Goal: Task Accomplishment & Management: Manage account settings

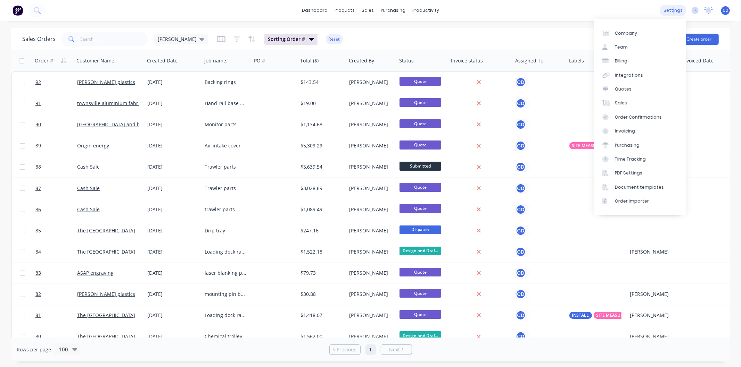
click at [675, 10] on div "settings" at bounding box center [673, 10] width 26 height 10
click at [654, 185] on div "Document templates" at bounding box center [639, 187] width 49 height 6
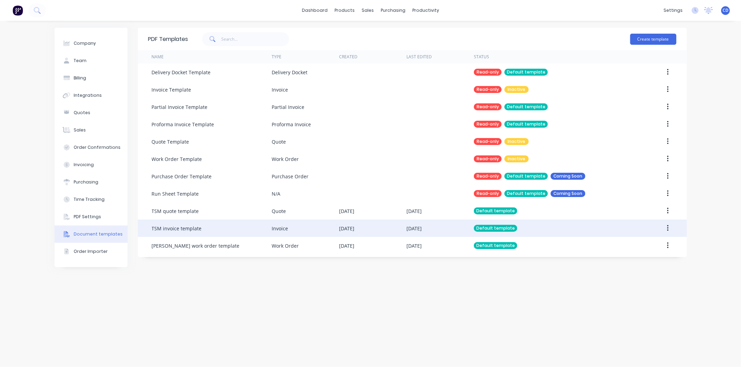
click at [667, 231] on icon "button" at bounding box center [667, 228] width 1 height 6
click at [636, 245] on div "Edit" at bounding box center [642, 247] width 53 height 10
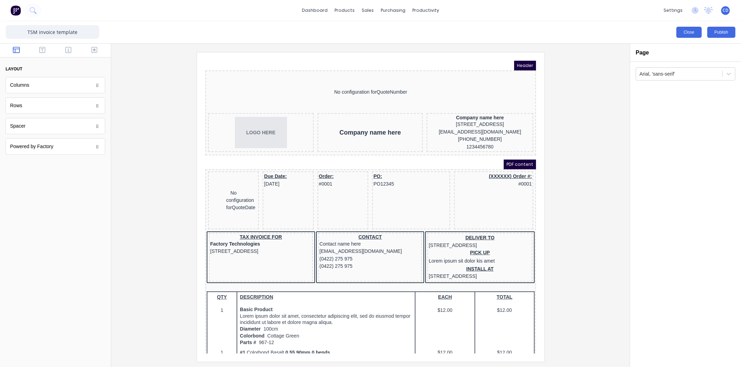
click at [695, 30] on button "Close" at bounding box center [688, 32] width 25 height 11
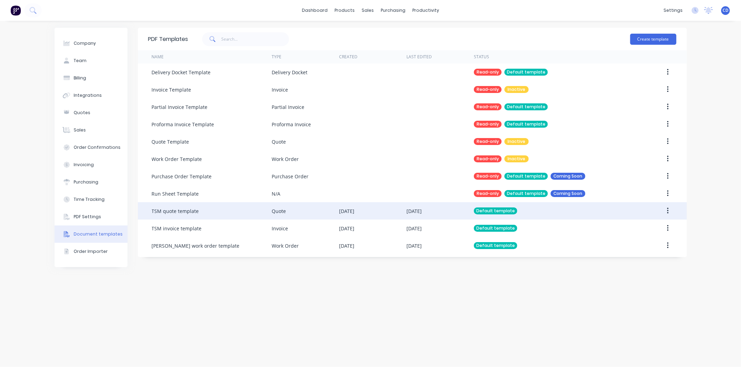
click at [668, 210] on icon "button" at bounding box center [668, 211] width 2 height 8
click at [635, 228] on div "Edit" at bounding box center [642, 229] width 53 height 10
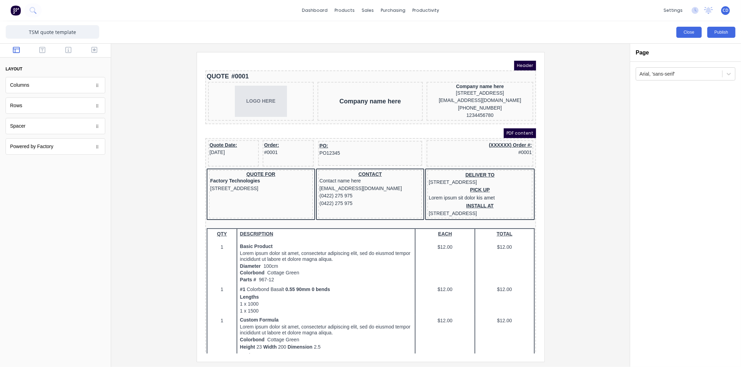
click at [694, 32] on button "Close" at bounding box center [688, 32] width 25 height 11
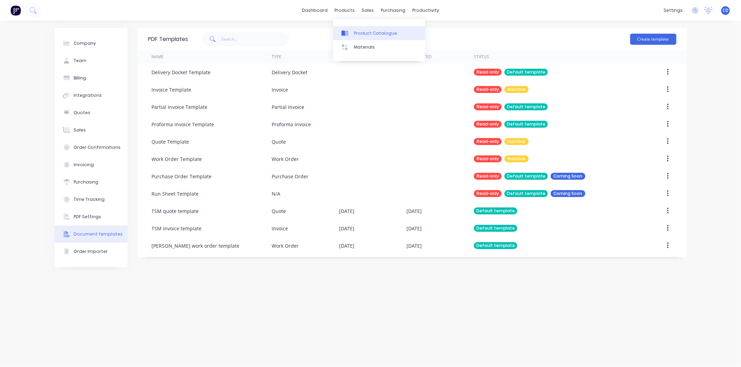
click at [365, 35] on div "Product Catalogue" at bounding box center [375, 33] width 43 height 6
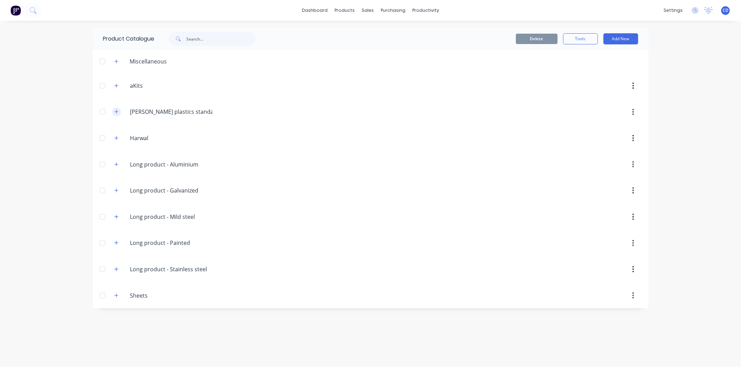
click at [117, 111] on icon "button" at bounding box center [116, 111] width 4 height 5
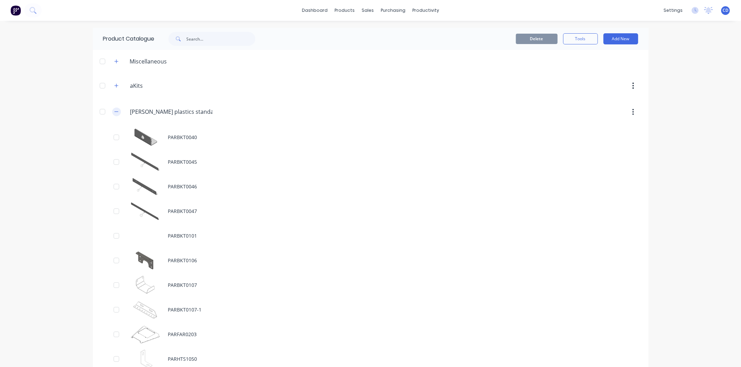
click at [117, 111] on button "button" at bounding box center [116, 112] width 9 height 9
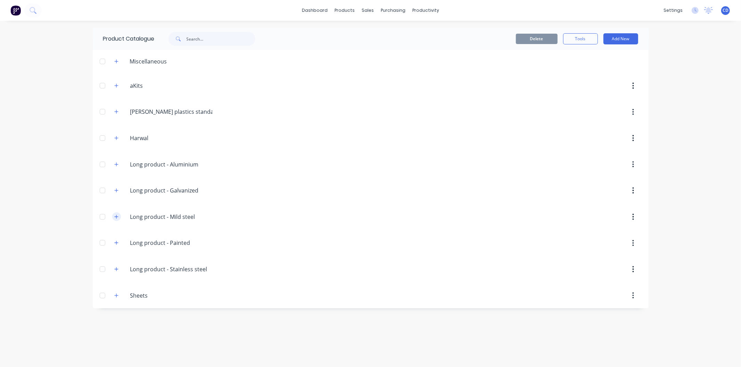
click at [118, 216] on icon "button" at bounding box center [116, 217] width 4 height 5
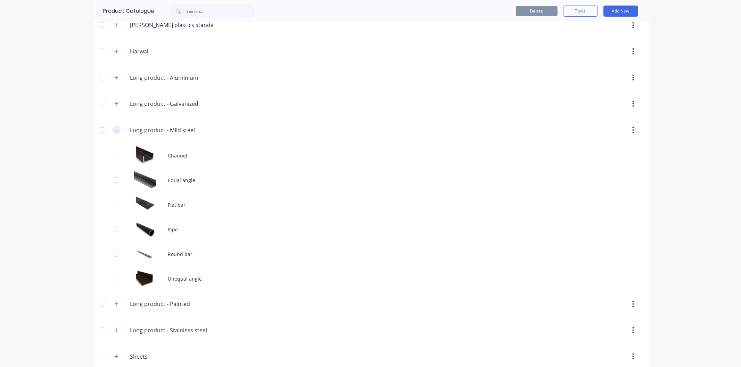
scroll to position [96, 0]
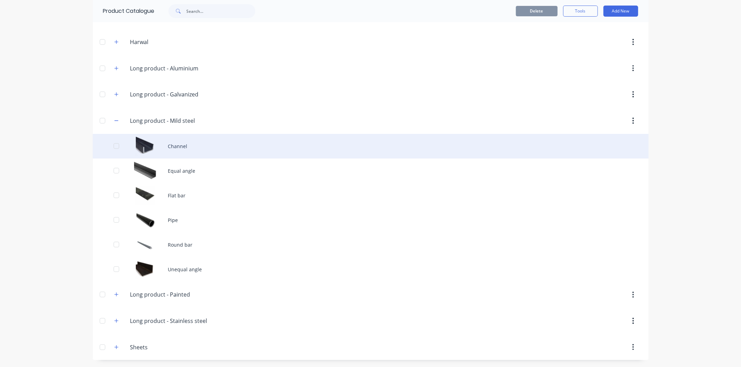
click at [181, 143] on div "Channel" at bounding box center [371, 146] width 556 height 25
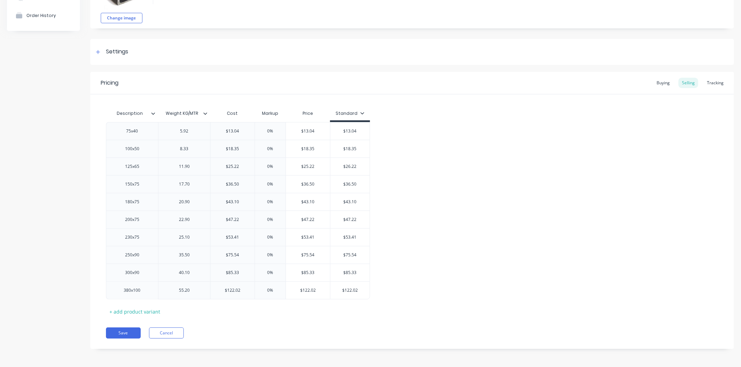
scroll to position [65, 0]
click at [171, 332] on button "Cancel" at bounding box center [166, 332] width 35 height 11
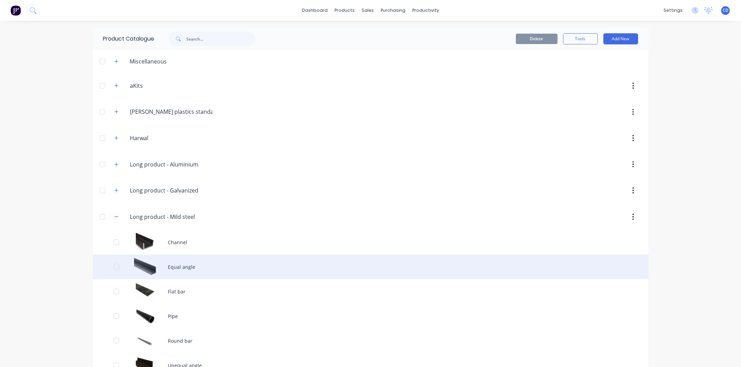
click at [167, 271] on div "Equal angle" at bounding box center [371, 267] width 556 height 25
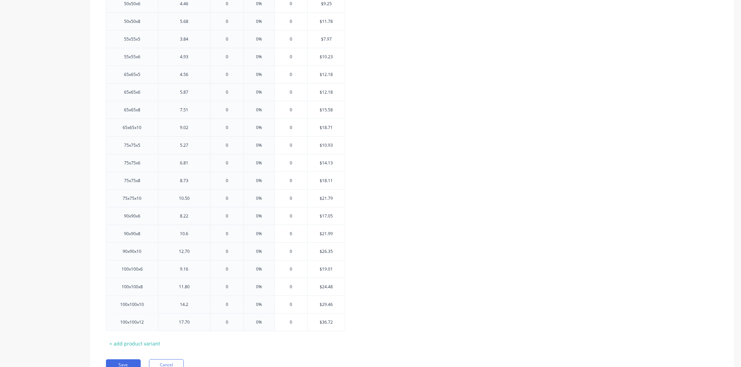
scroll to position [419, 0]
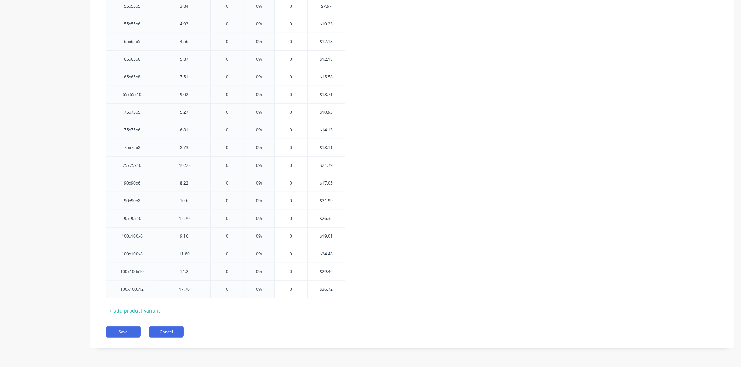
click at [167, 334] on button "Cancel" at bounding box center [166, 332] width 35 height 11
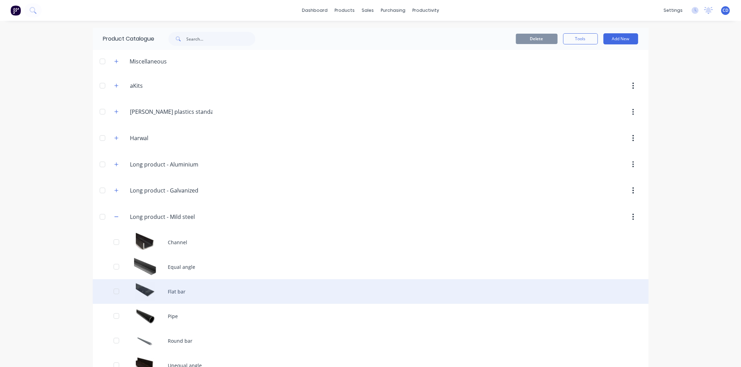
click at [182, 292] on div "Flat bar" at bounding box center [371, 292] width 556 height 25
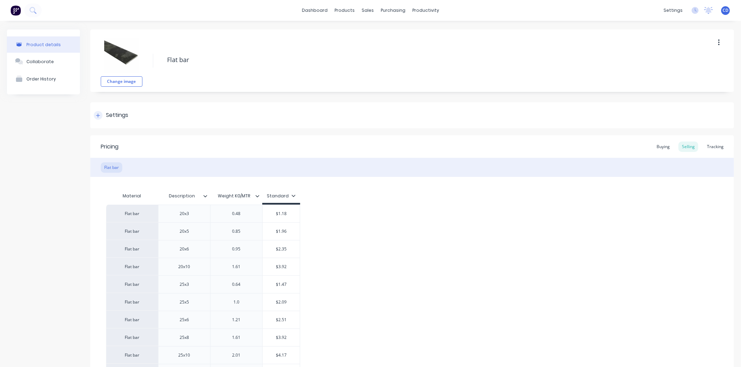
click at [98, 116] on icon at bounding box center [98, 115] width 4 height 5
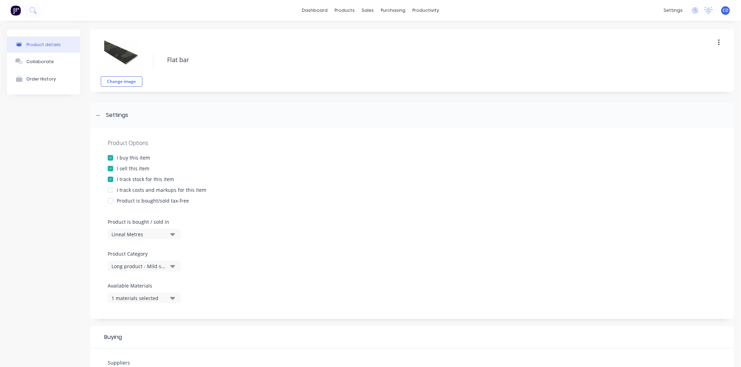
click at [110, 193] on div at bounding box center [110, 190] width 14 height 14
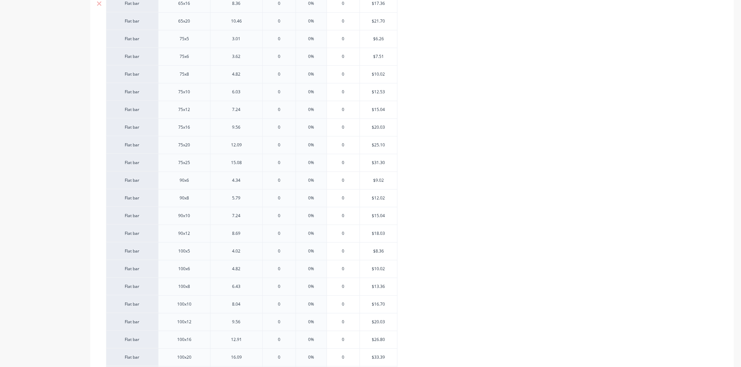
scroll to position [1283, 0]
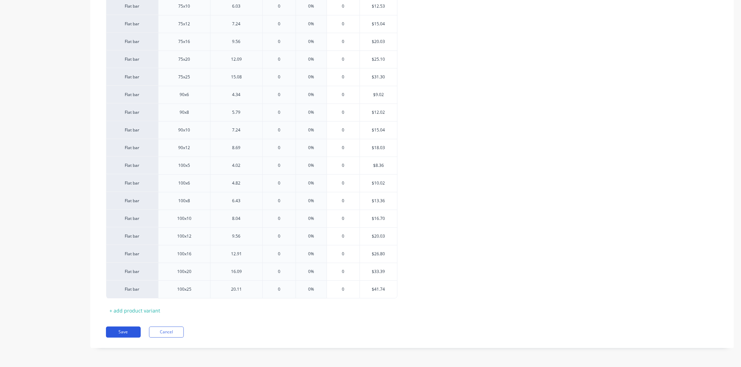
click at [129, 334] on button "Save" at bounding box center [123, 332] width 35 height 11
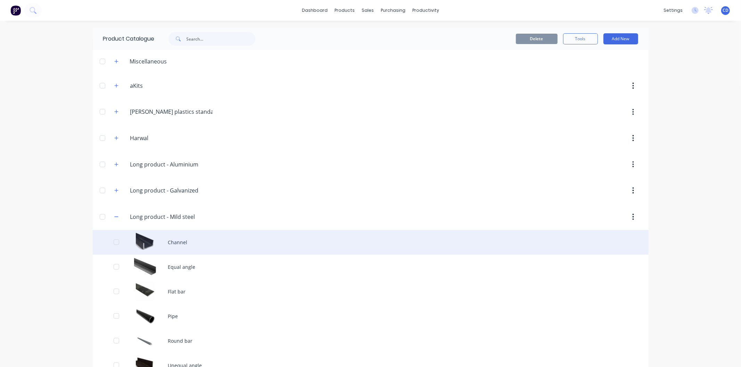
click at [189, 235] on div "Channel" at bounding box center [371, 242] width 556 height 25
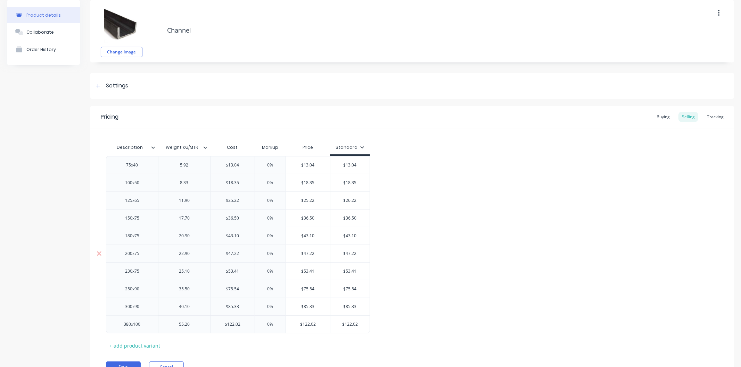
scroll to position [65, 0]
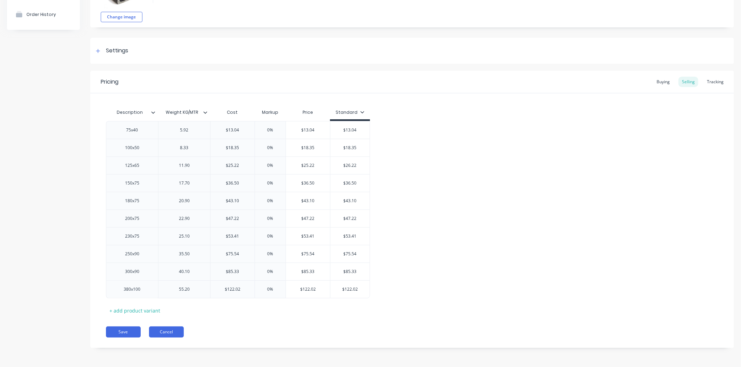
click at [167, 333] on button "Cancel" at bounding box center [166, 332] width 35 height 11
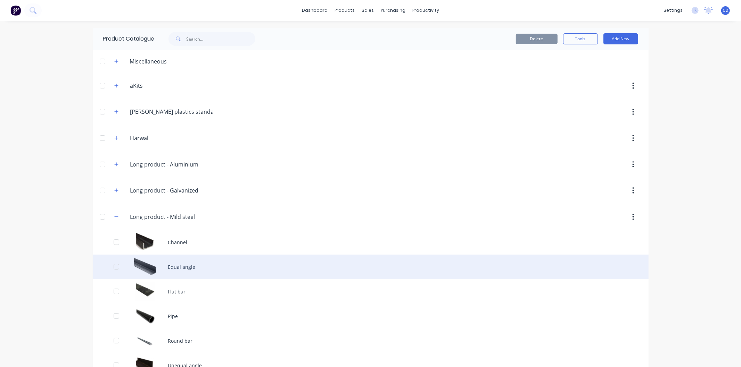
click at [165, 259] on div "Equal angle" at bounding box center [371, 267] width 556 height 25
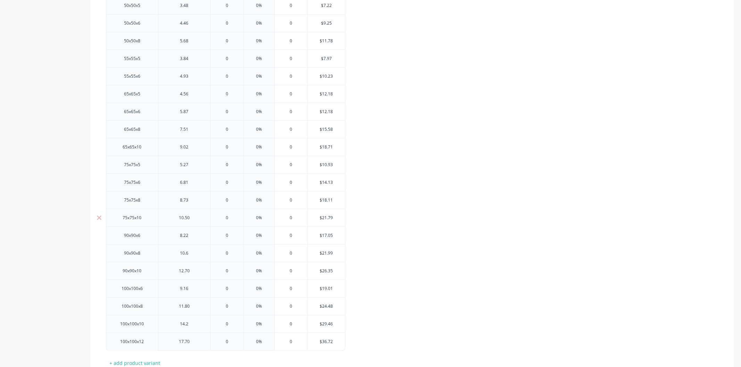
scroll to position [419, 0]
click at [168, 333] on button "Cancel" at bounding box center [166, 332] width 35 height 11
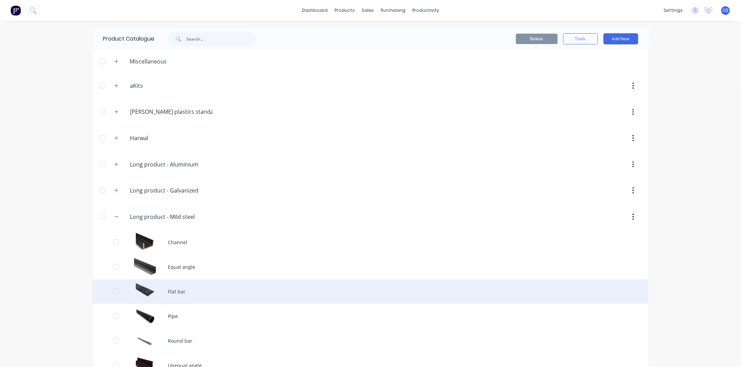
click at [172, 290] on div "Flat bar" at bounding box center [371, 292] width 556 height 25
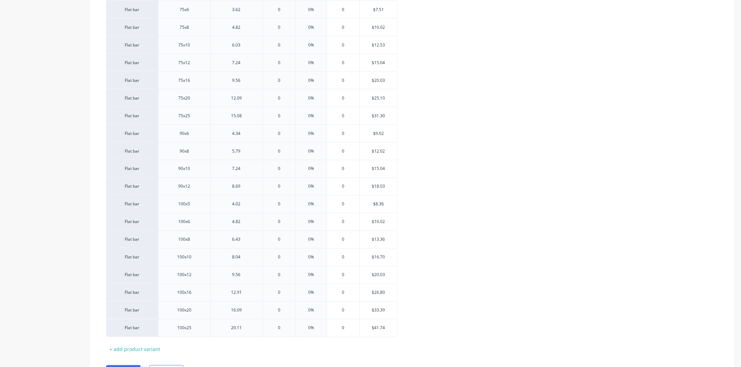
scroll to position [989, 0]
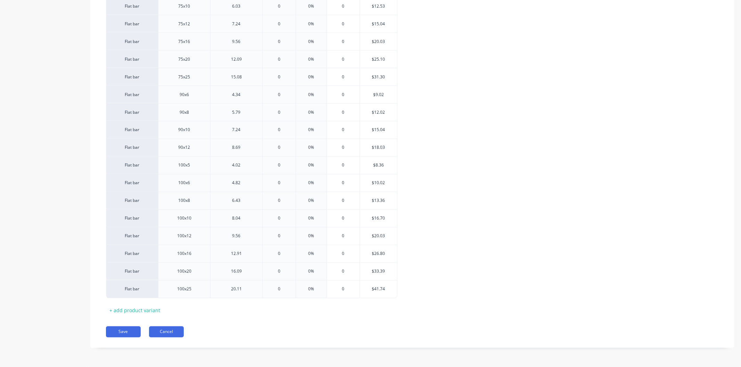
click at [171, 334] on button "Cancel" at bounding box center [166, 332] width 35 height 11
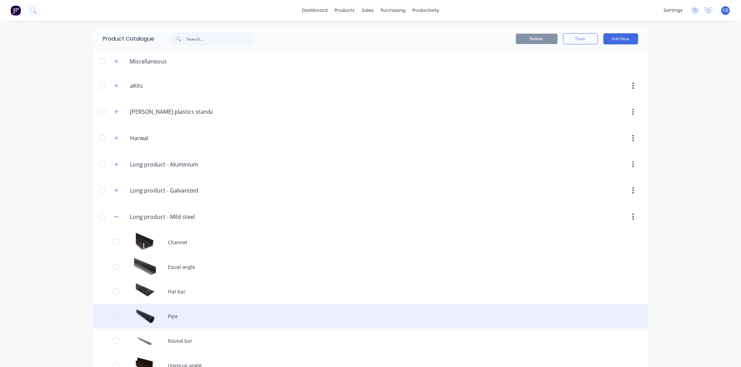
click at [181, 313] on div "Pipe" at bounding box center [371, 316] width 556 height 25
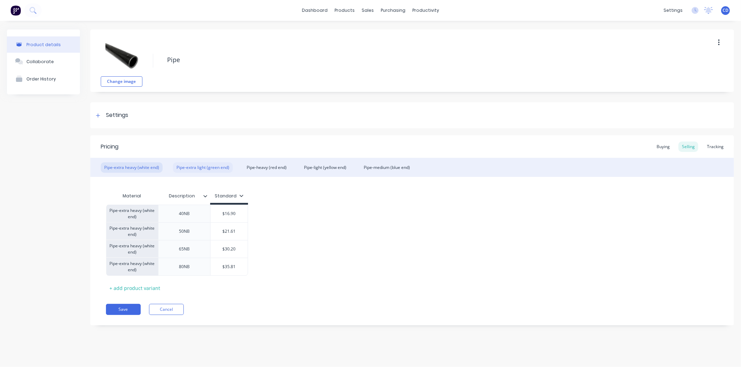
click at [212, 167] on div "Pipe-extra light (green end)" at bounding box center [203, 168] width 60 height 10
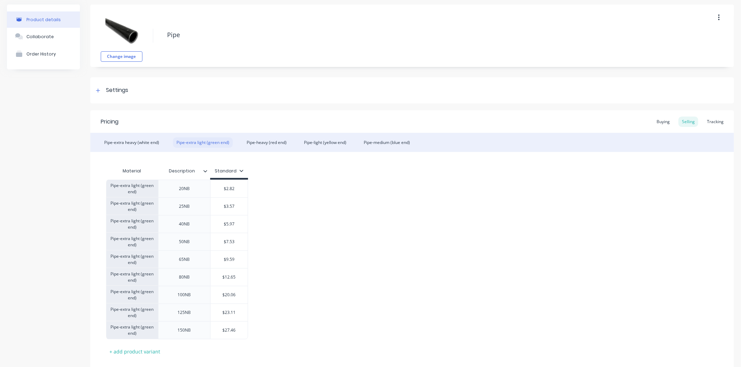
scroll to position [39, 0]
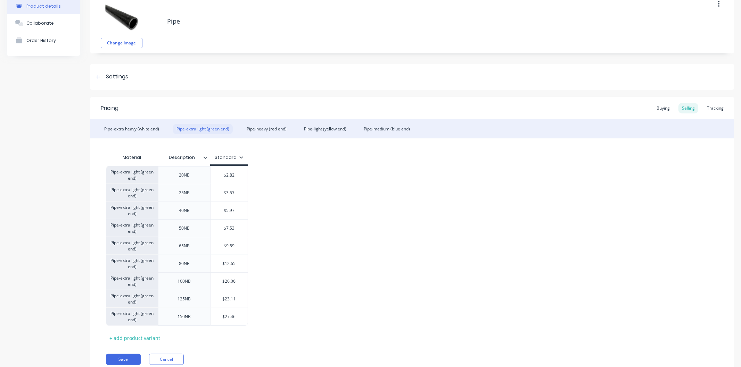
click at [210, 132] on div "Pipe-extra light (green end)" at bounding box center [203, 129] width 60 height 10
click at [240, 156] on icon at bounding box center [241, 157] width 4 height 4
drag, startPoint x: 240, startPoint y: 156, endPoint x: 244, endPoint y: 143, distance: 12.7
click at [244, 143] on div "Material Description Standard Pipe-extra light (green end) 20NB $2.82 Pipe-extr…" at bounding box center [411, 241] width 643 height 205
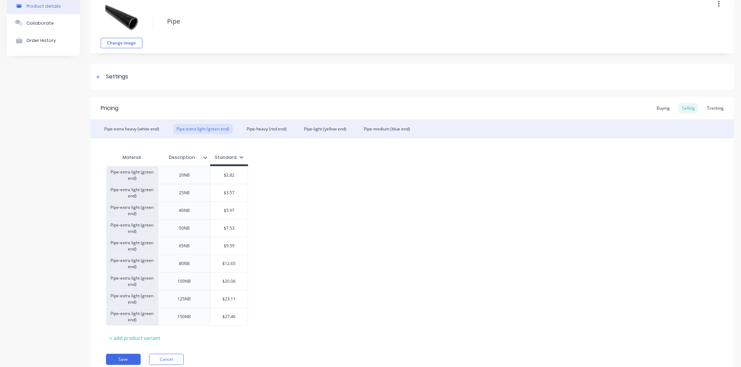
click at [143, 158] on div "Material" at bounding box center [132, 158] width 52 height 14
click at [136, 157] on div "Material" at bounding box center [132, 158] width 52 height 14
click at [206, 157] on icon at bounding box center [205, 158] width 4 height 4
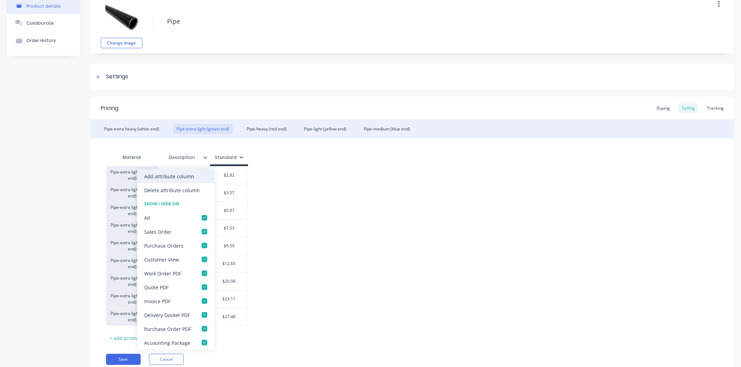
click at [191, 177] on div "Add attribute column" at bounding box center [169, 176] width 50 height 7
type textarea "x"
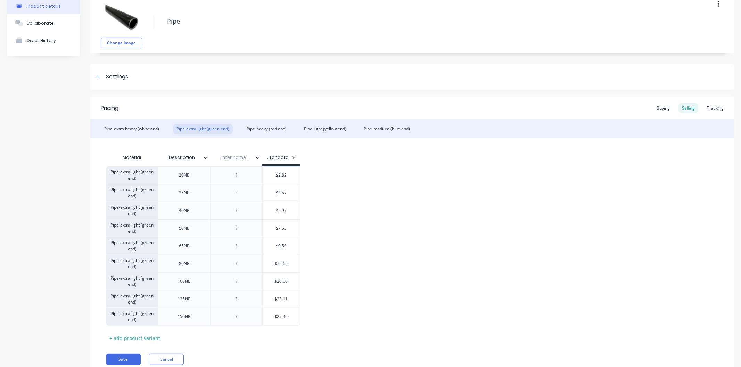
click at [233, 160] on input "text" at bounding box center [234, 158] width 48 height 6
type input "Weight KG/MTR"
type textarea "x"
click at [248, 176] on div at bounding box center [236, 175] width 35 height 9
type textarea "x"
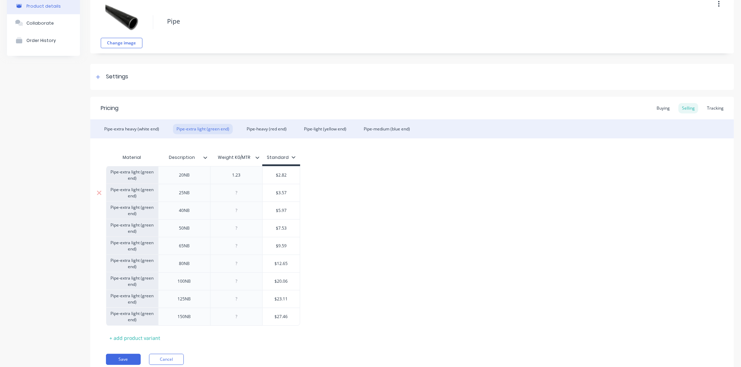
click at [245, 193] on div at bounding box center [236, 193] width 35 height 9
click at [244, 213] on div at bounding box center [236, 210] width 35 height 9
type textarea "x"
click at [244, 213] on div at bounding box center [236, 210] width 35 height 9
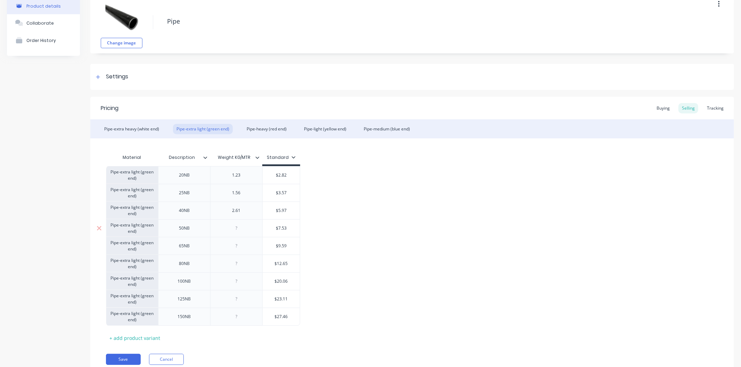
type textarea "x"
click at [243, 233] on div at bounding box center [236, 228] width 35 height 9
type textarea "x"
click at [250, 245] on div at bounding box center [236, 246] width 35 height 9
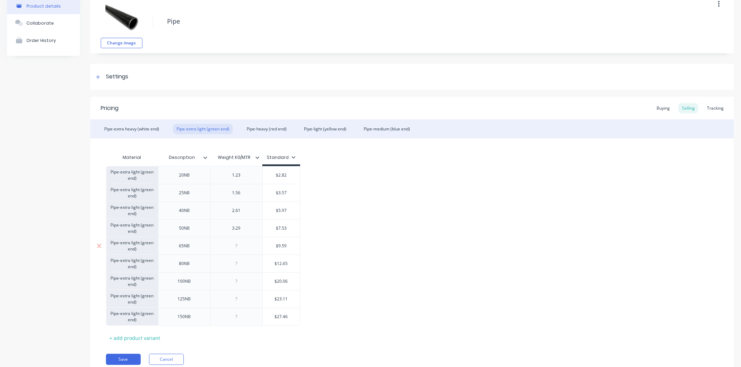
click at [250, 245] on div at bounding box center [236, 246] width 35 height 9
type textarea "x"
click at [251, 260] on div at bounding box center [236, 263] width 35 height 9
type textarea "x"
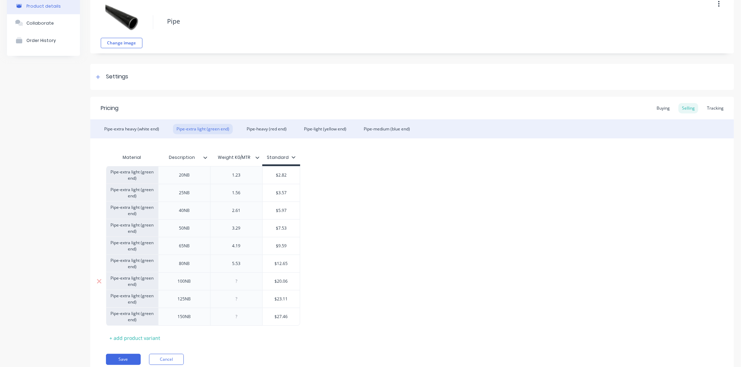
click at [243, 280] on div at bounding box center [236, 281] width 35 height 9
type textarea "x"
click at [247, 302] on div at bounding box center [236, 299] width 35 height 9
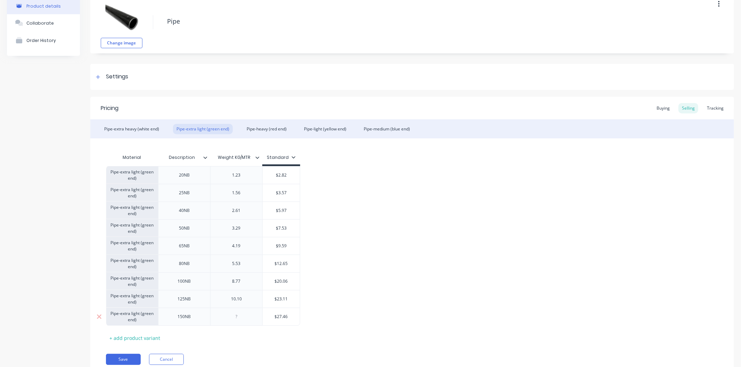
type textarea "x"
click at [250, 316] on div at bounding box center [236, 317] width 35 height 9
click at [245, 351] on div "Pricing Buying Selling Tracking Pipe-extra heavy (white end) Pipe-extra light (…" at bounding box center [411, 236] width 643 height 279
click at [124, 360] on button "Save" at bounding box center [123, 359] width 35 height 11
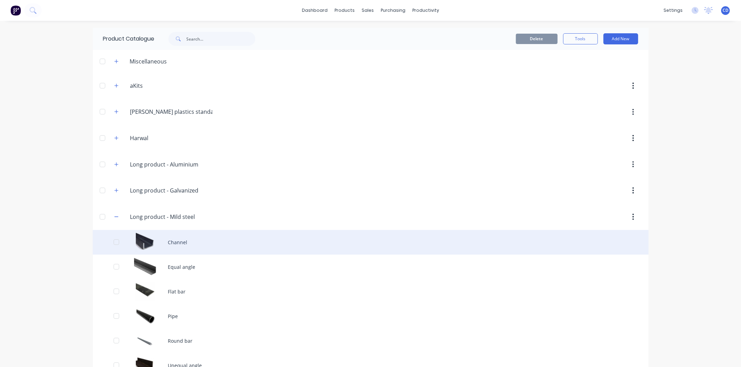
click at [180, 248] on div "Channel" at bounding box center [371, 242] width 556 height 25
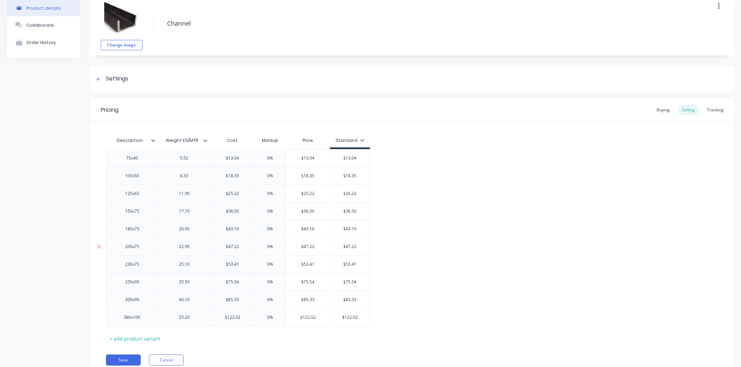
scroll to position [65, 0]
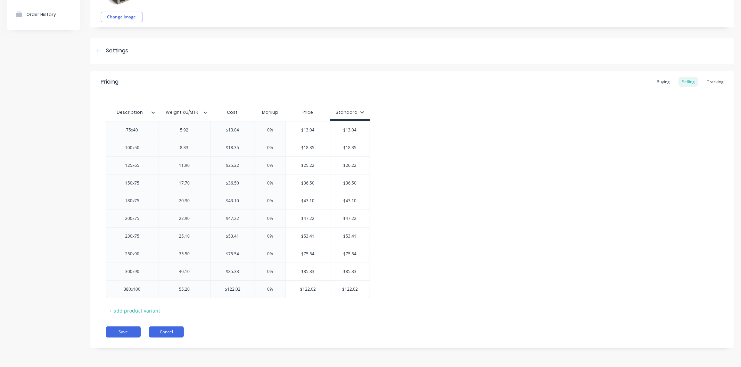
click at [177, 331] on button "Cancel" at bounding box center [166, 332] width 35 height 11
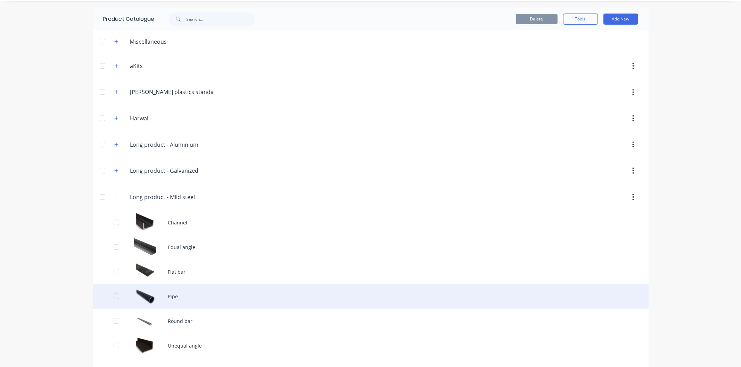
scroll to position [39, 0]
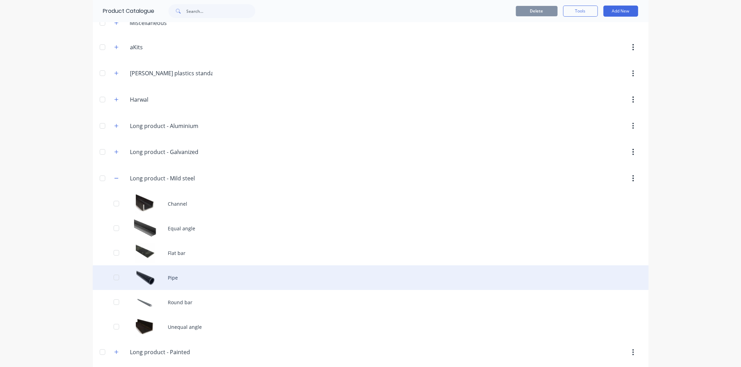
click at [172, 282] on div "Pipe" at bounding box center [371, 278] width 556 height 25
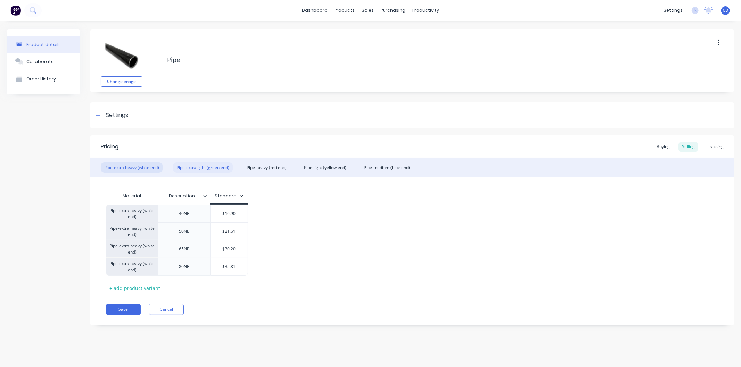
click at [219, 168] on div "Pipe-extra light (green end)" at bounding box center [203, 168] width 60 height 10
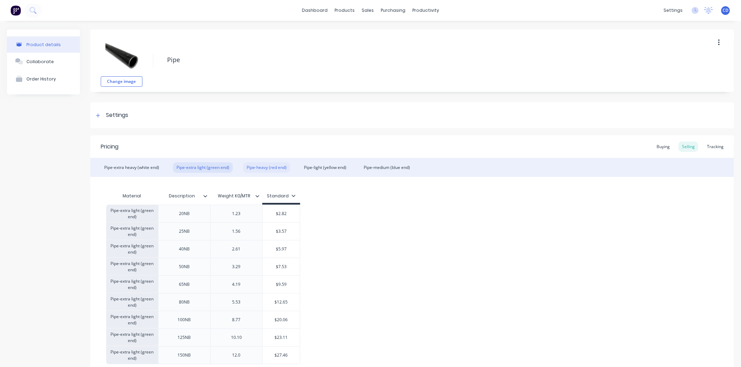
click at [260, 170] on div "Pipe-heavy (red end)" at bounding box center [266, 168] width 47 height 10
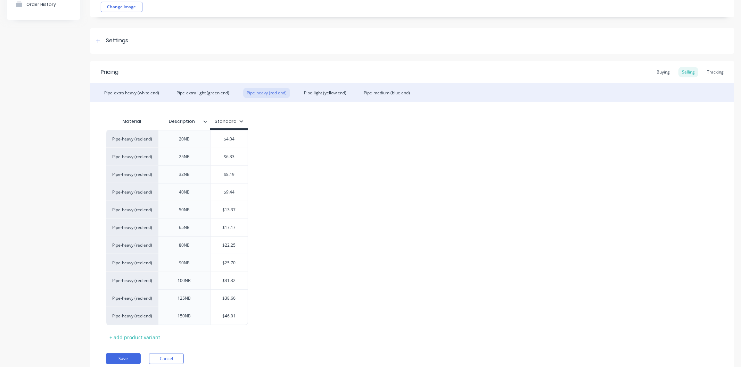
scroll to position [77, 0]
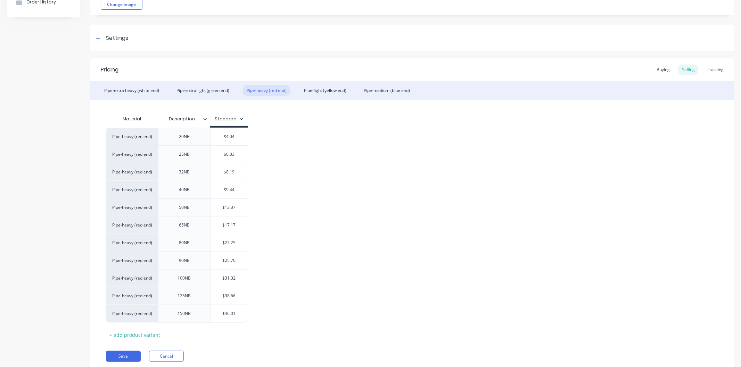
click at [206, 118] on icon at bounding box center [205, 119] width 4 height 4
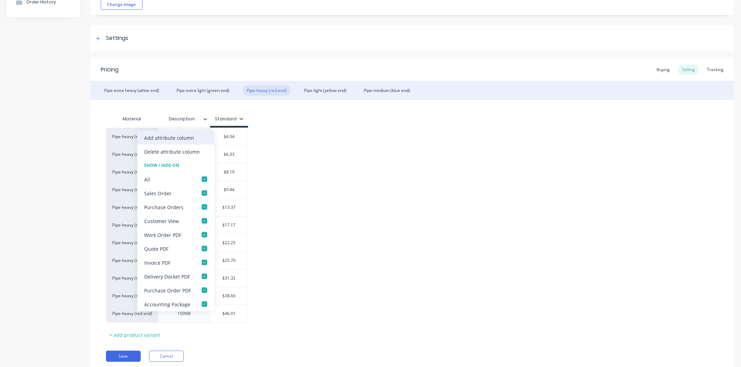
click at [171, 141] on div "Add attribute column" at bounding box center [169, 137] width 50 height 7
type textarea "x"
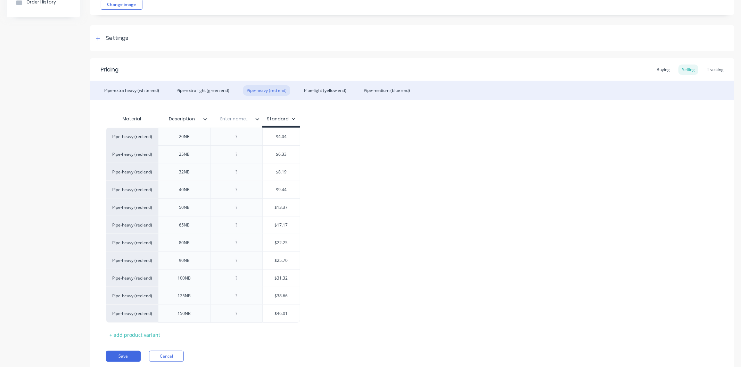
click at [241, 119] on input "text" at bounding box center [234, 119] width 48 height 6
type input "w"
type input "Weight KG/MTR"
type textarea "x"
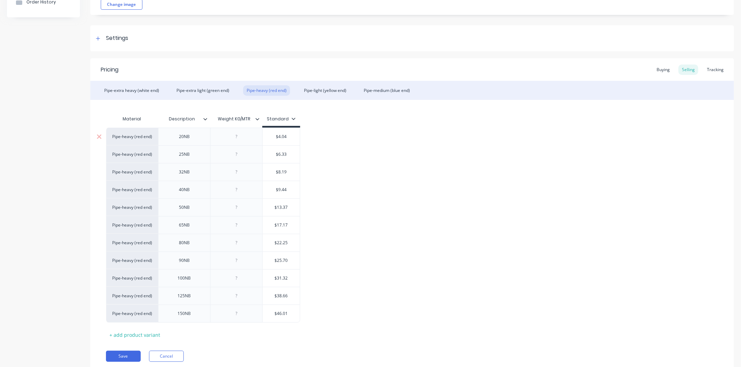
click at [242, 137] on div at bounding box center [236, 136] width 35 height 9
click at [250, 155] on div at bounding box center [236, 154] width 35 height 9
type textarea "x"
click at [250, 155] on div at bounding box center [236, 154] width 35 height 9
type textarea "x"
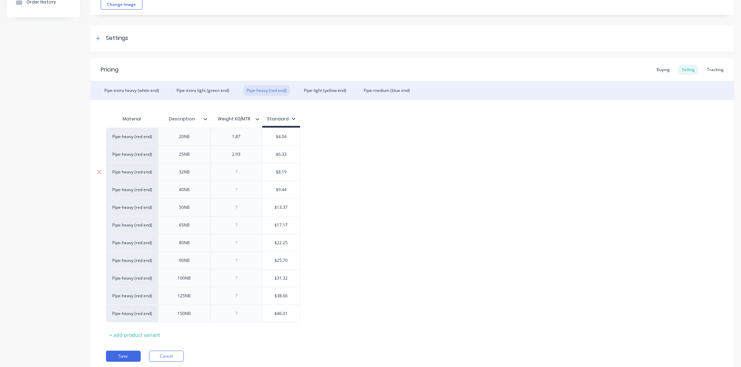
click at [245, 171] on div at bounding box center [236, 172] width 35 height 9
type textarea "x"
click at [247, 192] on div at bounding box center [236, 189] width 35 height 9
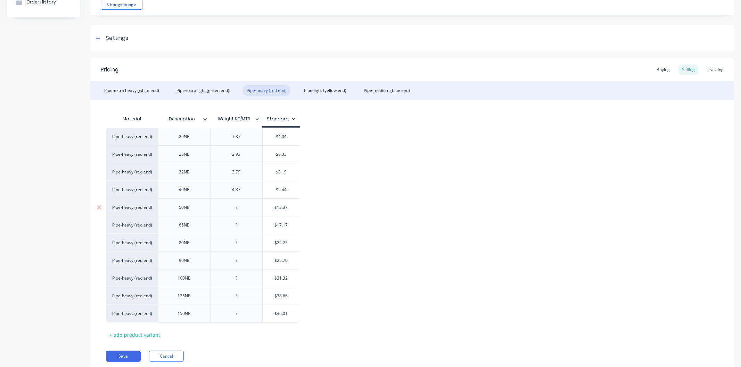
type textarea "x"
click at [250, 206] on div at bounding box center [236, 207] width 35 height 9
click at [249, 228] on div at bounding box center [236, 225] width 35 height 9
type textarea "x"
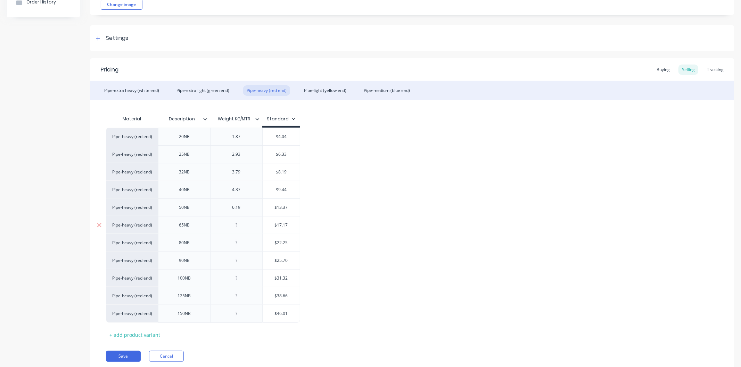
click at [249, 228] on div at bounding box center [236, 225] width 35 height 9
type textarea "x"
click at [248, 243] on div at bounding box center [236, 243] width 35 height 9
type textarea "x"
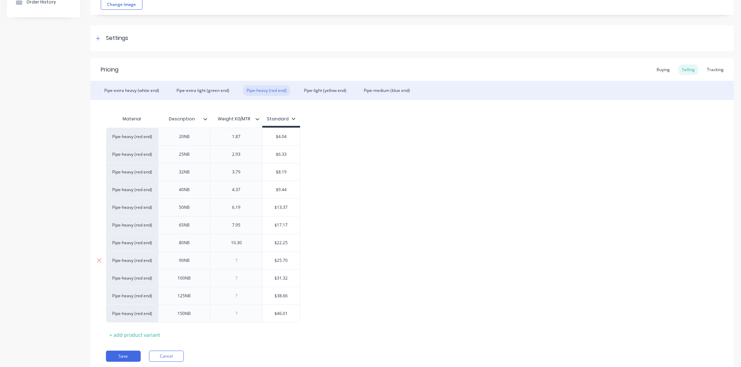
click at [247, 264] on div at bounding box center [236, 260] width 35 height 9
type textarea "x"
click at [241, 276] on div at bounding box center [236, 278] width 35 height 9
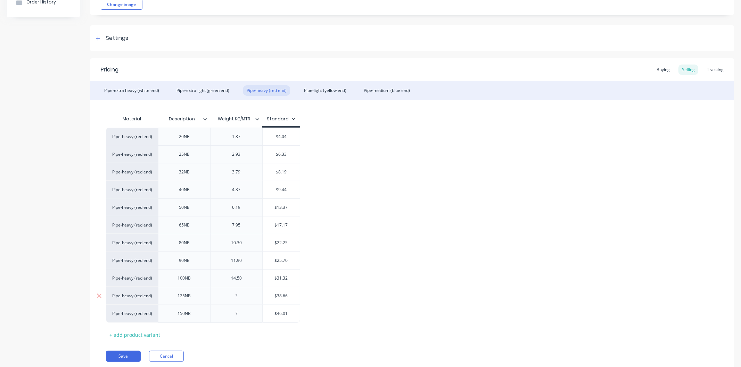
click at [245, 298] on div at bounding box center [236, 296] width 35 height 9
type textarea "x"
click at [245, 298] on div at bounding box center [236, 296] width 35 height 9
type textarea "x"
click at [239, 314] on div at bounding box center [236, 313] width 35 height 9
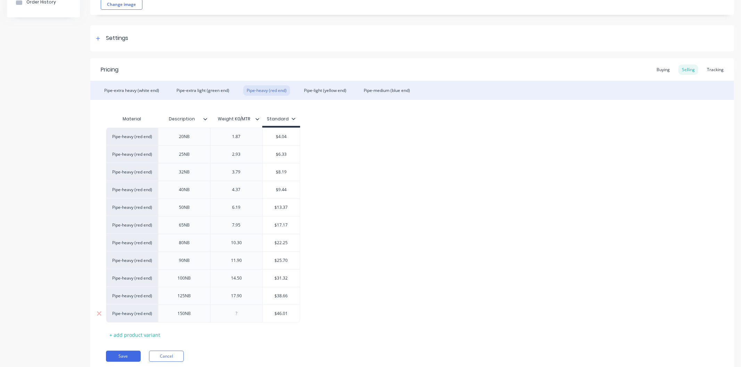
click at [239, 314] on div at bounding box center [236, 313] width 35 height 9
click at [125, 353] on button "Save" at bounding box center [123, 356] width 35 height 11
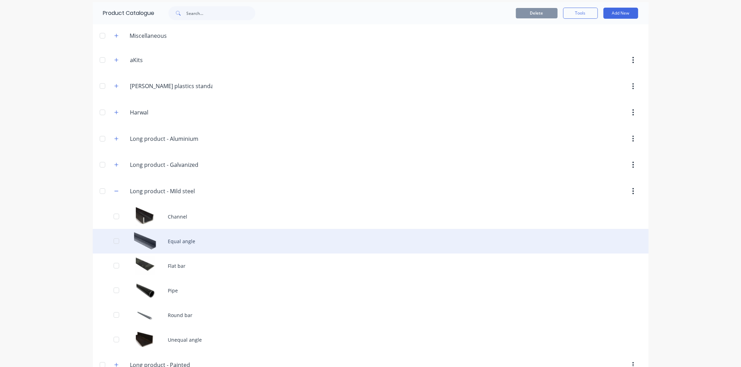
scroll to position [96, 0]
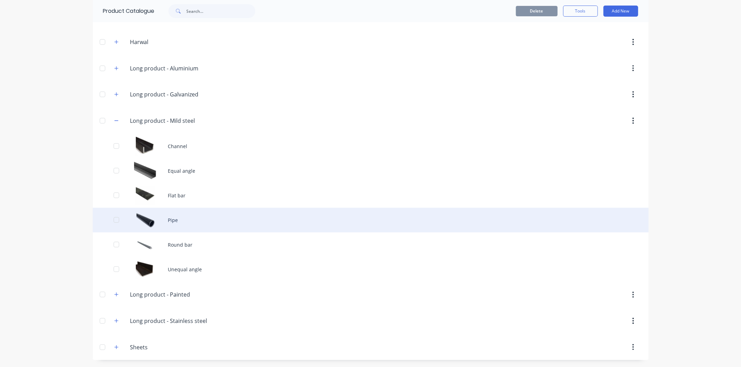
click at [185, 216] on div "Pipe" at bounding box center [371, 220] width 556 height 25
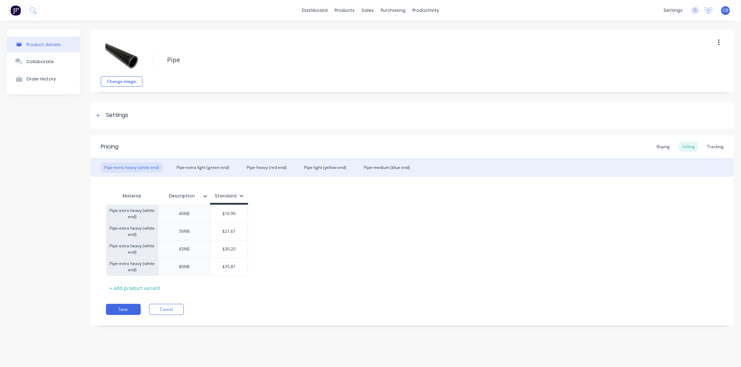
click at [207, 194] on icon at bounding box center [205, 196] width 4 height 4
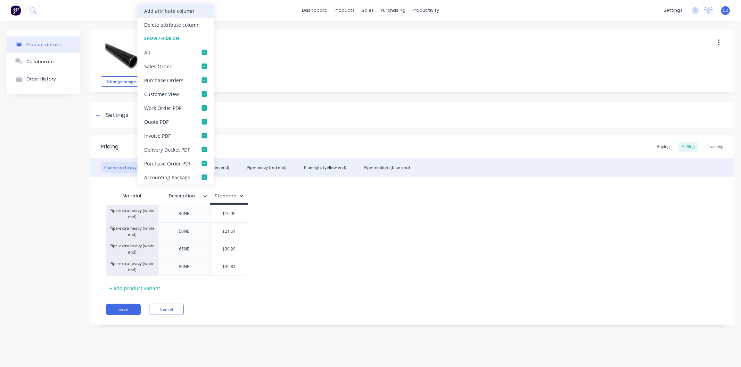
click at [180, 14] on div "Add attribute column" at bounding box center [169, 10] width 50 height 7
type textarea "x"
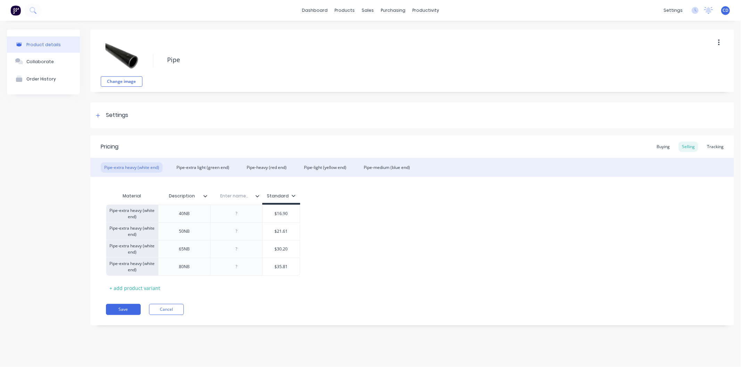
click at [245, 196] on input "text" at bounding box center [234, 196] width 48 height 6
type input "w"
type input "Weight KG/MTR"
type textarea "x"
click at [248, 215] on div at bounding box center [236, 213] width 35 height 9
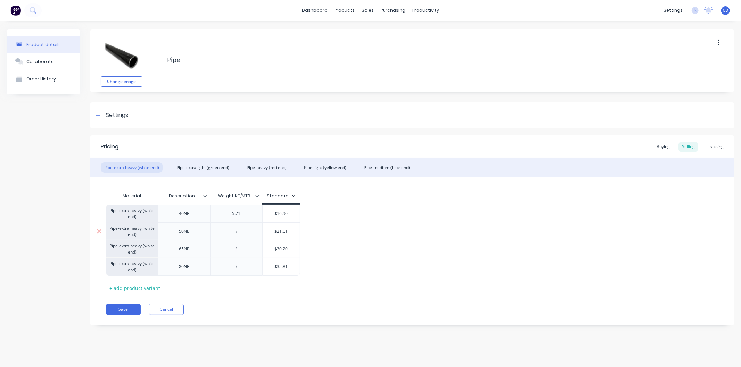
type textarea "x"
click at [242, 232] on div at bounding box center [236, 231] width 35 height 9
type textarea "x"
click at [245, 250] on div at bounding box center [236, 249] width 35 height 9
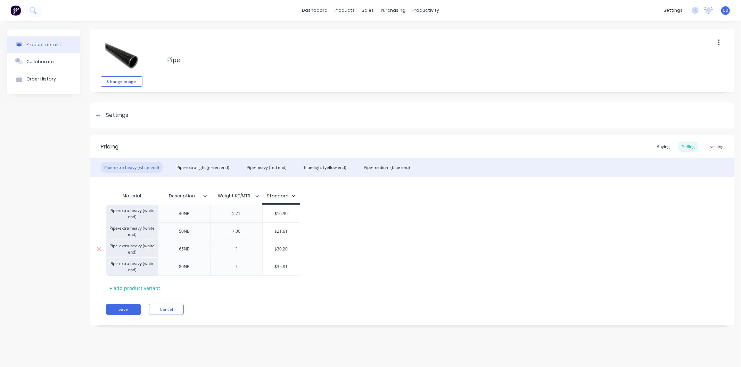
click at [245, 250] on div at bounding box center [236, 249] width 35 height 9
type textarea "x"
click at [245, 263] on div at bounding box center [236, 267] width 35 height 9
click at [256, 296] on div "Pricing Buying Selling Tracking Pipe-extra heavy (white end) Pipe-extra light (…" at bounding box center [411, 230] width 643 height 190
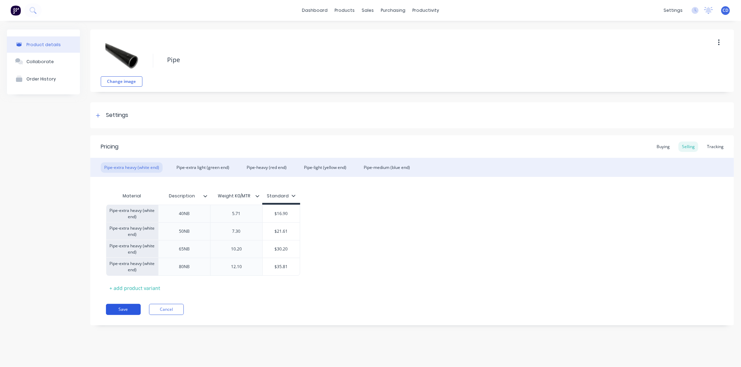
click at [126, 313] on button "Save" at bounding box center [123, 309] width 35 height 11
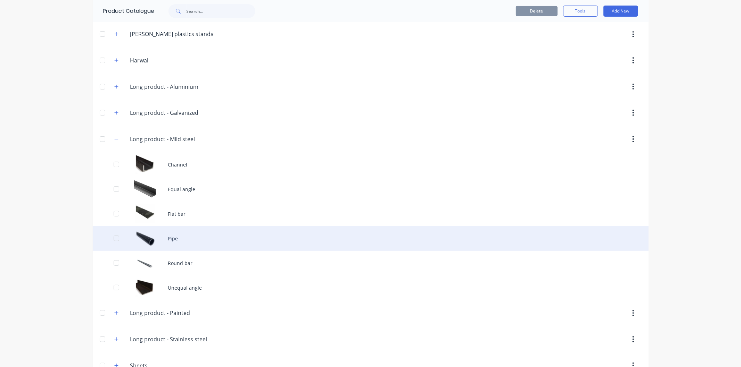
scroll to position [96, 0]
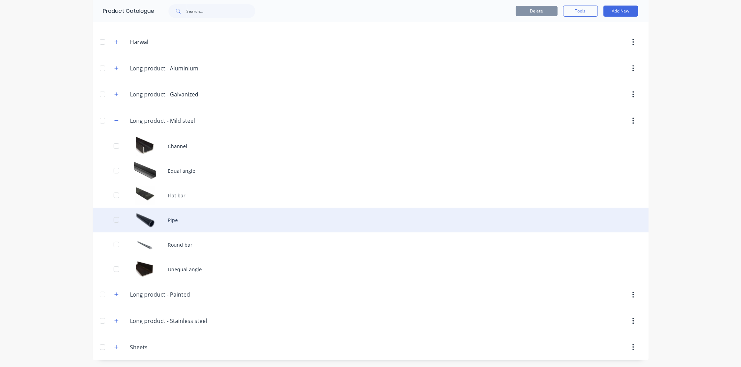
click at [189, 225] on div "Pipe" at bounding box center [371, 220] width 556 height 25
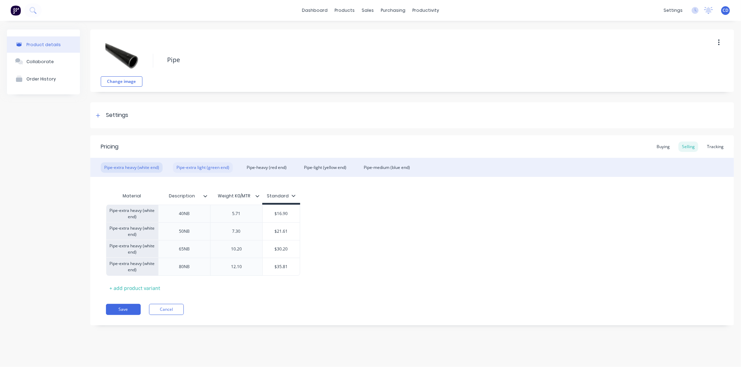
type textarea "x"
click at [189, 168] on div "Pipe-extra light (green end)" at bounding box center [203, 168] width 60 height 10
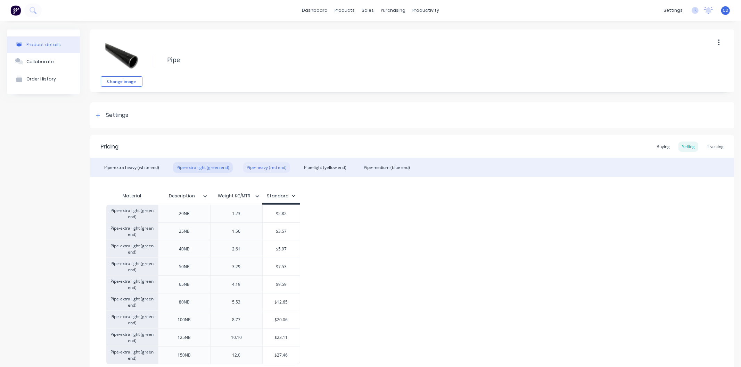
click at [269, 163] on div "Pipe-heavy (red end)" at bounding box center [266, 168] width 47 height 10
click at [327, 166] on div "Pipe-light (yellow end)" at bounding box center [324, 168] width 49 height 10
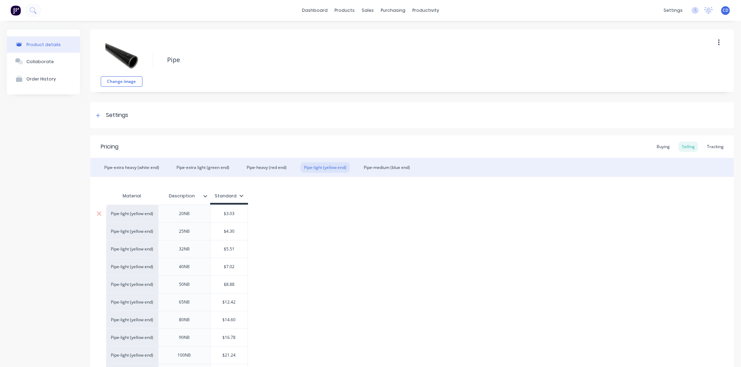
scroll to position [39, 0]
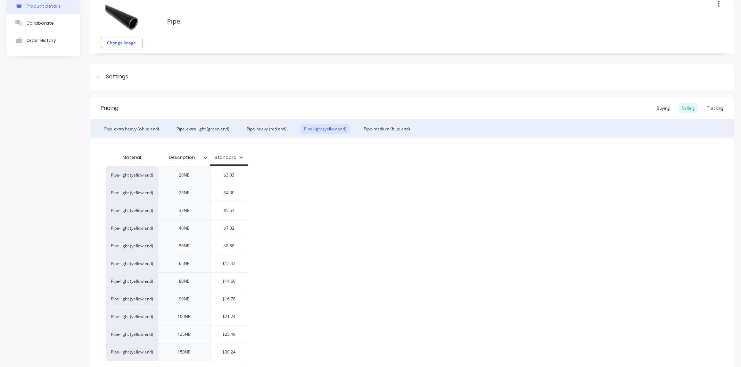
type input "Description"
click at [203, 160] on input "Description" at bounding box center [182, 158] width 48 height 6
click at [206, 156] on icon at bounding box center [205, 158] width 4 height 4
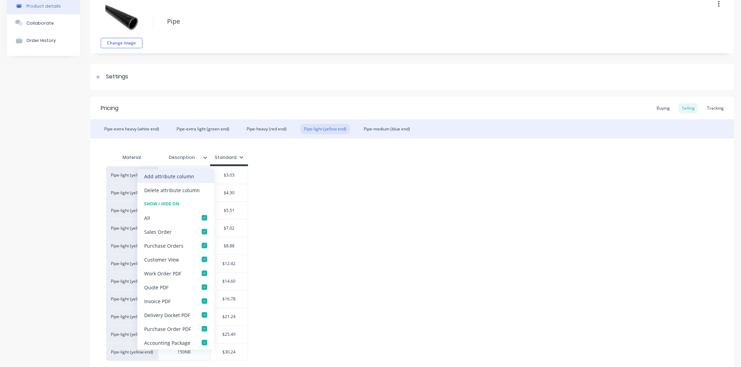
click at [187, 177] on div "Add attribute column" at bounding box center [169, 176] width 50 height 7
type textarea "x"
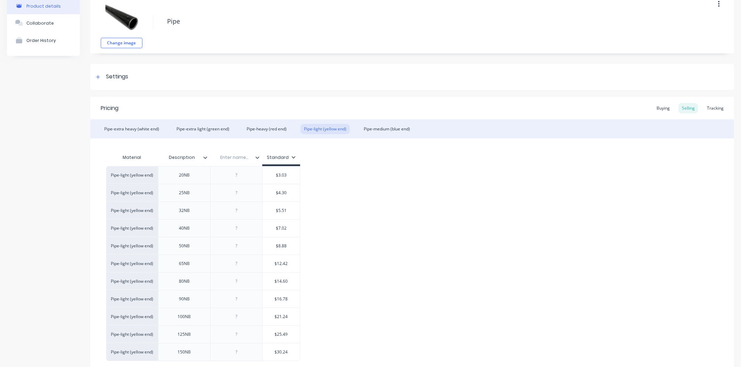
click at [244, 158] on input "text" at bounding box center [234, 158] width 48 height 6
type input "Weight KG/MTR"
type textarea "x"
click at [243, 174] on div at bounding box center [236, 175] width 35 height 9
type textarea "x"
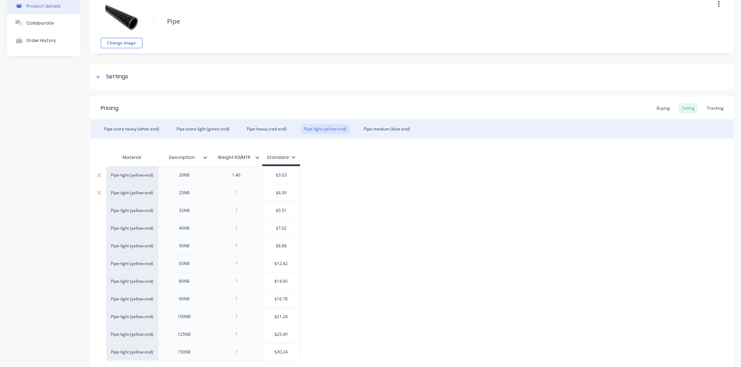
click at [247, 192] on div at bounding box center [236, 193] width 35 height 9
type textarea "x"
click at [247, 208] on div at bounding box center [236, 210] width 35 height 9
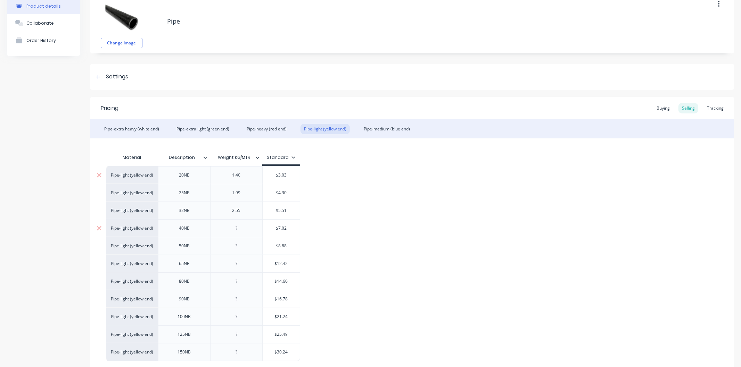
click at [249, 227] on div at bounding box center [236, 228] width 35 height 9
type textarea "x"
click at [249, 227] on div at bounding box center [236, 228] width 35 height 9
click at [241, 249] on div at bounding box center [236, 246] width 35 height 9
type textarea "x"
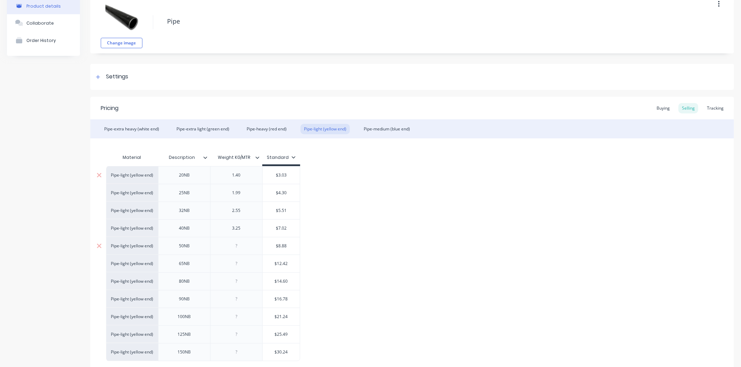
click at [241, 249] on div at bounding box center [236, 246] width 35 height 9
click at [244, 263] on div at bounding box center [236, 263] width 35 height 9
type textarea "x"
click at [244, 263] on div at bounding box center [236, 263] width 35 height 9
click at [248, 283] on div at bounding box center [236, 281] width 35 height 9
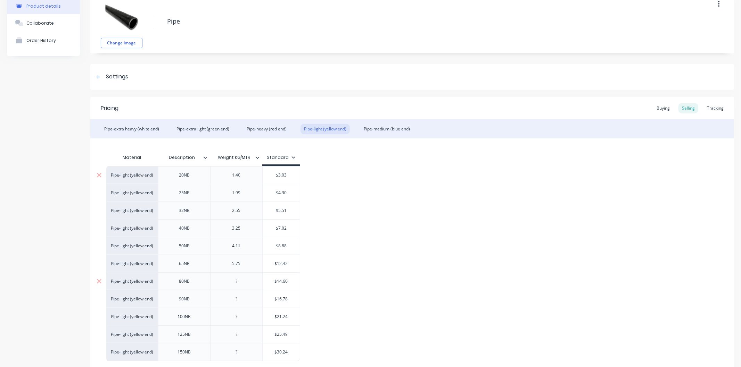
type textarea "x"
click at [249, 283] on div at bounding box center [236, 281] width 35 height 9
type textarea "x"
click at [248, 300] on div at bounding box center [236, 299] width 35 height 9
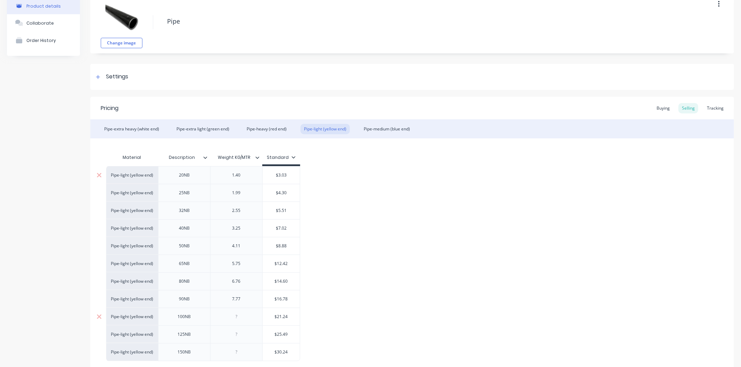
click at [243, 314] on div at bounding box center [236, 317] width 35 height 9
type textarea "x"
click at [243, 314] on div at bounding box center [236, 317] width 35 height 9
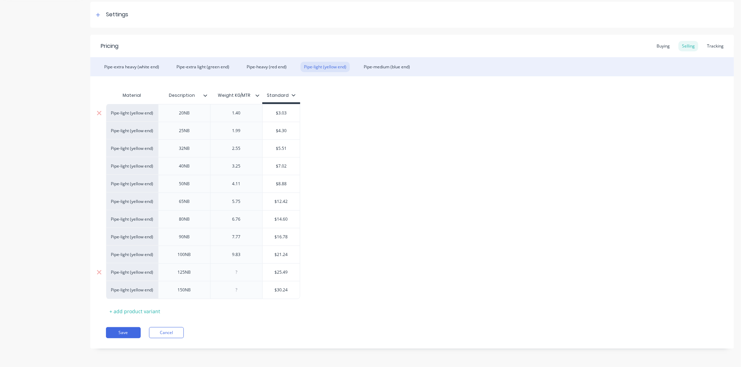
scroll to position [101, 0]
type textarea "x"
click at [241, 268] on div at bounding box center [236, 271] width 35 height 9
click at [241, 288] on div at bounding box center [236, 289] width 35 height 9
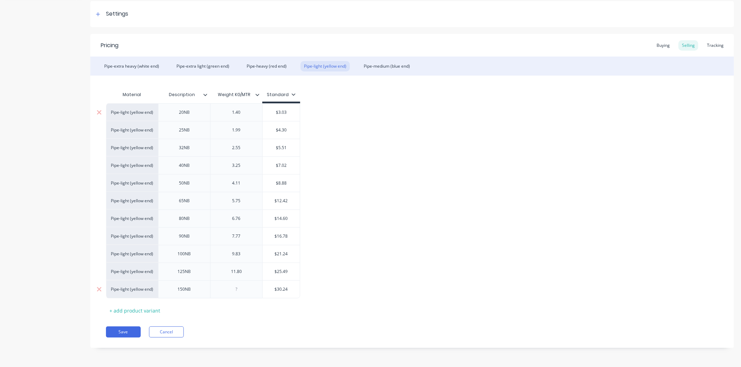
type textarea "x"
click at [241, 288] on div at bounding box center [236, 289] width 35 height 9
click at [126, 333] on button "Save" at bounding box center [123, 332] width 35 height 11
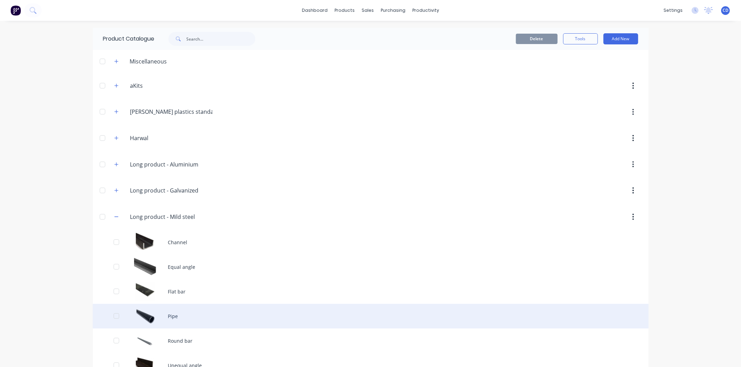
click at [175, 320] on div "Pipe" at bounding box center [371, 316] width 556 height 25
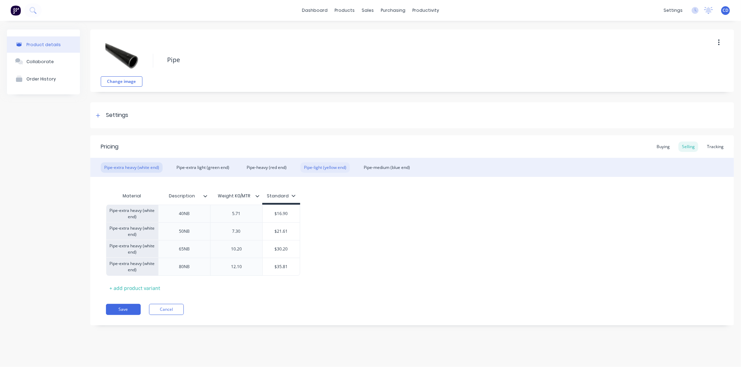
click at [314, 168] on div "Pipe-light (yellow end)" at bounding box center [324, 168] width 49 height 10
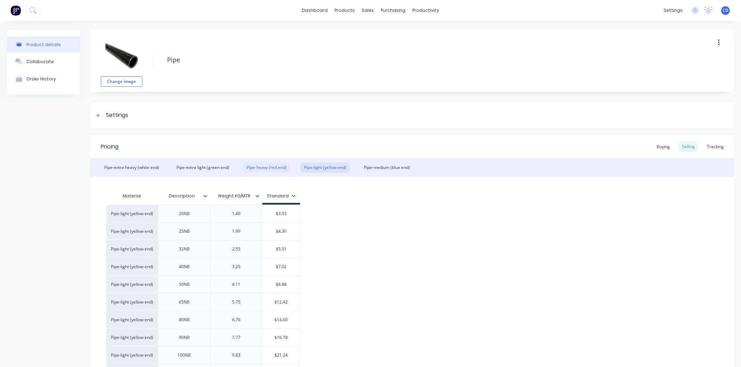
click at [266, 167] on div "Pipe-heavy (red end)" at bounding box center [266, 168] width 47 height 10
click at [217, 165] on div "Pipe-extra light (green end)" at bounding box center [203, 168] width 60 height 10
click at [148, 168] on div "Pipe-extra heavy (white end)" at bounding box center [132, 168] width 62 height 10
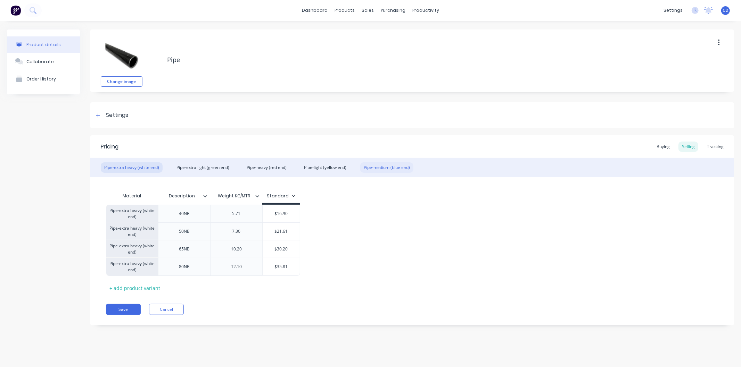
click at [376, 167] on div "Pipe-medium (blue end)" at bounding box center [386, 168] width 53 height 10
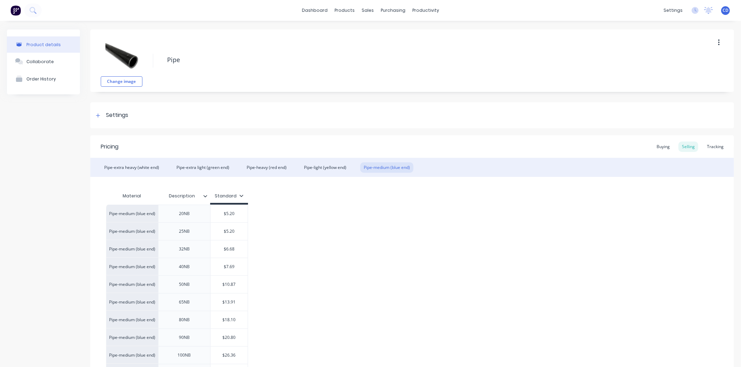
click at [205, 195] on icon at bounding box center [205, 196] width 4 height 4
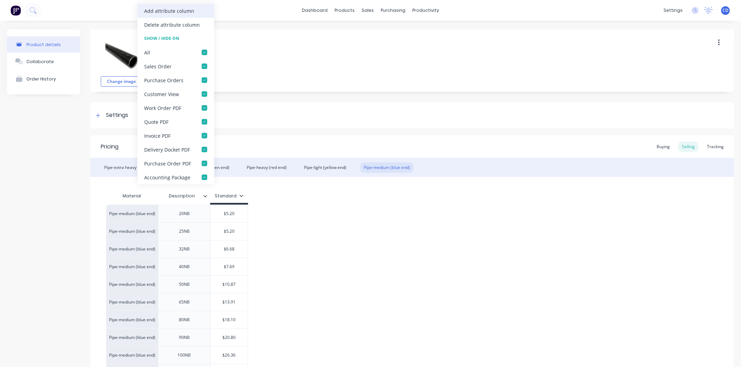
click at [173, 7] on div "Add attribute column" at bounding box center [169, 10] width 50 height 7
type textarea "x"
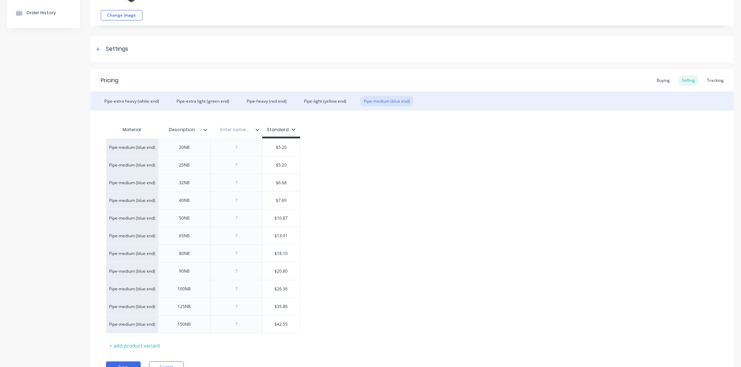
scroll to position [77, 0]
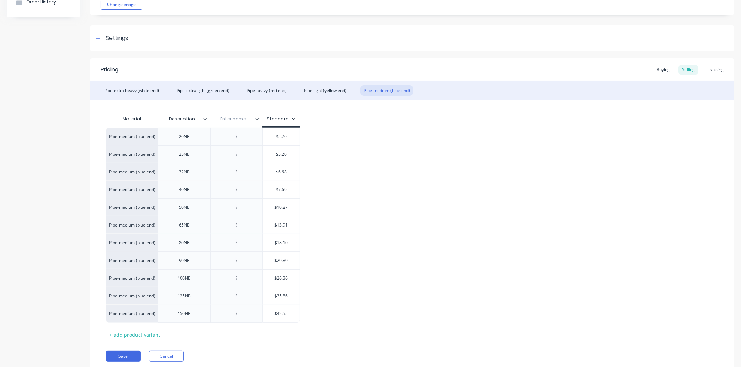
click at [239, 120] on input "text" at bounding box center [234, 119] width 48 height 6
type input "Weight KG/MTR"
type textarea "x"
click at [242, 137] on div at bounding box center [236, 136] width 35 height 9
type textarea "x"
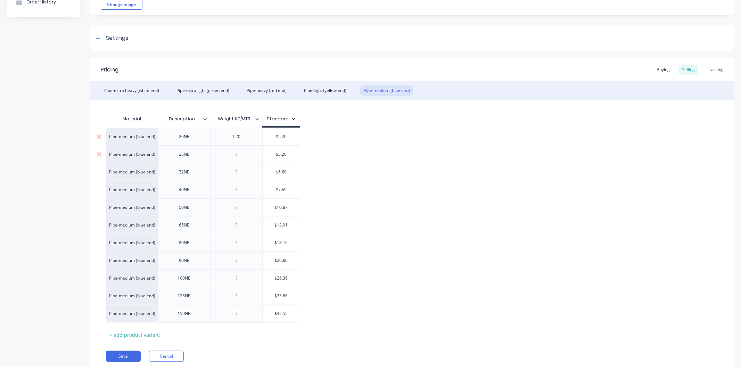
click at [244, 153] on div at bounding box center [236, 154] width 35 height 9
type textarea "x"
click at [248, 176] on div at bounding box center [236, 172] width 35 height 9
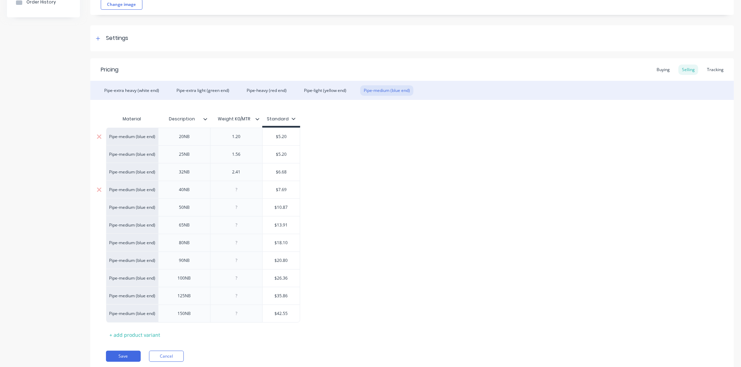
type textarea "x"
click at [248, 190] on div at bounding box center [236, 189] width 35 height 9
type textarea "x"
click at [244, 208] on div at bounding box center [236, 207] width 35 height 9
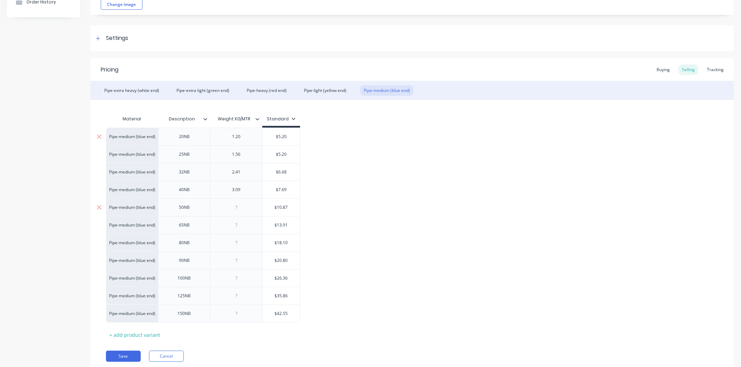
click at [244, 208] on div at bounding box center [236, 207] width 35 height 9
click at [245, 224] on div at bounding box center [236, 225] width 35 height 9
type textarea "x"
click at [245, 224] on div at bounding box center [236, 225] width 35 height 9
type textarea "x"
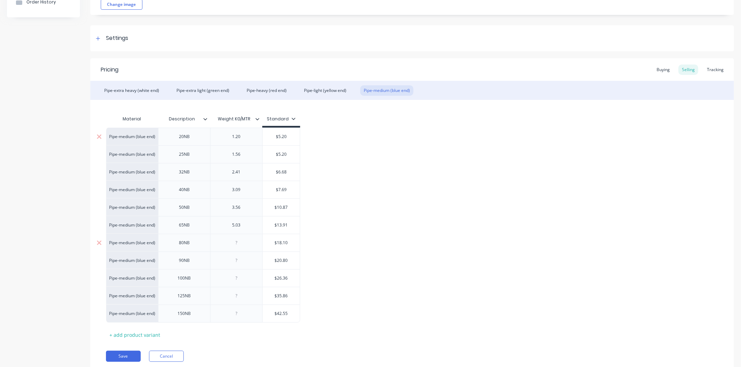
click at [242, 242] on div at bounding box center [236, 243] width 35 height 9
type textarea "x"
click at [247, 262] on div at bounding box center [236, 260] width 35 height 9
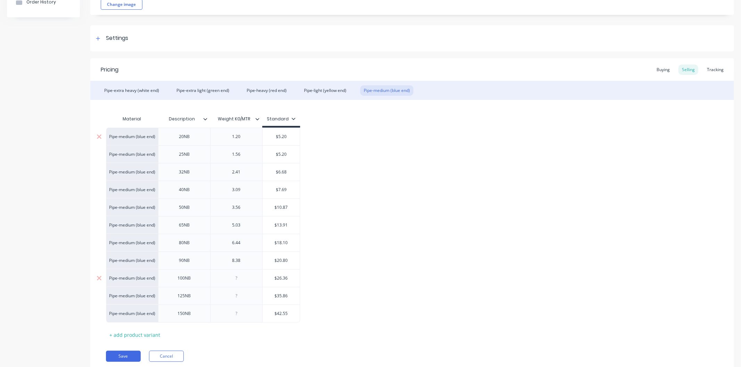
click at [248, 278] on div at bounding box center [236, 278] width 35 height 9
type textarea "x"
click at [248, 278] on div at bounding box center [236, 278] width 35 height 9
type textarea "x"
click at [242, 299] on div at bounding box center [236, 296] width 35 height 9
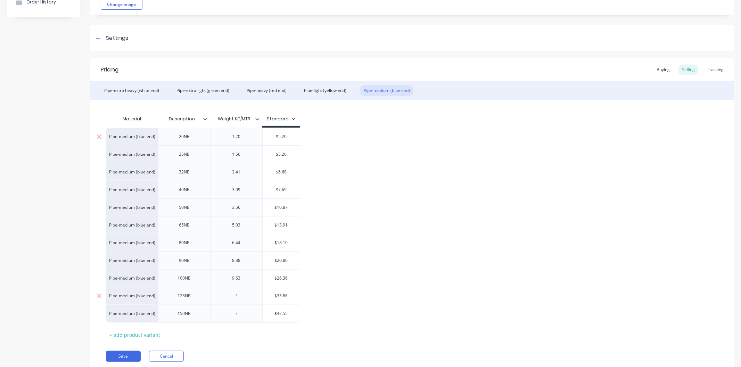
click at [242, 299] on div at bounding box center [236, 296] width 35 height 9
click at [241, 315] on div at bounding box center [236, 313] width 35 height 9
click at [245, 136] on div "1.20" at bounding box center [236, 136] width 35 height 9
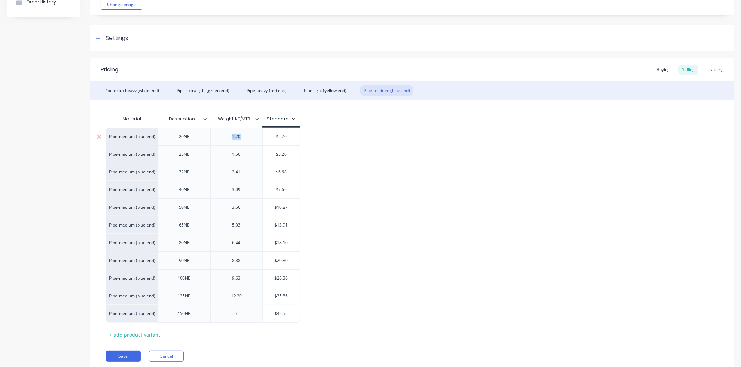
click at [245, 136] on div "1.20" at bounding box center [236, 136] width 35 height 9
click at [247, 159] on div "1.56" at bounding box center [236, 154] width 35 height 9
click at [245, 177] on div "2.41" at bounding box center [236, 172] width 52 height 18
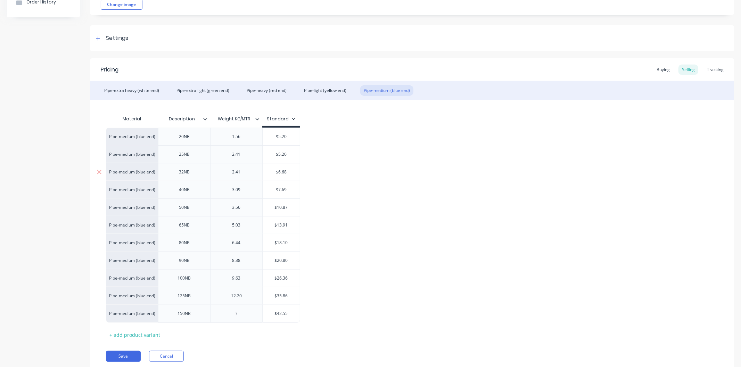
click at [245, 172] on div "2.41" at bounding box center [236, 172] width 35 height 9
click at [247, 193] on div "3.09" at bounding box center [236, 189] width 35 height 9
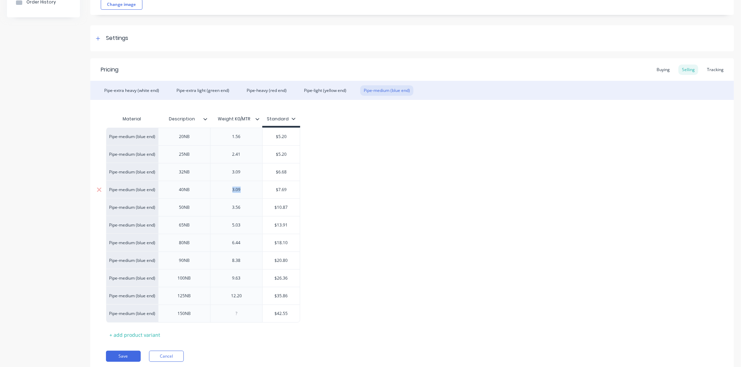
click at [247, 193] on div "3.09" at bounding box center [236, 189] width 35 height 9
click at [244, 209] on div "3.56" at bounding box center [236, 207] width 35 height 9
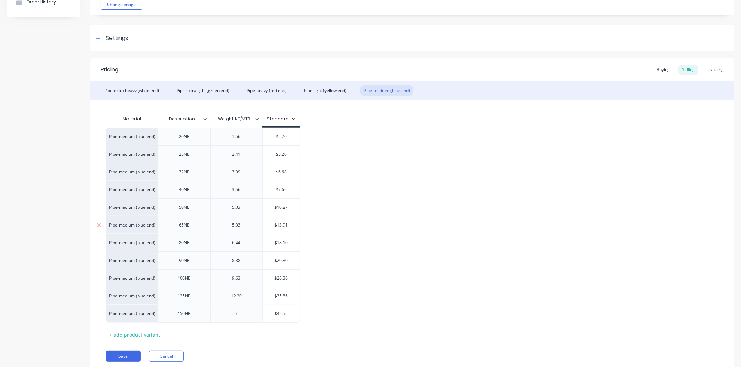
click at [248, 229] on div "5.03" at bounding box center [236, 225] width 35 height 9
click at [244, 247] on div "6.44" at bounding box center [236, 243] width 35 height 9
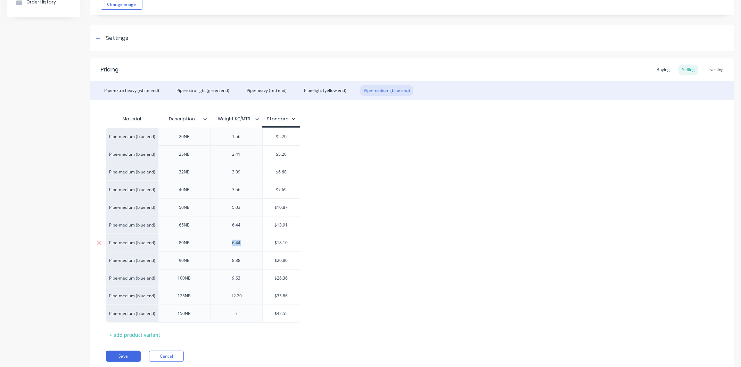
click at [244, 247] on div "6.44" at bounding box center [236, 243] width 35 height 9
click at [246, 263] on div "8.38" at bounding box center [236, 260] width 35 height 9
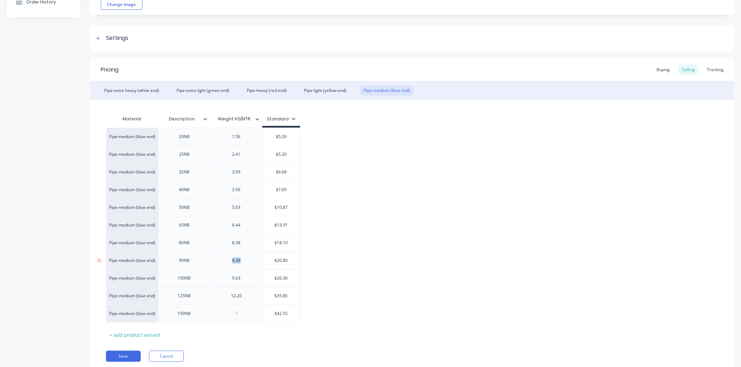
click at [246, 263] on div "8.38" at bounding box center [236, 260] width 35 height 9
click at [246, 281] on div "9.63" at bounding box center [236, 278] width 35 height 9
click at [244, 299] on div "12.20" at bounding box center [236, 296] width 35 height 9
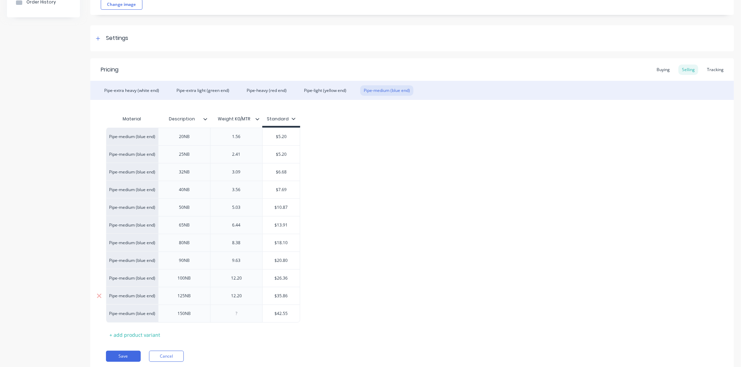
click at [244, 299] on div "12.20" at bounding box center [236, 296] width 35 height 9
click at [246, 298] on div "12.20" at bounding box center [236, 296] width 35 height 9
click at [247, 313] on div at bounding box center [236, 313] width 35 height 9
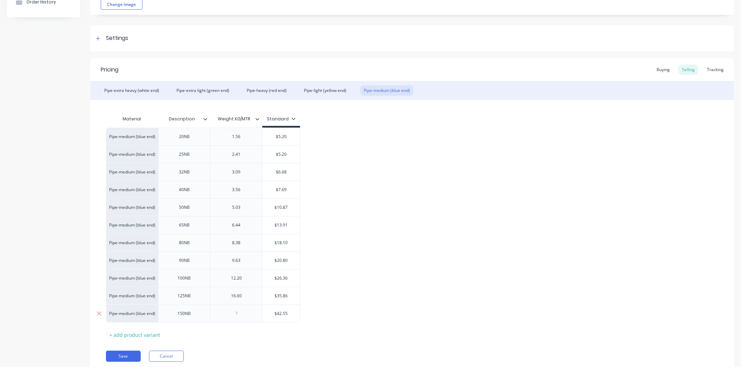
type textarea "x"
click at [247, 313] on div at bounding box center [236, 313] width 35 height 9
click at [134, 353] on button "Save" at bounding box center [123, 356] width 35 height 11
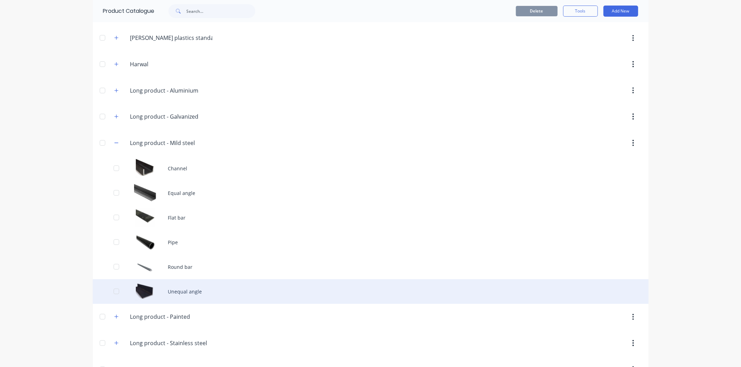
scroll to position [77, 0]
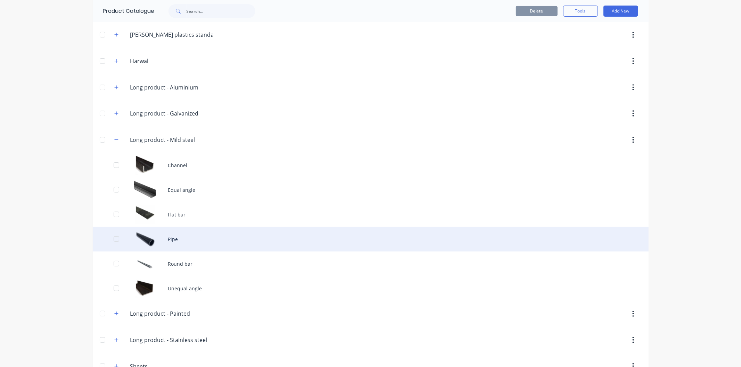
click at [178, 239] on div "Pipe" at bounding box center [371, 239] width 556 height 25
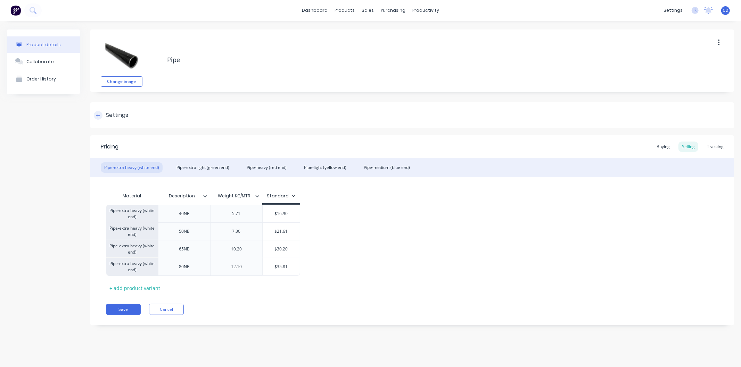
click at [96, 115] on icon at bounding box center [98, 115] width 4 height 5
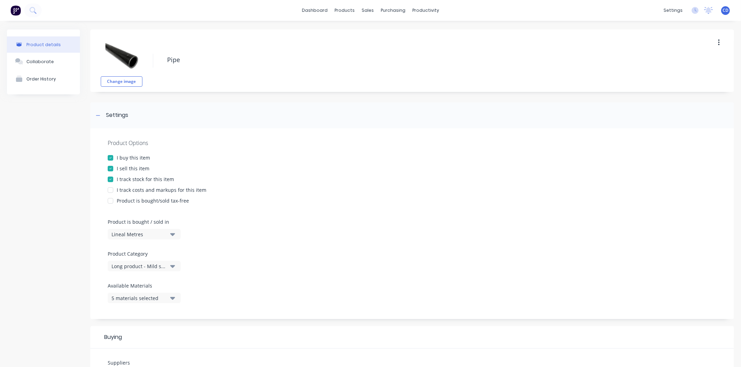
click at [109, 192] on div at bounding box center [110, 190] width 14 height 14
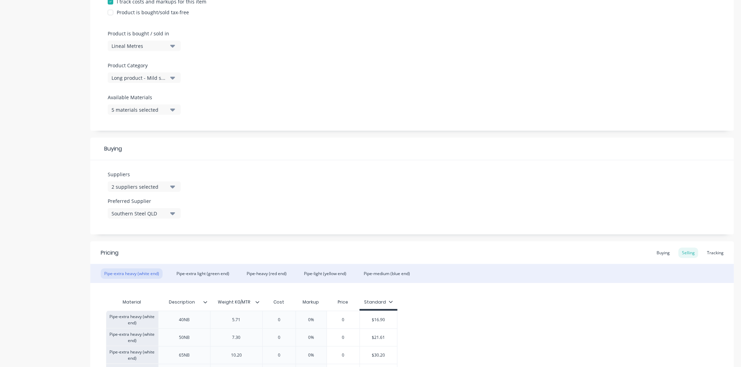
scroll to position [272, 0]
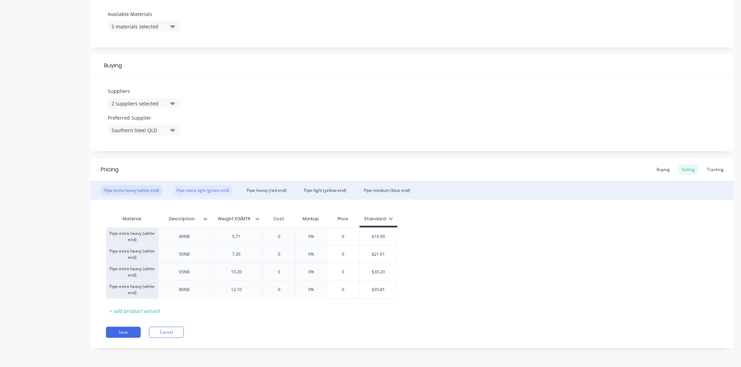
click at [198, 192] on div "Pipe-extra light (green end)" at bounding box center [203, 190] width 60 height 10
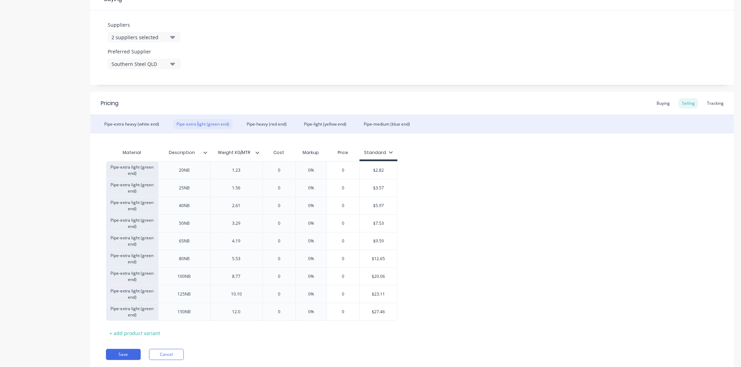
scroll to position [360, 0]
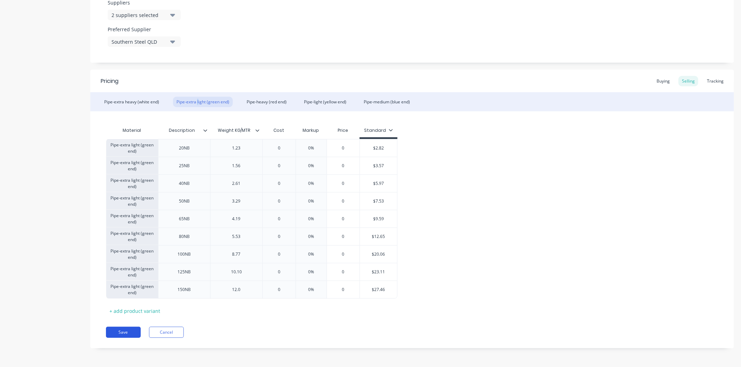
click at [125, 332] on button "Save" at bounding box center [123, 332] width 35 height 11
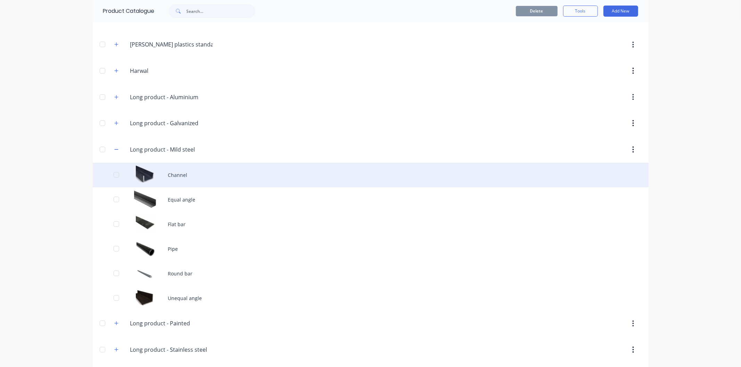
scroll to position [77, 0]
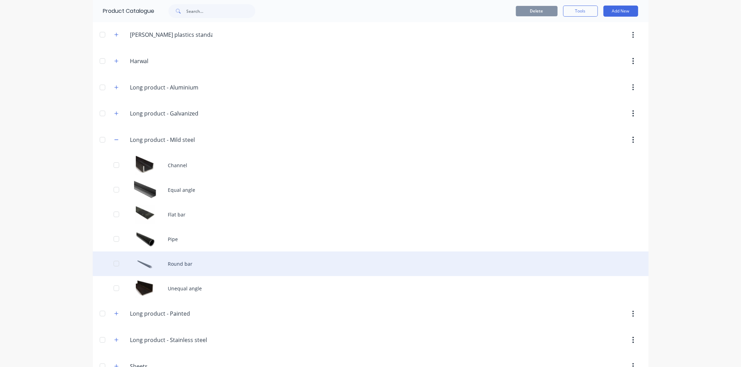
click at [183, 266] on div "Round bar" at bounding box center [371, 264] width 556 height 25
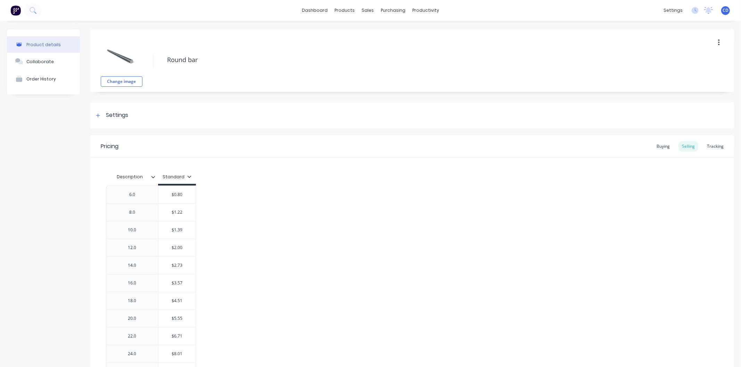
click at [152, 176] on icon at bounding box center [153, 177] width 4 height 2
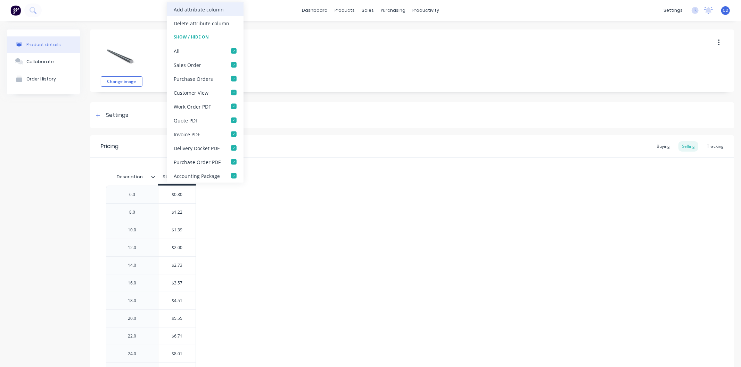
click at [221, 13] on div "Add attribute column" at bounding box center [205, 9] width 77 height 14
type textarea "x"
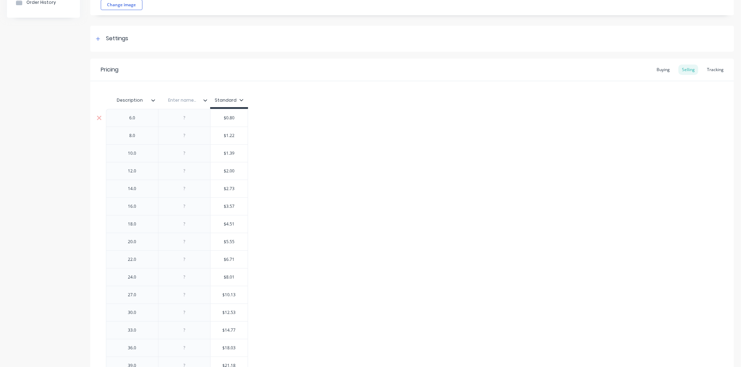
scroll to position [77, 0]
click at [186, 98] on input "text" at bounding box center [182, 100] width 48 height 6
type input "Weight KG/MTR"
click at [197, 120] on div at bounding box center [184, 117] width 35 height 9
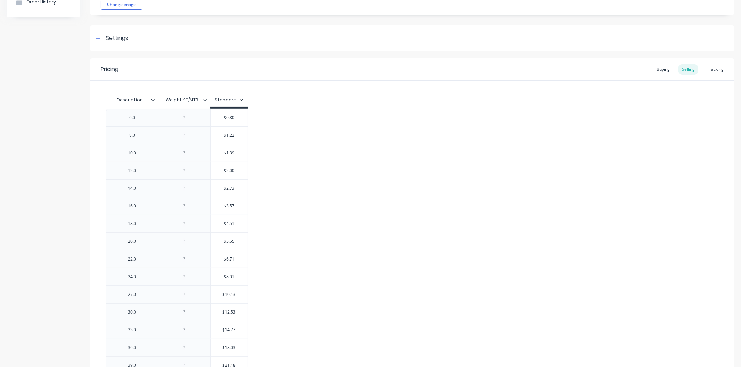
type textarea "x"
click at [192, 121] on div at bounding box center [184, 117] width 35 height 9
click at [195, 138] on div at bounding box center [184, 135] width 35 height 9
type textarea "x"
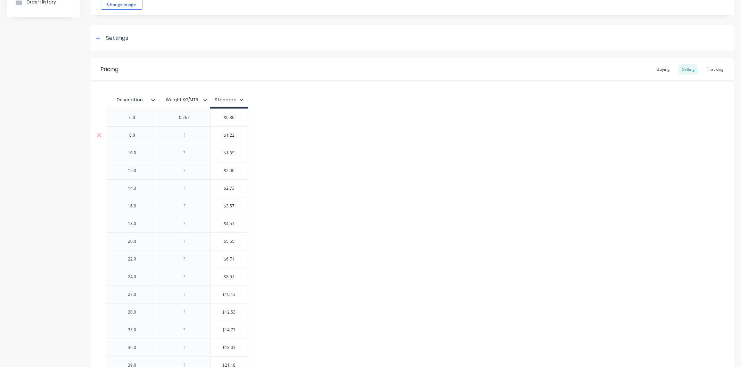
click at [195, 138] on div at bounding box center [184, 135] width 35 height 9
click at [195, 154] on div at bounding box center [184, 153] width 35 height 9
type textarea "x"
click at [195, 154] on div at bounding box center [184, 153] width 35 height 9
type textarea "x"
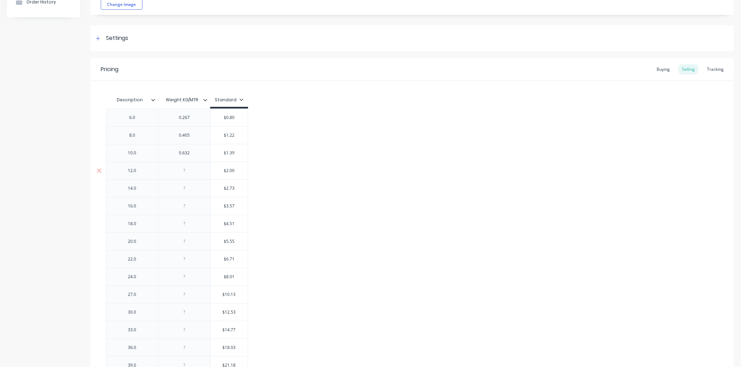
click at [194, 171] on div at bounding box center [184, 170] width 35 height 9
type textarea "x"
click at [193, 190] on div at bounding box center [184, 188] width 35 height 9
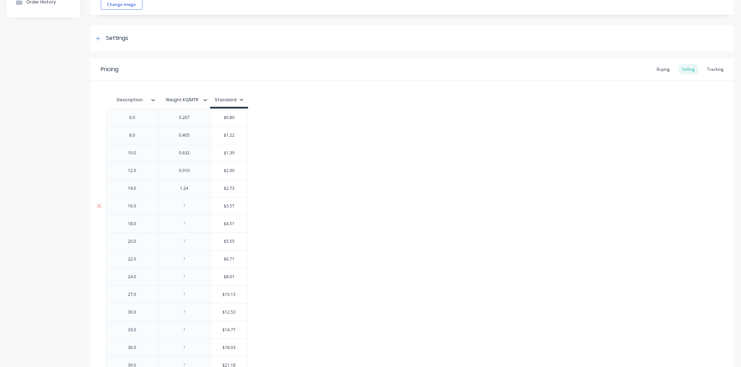
type textarea "x"
click at [197, 206] on div at bounding box center [184, 206] width 35 height 9
click at [193, 224] on div at bounding box center [184, 223] width 35 height 9
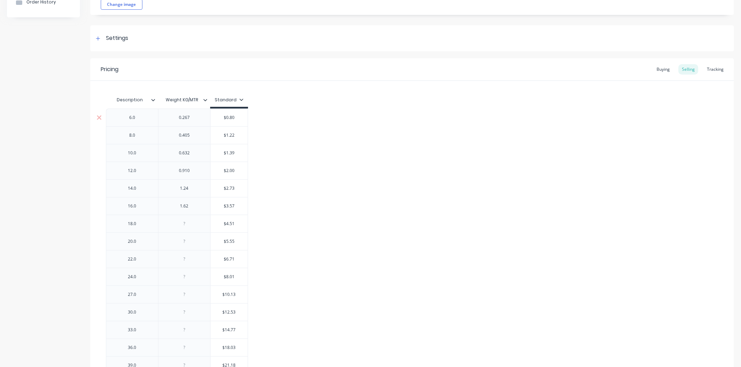
click at [198, 120] on div "0.267" at bounding box center [184, 117] width 35 height 9
click at [199, 137] on div "0.405" at bounding box center [184, 135] width 35 height 9
click at [197, 154] on div "0.632" at bounding box center [184, 153] width 35 height 9
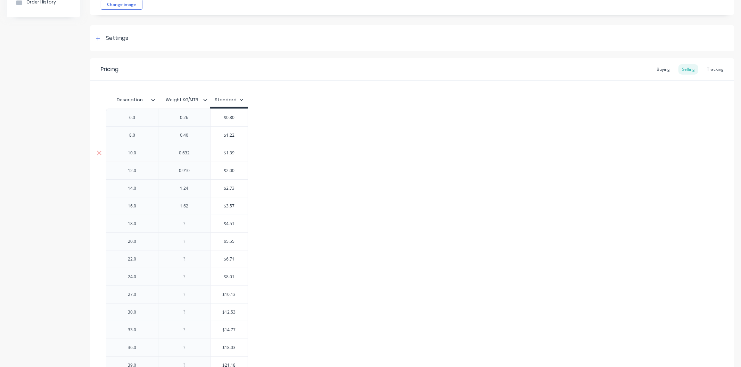
click at [197, 154] on div "0.632" at bounding box center [184, 153] width 35 height 9
click at [195, 172] on div "0.910" at bounding box center [184, 170] width 35 height 9
type textarea "x"
click at [197, 224] on div at bounding box center [184, 223] width 35 height 9
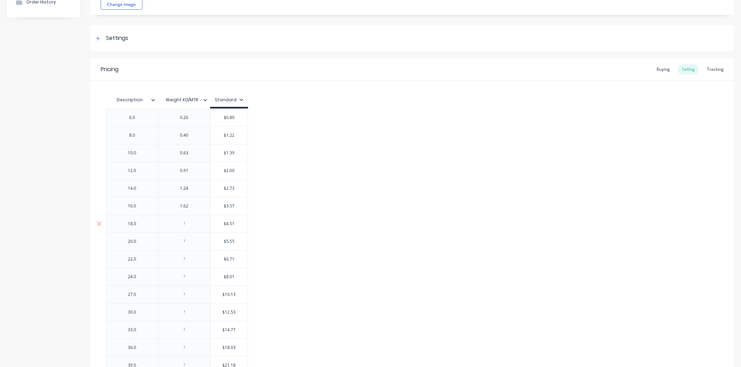
click at [197, 224] on div at bounding box center [184, 223] width 35 height 9
type textarea "x"
click at [192, 241] on div at bounding box center [184, 241] width 35 height 9
click at [197, 258] on div at bounding box center [184, 259] width 35 height 9
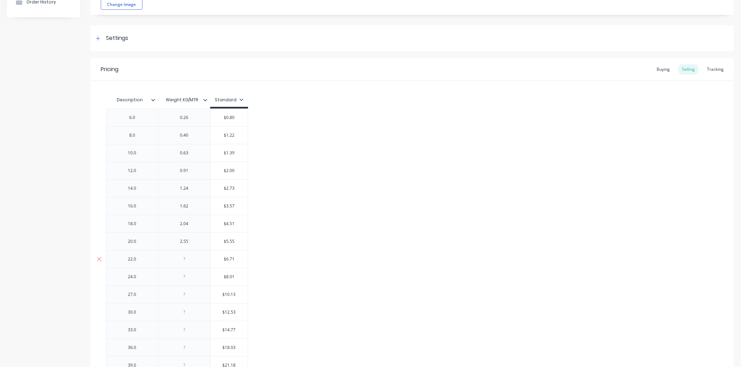
type textarea "x"
click at [197, 258] on div at bounding box center [184, 259] width 35 height 9
click at [197, 281] on div at bounding box center [184, 277] width 35 height 9
type textarea "x"
click at [197, 281] on div at bounding box center [184, 277] width 35 height 9
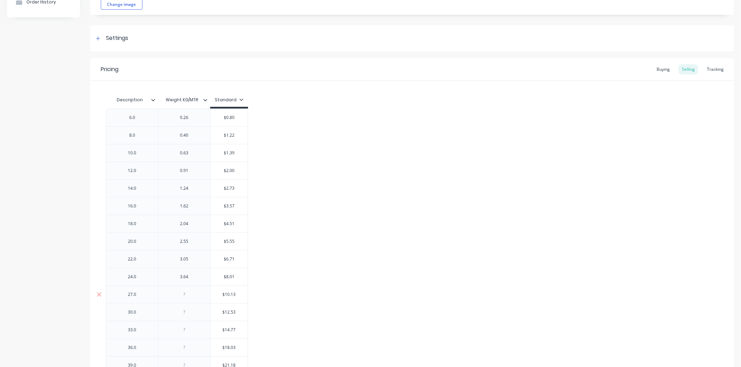
type textarea "x"
click at [191, 292] on div at bounding box center [184, 294] width 35 height 9
click at [193, 310] on div at bounding box center [184, 312] width 35 height 9
type textarea "x"
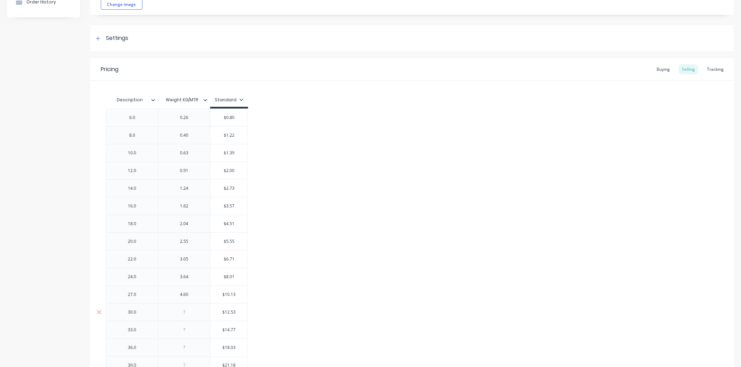
click at [193, 310] on div at bounding box center [184, 312] width 35 height 9
type textarea "x"
click at [199, 331] on div at bounding box center [184, 330] width 35 height 9
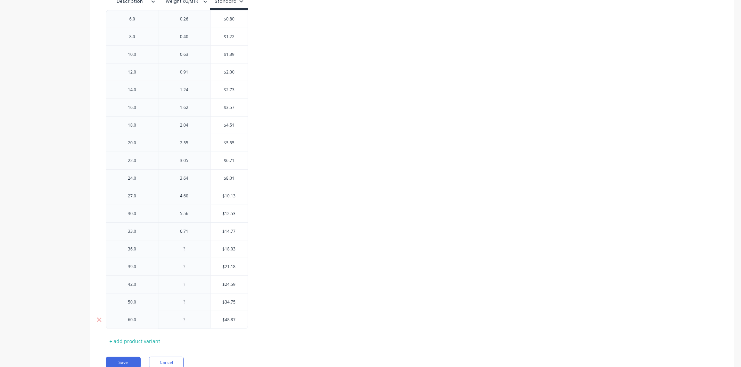
scroll to position [207, 0]
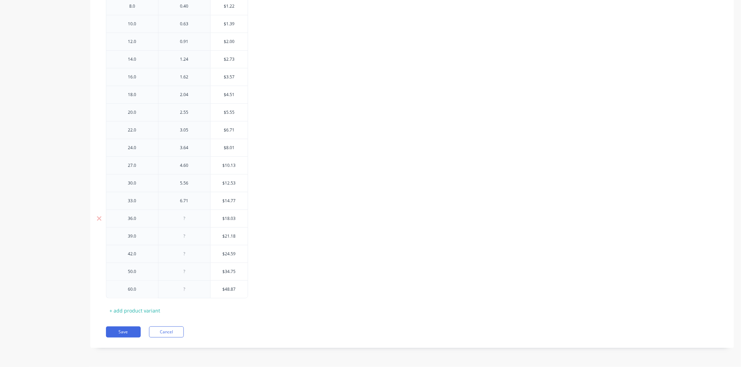
click at [202, 217] on div at bounding box center [184, 219] width 52 height 18
type textarea "x"
click at [194, 220] on div at bounding box center [184, 218] width 35 height 9
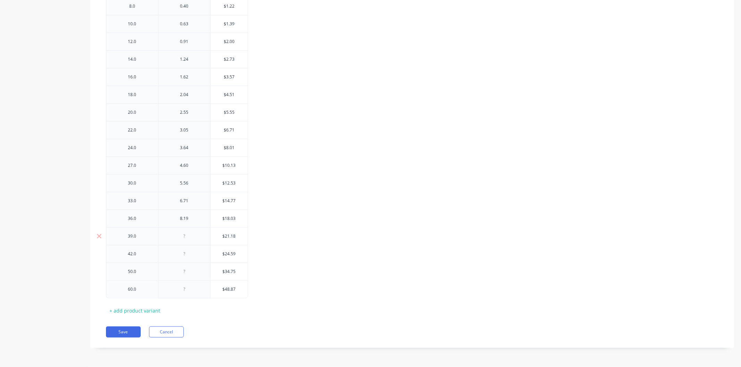
type textarea "x"
click at [200, 236] on div at bounding box center [184, 236] width 35 height 9
type textarea "x"
click at [196, 253] on div at bounding box center [184, 254] width 35 height 9
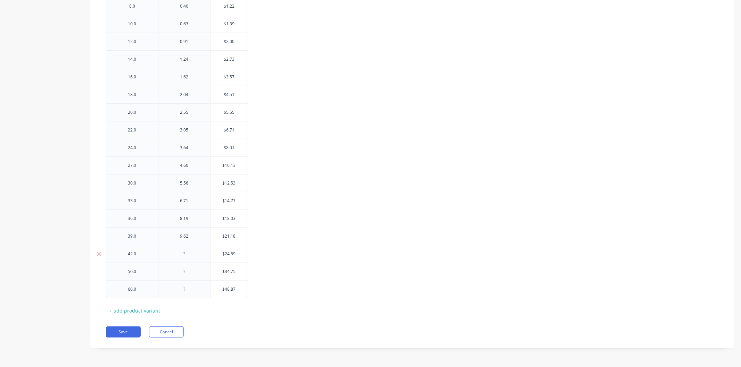
click at [196, 253] on div at bounding box center [184, 254] width 35 height 9
type textarea "x"
click at [191, 269] on div at bounding box center [184, 271] width 35 height 9
type textarea "x"
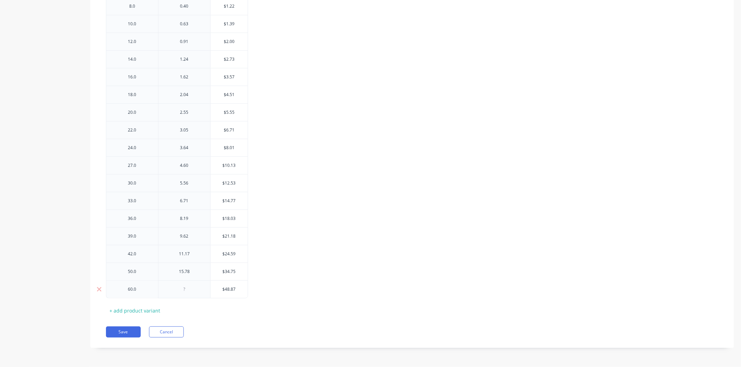
click at [193, 289] on div at bounding box center [184, 289] width 35 height 9
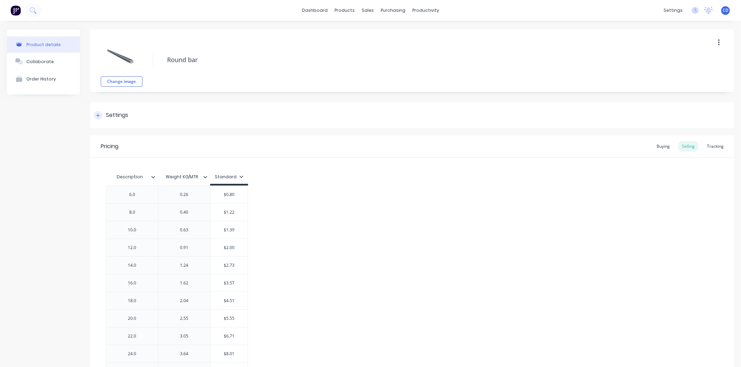
click at [102, 114] on div at bounding box center [98, 115] width 9 height 9
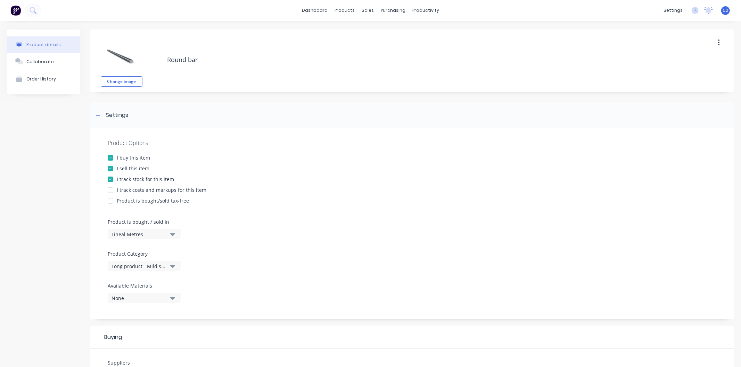
click at [109, 186] on div at bounding box center [110, 190] width 14 height 14
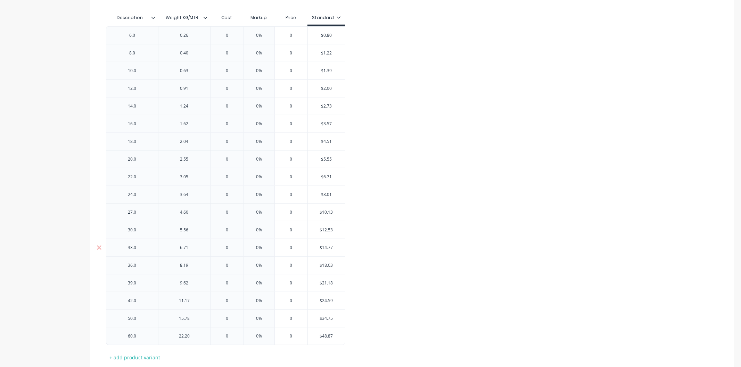
scroll to position [501, 0]
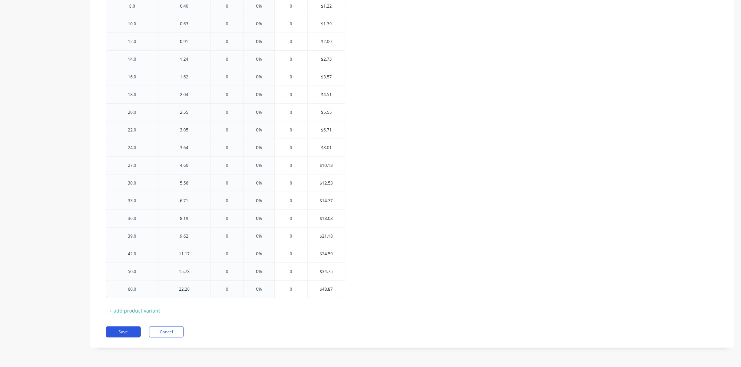
click at [130, 331] on button "Save" at bounding box center [123, 332] width 35 height 11
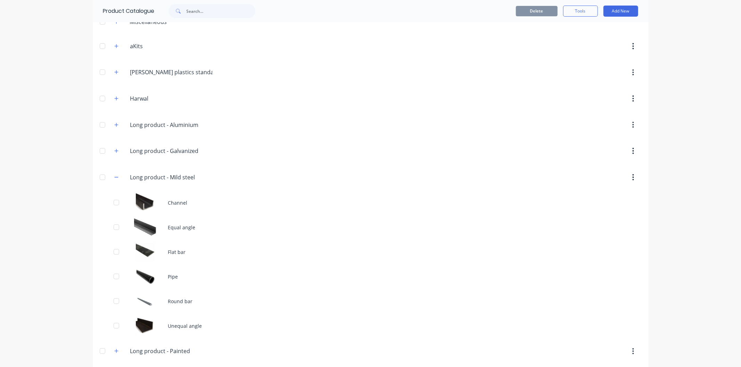
scroll to position [77, 0]
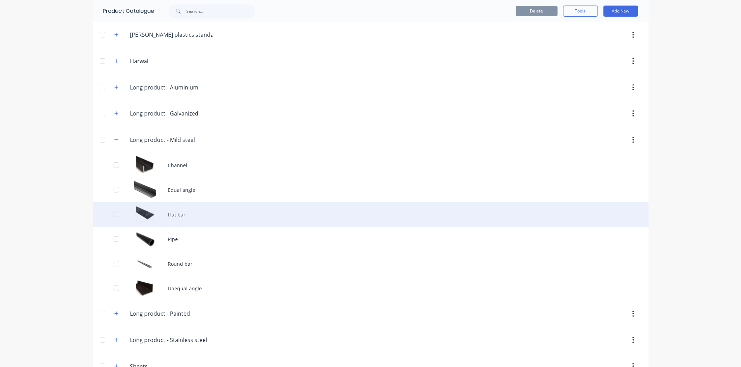
click at [180, 214] on div "Flat bar" at bounding box center [371, 214] width 556 height 25
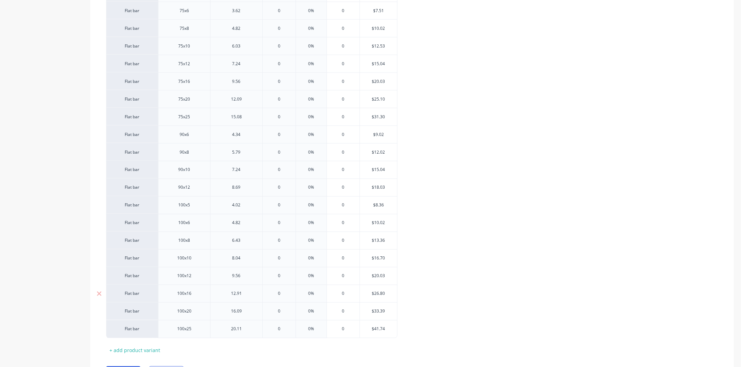
scroll to position [989, 0]
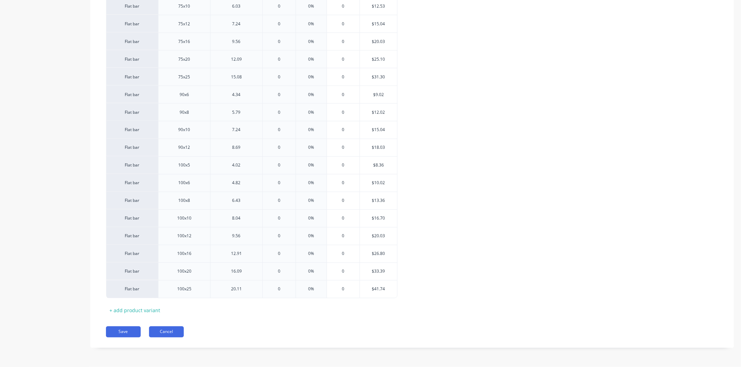
click at [168, 330] on button "Cancel" at bounding box center [166, 332] width 35 height 11
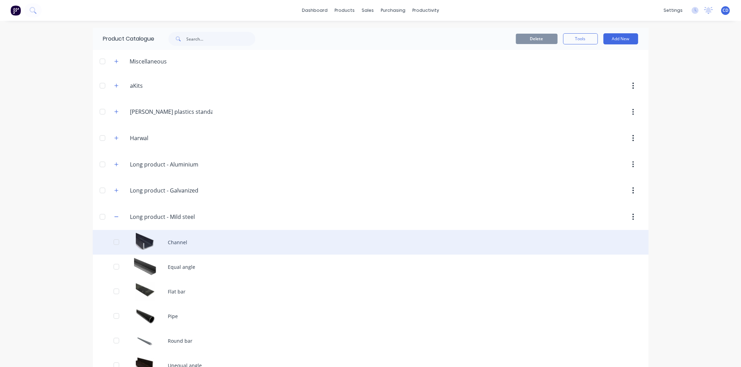
click at [172, 252] on div "Channel" at bounding box center [371, 242] width 556 height 25
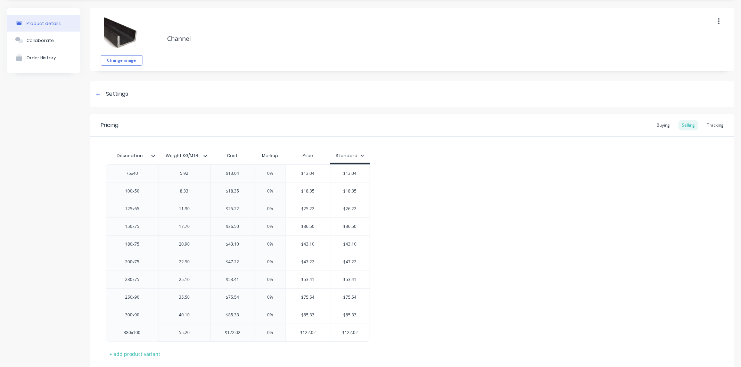
scroll to position [39, 0]
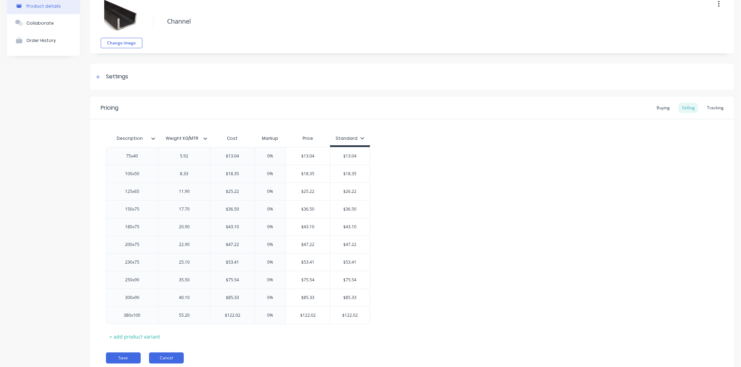
click at [174, 360] on button "Cancel" at bounding box center [166, 358] width 35 height 11
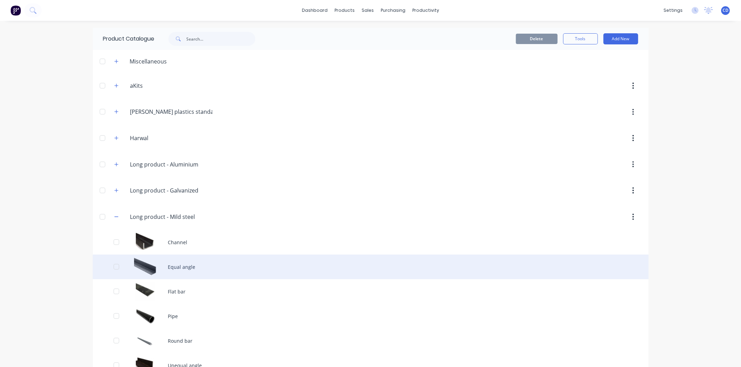
click at [185, 269] on div "Equal angle" at bounding box center [371, 267] width 556 height 25
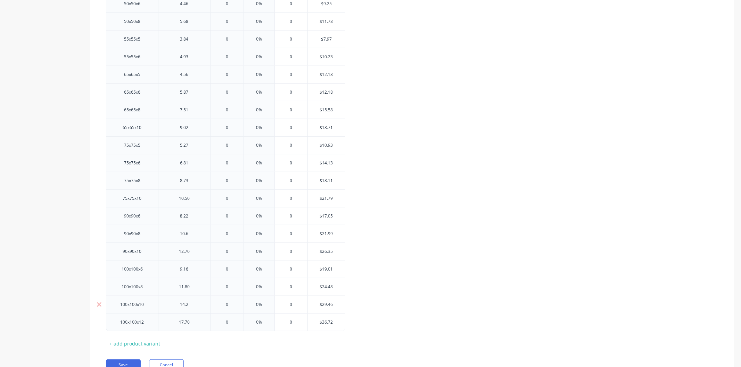
scroll to position [419, 0]
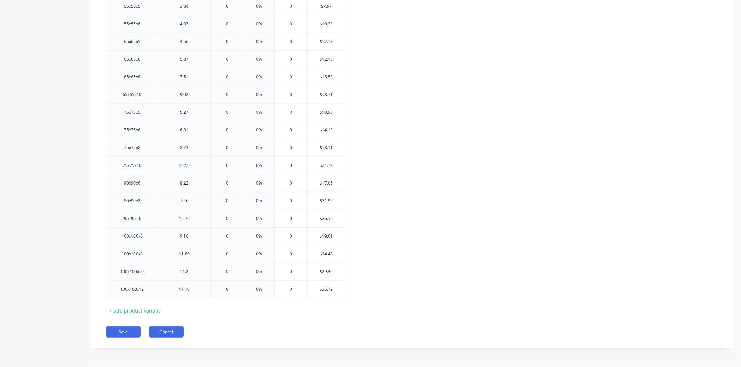
click at [169, 332] on button "Cancel" at bounding box center [166, 332] width 35 height 11
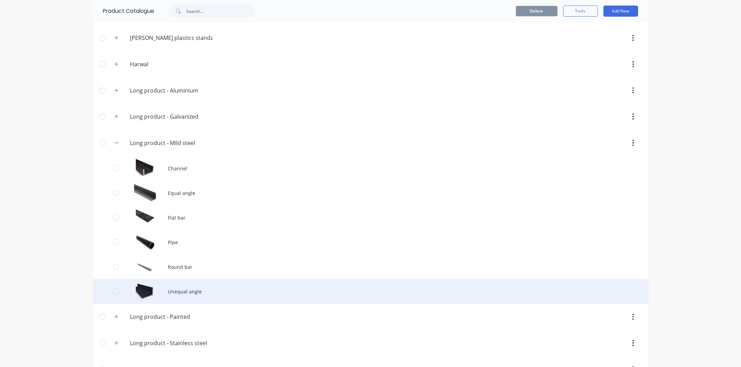
scroll to position [77, 0]
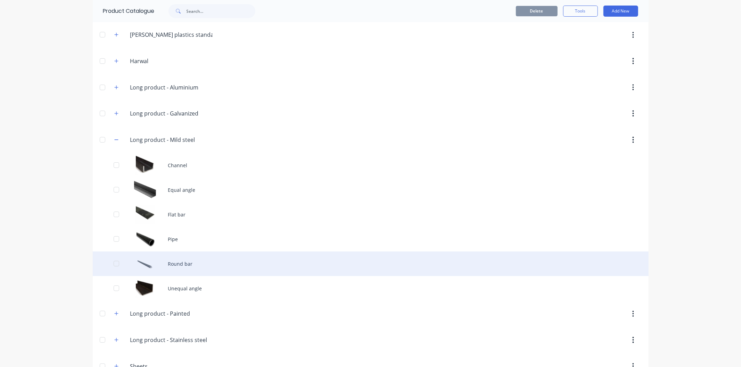
click at [178, 266] on div "Round bar" at bounding box center [371, 264] width 556 height 25
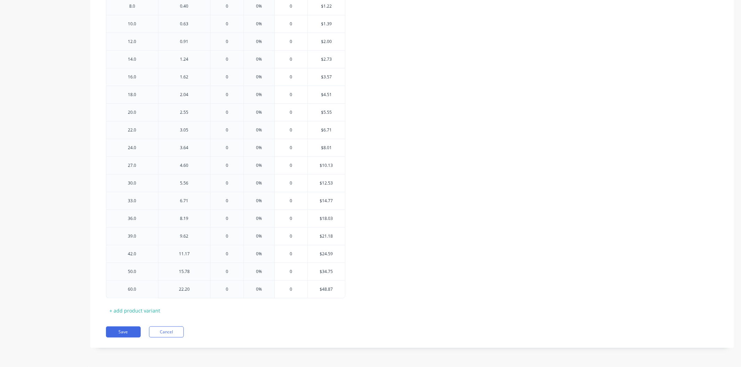
scroll to position [207, 0]
click at [176, 332] on button "Cancel" at bounding box center [166, 332] width 35 height 11
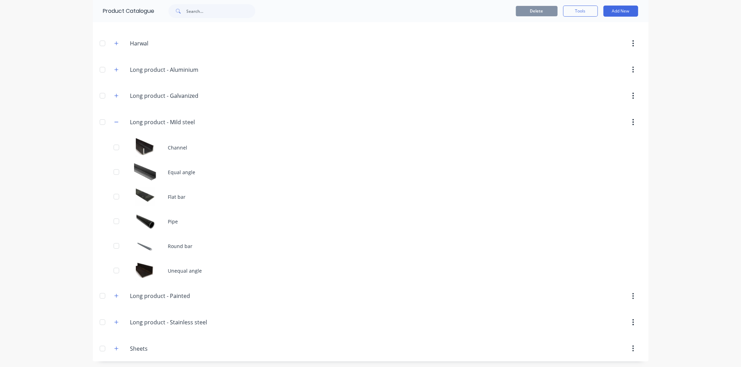
scroll to position [96, 0]
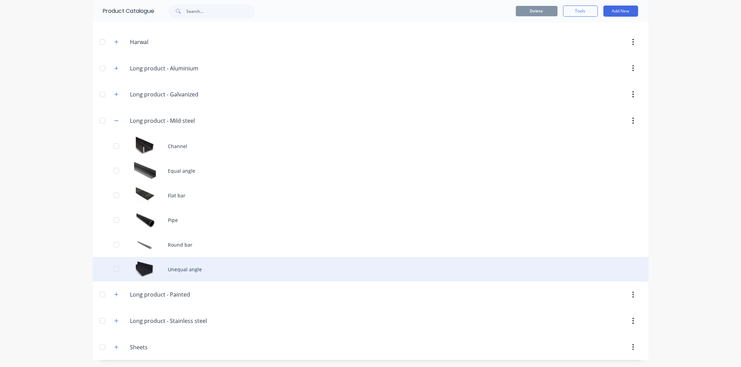
click at [178, 271] on div "Unequal angle" at bounding box center [371, 269] width 556 height 25
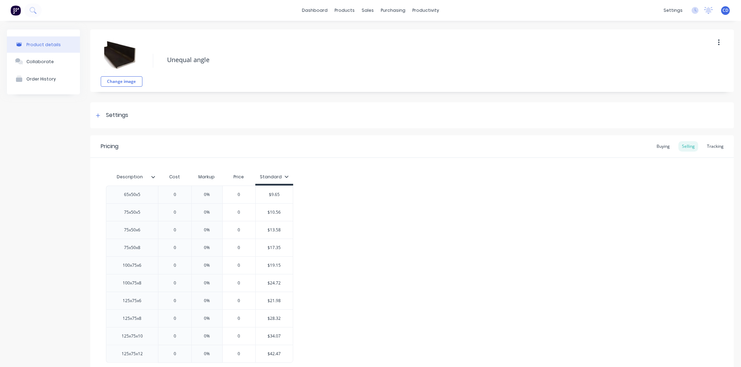
click at [153, 176] on icon at bounding box center [153, 177] width 4 height 4
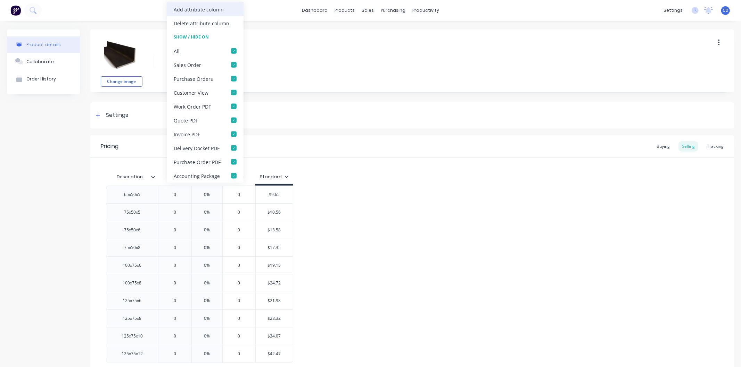
click at [199, 9] on div "Add attribute column" at bounding box center [199, 9] width 50 height 7
type textarea "x"
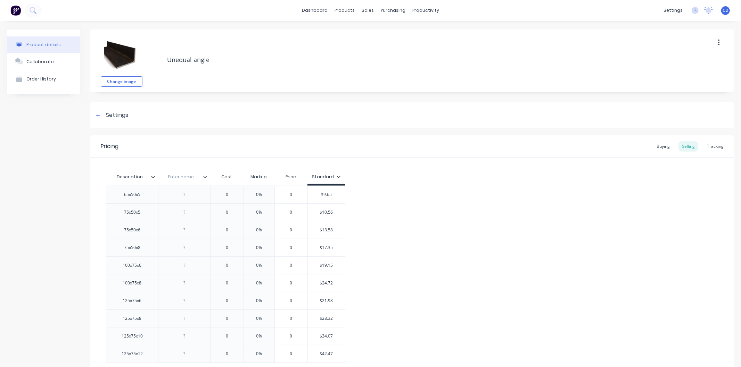
click at [180, 177] on input "text" at bounding box center [182, 177] width 48 height 6
type input "w"
type input "Weight KG/MTR"
type textarea "x"
click at [196, 196] on div at bounding box center [184, 194] width 35 height 9
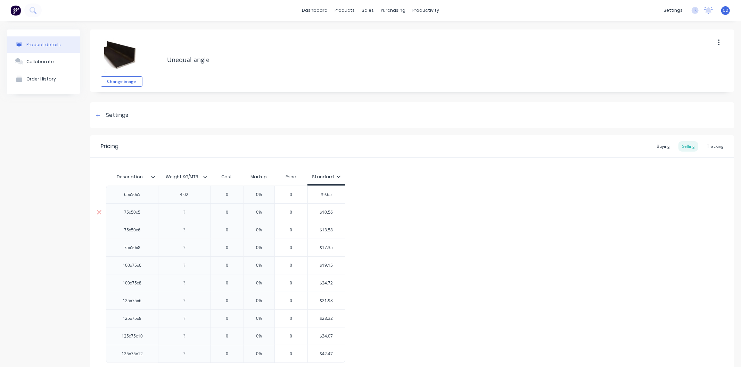
click at [192, 215] on div at bounding box center [184, 212] width 35 height 9
type textarea "x"
click at [192, 215] on div at bounding box center [184, 212] width 35 height 9
click at [199, 234] on div at bounding box center [184, 230] width 35 height 9
type textarea "x"
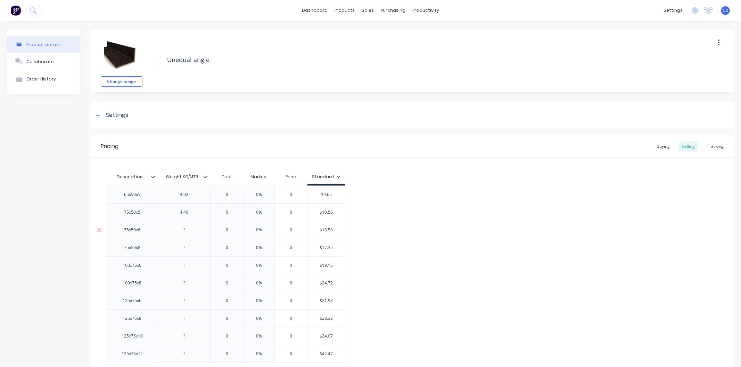
click at [199, 234] on div at bounding box center [184, 230] width 35 height 9
type textarea "x"
click at [193, 244] on div at bounding box center [184, 247] width 35 height 9
type textarea "x"
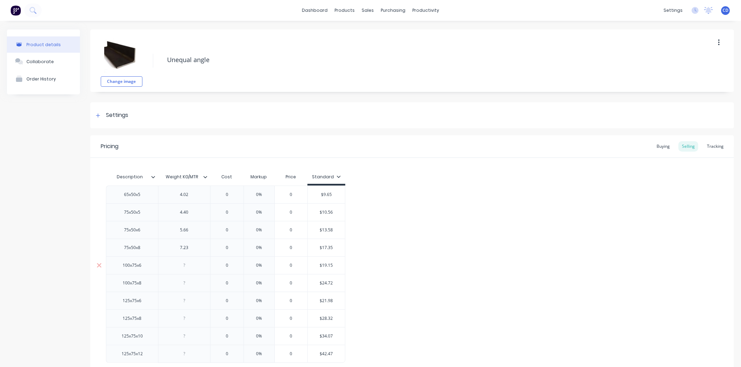
click at [191, 267] on div at bounding box center [184, 265] width 35 height 9
click at [190, 287] on div at bounding box center [184, 283] width 35 height 9
type textarea "x"
click at [190, 287] on div at bounding box center [184, 283] width 35 height 9
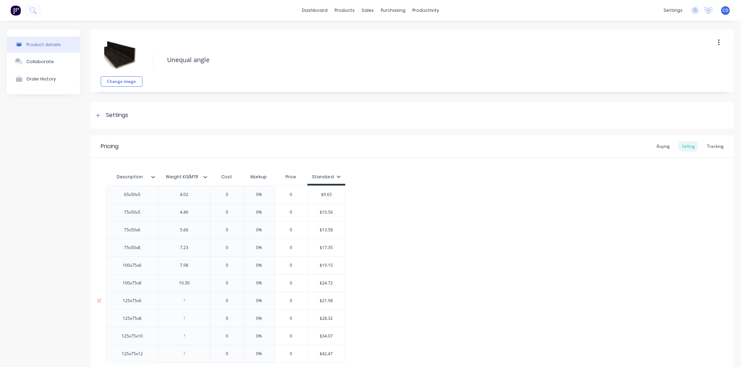
click at [190, 307] on div at bounding box center [184, 301] width 52 height 18
click at [192, 304] on div at bounding box center [184, 301] width 35 height 9
type textarea "x"
click at [192, 304] on div at bounding box center [184, 301] width 35 height 9
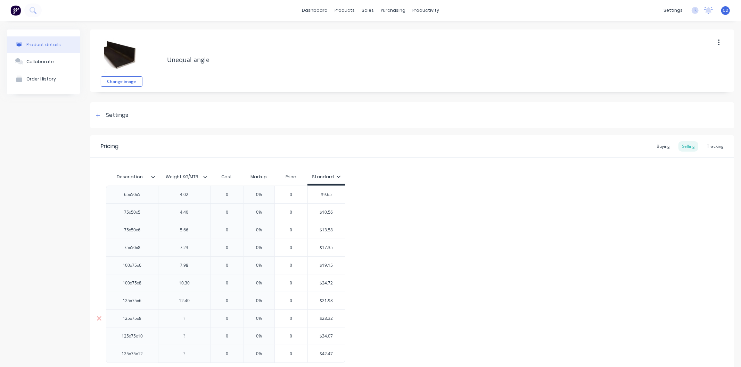
type textarea "x"
click at [191, 318] on div at bounding box center [184, 318] width 35 height 9
click at [195, 337] on div at bounding box center [184, 336] width 35 height 9
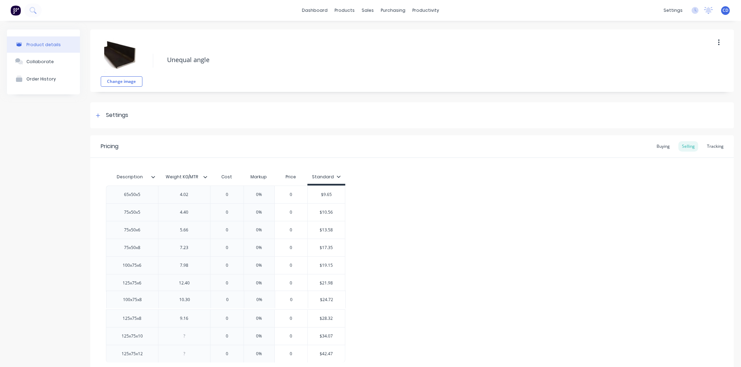
drag, startPoint x: 111, startPoint y: 283, endPoint x: 112, endPoint y: 301, distance: 18.1
click at [112, 301] on div "65x50x5 4.02 0 0% 0 $9.65 75x50x5 4.40 0 0% 0 $10.56 75x50x6 5.66 0 0% 0 $13.58…" at bounding box center [412, 274] width 612 height 177
drag, startPoint x: 109, startPoint y: 304, endPoint x: 113, endPoint y: 279, distance: 25.5
click at [113, 279] on div "65x50x5 4.02 0 0% 0 $9.65 75x50x5 4.40 0 0% 0 $10.56 75x50x6 5.66 0 0% 0 $13.58…" at bounding box center [412, 274] width 612 height 177
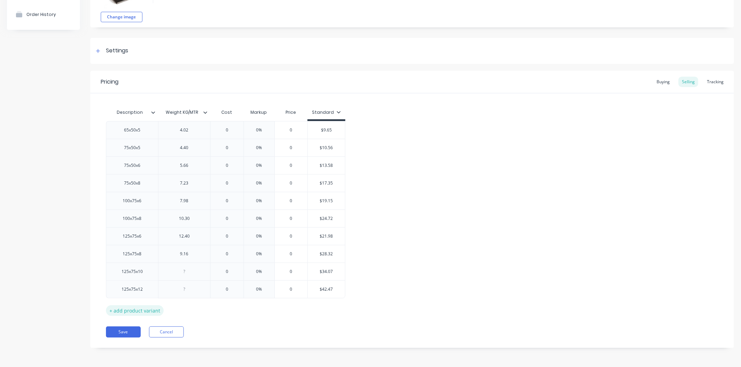
click at [124, 313] on div "+ add product variant" at bounding box center [135, 311] width 58 height 11
type textarea "x"
click at [136, 304] on div at bounding box center [132, 307] width 35 height 9
drag, startPoint x: 110, startPoint y: 308, endPoint x: 113, endPoint y: 228, distance: 80.3
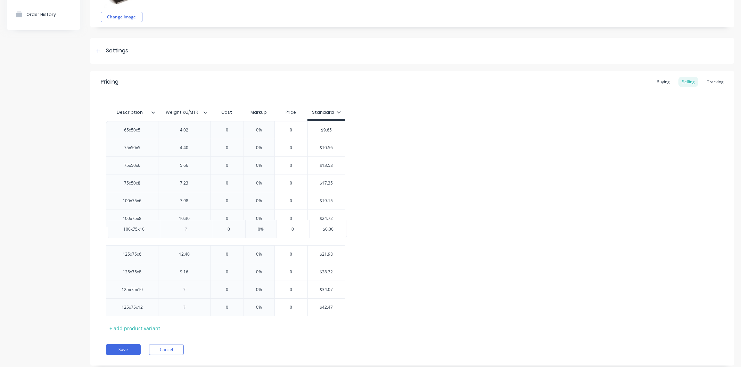
click at [113, 228] on div "65x50x5 4.02 0 0% 0 $9.65 75x50x5 4.40 0 0% 0 $10.56 75x50x6 5.66 0 0% 0 $13.58…" at bounding box center [412, 218] width 612 height 195
type textarea "x"
click at [128, 235] on div at bounding box center [132, 236] width 35 height 9
click at [198, 235] on div at bounding box center [184, 236] width 35 height 9
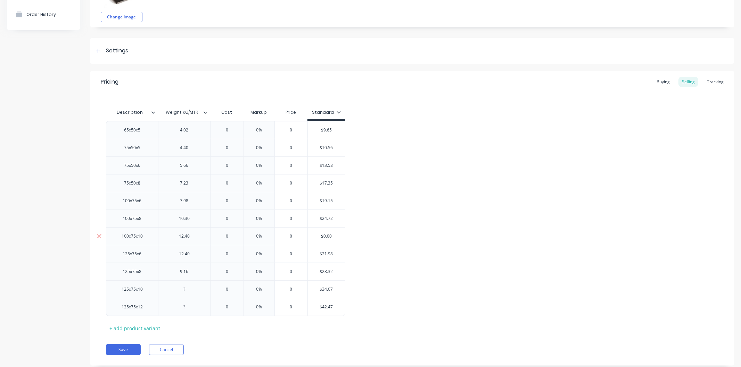
type textarea "x"
type input "$0.00"
click at [333, 235] on input "$0.00" at bounding box center [326, 236] width 37 height 6
type textarea "x"
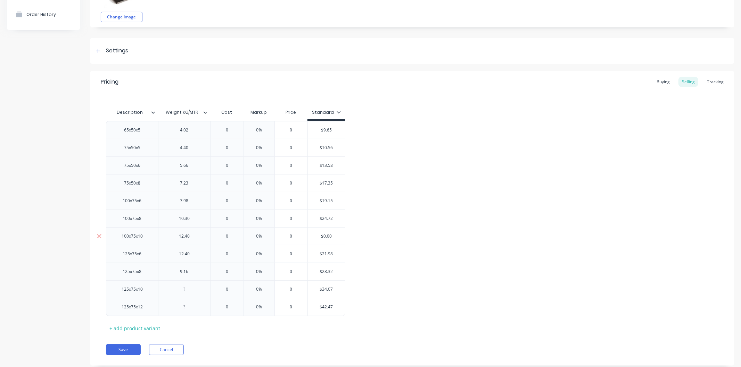
type input "$2"
type textarea "x"
type input "$29"
type textarea "x"
type input "$29."
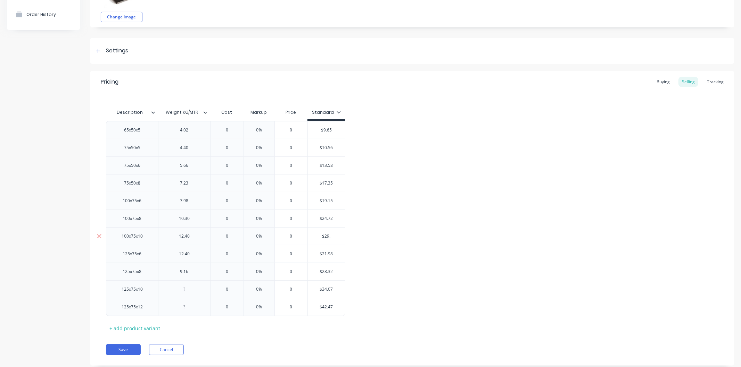
type textarea "x"
type input "$29.7"
type textarea "x"
type input "$29.76"
click at [369, 244] on div "65x50x5 4.02 0 0% 0 $9.65 75x50x5 4.40 0 0% 0 $10.56 75x50x6 5.66 0 0% 0 $13.58…" at bounding box center [412, 218] width 612 height 195
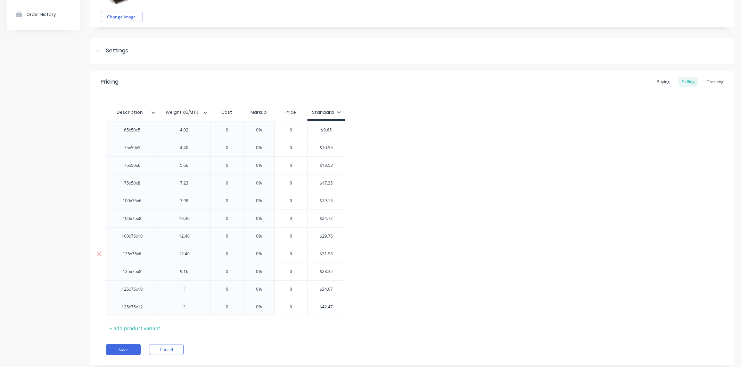
click at [199, 257] on div "12.40" at bounding box center [184, 254] width 35 height 9
type textarea "x"
click at [194, 275] on div "9.16" at bounding box center [184, 271] width 35 height 9
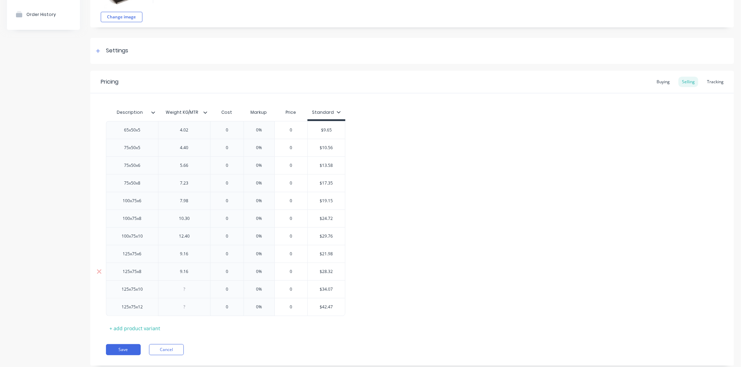
click at [194, 275] on div "9.16" at bounding box center [184, 271] width 35 height 9
click at [195, 294] on div at bounding box center [184, 289] width 35 height 9
type textarea "x"
click at [195, 294] on div at bounding box center [184, 289] width 35 height 9
click at [193, 311] on div at bounding box center [184, 307] width 35 height 9
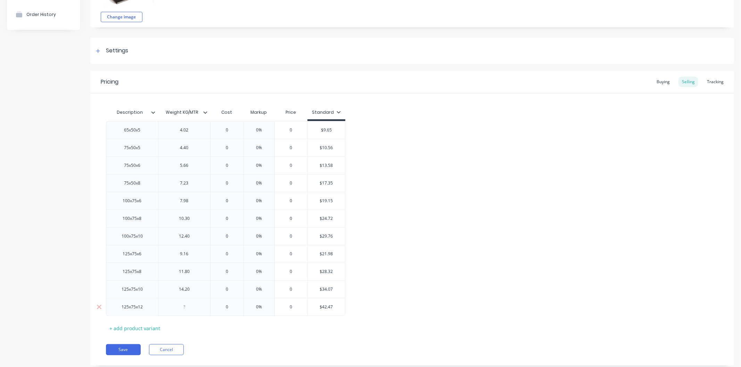
type textarea "x"
click at [193, 311] on div at bounding box center [184, 307] width 35 height 9
click at [123, 349] on button "Save" at bounding box center [123, 349] width 35 height 11
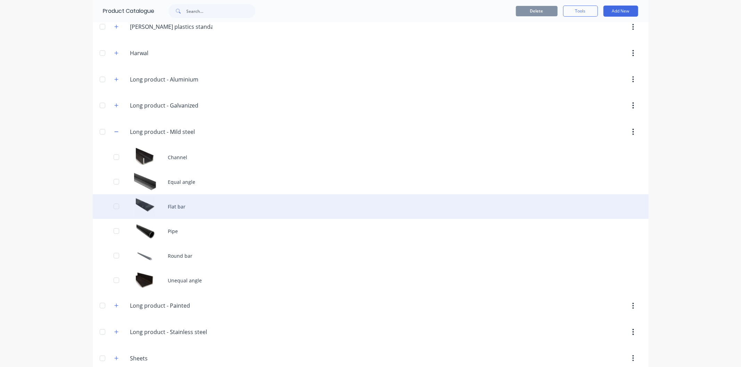
scroll to position [96, 0]
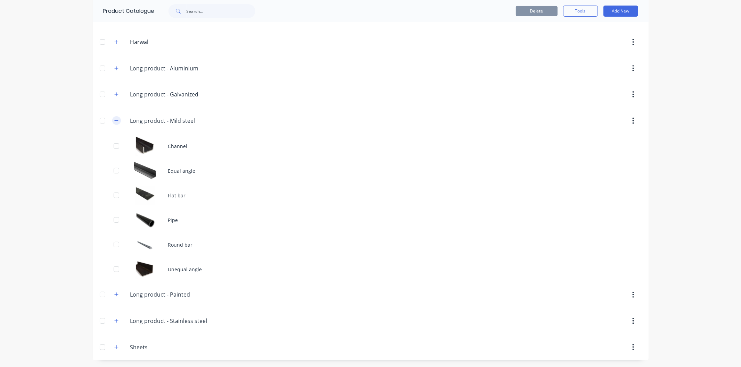
click at [115, 118] on icon "button" at bounding box center [116, 120] width 4 height 5
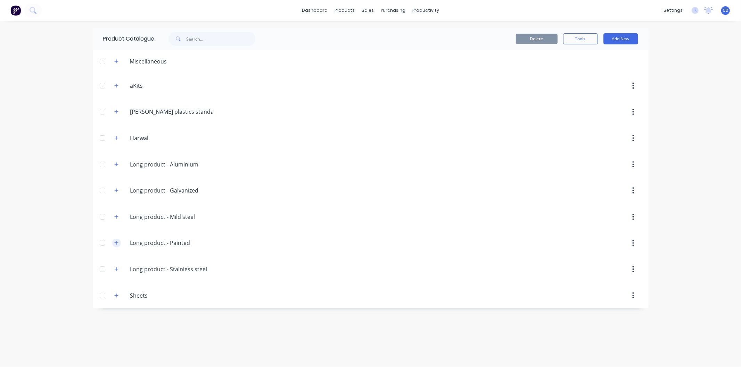
click at [117, 242] on icon "button" at bounding box center [116, 243] width 4 height 5
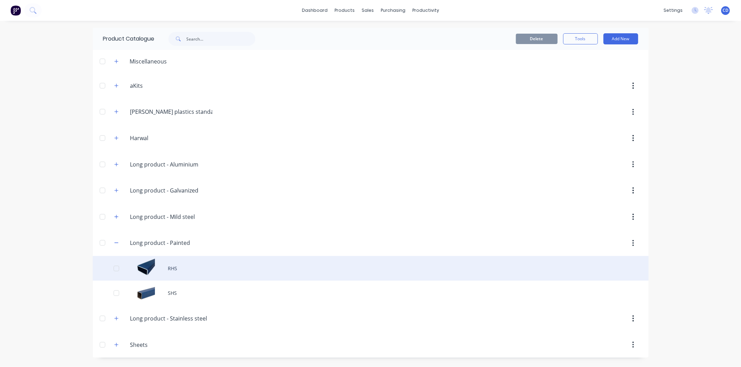
click at [174, 266] on div "RHS" at bounding box center [371, 268] width 556 height 25
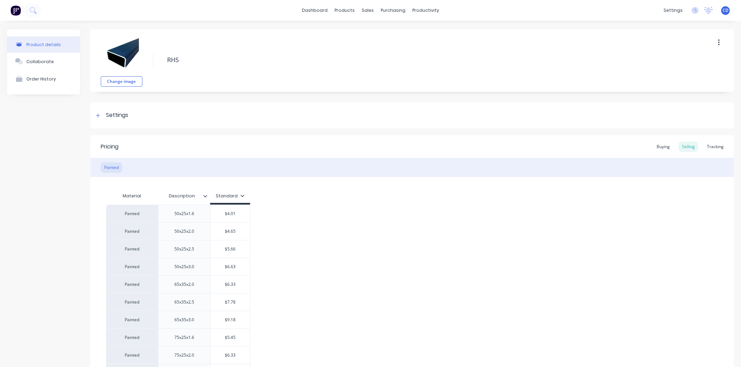
click at [206, 195] on icon at bounding box center [205, 196] width 4 height 4
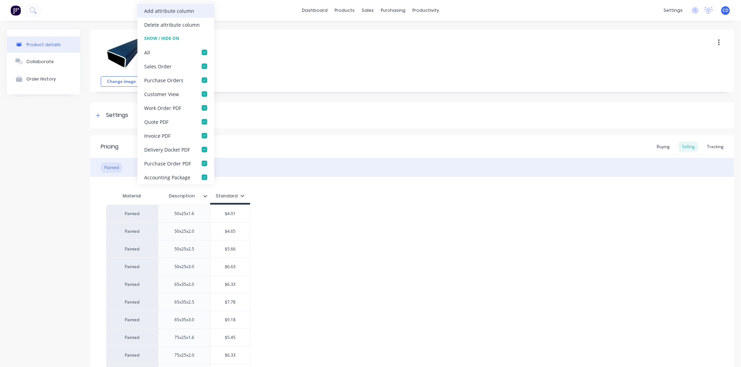
click at [173, 14] on div "Add attribute column" at bounding box center [169, 10] width 50 height 7
type textarea "x"
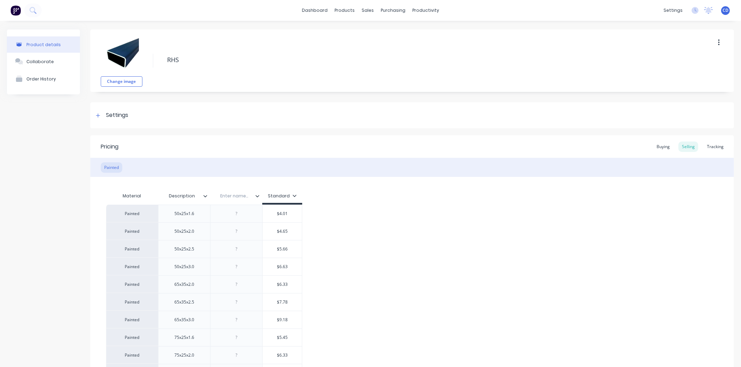
click at [240, 195] on input "text" at bounding box center [234, 196] width 48 height 6
type input "Weight KG/MTR"
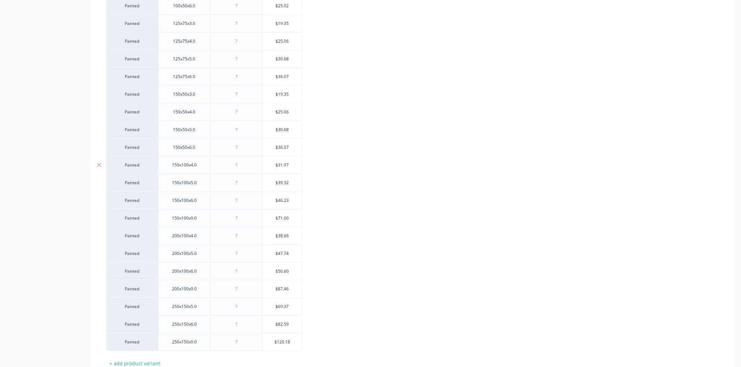
scroll to position [634, 0]
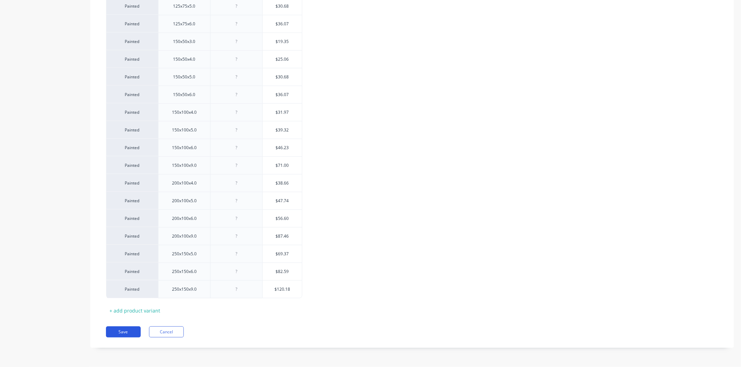
click at [129, 330] on button "Save" at bounding box center [123, 332] width 35 height 11
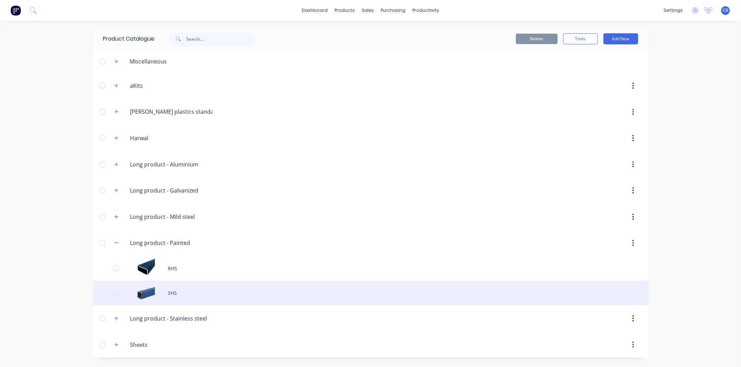
click at [183, 297] on div "SHS" at bounding box center [371, 293] width 556 height 25
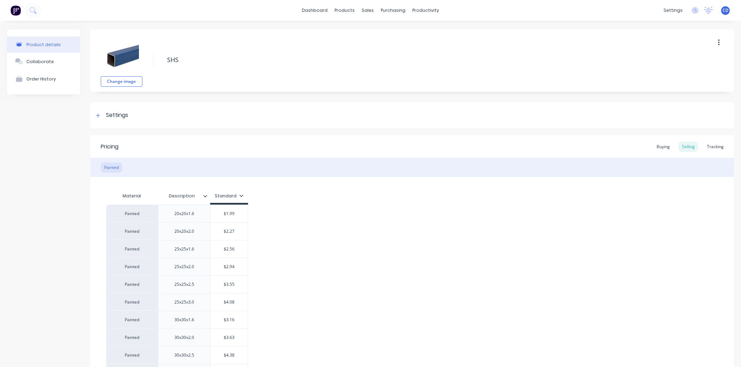
click at [206, 199] on div at bounding box center [208, 196] width 4 height 6
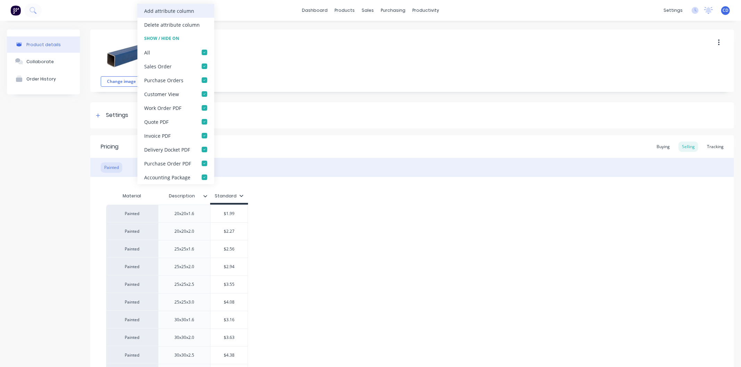
click at [183, 14] on div "Add attribute column" at bounding box center [169, 10] width 50 height 7
type textarea "x"
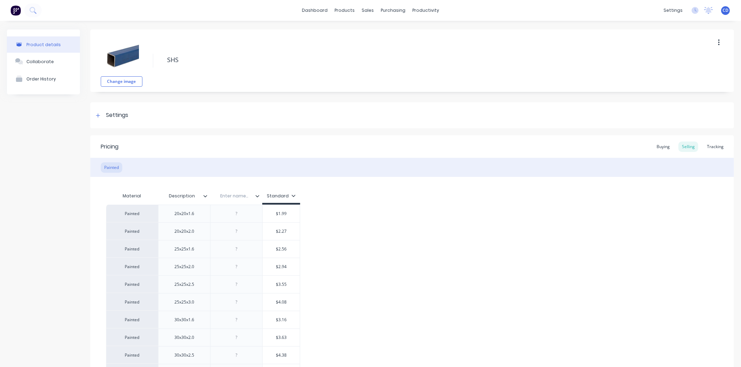
click at [239, 198] on input "text" at bounding box center [234, 196] width 48 height 6
type input "Weight KG/MTR"
type textarea "x"
click at [245, 216] on div at bounding box center [236, 213] width 35 height 9
click at [241, 231] on div at bounding box center [236, 231] width 35 height 9
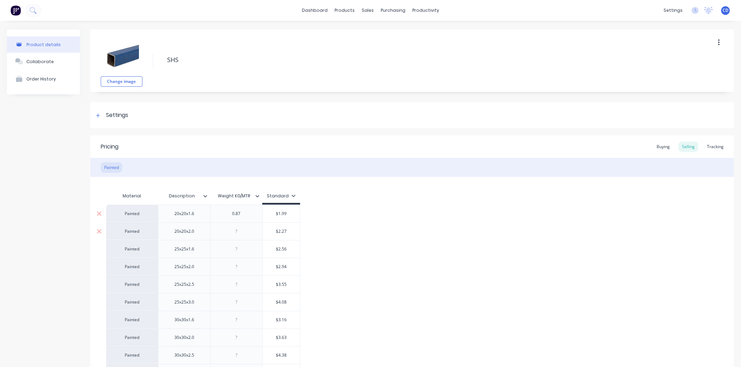
type textarea "x"
click at [241, 231] on div at bounding box center [236, 231] width 35 height 9
click at [241, 255] on div at bounding box center [236, 249] width 52 height 18
click at [244, 249] on div at bounding box center [236, 249] width 35 height 9
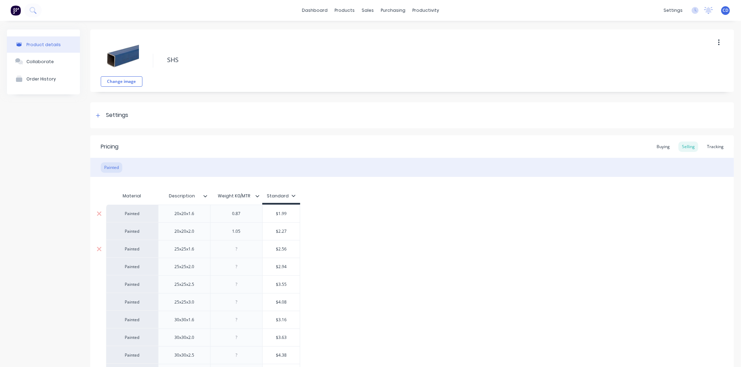
type textarea "x"
click at [244, 249] on div at bounding box center [236, 249] width 35 height 9
click at [245, 268] on div at bounding box center [236, 267] width 35 height 9
type textarea "x"
click at [245, 268] on div at bounding box center [236, 267] width 35 height 9
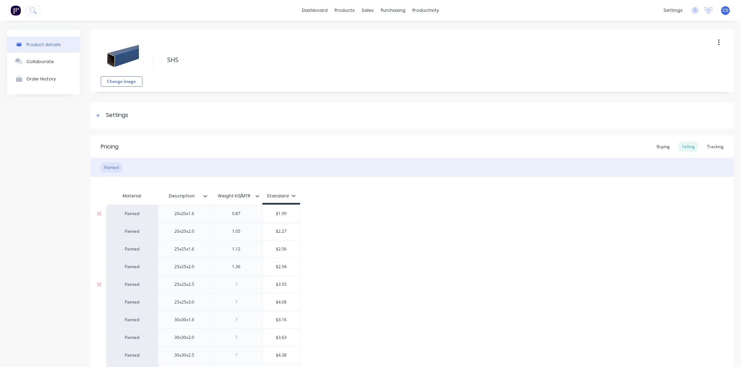
click at [245, 285] on div at bounding box center [236, 284] width 35 height 9
type textarea "x"
click at [245, 285] on div at bounding box center [236, 284] width 35 height 9
click at [249, 305] on div at bounding box center [236, 302] width 35 height 9
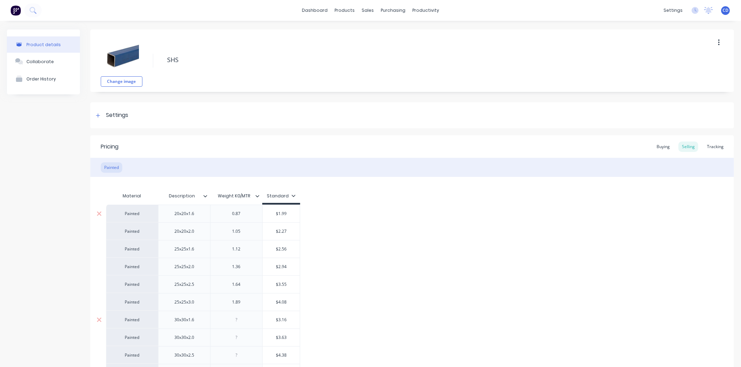
click at [243, 318] on div at bounding box center [236, 320] width 35 height 9
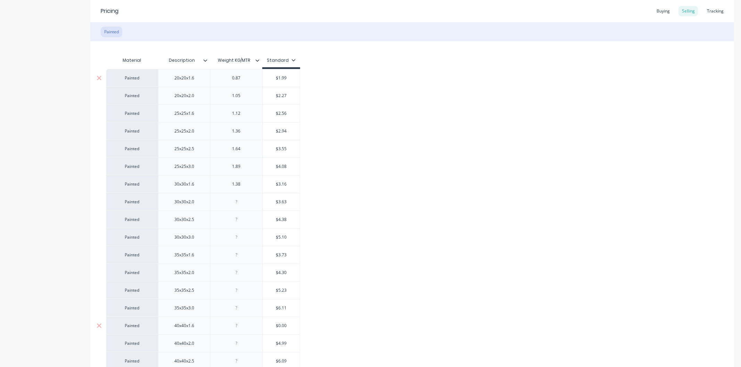
scroll to position [193, 0]
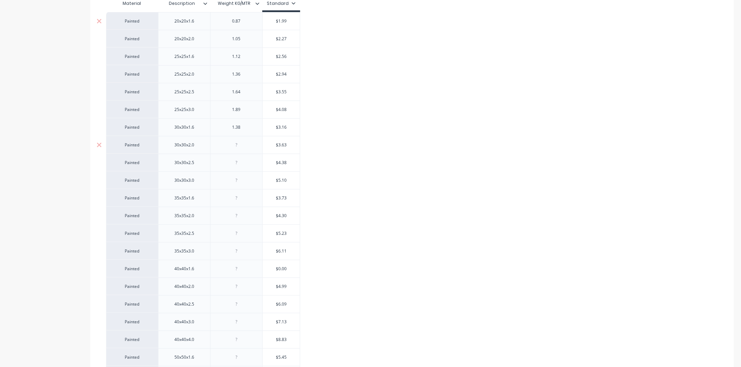
click at [247, 143] on div at bounding box center [236, 145] width 35 height 9
click at [247, 163] on div at bounding box center [236, 162] width 35 height 9
click at [245, 182] on div at bounding box center [236, 180] width 35 height 9
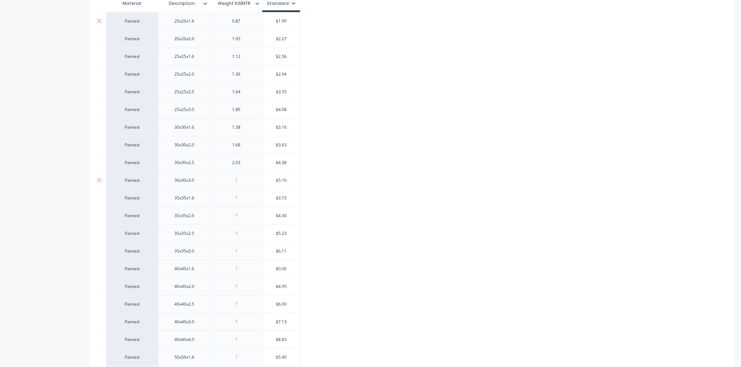
click at [245, 182] on div at bounding box center [236, 180] width 35 height 9
click at [242, 198] on div at bounding box center [236, 198] width 35 height 9
click at [248, 216] on div at bounding box center [236, 215] width 35 height 9
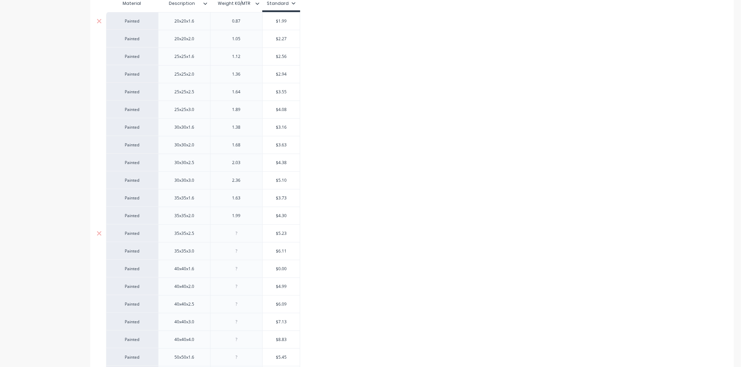
click at [243, 235] on div at bounding box center [236, 233] width 35 height 9
click at [247, 250] on div at bounding box center [236, 251] width 35 height 9
click at [241, 269] on div at bounding box center [236, 269] width 35 height 9
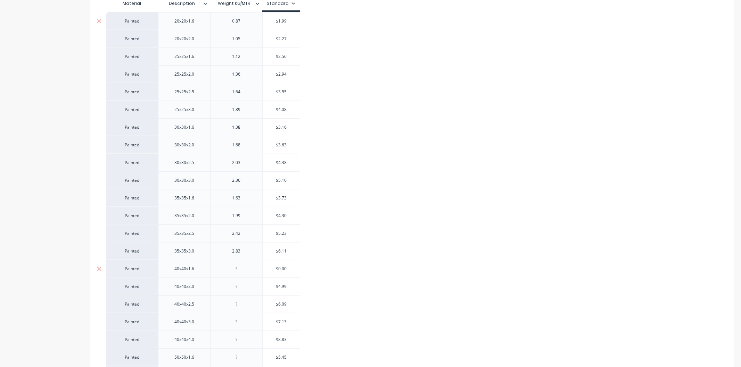
click at [241, 269] on div at bounding box center [236, 269] width 35 height 9
click at [245, 287] on div at bounding box center [236, 286] width 35 height 9
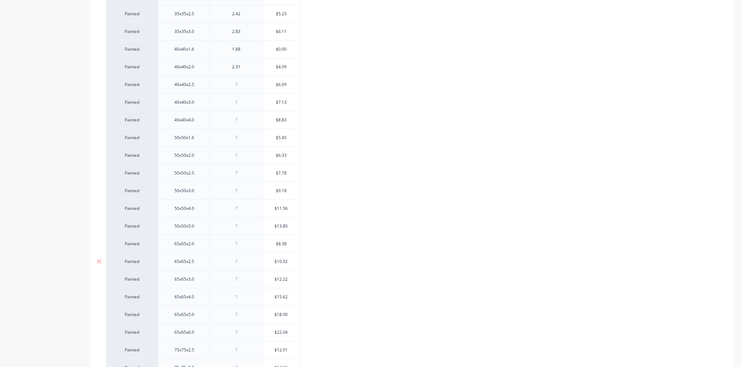
scroll to position [424, 0]
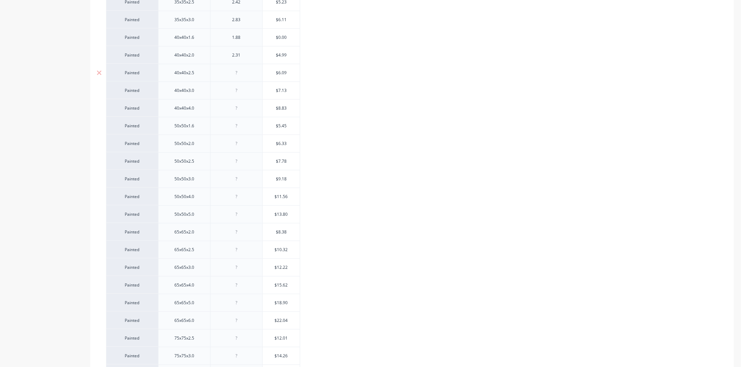
click at [242, 76] on div at bounding box center [236, 72] width 35 height 9
click at [242, 91] on div at bounding box center [236, 90] width 35 height 9
click at [251, 105] on div at bounding box center [236, 108] width 35 height 9
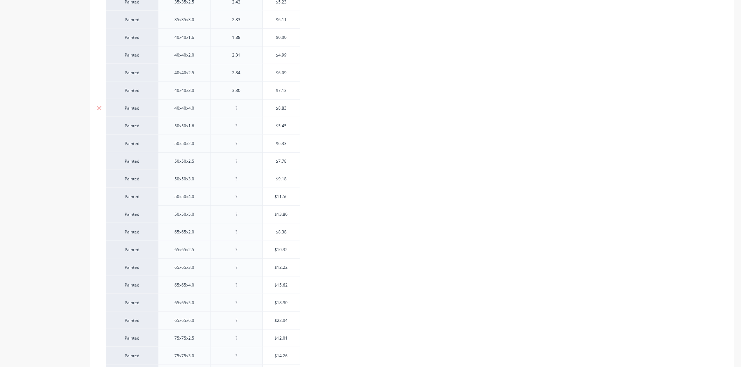
click at [251, 105] on div at bounding box center [236, 108] width 35 height 9
click at [245, 126] on div at bounding box center [236, 126] width 35 height 9
click at [247, 146] on div at bounding box center [236, 143] width 35 height 9
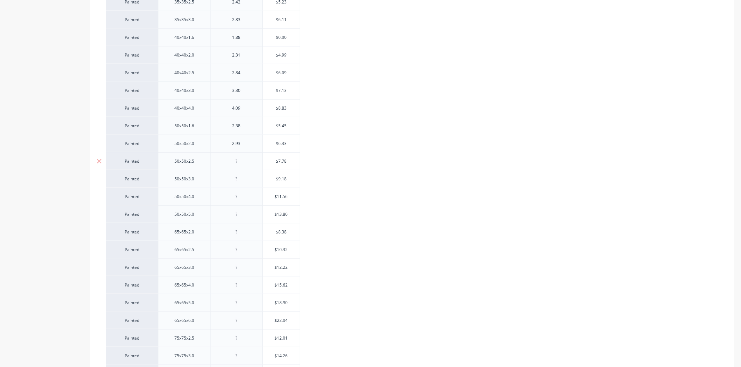
click at [249, 164] on div at bounding box center [236, 161] width 35 height 9
click at [244, 179] on div at bounding box center [236, 179] width 35 height 9
click at [247, 200] on div at bounding box center [236, 196] width 35 height 9
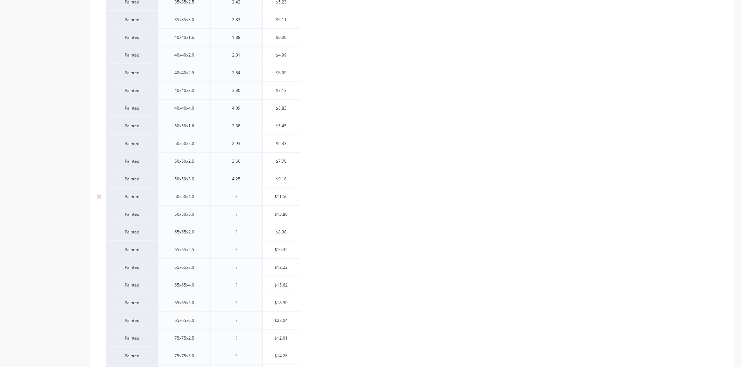
click at [247, 200] on div at bounding box center [236, 196] width 35 height 9
click at [245, 214] on div at bounding box center [236, 214] width 35 height 9
click at [241, 234] on div at bounding box center [236, 232] width 35 height 9
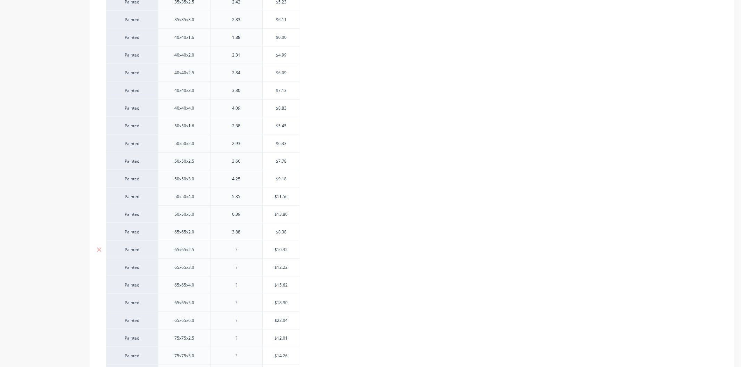
click at [244, 246] on div at bounding box center [236, 249] width 35 height 9
click at [248, 271] on div at bounding box center [236, 267] width 35 height 9
click at [244, 283] on div at bounding box center [236, 285] width 35 height 9
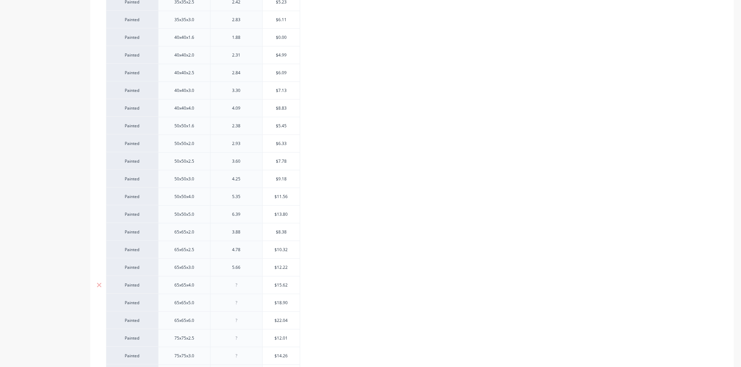
click at [244, 283] on div at bounding box center [236, 285] width 35 height 9
click at [244, 308] on div at bounding box center [236, 303] width 35 height 9
click at [243, 322] on div at bounding box center [236, 320] width 35 height 9
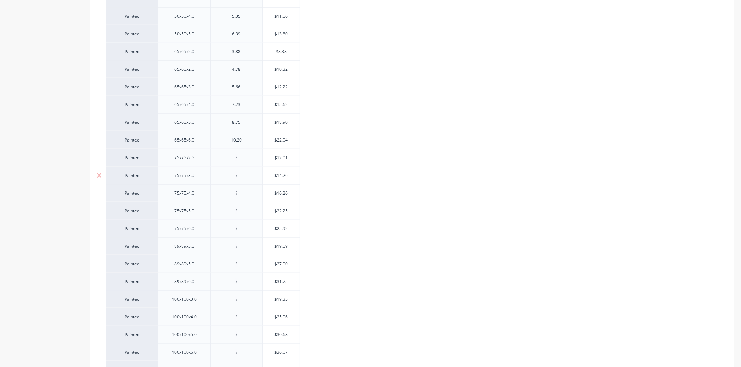
scroll to position [617, 0]
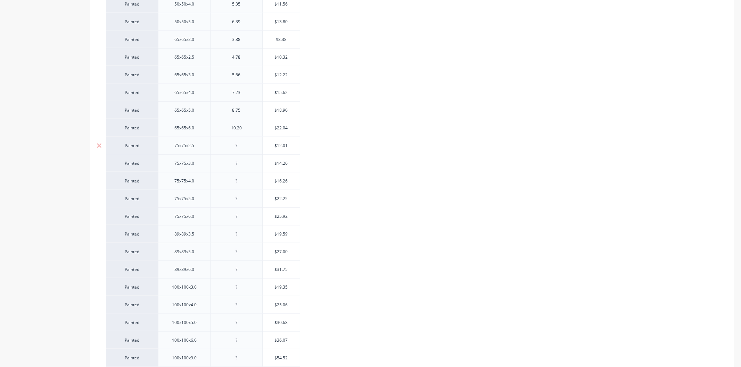
click at [251, 145] on div at bounding box center [236, 145] width 35 height 9
click at [249, 157] on div at bounding box center [236, 164] width 52 height 18
click at [251, 162] on div at bounding box center [236, 163] width 35 height 9
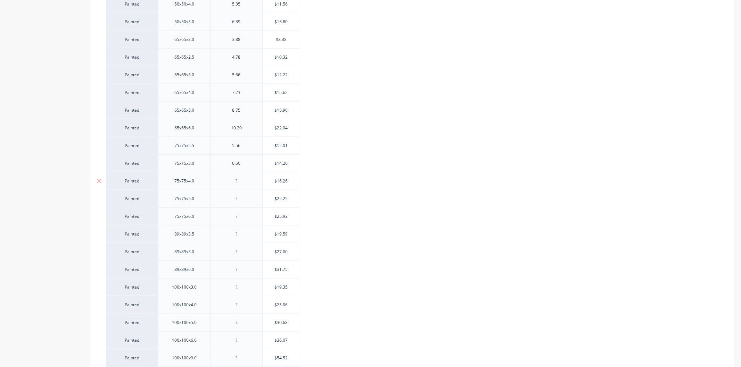
click at [246, 184] on div at bounding box center [236, 181] width 35 height 9
click at [244, 202] on div at bounding box center [236, 198] width 35 height 9
click at [248, 217] on div at bounding box center [236, 216] width 35 height 9
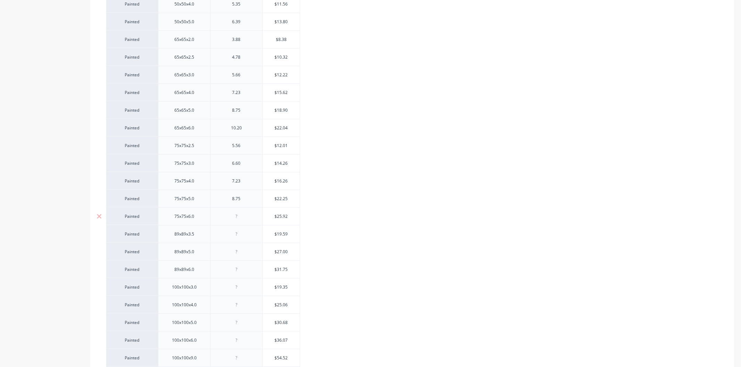
click at [248, 217] on div at bounding box center [236, 216] width 35 height 9
click at [255, 236] on div at bounding box center [236, 234] width 52 height 18
click at [249, 232] on div at bounding box center [236, 234] width 35 height 9
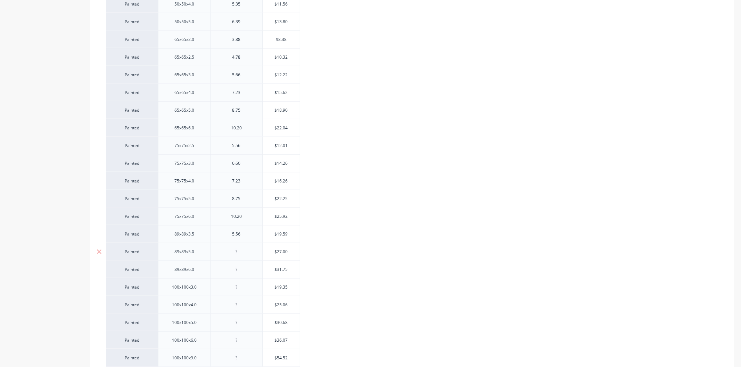
click at [249, 251] on div at bounding box center [236, 252] width 35 height 9
click at [245, 273] on div at bounding box center [236, 269] width 35 height 9
click at [245, 287] on div at bounding box center [236, 287] width 35 height 9
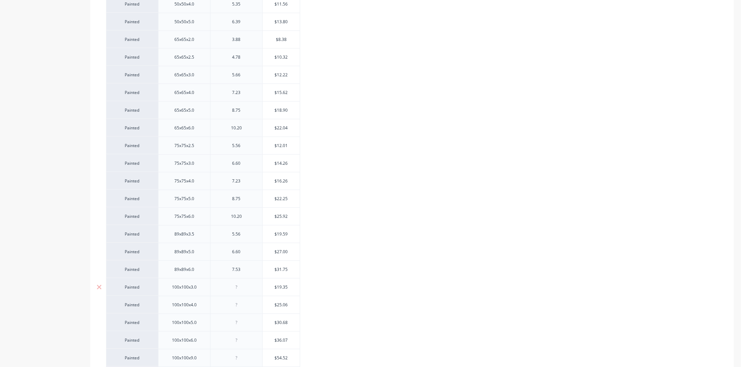
click at [245, 287] on div at bounding box center [236, 287] width 35 height 9
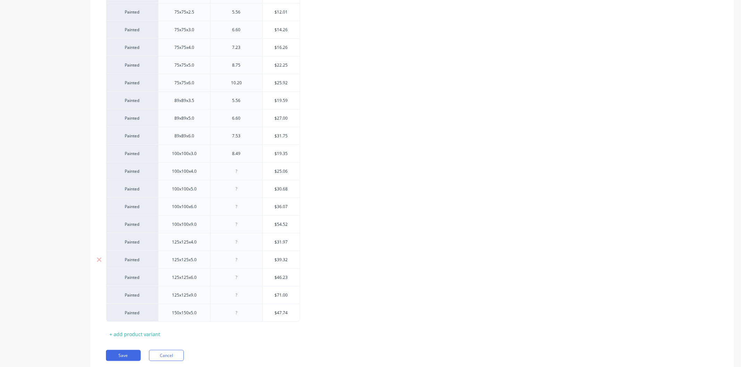
scroll to position [772, 0]
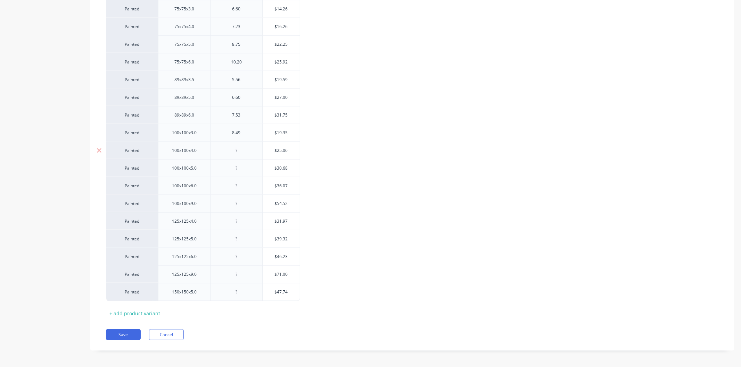
click at [245, 151] on div at bounding box center [236, 150] width 35 height 9
click at [251, 172] on div at bounding box center [236, 168] width 35 height 9
click at [247, 191] on div at bounding box center [236, 186] width 35 height 9
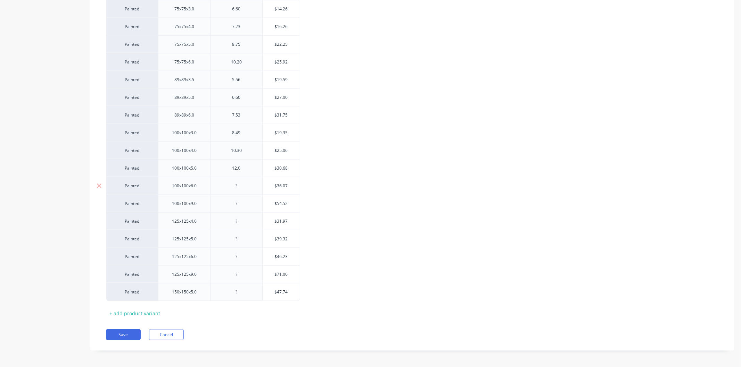
click at [247, 191] on div at bounding box center [236, 186] width 35 height 9
click at [248, 205] on div at bounding box center [236, 203] width 35 height 9
click at [244, 226] on div at bounding box center [236, 221] width 35 height 9
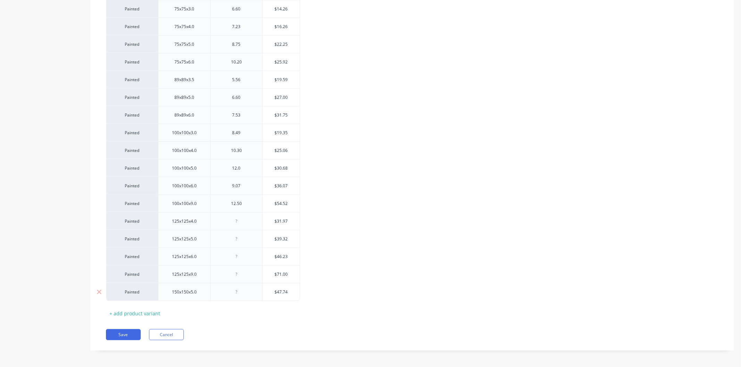
click at [242, 296] on div at bounding box center [236, 292] width 35 height 9
click at [245, 278] on div at bounding box center [236, 274] width 35 height 9
click at [241, 261] on div at bounding box center [236, 256] width 35 height 9
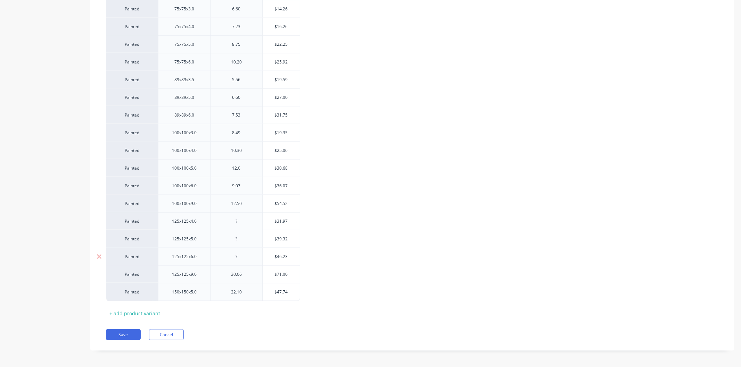
click at [241, 261] on div at bounding box center [236, 256] width 35 height 9
click at [248, 241] on div at bounding box center [236, 239] width 35 height 9
click at [244, 223] on div at bounding box center [236, 221] width 35 height 9
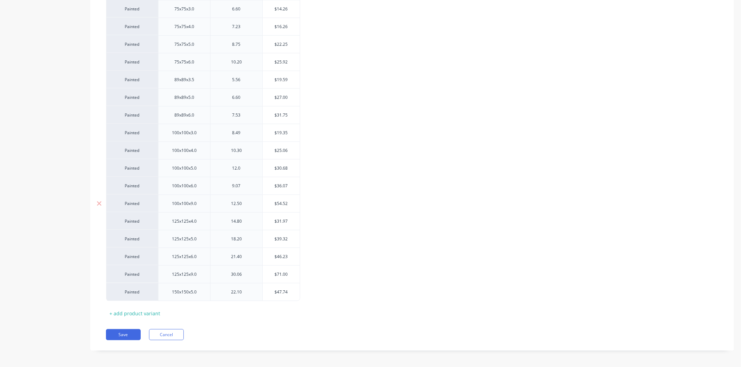
click at [245, 206] on div "12.50" at bounding box center [236, 203] width 35 height 9
click at [245, 205] on div "12.50" at bounding box center [236, 203] width 35 height 9
click at [249, 205] on div "12.50" at bounding box center [236, 203] width 35 height 9
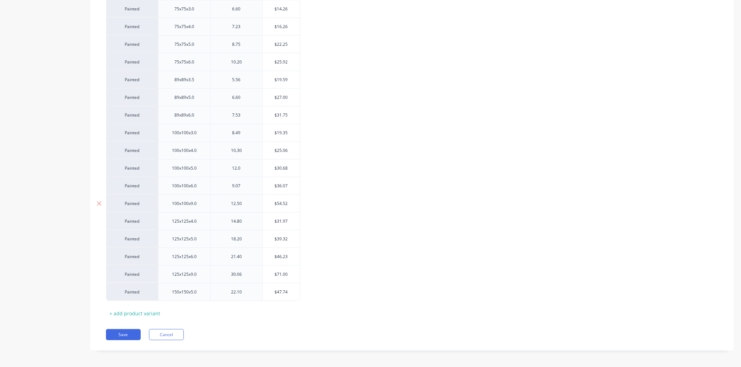
click at [249, 205] on div "12.50" at bounding box center [236, 203] width 35 height 9
click at [245, 190] on div "9.07" at bounding box center [236, 186] width 35 height 9
click at [245, 189] on div "9.07" at bounding box center [236, 186] width 35 height 9
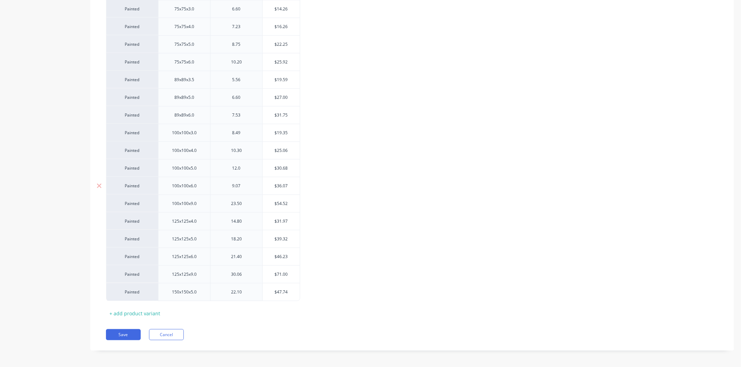
click at [245, 189] on div "9.07" at bounding box center [236, 186] width 35 height 9
click at [245, 169] on div "12.0" at bounding box center [236, 168] width 35 height 9
click at [251, 170] on div "12.014" at bounding box center [236, 168] width 35 height 9
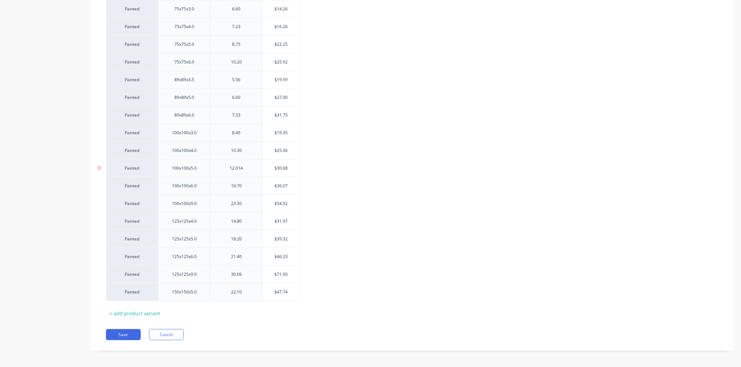
click at [251, 170] on div "12.014" at bounding box center [236, 168] width 35 height 9
click at [247, 152] on div "10.30" at bounding box center [236, 150] width 35 height 9
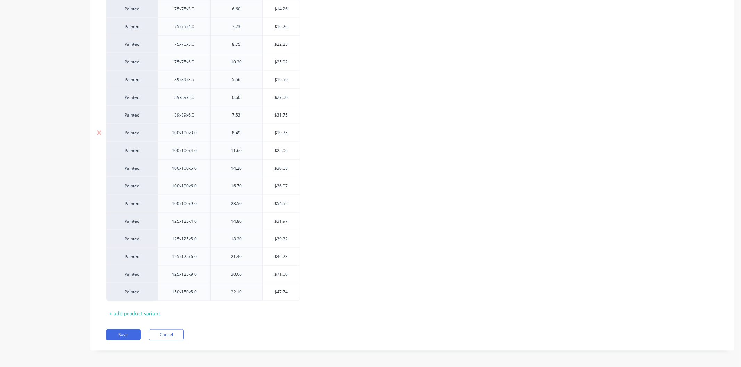
click at [245, 133] on div "8.49" at bounding box center [236, 132] width 35 height 9
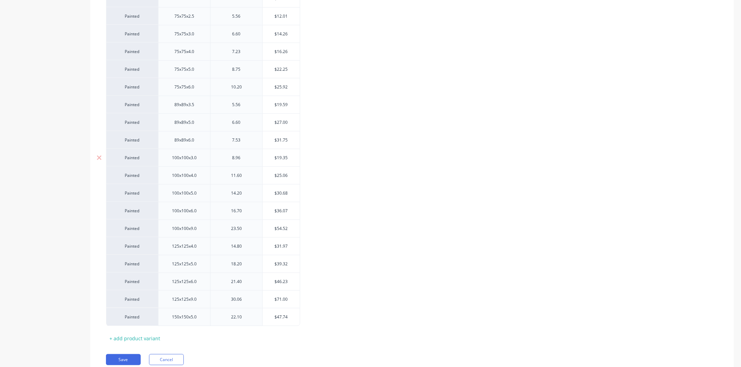
scroll to position [733, 0]
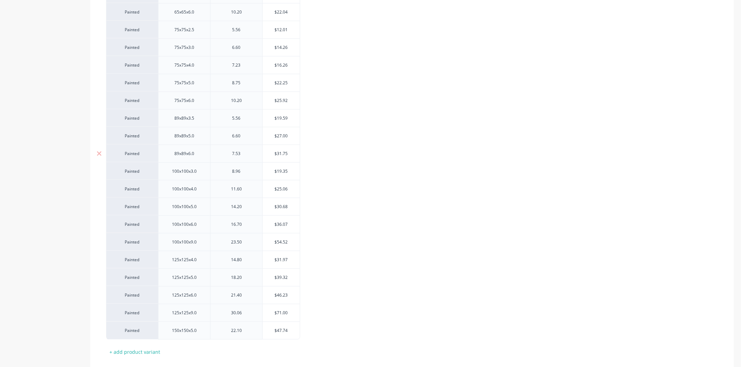
click at [244, 155] on div "7.53" at bounding box center [236, 153] width 35 height 9
click at [244, 137] on div "6.60" at bounding box center [236, 136] width 35 height 9
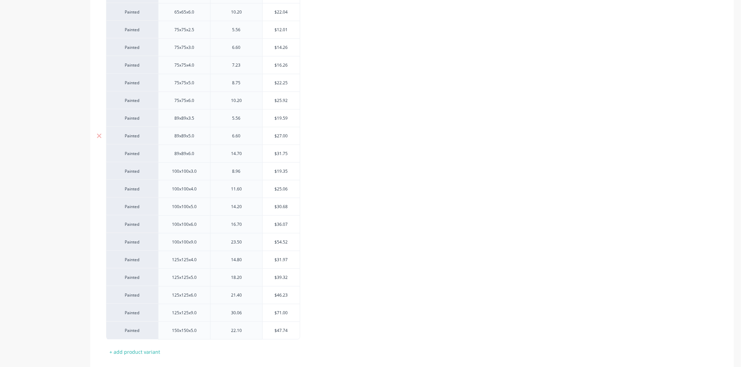
click at [244, 137] on div "6.60" at bounding box center [236, 136] width 35 height 9
click at [247, 117] on div "5.56" at bounding box center [236, 118] width 35 height 9
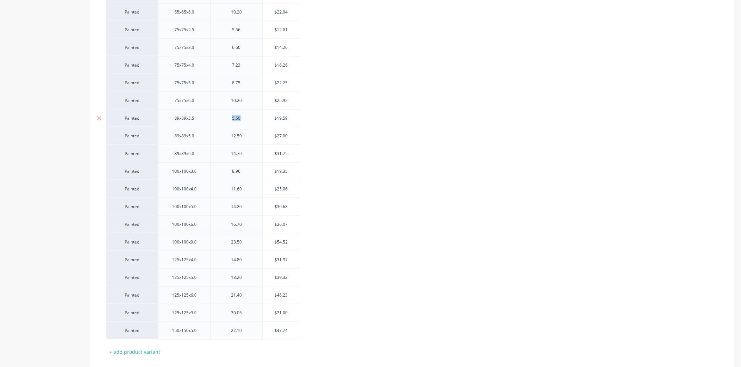
click at [247, 117] on div "5.56" at bounding box center [236, 118] width 35 height 9
click at [245, 101] on div "10.20" at bounding box center [236, 100] width 35 height 9
click at [248, 85] on div "8.75" at bounding box center [236, 82] width 35 height 9
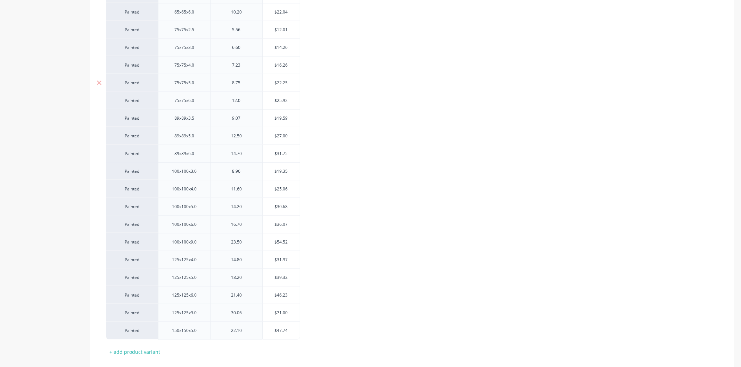
click at [248, 85] on div "8.75" at bounding box center [236, 82] width 35 height 9
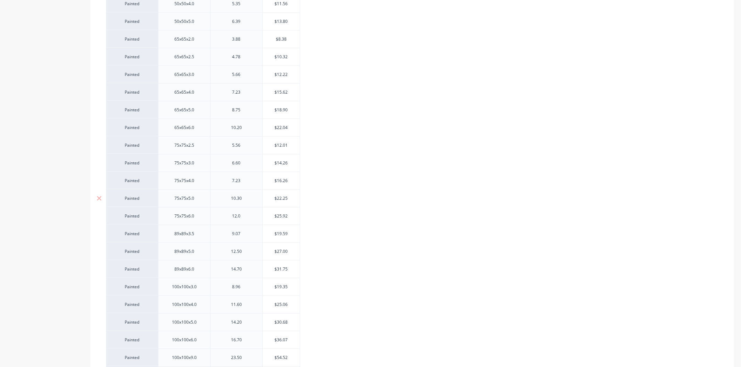
scroll to position [617, 0]
click at [247, 181] on div "7.23" at bounding box center [236, 181] width 35 height 9
click at [242, 165] on div "6.60" at bounding box center [236, 163] width 35 height 9
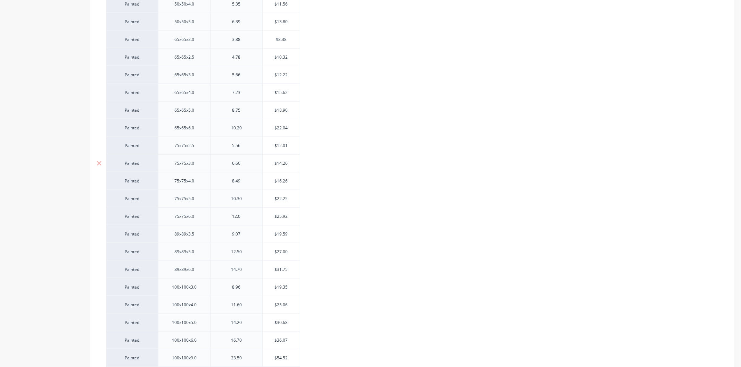
click at [242, 165] on div "6.60" at bounding box center [236, 163] width 35 height 9
click at [242, 148] on div "5.56" at bounding box center [236, 145] width 35 height 9
drag, startPoint x: 242, startPoint y: 148, endPoint x: 247, endPoint y: 147, distance: 4.2
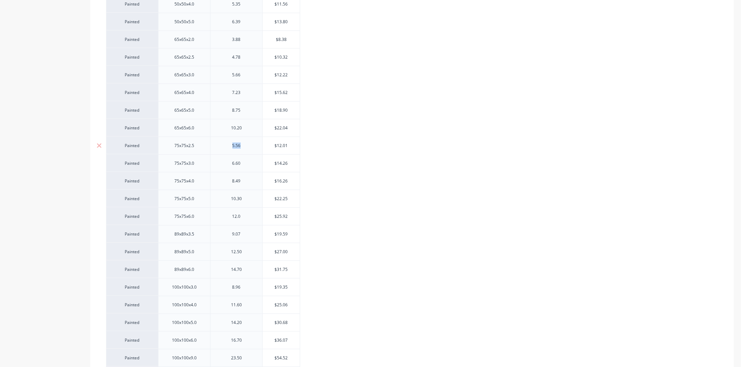
click at [243, 148] on div "5.56" at bounding box center [236, 145] width 35 height 9
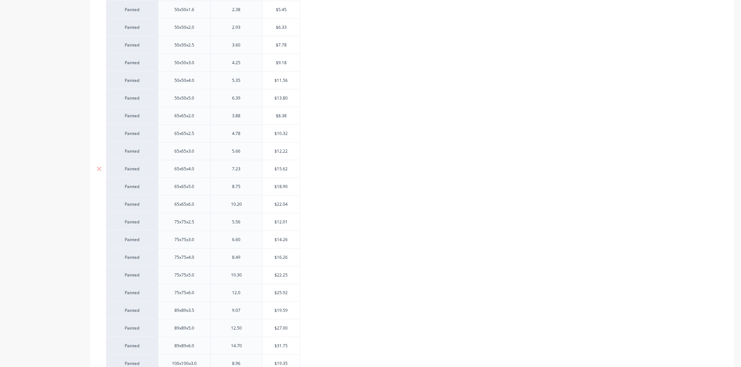
scroll to position [540, 0]
click at [247, 207] on div "10.20" at bounding box center [236, 205] width 35 height 9
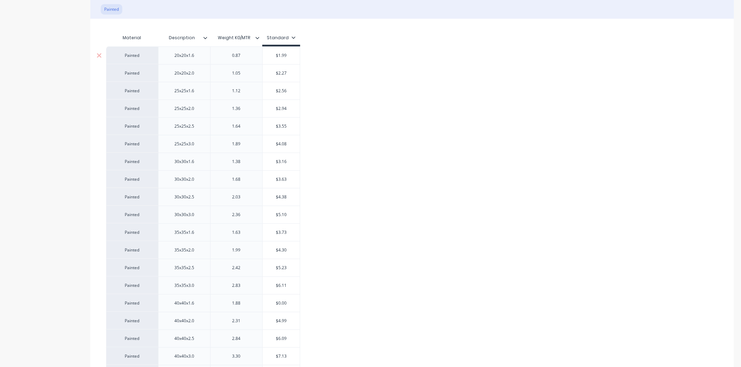
scroll to position [0, 0]
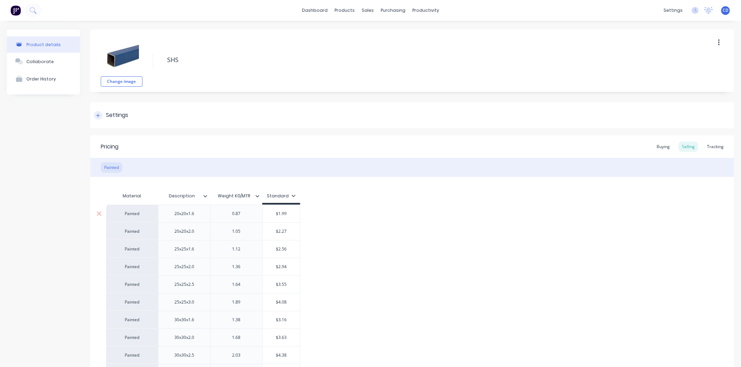
click at [95, 114] on div at bounding box center [98, 115] width 9 height 9
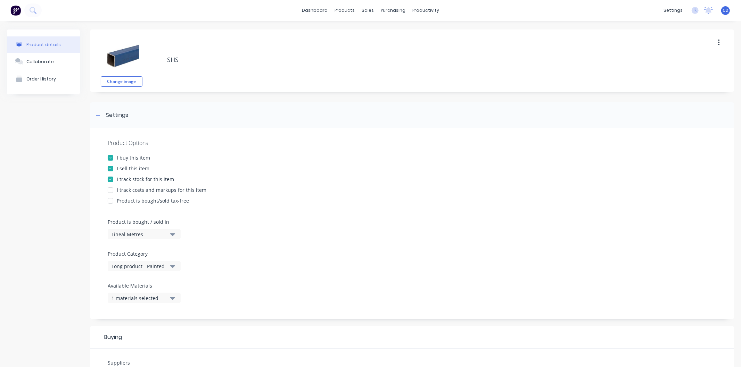
click at [110, 190] on div at bounding box center [110, 190] width 14 height 14
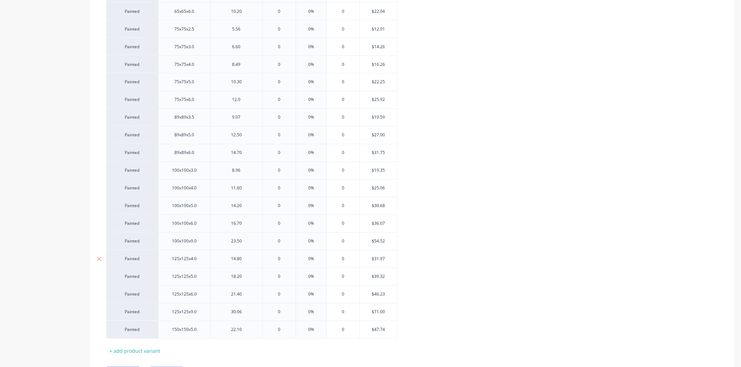
scroll to position [1071, 0]
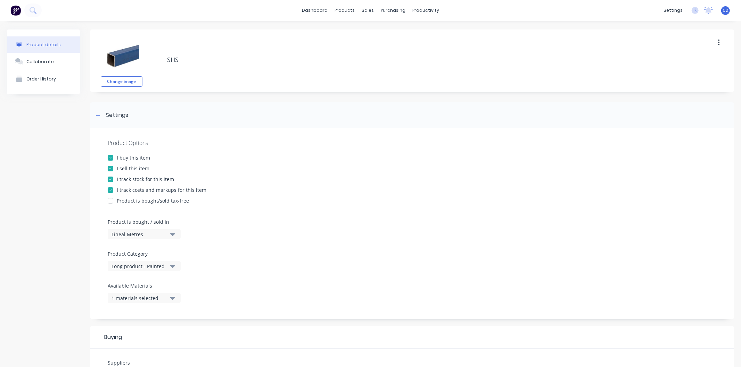
scroll to position [1071, 0]
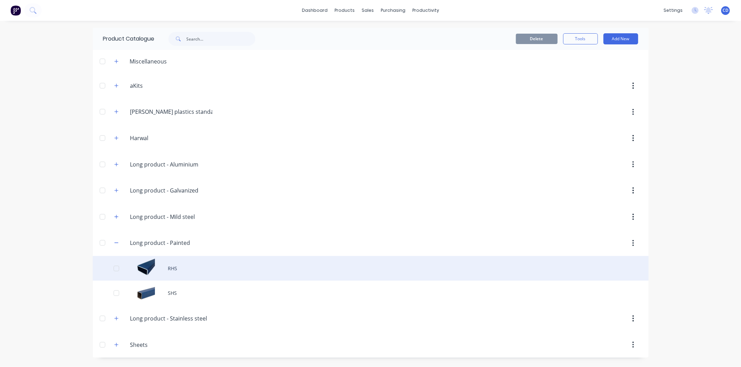
click at [189, 269] on div "RHS" at bounding box center [371, 268] width 556 height 25
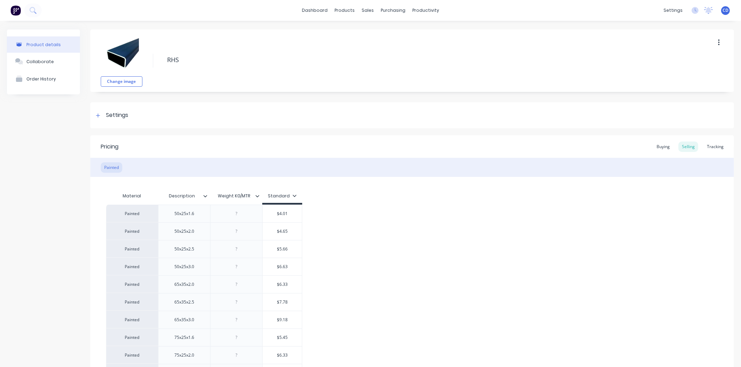
type textarea "x"
click at [247, 216] on div at bounding box center [236, 213] width 35 height 9
click at [244, 231] on div at bounding box center [236, 231] width 35 height 9
type textarea "x"
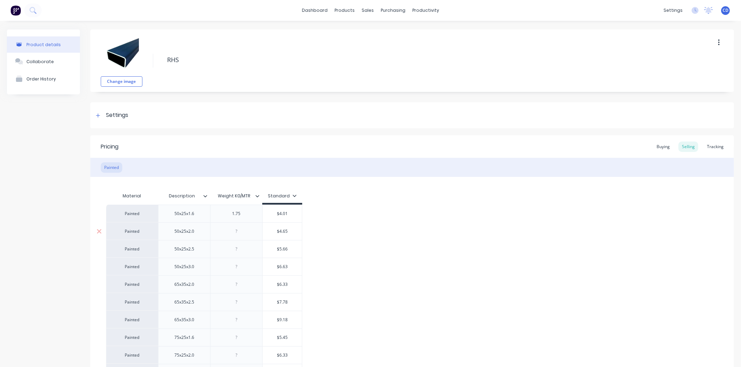
click at [244, 231] on div at bounding box center [236, 231] width 35 height 9
click at [249, 251] on div at bounding box center [236, 249] width 35 height 9
type textarea "x"
click at [249, 251] on div at bounding box center [236, 249] width 35 height 9
click at [245, 269] on div at bounding box center [236, 267] width 35 height 9
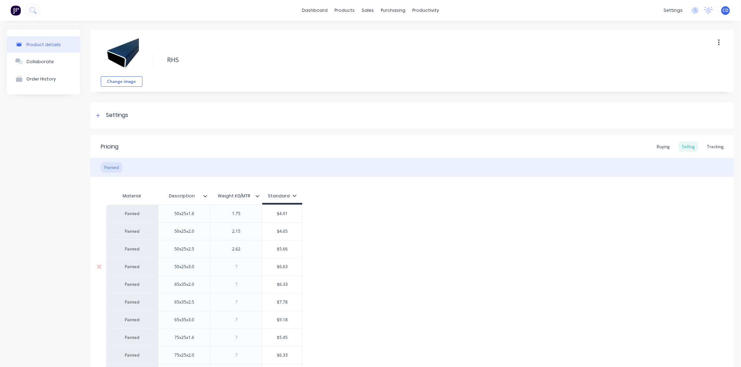
type textarea "x"
click at [245, 269] on div at bounding box center [236, 267] width 35 height 9
click at [247, 284] on div at bounding box center [236, 284] width 35 height 9
type textarea "x"
click at [247, 284] on div at bounding box center [236, 284] width 35 height 9
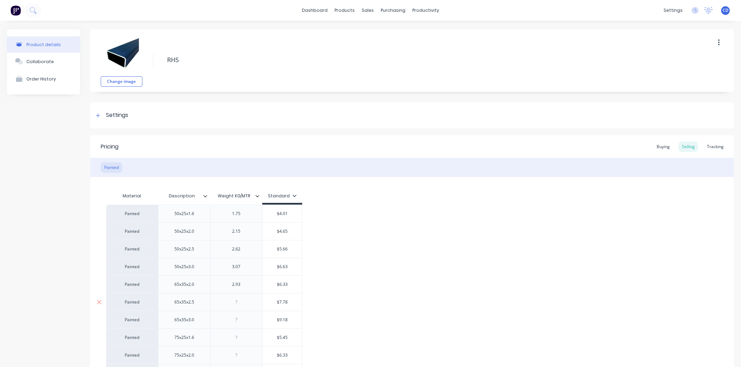
click at [245, 306] on div at bounding box center [236, 302] width 35 height 9
type textarea "x"
click at [245, 306] on div at bounding box center [236, 302] width 35 height 9
click at [246, 318] on div at bounding box center [236, 320] width 35 height 9
type textarea "x"
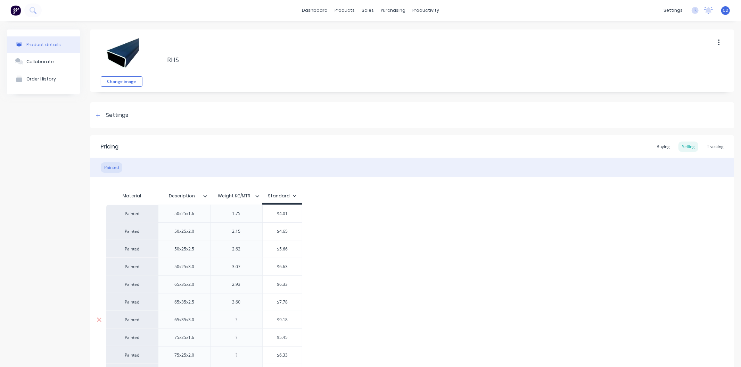
click at [246, 318] on div at bounding box center [236, 320] width 35 height 9
click at [245, 335] on div at bounding box center [236, 337] width 35 height 9
type textarea "x"
click at [246, 335] on div at bounding box center [236, 337] width 35 height 9
click at [249, 353] on div at bounding box center [236, 355] width 35 height 9
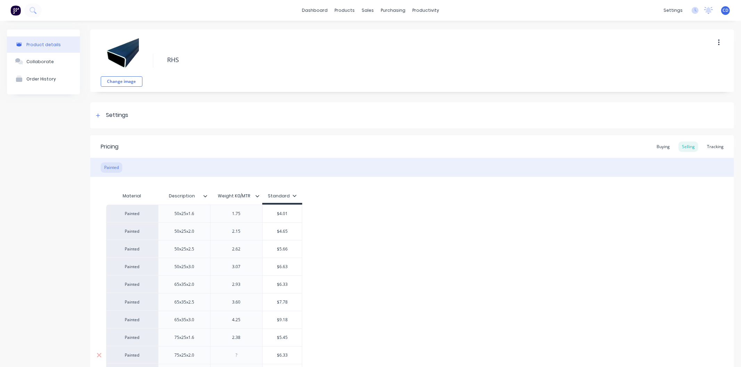
type textarea "x"
click at [249, 353] on div at bounding box center [236, 355] width 35 height 9
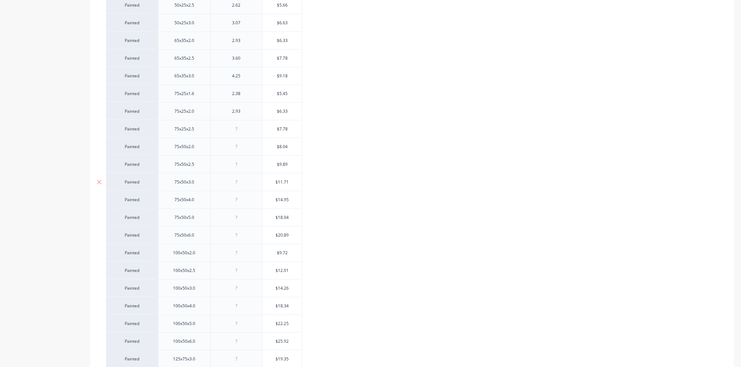
scroll to position [248, 0]
click at [247, 124] on div at bounding box center [236, 125] width 35 height 9
type textarea "x"
click at [247, 124] on div at bounding box center [236, 125] width 35 height 9
click at [247, 145] on div at bounding box center [236, 143] width 35 height 9
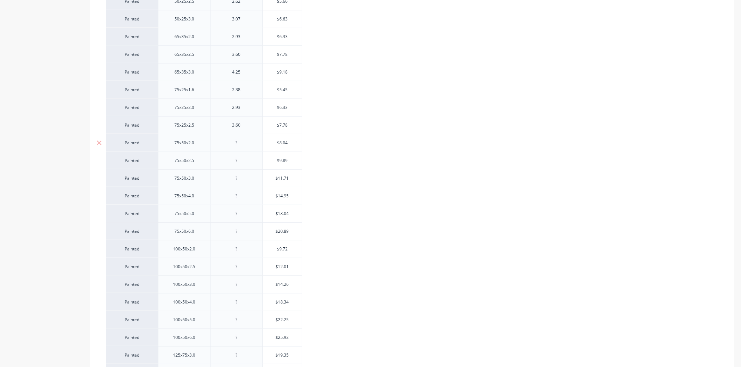
type textarea "x"
click at [247, 145] on div at bounding box center [236, 143] width 35 height 9
click at [250, 166] on div at bounding box center [236, 161] width 52 height 18
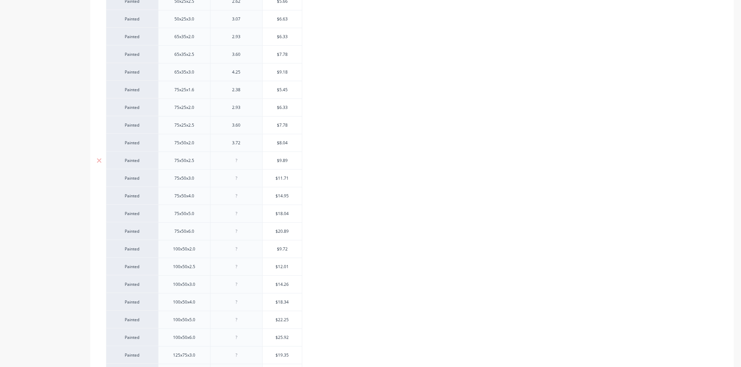
click at [250, 166] on div at bounding box center [236, 161] width 52 height 18
click at [249, 163] on div at bounding box center [236, 160] width 35 height 9
type textarea "x"
click at [249, 163] on div at bounding box center [236, 160] width 35 height 9
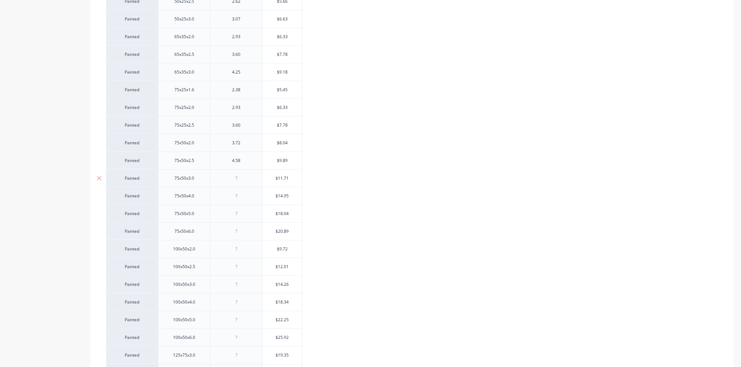
click at [248, 178] on div at bounding box center [236, 178] width 35 height 9
type textarea "x"
click at [248, 178] on div at bounding box center [236, 178] width 35 height 9
click at [248, 200] on div at bounding box center [236, 196] width 35 height 9
type textarea "x"
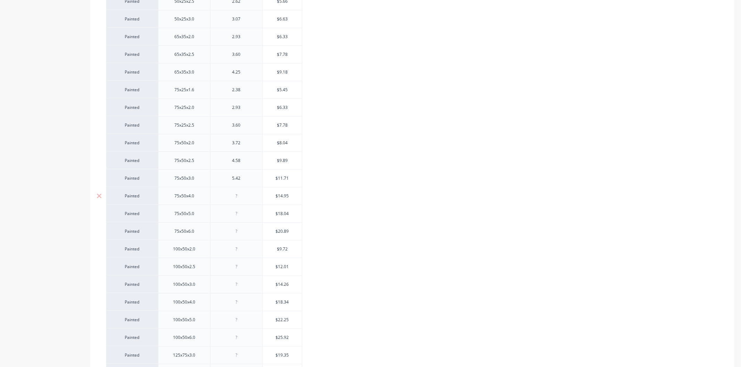
click at [248, 200] on div at bounding box center [236, 196] width 35 height 9
click at [246, 216] on div at bounding box center [236, 213] width 35 height 9
type textarea "x"
click at [246, 216] on div at bounding box center [236, 213] width 35 height 9
click at [240, 233] on div at bounding box center [236, 231] width 35 height 9
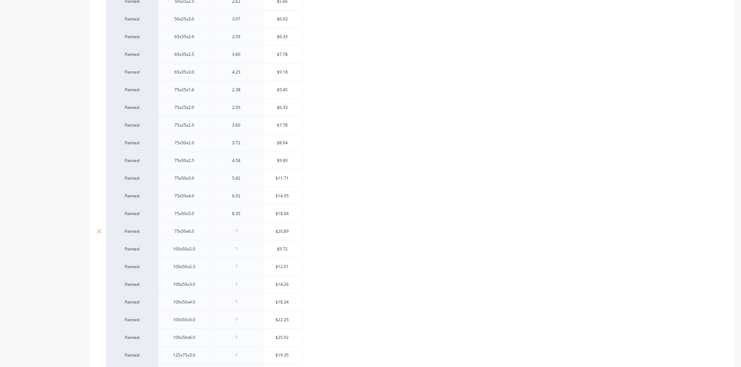
type textarea "x"
click at [240, 233] on div at bounding box center [236, 231] width 35 height 9
click at [249, 248] on div at bounding box center [236, 249] width 35 height 9
type textarea "x"
click at [249, 248] on div at bounding box center [236, 249] width 35 height 9
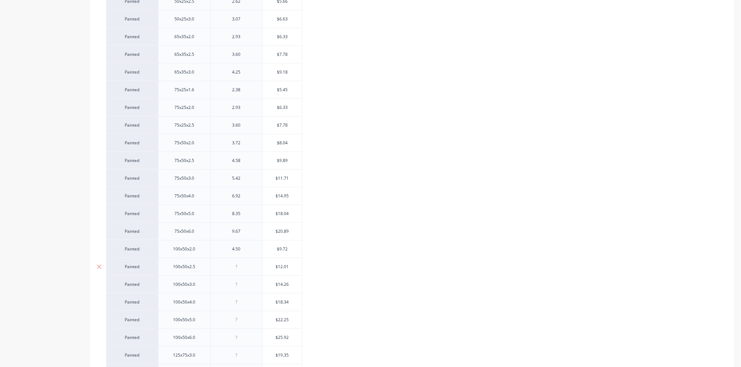
click at [244, 269] on div at bounding box center [236, 267] width 35 height 9
type textarea "x"
click at [244, 269] on div at bounding box center [236, 267] width 35 height 9
click at [242, 283] on div at bounding box center [236, 284] width 35 height 9
type textarea "x"
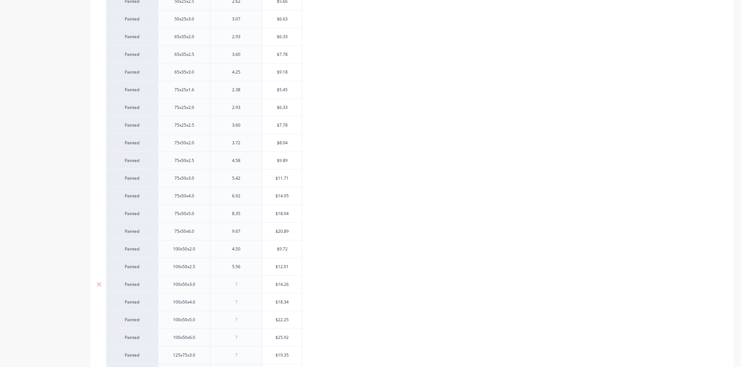
click at [242, 283] on div at bounding box center [236, 284] width 35 height 9
click at [245, 303] on div at bounding box center [236, 302] width 35 height 9
type textarea "x"
click at [245, 303] on div at bounding box center [236, 302] width 35 height 9
click at [247, 323] on div at bounding box center [236, 320] width 35 height 9
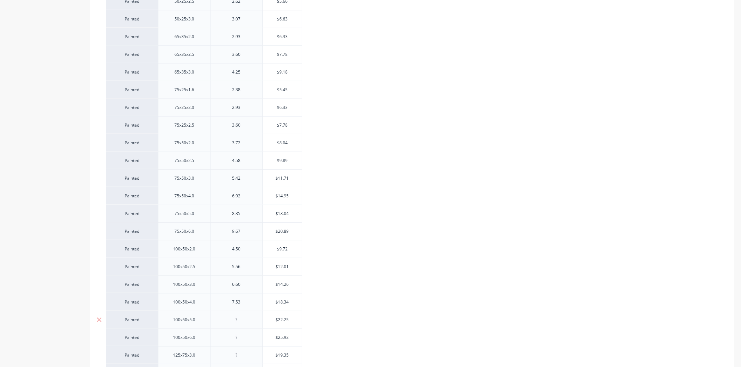
type textarea "x"
click at [247, 323] on div at bounding box center [236, 320] width 35 height 9
click at [245, 144] on div at bounding box center [236, 144] width 35 height 9
type textarea "x"
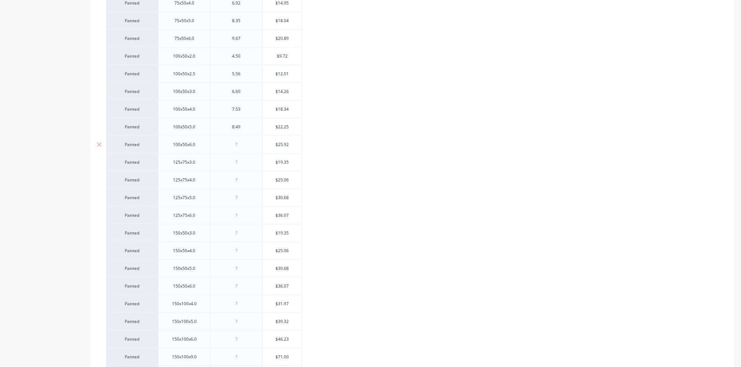
click at [245, 144] on div at bounding box center [236, 144] width 35 height 9
click at [248, 161] on div at bounding box center [236, 162] width 35 height 9
type textarea "x"
click at [248, 161] on div at bounding box center [236, 162] width 35 height 9
click at [245, 183] on div at bounding box center [236, 180] width 35 height 9
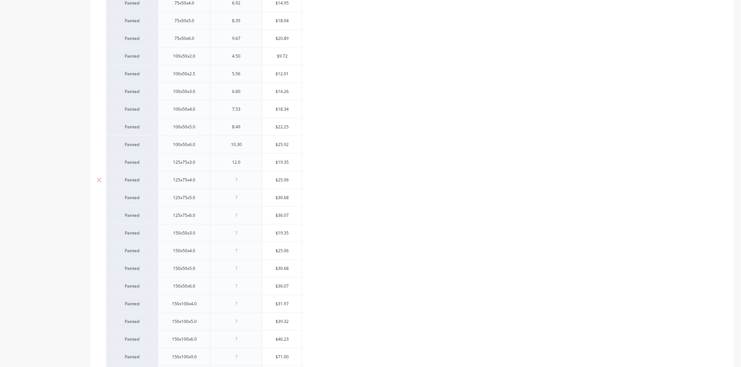
type textarea "x"
click at [245, 183] on div at bounding box center [236, 180] width 35 height 9
click at [241, 202] on div at bounding box center [236, 197] width 35 height 9
type textarea "x"
click at [241, 202] on div at bounding box center [236, 197] width 35 height 9
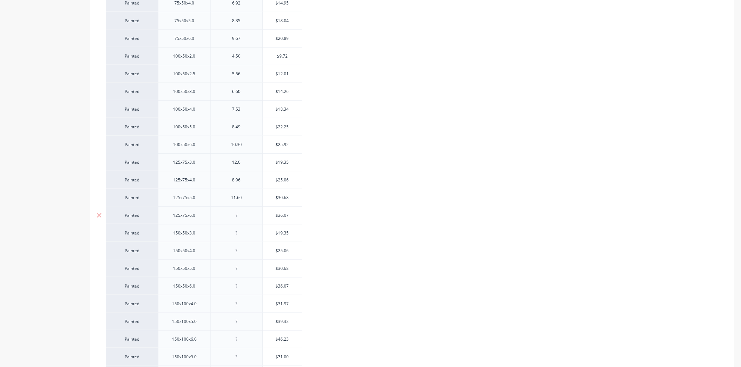
click at [242, 215] on div at bounding box center [236, 215] width 35 height 9
type textarea "x"
click at [242, 215] on div at bounding box center [236, 215] width 35 height 9
click at [249, 237] on div at bounding box center [236, 233] width 35 height 9
type textarea "x"
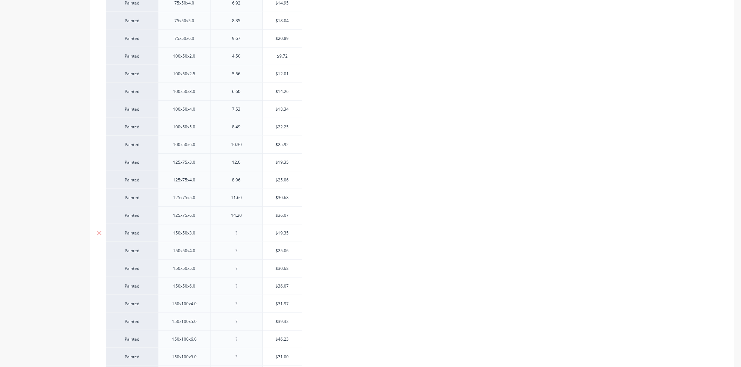
click at [249, 237] on div at bounding box center [236, 233] width 35 height 9
click at [249, 251] on div at bounding box center [236, 251] width 35 height 9
type textarea "x"
click at [249, 251] on div at bounding box center [236, 251] width 35 height 9
click at [245, 272] on div at bounding box center [236, 268] width 35 height 9
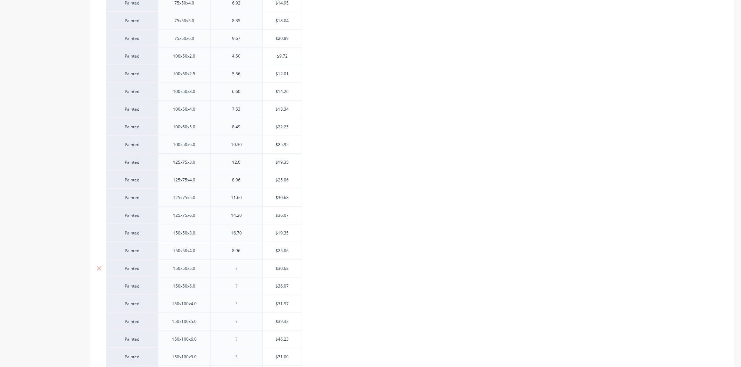
type textarea "x"
click at [245, 272] on div at bounding box center [236, 268] width 35 height 9
click at [244, 289] on div at bounding box center [236, 286] width 35 height 9
type textarea "x"
click at [244, 289] on div at bounding box center [236, 286] width 35 height 9
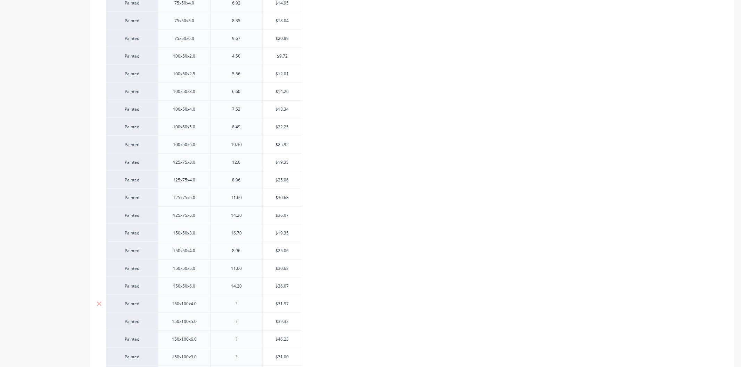
click at [246, 307] on div at bounding box center [236, 304] width 35 height 9
type textarea "x"
click at [246, 307] on div at bounding box center [236, 304] width 35 height 9
click at [247, 321] on div at bounding box center [236, 321] width 35 height 9
type textarea "x"
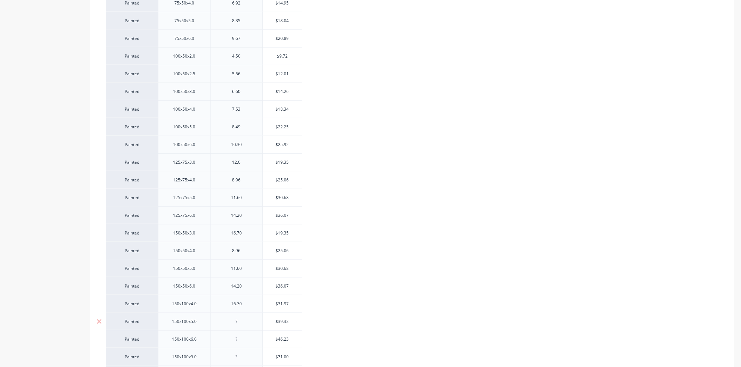
click at [247, 321] on div at bounding box center [236, 321] width 35 height 9
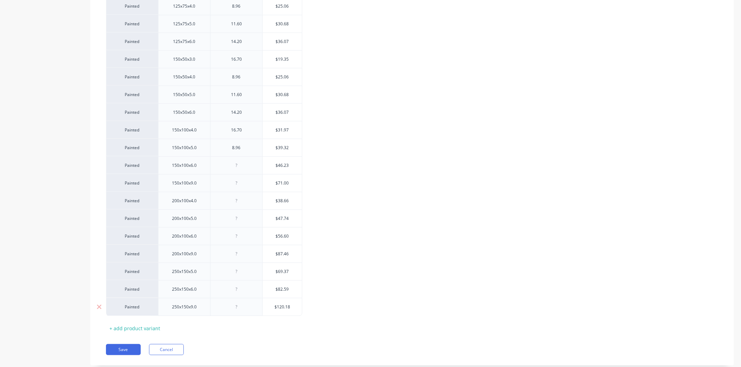
scroll to position [634, 0]
click at [242, 148] on div at bounding box center [236, 147] width 35 height 9
type textarea "x"
click at [242, 148] on div at bounding box center [236, 147] width 35 height 9
click at [248, 96] on div "14.20" at bounding box center [236, 94] width 35 height 9
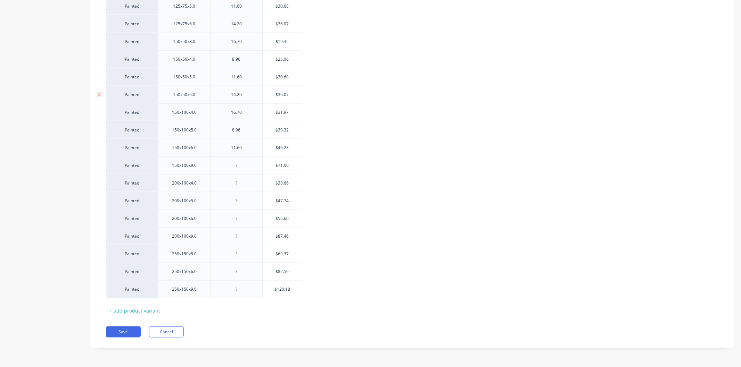
click at [248, 96] on div "14.20" at bounding box center [236, 94] width 35 height 9
click at [241, 289] on div at bounding box center [236, 289] width 35 height 9
type textarea "x"
click at [241, 289] on div at bounding box center [236, 289] width 35 height 9
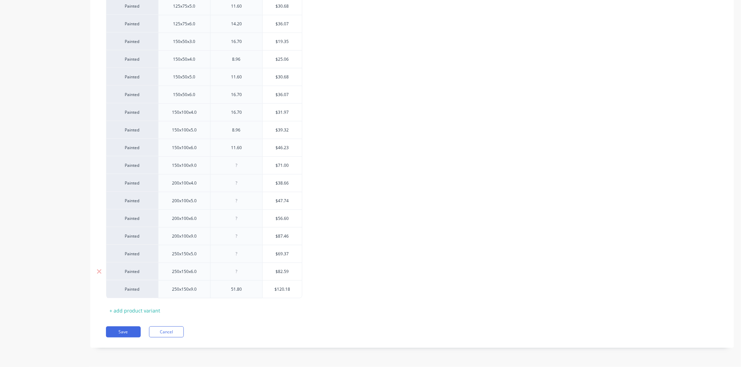
click at [241, 273] on div at bounding box center [236, 271] width 35 height 9
type textarea "x"
click at [241, 273] on div at bounding box center [236, 271] width 35 height 9
click at [242, 252] on div at bounding box center [236, 254] width 35 height 9
type textarea "x"
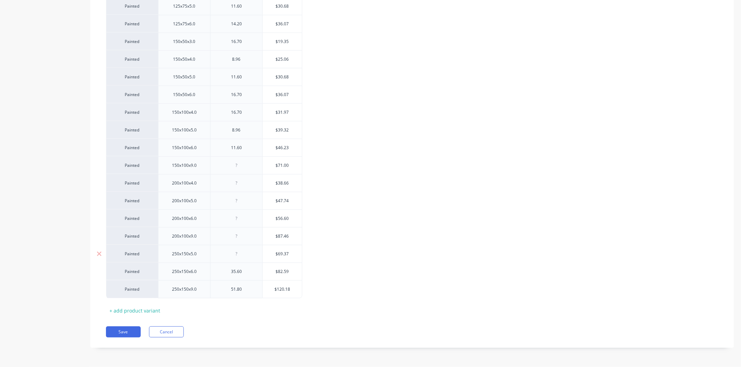
click at [242, 252] on div at bounding box center [236, 254] width 35 height 9
type textarea "x"
click at [242, 237] on div at bounding box center [236, 236] width 35 height 9
click at [242, 220] on div at bounding box center [236, 218] width 35 height 9
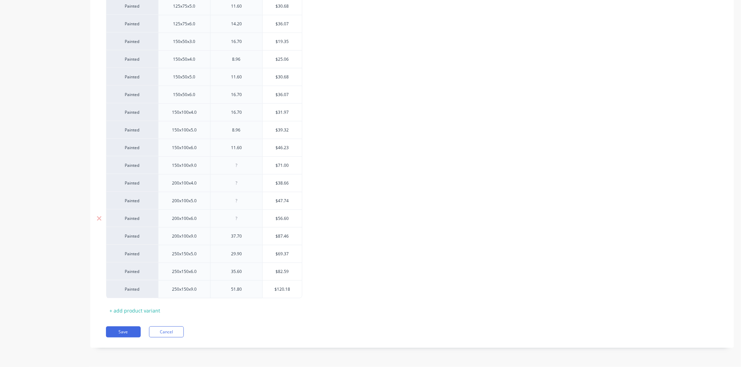
type textarea "x"
click at [242, 220] on div at bounding box center [236, 218] width 35 height 9
click at [247, 201] on div at bounding box center [236, 201] width 35 height 9
type textarea "x"
click at [247, 201] on div at bounding box center [236, 201] width 35 height 9
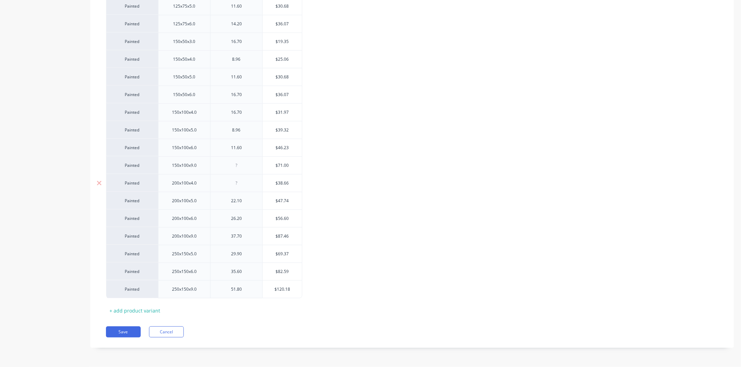
click at [245, 185] on div at bounding box center [236, 183] width 35 height 9
type textarea "x"
click at [245, 185] on div at bounding box center [236, 183] width 35 height 9
click at [241, 162] on div at bounding box center [236, 165] width 35 height 9
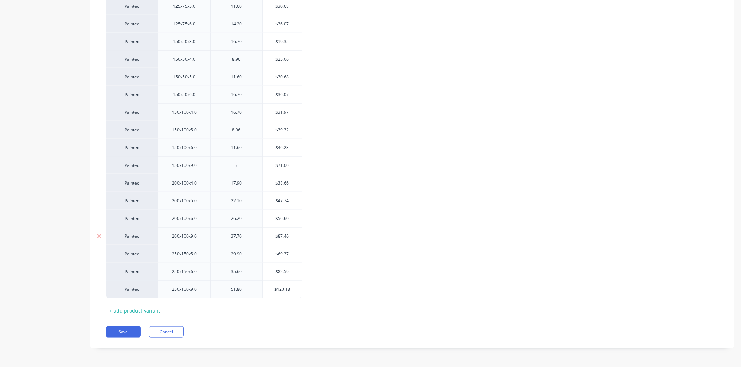
click at [183, 239] on div "200x100x9.0" at bounding box center [184, 236] width 36 height 9
type textarea "x"
click at [240, 168] on div at bounding box center [236, 165] width 35 height 9
click at [244, 168] on div at bounding box center [236, 165] width 35 height 9
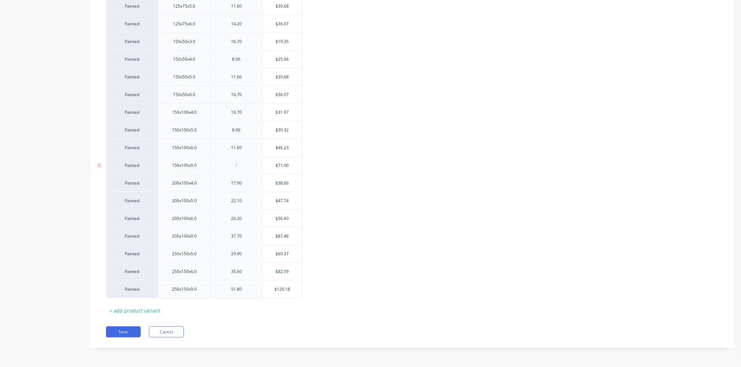
click at [244, 168] on div at bounding box center [236, 165] width 35 height 9
click at [248, 147] on div "11.60" at bounding box center [236, 147] width 35 height 9
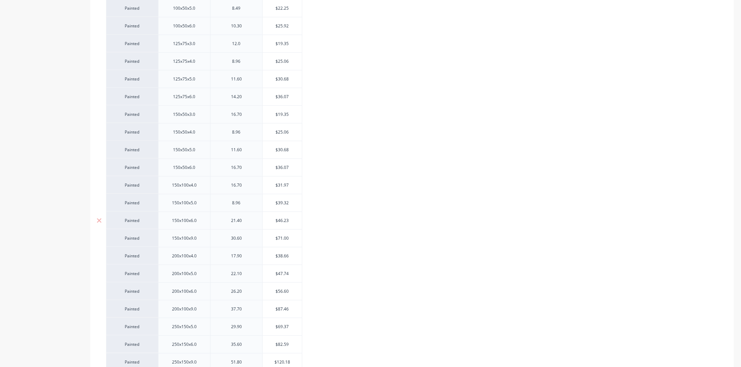
scroll to position [557, 0]
click at [247, 208] on div "8.96" at bounding box center [236, 206] width 35 height 9
click at [248, 191] on div "16.70" at bounding box center [236, 188] width 35 height 9
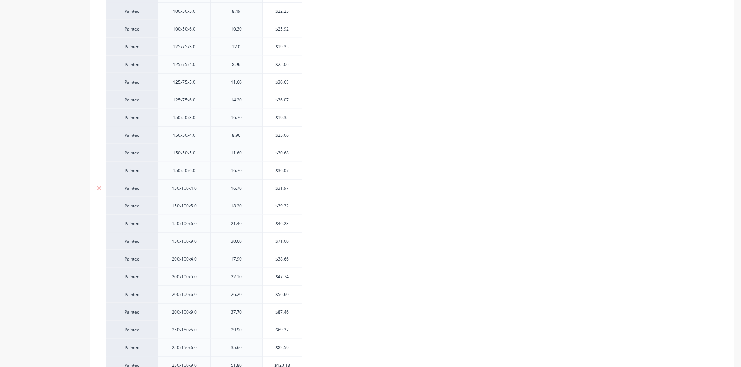
click at [248, 191] on div "16.70" at bounding box center [236, 188] width 35 height 9
click at [247, 172] on div "16.70" at bounding box center [236, 170] width 35 height 9
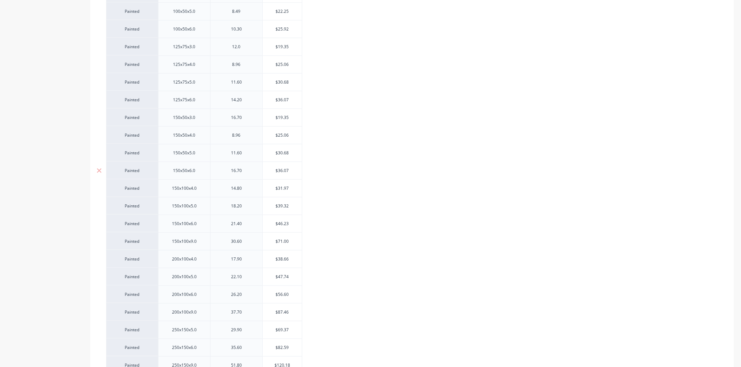
click at [247, 172] on div "16.70" at bounding box center [236, 170] width 35 height 9
click at [247, 157] on div "11.60" at bounding box center [236, 153] width 35 height 9
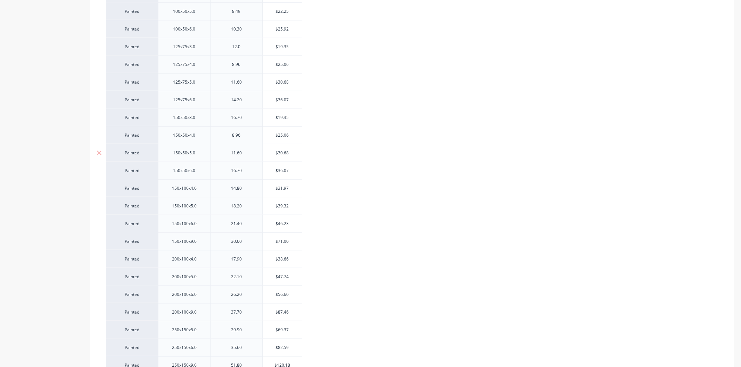
click at [247, 157] on div "11.60" at bounding box center [236, 153] width 35 height 9
click at [249, 136] on div "8.96" at bounding box center [236, 135] width 35 height 9
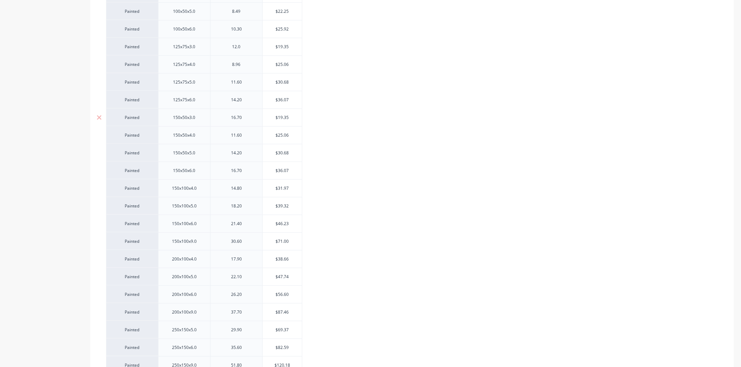
click at [249, 120] on div "16.70" at bounding box center [236, 117] width 35 height 9
click at [251, 100] on div "14.20" at bounding box center [236, 99] width 35 height 9
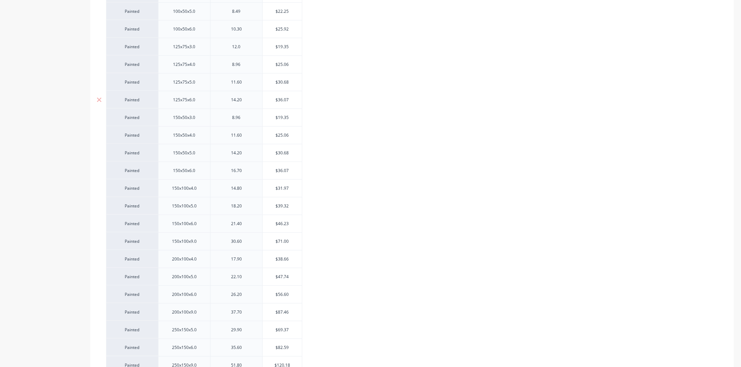
click at [251, 100] on div "14.20" at bounding box center [236, 99] width 35 height 9
click at [245, 84] on div "11.60" at bounding box center [236, 82] width 35 height 9
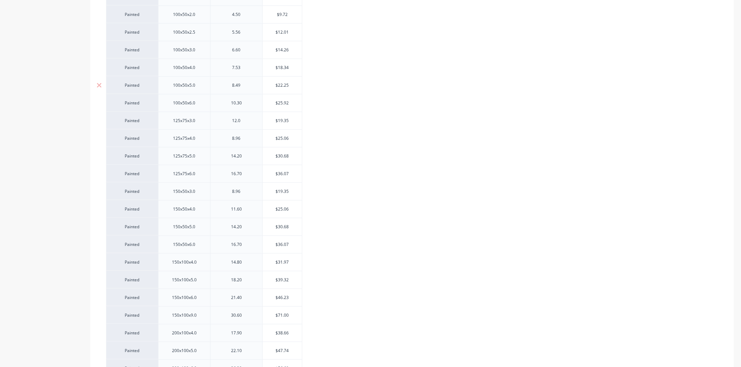
scroll to position [480, 0]
click at [248, 144] on div "8.96" at bounding box center [236, 141] width 35 height 9
click at [244, 126] on div "12.0" at bounding box center [236, 123] width 35 height 9
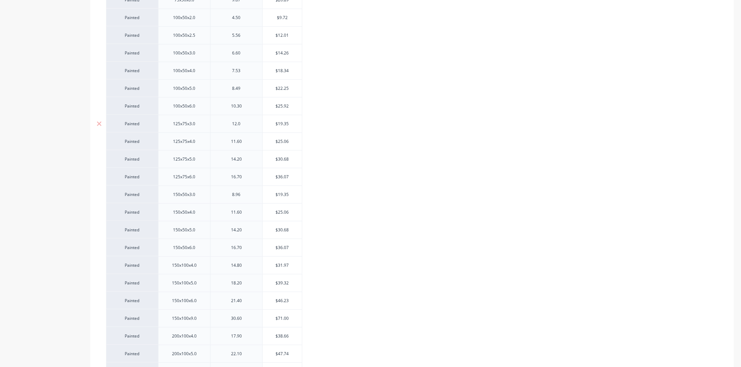
click at [244, 126] on div "12.0" at bounding box center [236, 123] width 35 height 9
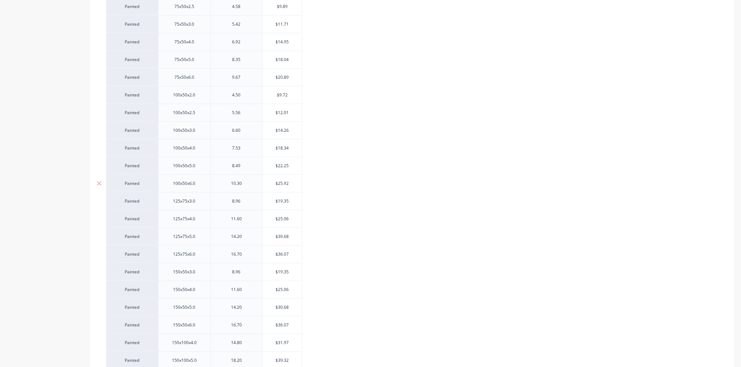
click at [244, 184] on div "10.30" at bounding box center [236, 183] width 35 height 9
click at [247, 165] on div "8.49" at bounding box center [236, 165] width 35 height 9
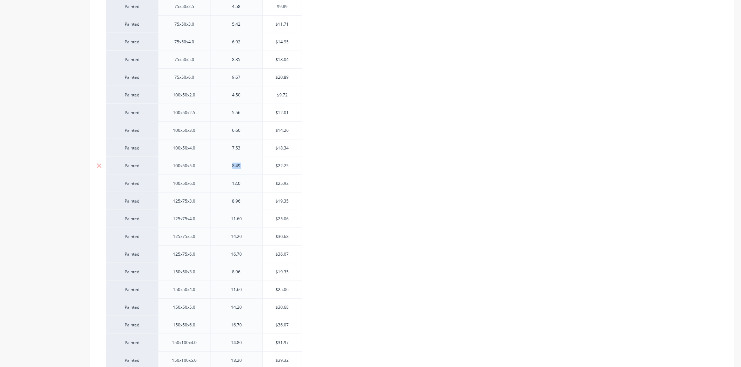
click at [247, 165] on div "8.49" at bounding box center [236, 165] width 35 height 9
click at [247, 153] on div "7.53" at bounding box center [236, 148] width 35 height 9
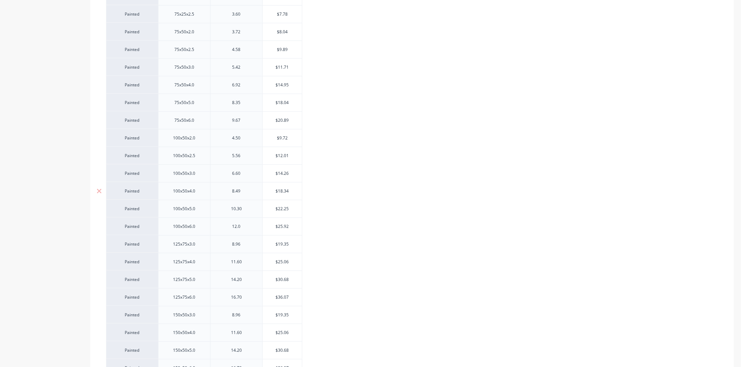
scroll to position [325, 0]
click at [243, 207] on div "6.60" at bounding box center [236, 207] width 35 height 9
click at [245, 189] on div "5.56" at bounding box center [236, 189] width 35 height 9
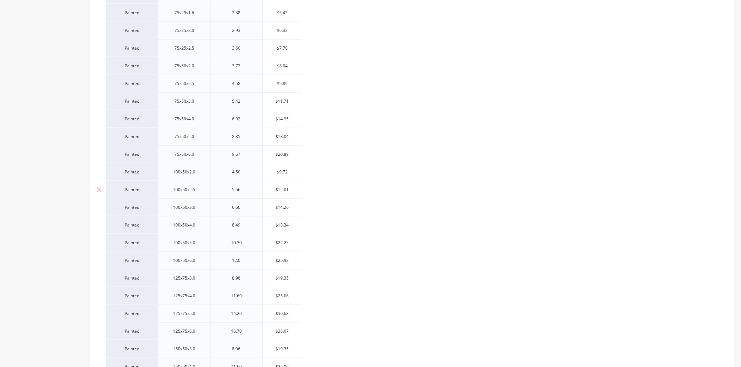
click at [245, 189] on div "5.56" at bounding box center [236, 189] width 35 height 9
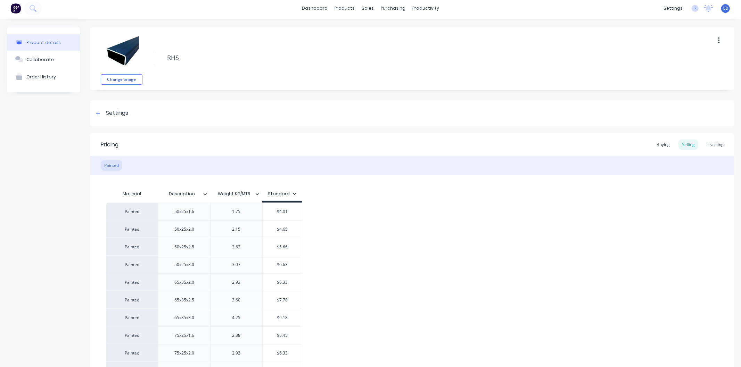
scroll to position [0, 0]
click at [99, 114] on icon at bounding box center [98, 115] width 4 height 5
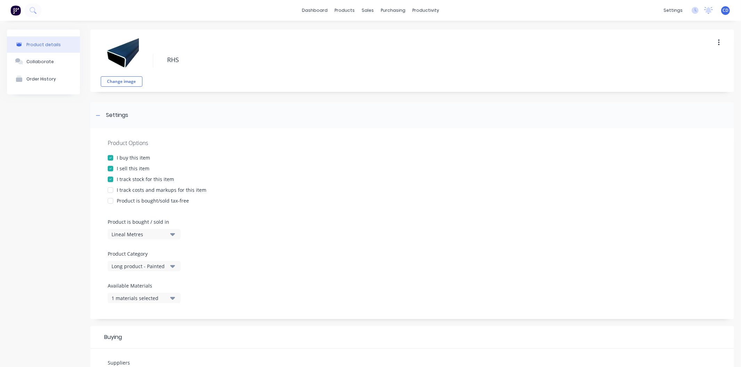
click at [108, 189] on div at bounding box center [110, 190] width 14 height 14
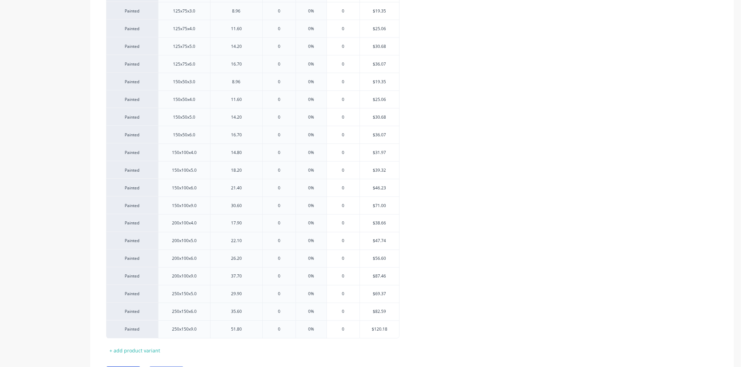
scroll to position [928, 0]
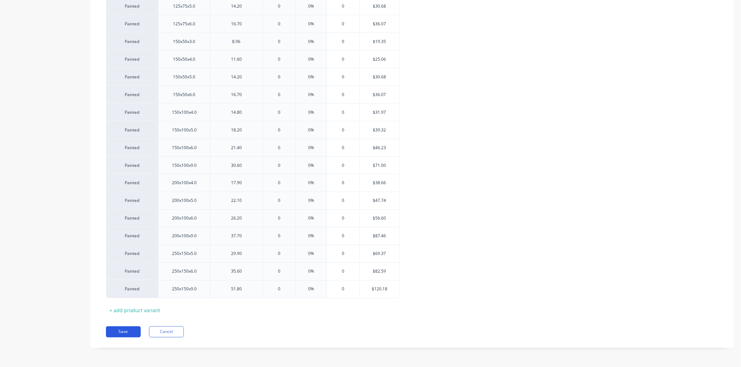
click at [130, 334] on button "Save" at bounding box center [123, 332] width 35 height 11
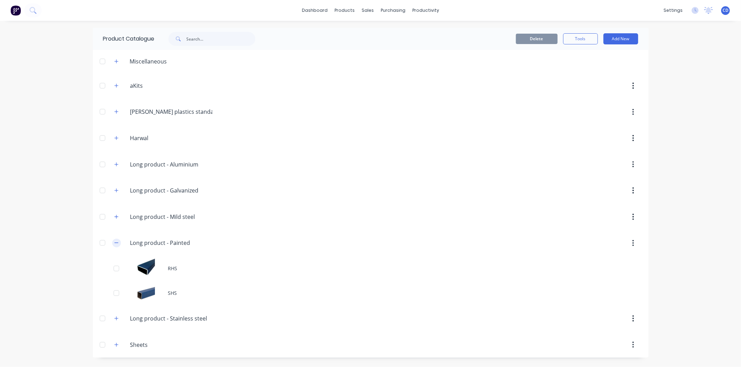
click at [117, 242] on icon "button" at bounding box center [116, 243] width 4 height 5
click at [117, 295] on icon "button" at bounding box center [116, 295] width 4 height 5
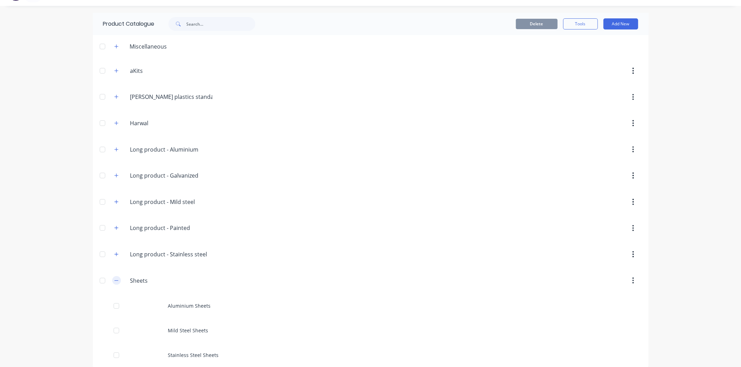
scroll to position [23, 0]
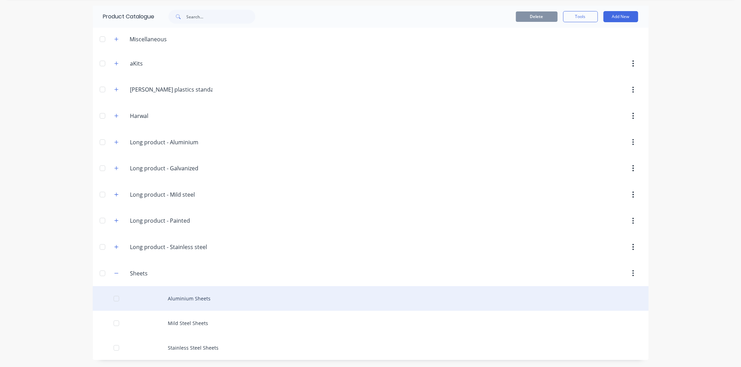
click at [181, 292] on div "Aluminium Sheets" at bounding box center [371, 298] width 556 height 25
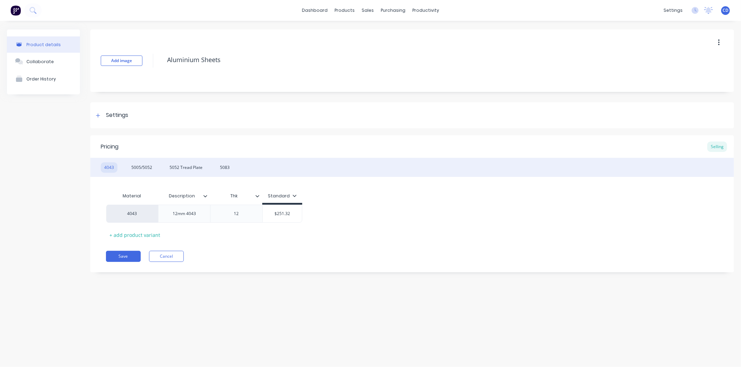
type textarea "x"
click at [163, 255] on button "Cancel" at bounding box center [166, 256] width 35 height 11
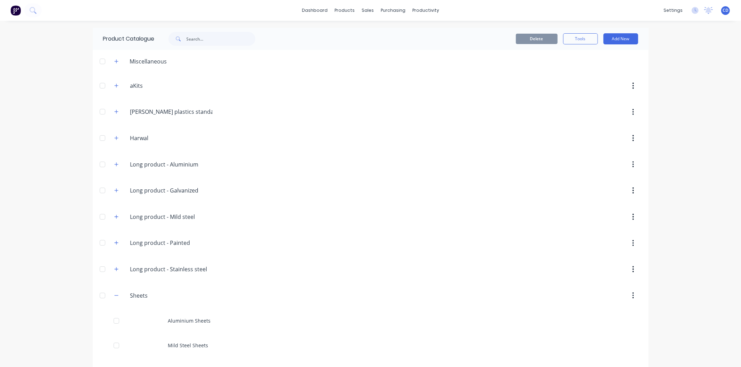
scroll to position [23, 0]
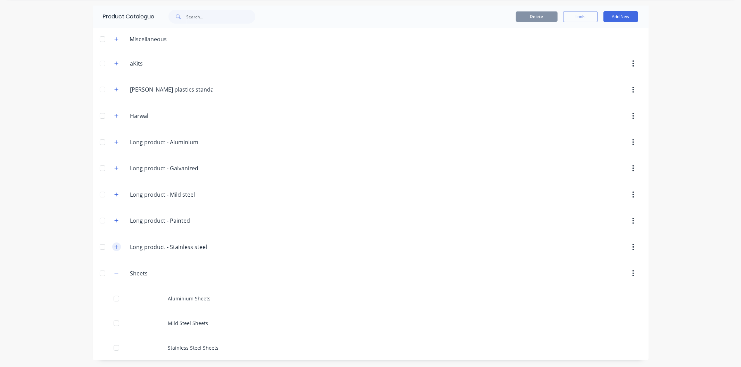
click at [115, 250] on button "button" at bounding box center [116, 247] width 9 height 9
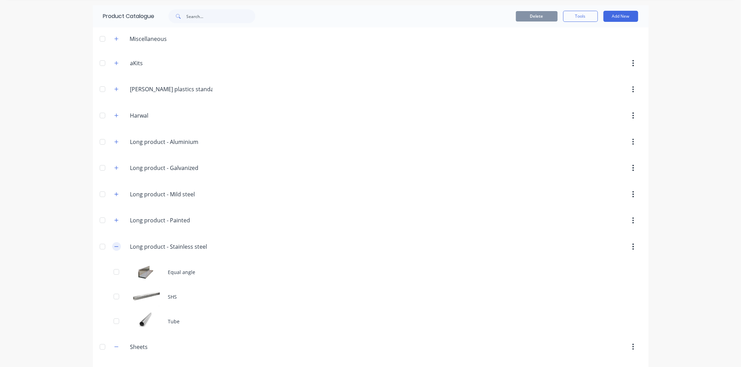
click at [115, 250] on button "button" at bounding box center [116, 246] width 9 height 9
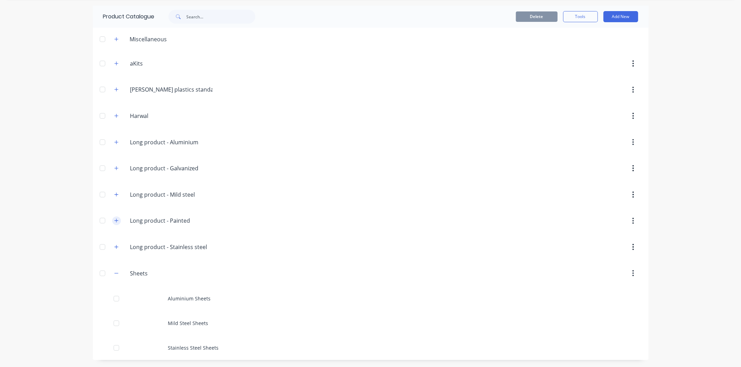
click at [114, 220] on icon "button" at bounding box center [116, 221] width 4 height 4
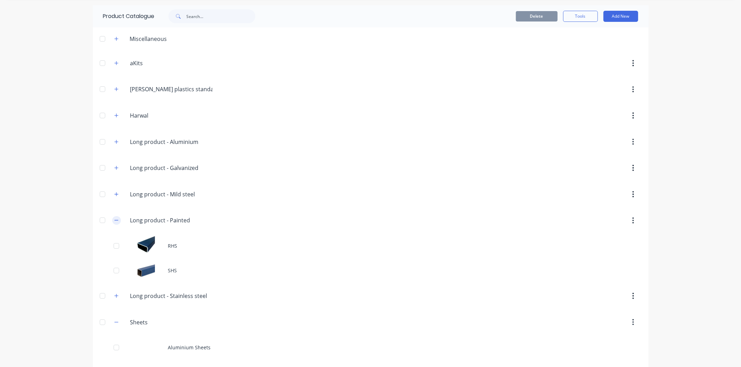
click at [114, 220] on icon "button" at bounding box center [116, 220] width 4 height 5
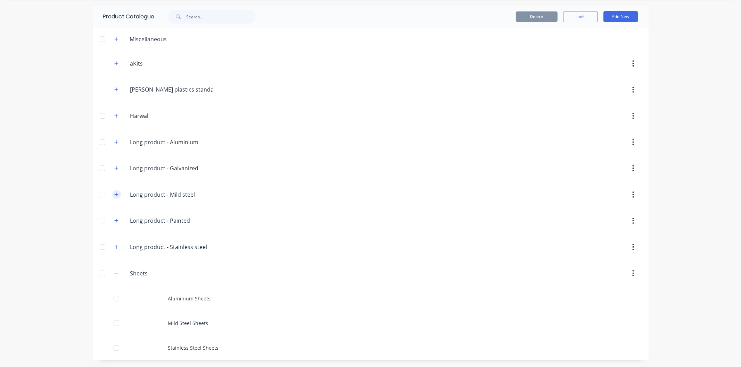
click at [114, 192] on icon "button" at bounding box center [116, 194] width 4 height 5
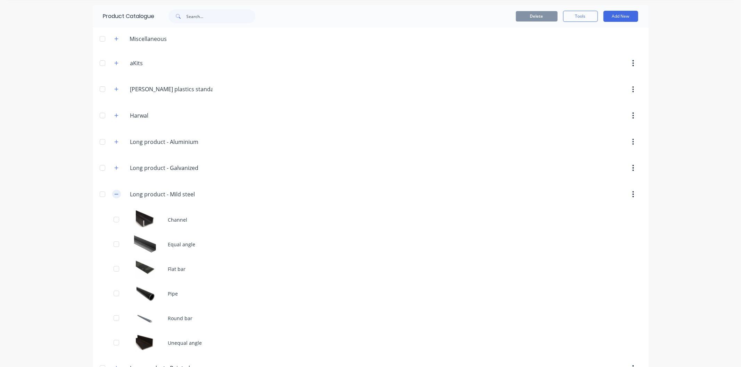
click at [114, 195] on icon "button" at bounding box center [116, 194] width 4 height 5
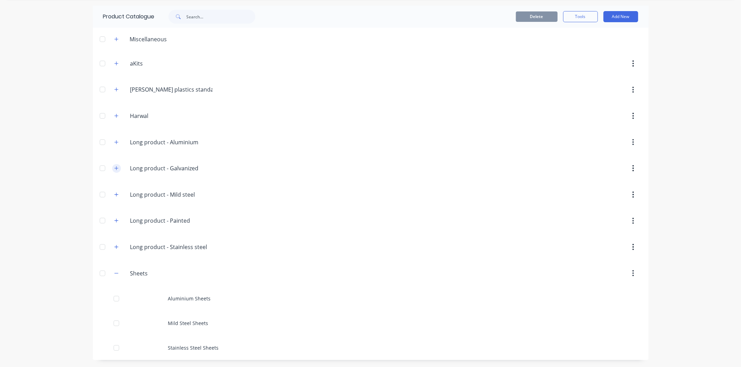
click at [115, 172] on button "button" at bounding box center [116, 168] width 9 height 9
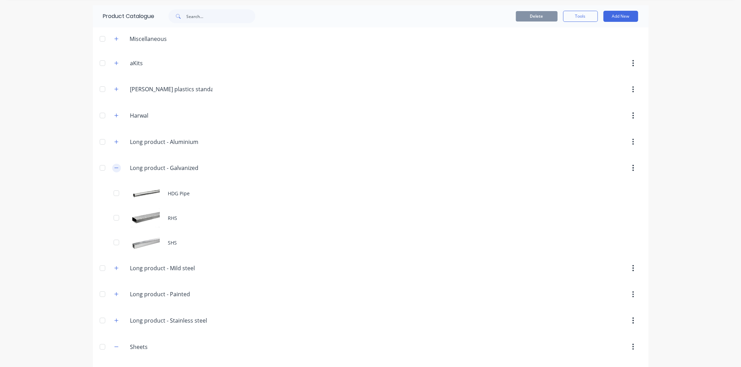
click at [115, 170] on icon "button" at bounding box center [116, 168] width 4 height 5
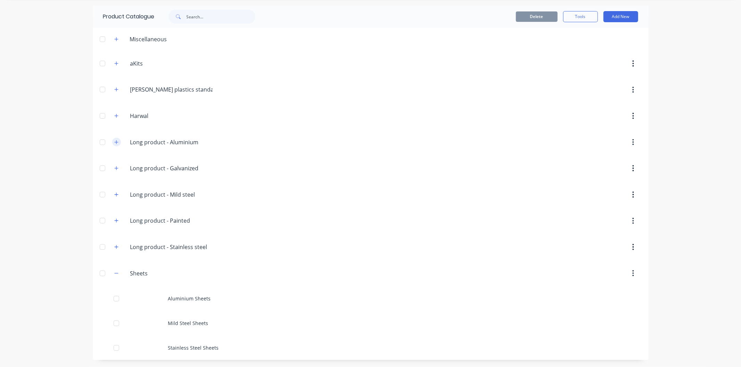
click at [116, 143] on button "button" at bounding box center [116, 142] width 9 height 9
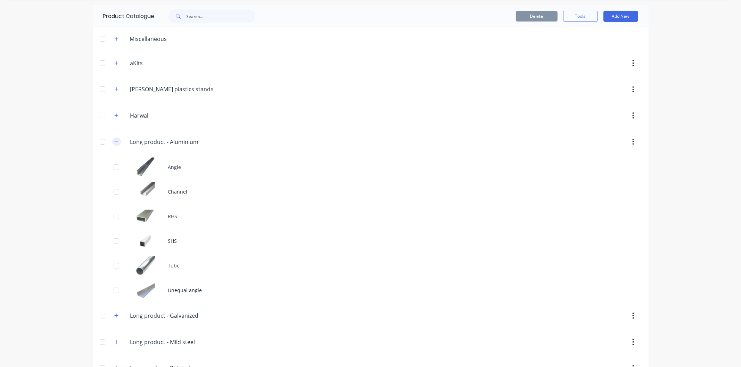
click at [116, 143] on button "button" at bounding box center [116, 142] width 9 height 9
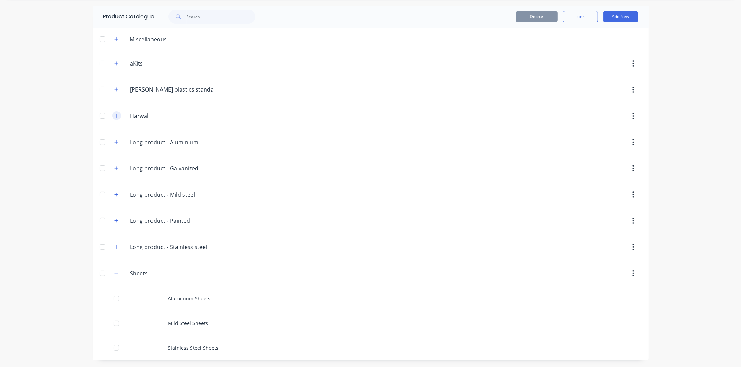
click at [116, 116] on button "button" at bounding box center [116, 115] width 9 height 9
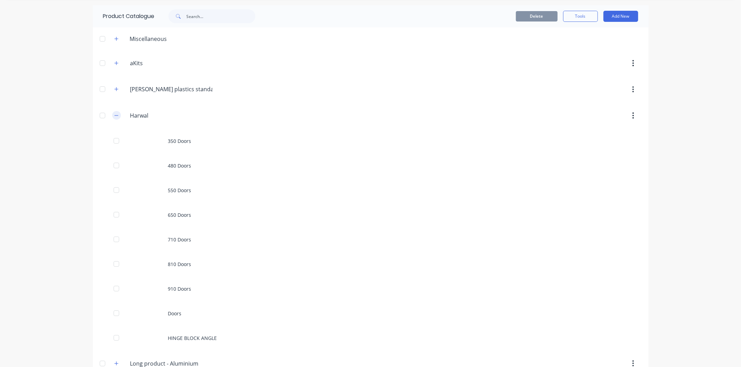
click at [116, 116] on button "button" at bounding box center [116, 115] width 9 height 9
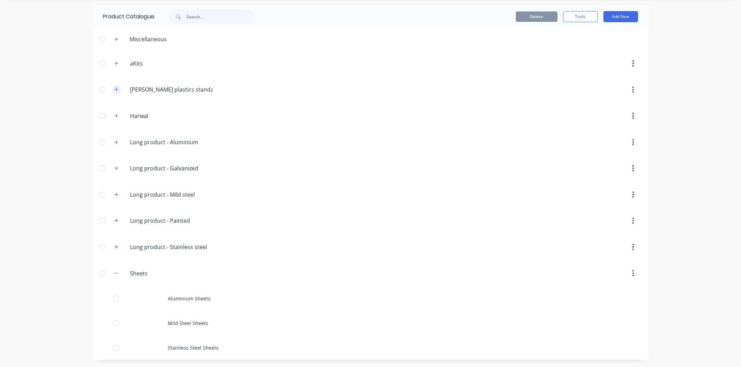
click at [114, 92] on button "button" at bounding box center [116, 89] width 9 height 9
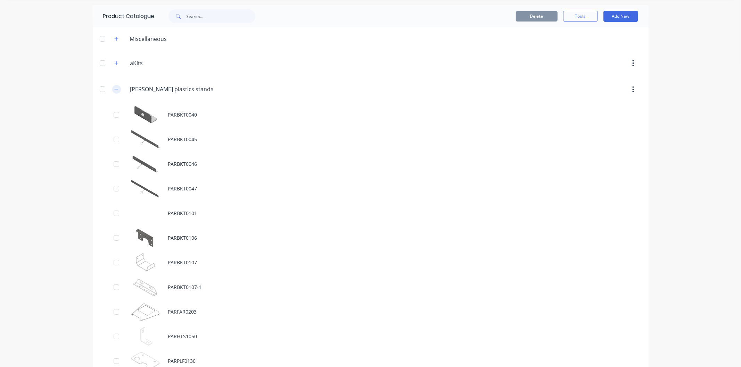
click at [114, 92] on button "button" at bounding box center [116, 89] width 9 height 9
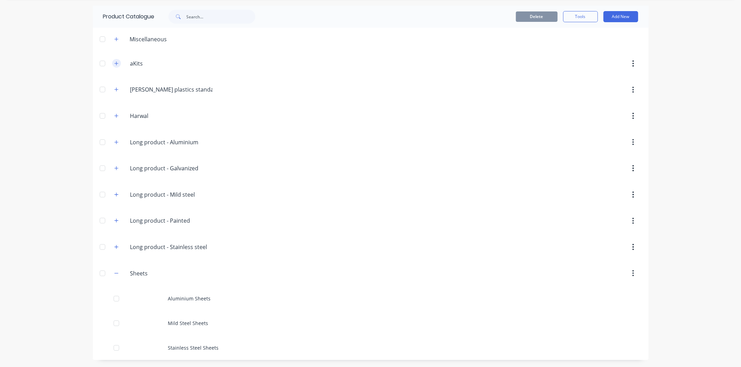
click at [114, 63] on icon "button" at bounding box center [116, 63] width 4 height 4
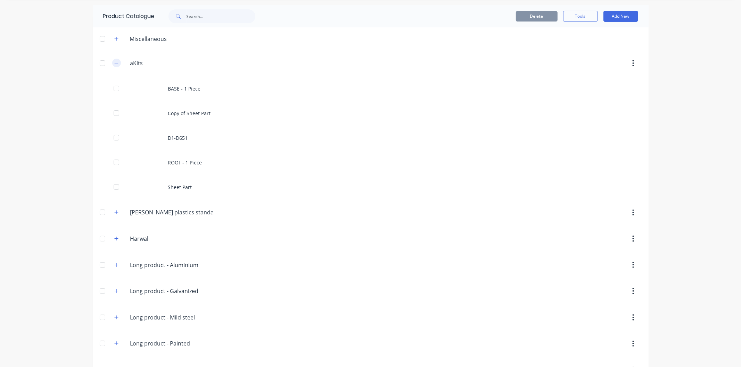
click at [114, 63] on icon "button" at bounding box center [116, 63] width 4 height 5
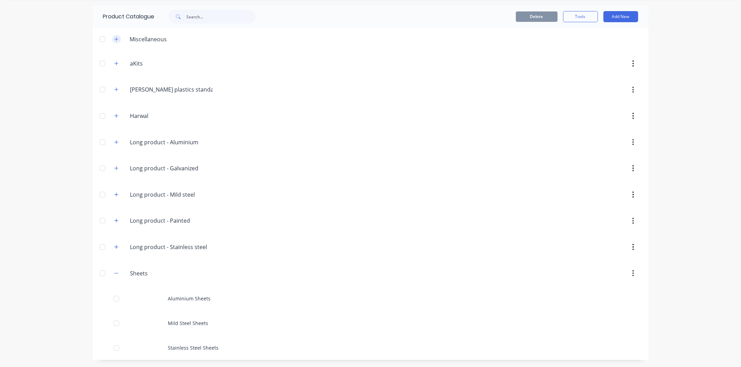
click at [114, 41] on icon "button" at bounding box center [116, 39] width 4 height 5
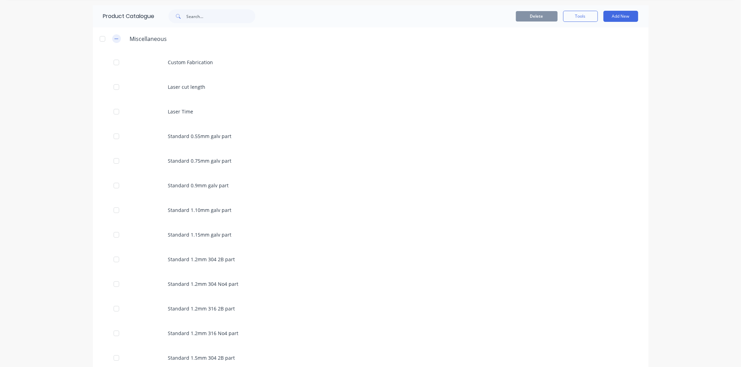
click at [114, 41] on icon "button" at bounding box center [116, 38] width 4 height 5
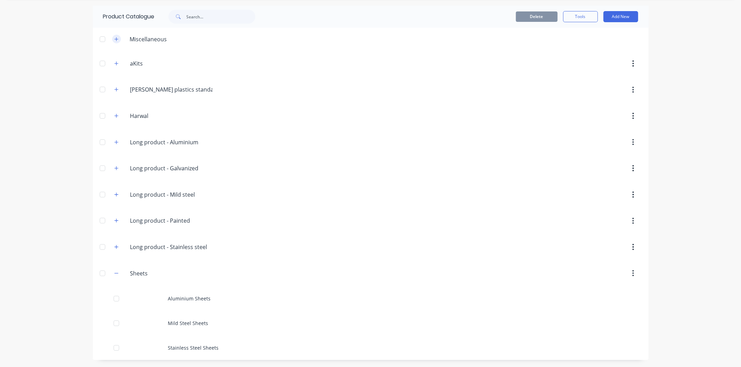
click at [114, 39] on icon "button" at bounding box center [116, 39] width 4 height 5
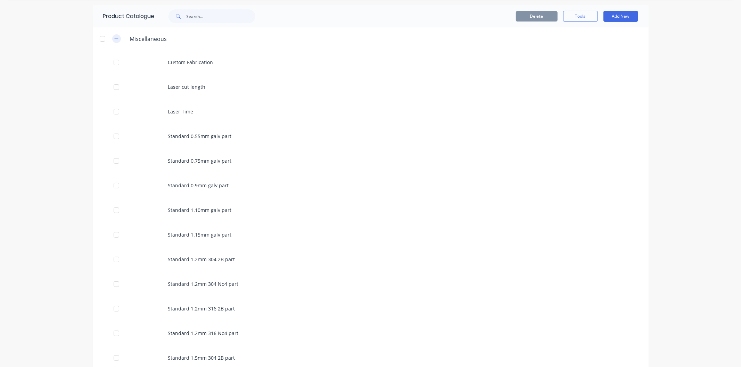
click at [114, 39] on icon "button" at bounding box center [116, 38] width 4 height 5
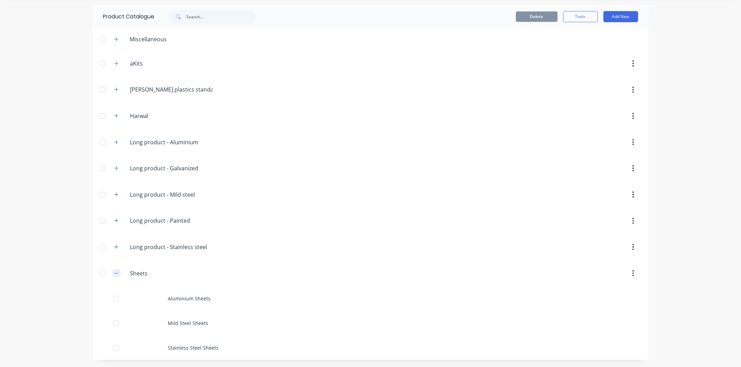
click at [114, 274] on icon "button" at bounding box center [116, 273] width 4 height 5
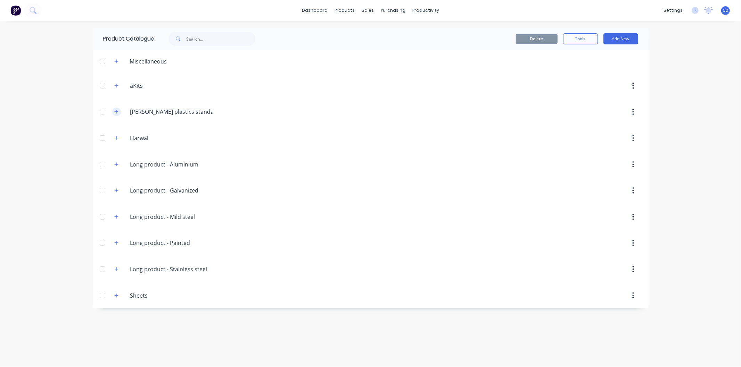
click at [115, 113] on icon "button" at bounding box center [116, 111] width 4 height 5
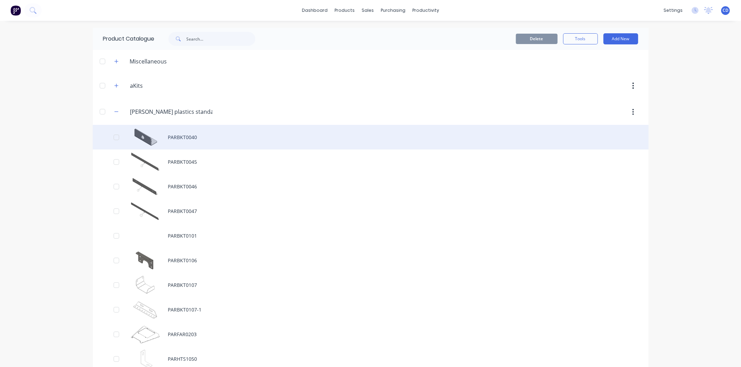
click at [193, 139] on div "PARBKT0040" at bounding box center [371, 137] width 556 height 25
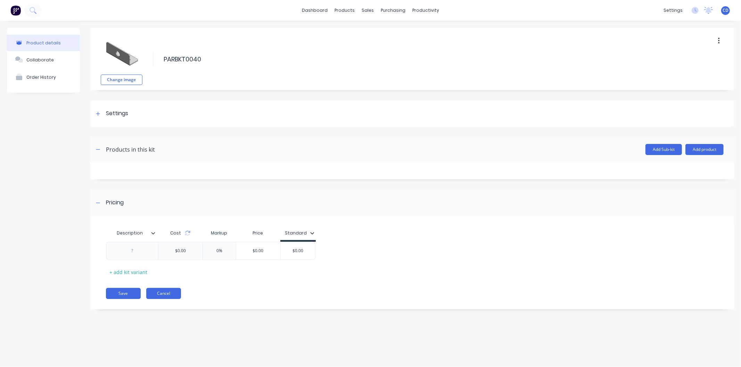
click at [170, 295] on button "Cancel" at bounding box center [163, 293] width 35 height 11
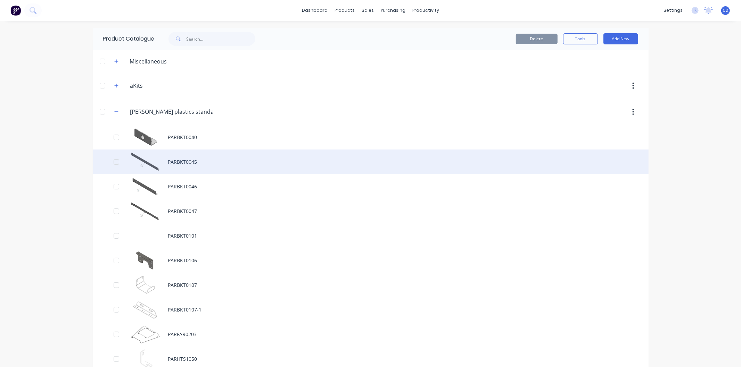
click at [178, 161] on div "PARBKT0045" at bounding box center [371, 162] width 556 height 25
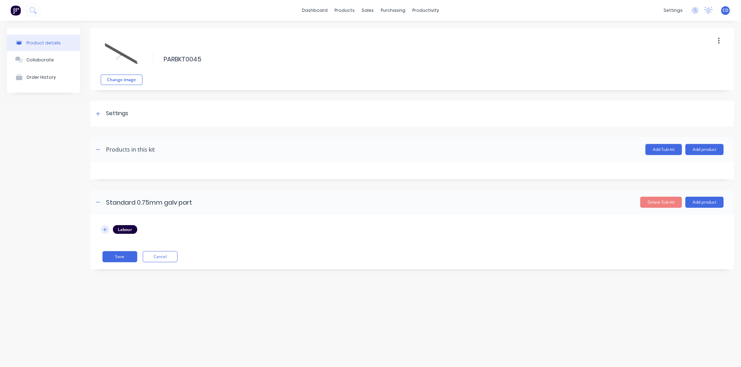
click at [107, 229] on button "button" at bounding box center [105, 229] width 9 height 9
click at [161, 261] on button "Cancel" at bounding box center [160, 256] width 35 height 11
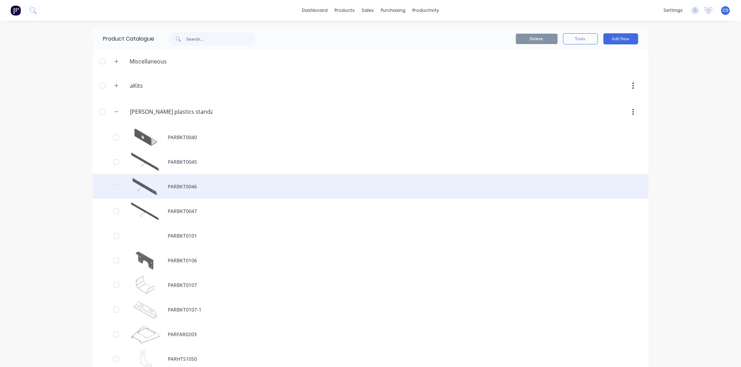
click at [181, 192] on div "PARBKT0046" at bounding box center [371, 186] width 556 height 25
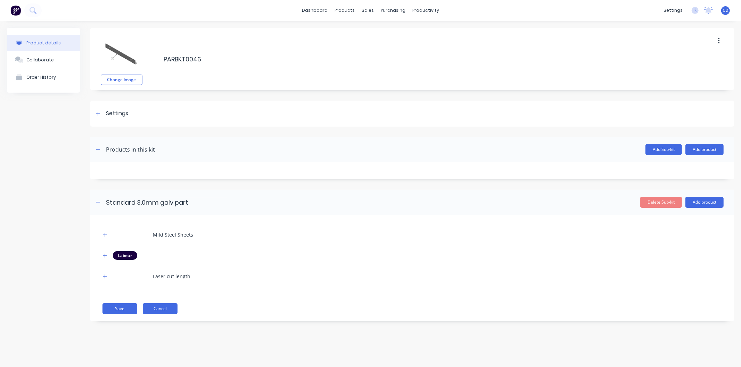
click at [168, 306] on button "Cancel" at bounding box center [160, 308] width 35 height 11
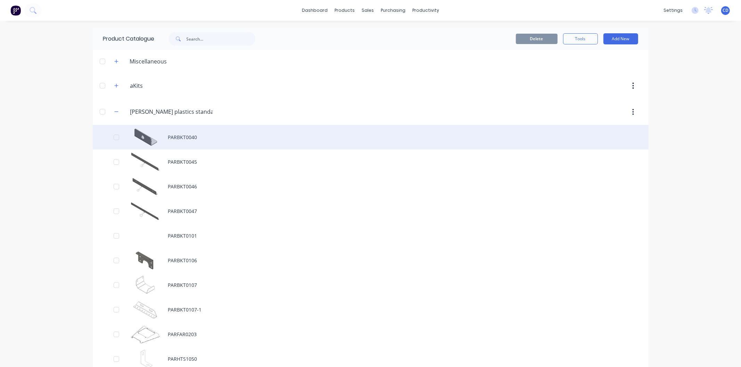
click at [172, 137] on div "PARBKT0040" at bounding box center [371, 137] width 556 height 25
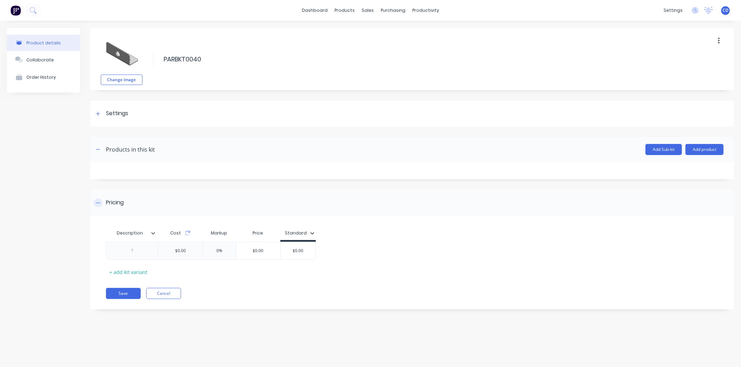
click at [99, 203] on icon at bounding box center [98, 203] width 4 height 5
click at [98, 202] on icon at bounding box center [98, 203] width 4 height 5
click at [170, 294] on button "Cancel" at bounding box center [163, 293] width 35 height 11
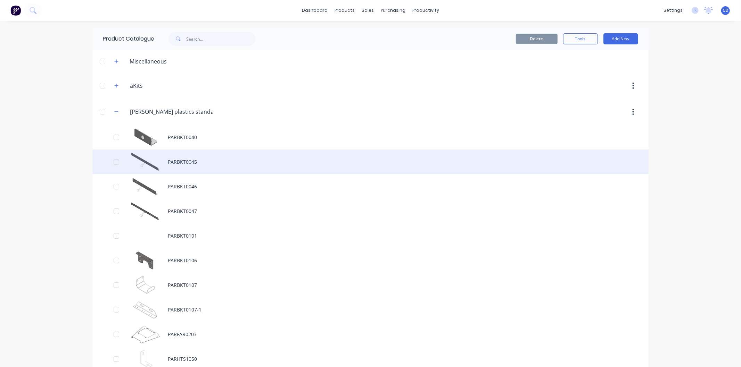
click at [191, 154] on div "PARBKT0045" at bounding box center [371, 162] width 556 height 25
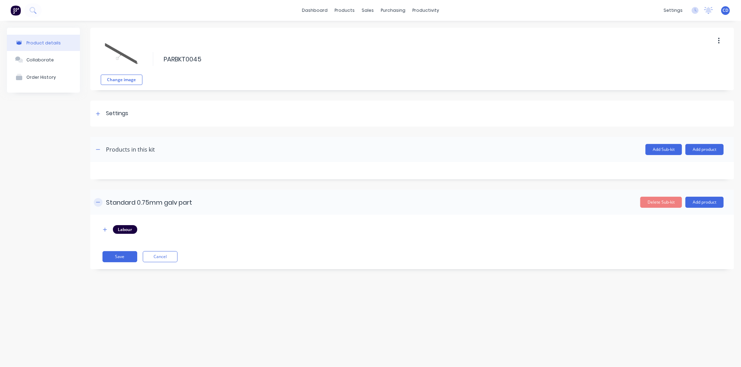
click at [101, 202] on button "button" at bounding box center [98, 202] width 9 height 9
click at [101, 146] on span at bounding box center [98, 149] width 9 height 9
click at [99, 148] on icon "button" at bounding box center [98, 149] width 4 height 5
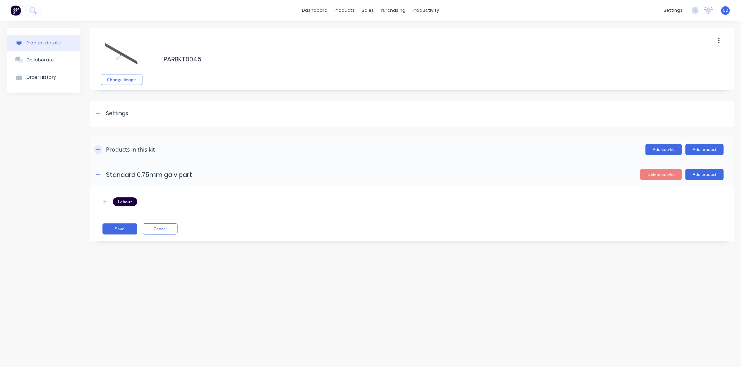
click at [99, 148] on icon "button" at bounding box center [98, 149] width 4 height 5
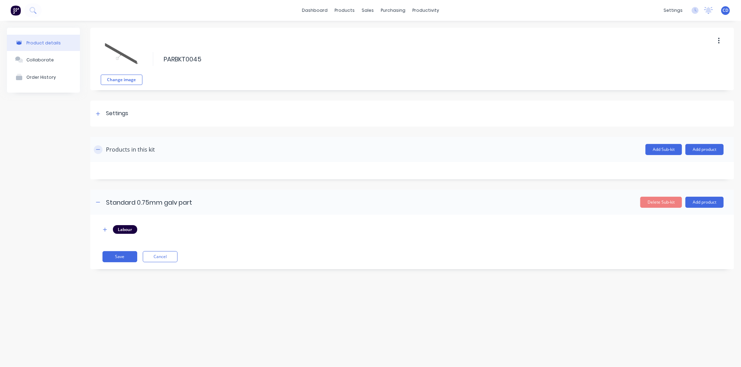
click at [99, 148] on icon "button" at bounding box center [98, 149] width 4 height 5
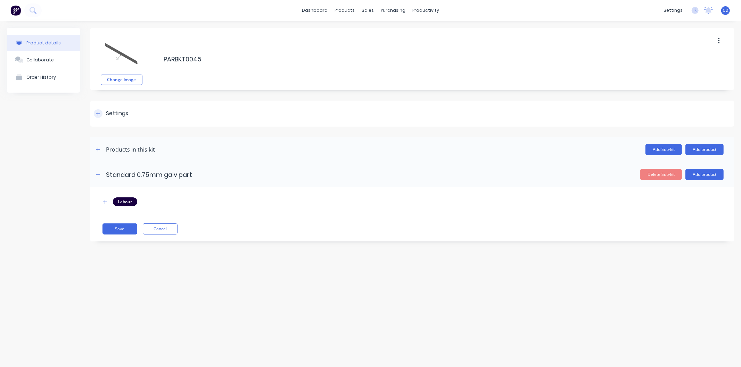
click at [100, 111] on div at bounding box center [98, 113] width 9 height 9
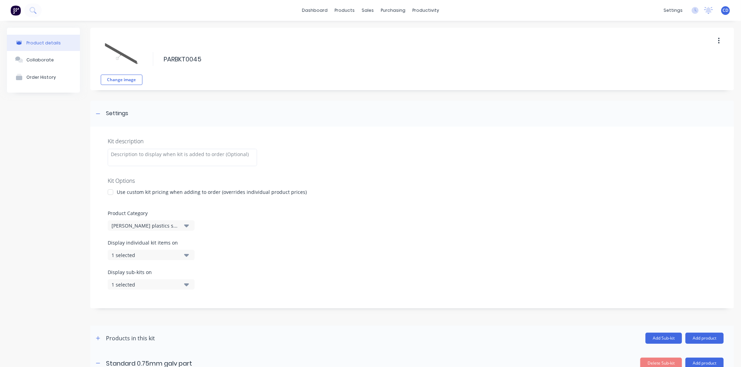
click at [111, 194] on div at bounding box center [110, 192] width 14 height 14
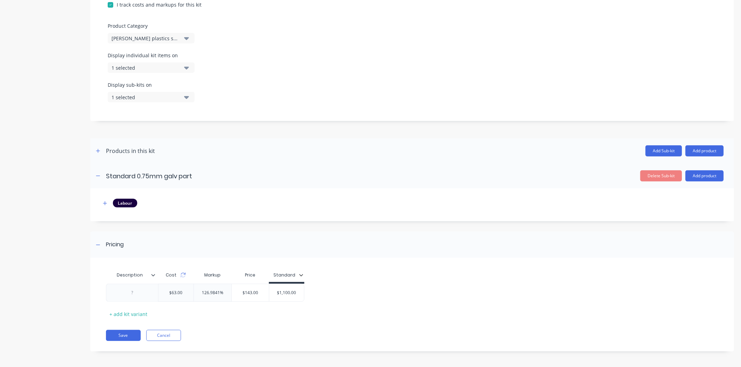
scroll to position [200, 0]
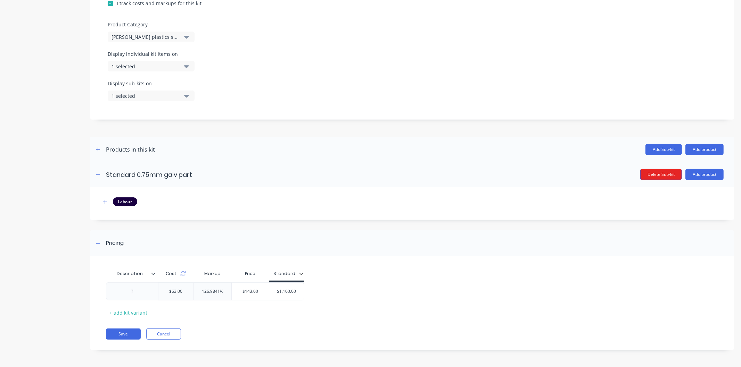
click at [664, 175] on button "Delete Sub-kit" at bounding box center [661, 174] width 42 height 11
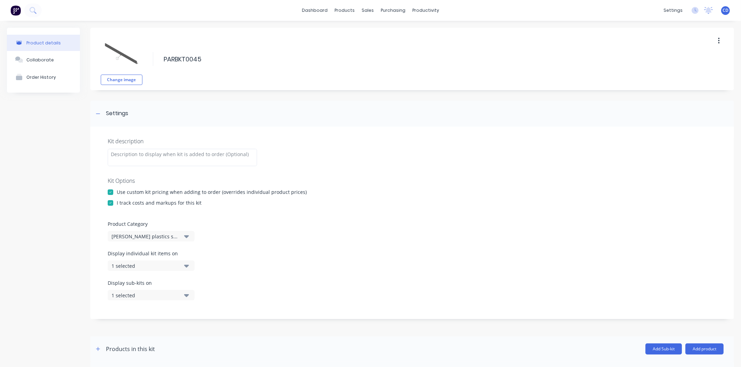
scroll to position [131, 0]
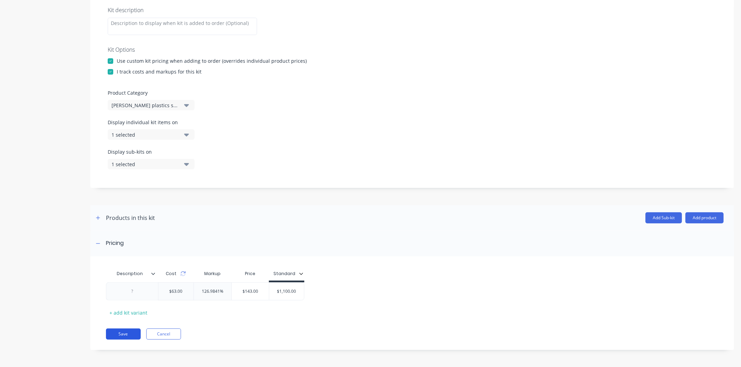
click at [117, 332] on button "Save" at bounding box center [123, 334] width 35 height 11
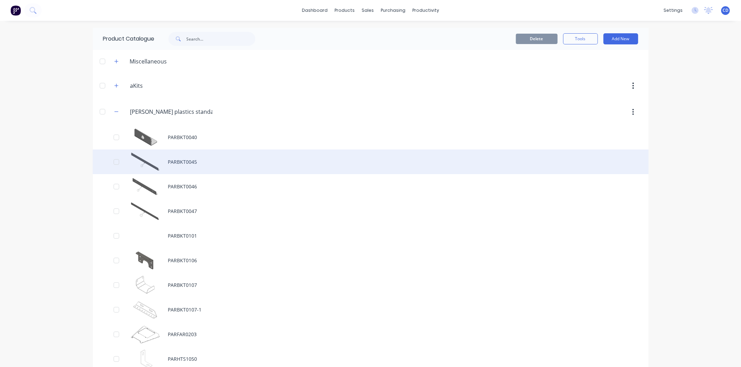
click at [185, 164] on div "PARBKT0045" at bounding box center [371, 162] width 556 height 25
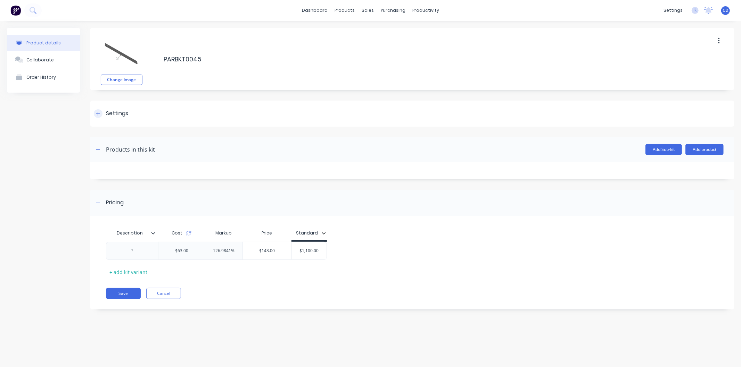
click at [102, 113] on div "Settings" at bounding box center [111, 113] width 34 height 9
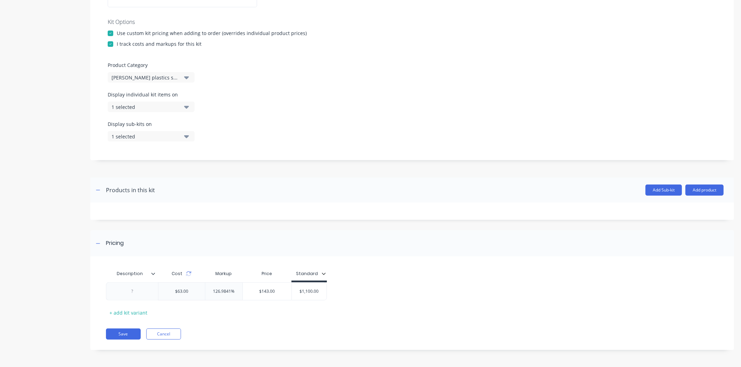
scroll to position [82, 0]
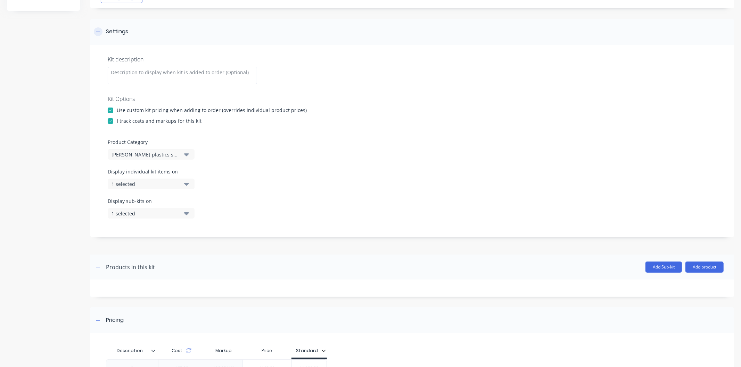
click at [102, 26] on div "Settings" at bounding box center [411, 32] width 643 height 26
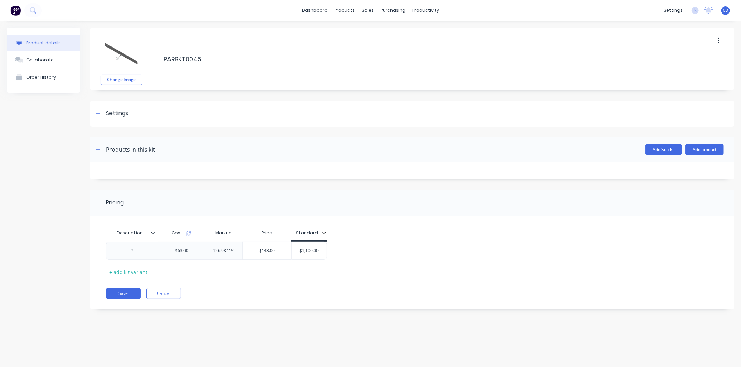
scroll to position [0, 0]
click at [190, 252] on div "$63.00" at bounding box center [181, 250] width 24 height 17
click at [192, 252] on div "$63.00" at bounding box center [181, 250] width 24 height 17
click at [194, 251] on div "$63.00" at bounding box center [181, 251] width 47 height 18
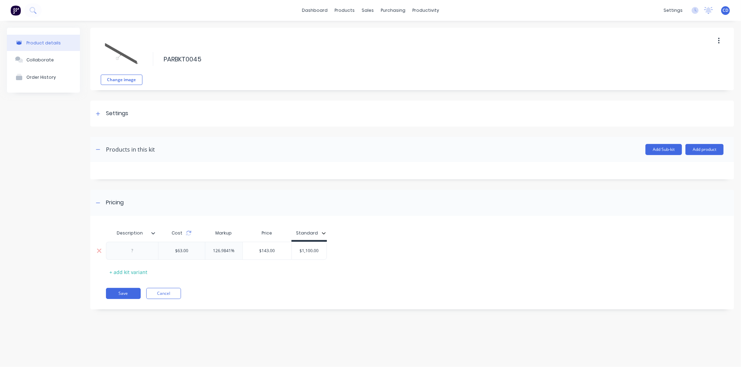
click at [194, 251] on div "$63.00" at bounding box center [181, 251] width 47 height 18
click at [190, 235] on icon at bounding box center [189, 234] width 6 height 6
click at [181, 233] on icon at bounding box center [182, 234] width 6 height 6
click at [206, 273] on div "Description Cost Markup Price Standard $0.00 126.9841% 0 $1,100.00 + add kit va…" at bounding box center [409, 251] width 606 height 51
click at [131, 292] on button "Save" at bounding box center [123, 293] width 35 height 11
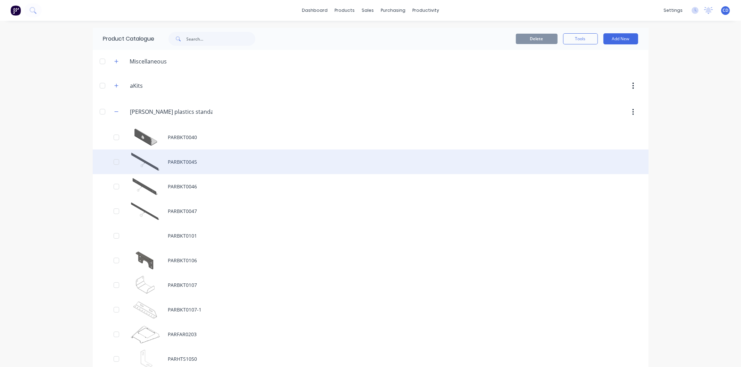
click at [178, 170] on div "PARBKT0045" at bounding box center [371, 162] width 556 height 25
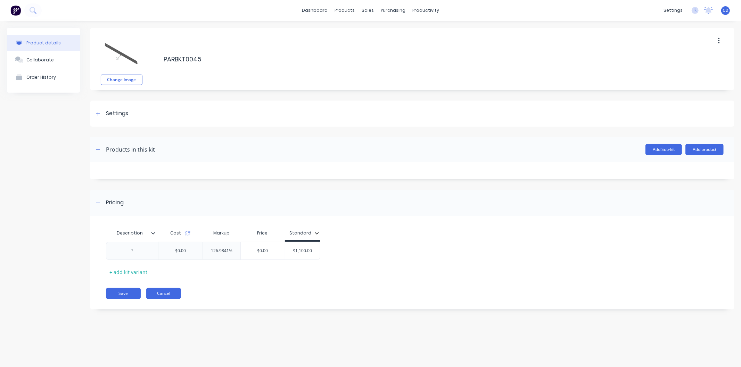
click at [171, 296] on button "Cancel" at bounding box center [163, 293] width 35 height 11
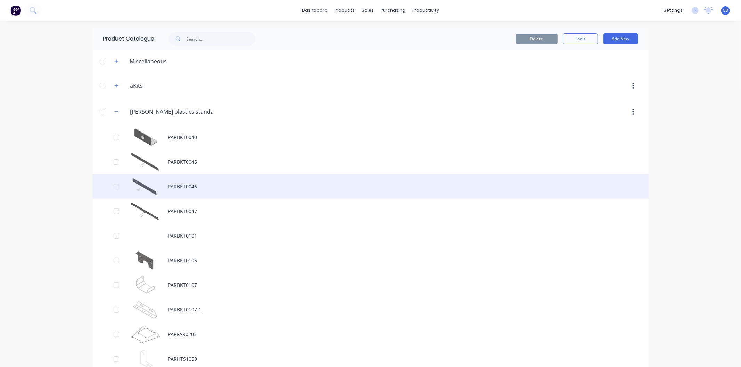
click at [181, 195] on div "PARBKT0046" at bounding box center [371, 186] width 556 height 25
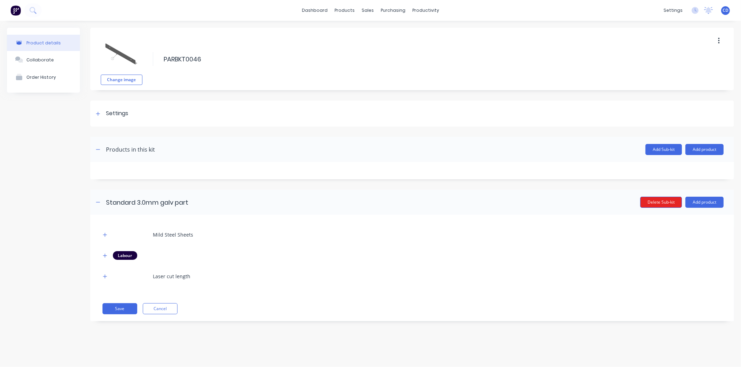
click at [660, 203] on button "Delete Sub-kit" at bounding box center [661, 202] width 42 height 11
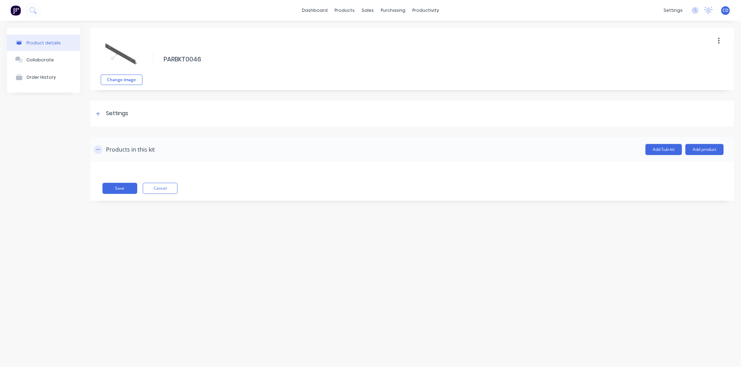
click at [99, 148] on icon "button" at bounding box center [98, 149] width 4 height 5
click at [100, 149] on button "button" at bounding box center [98, 149] width 9 height 9
click at [102, 110] on div "Settings" at bounding box center [111, 113] width 34 height 9
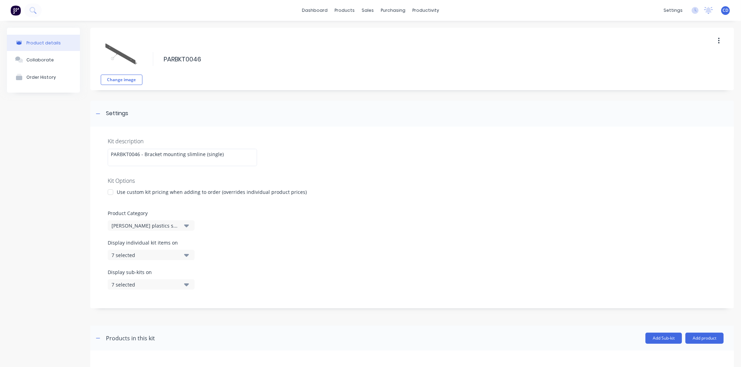
click at [111, 192] on div at bounding box center [110, 192] width 14 height 14
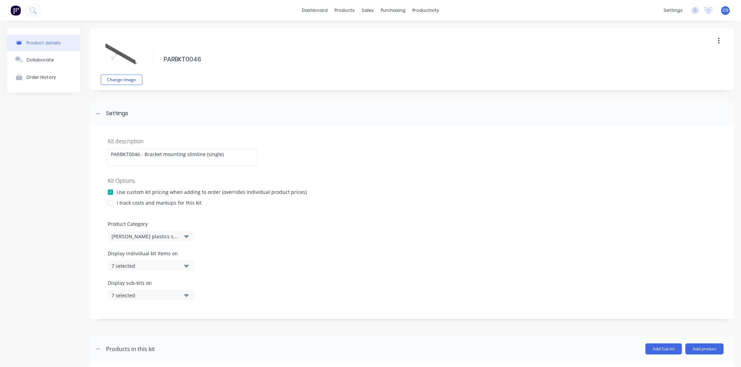
click at [110, 204] on div at bounding box center [110, 203] width 14 height 14
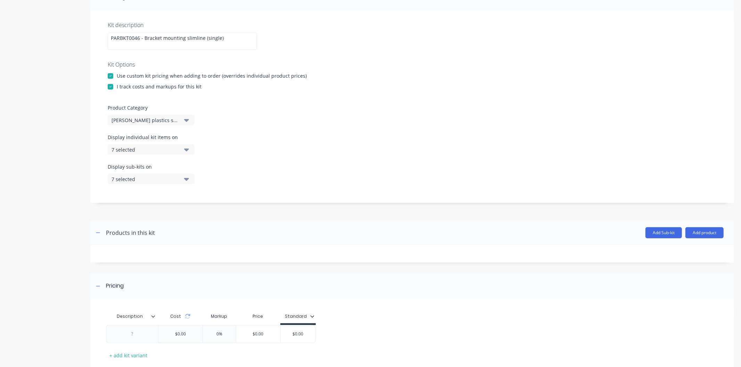
scroll to position [154, 0]
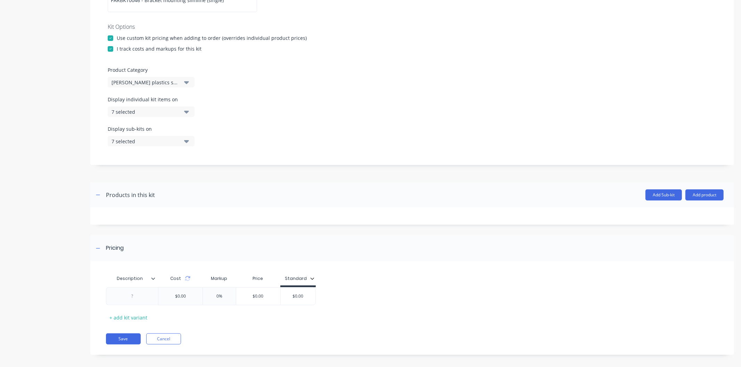
click at [110, 37] on div at bounding box center [110, 38] width 14 height 14
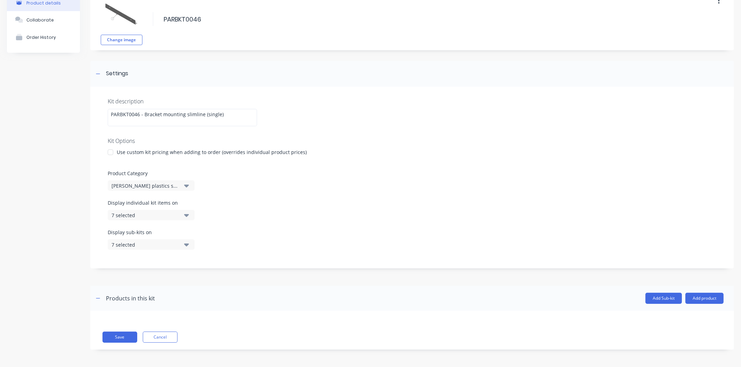
scroll to position [40, 0]
click at [109, 153] on div at bounding box center [110, 153] width 14 height 14
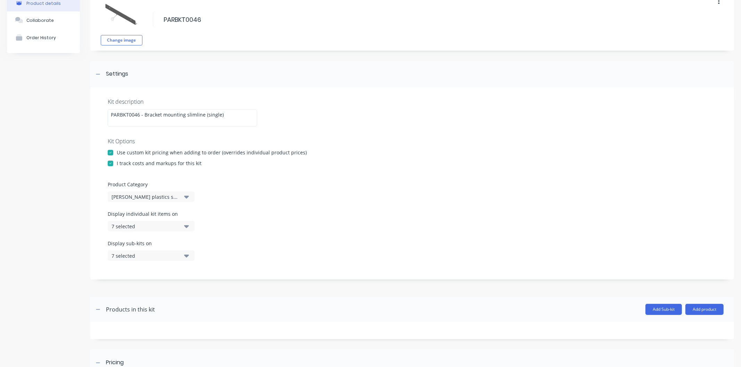
scroll to position [154, 0]
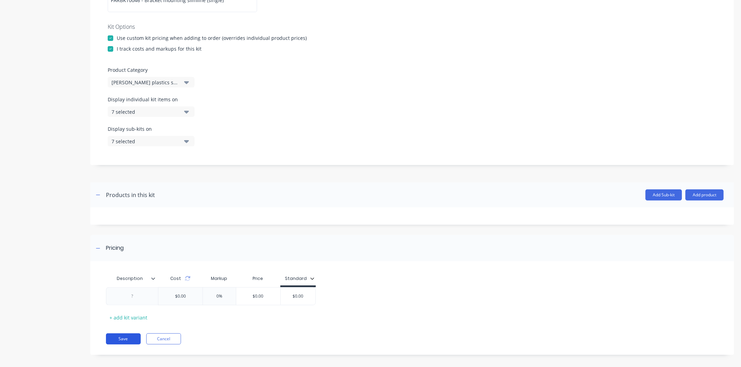
click at [133, 341] on button "Save" at bounding box center [123, 339] width 35 height 11
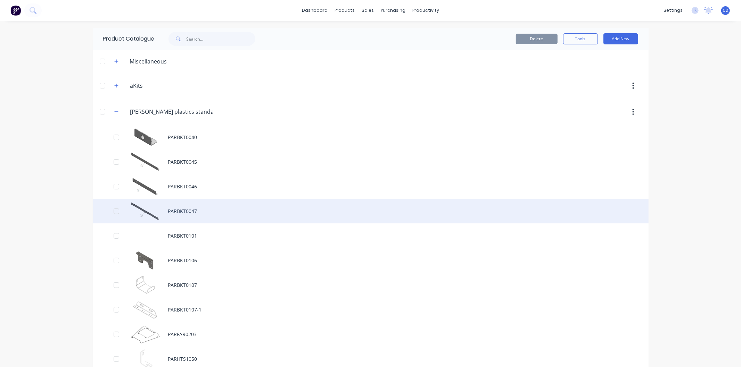
click at [176, 212] on div "PARBKT0047" at bounding box center [371, 211] width 556 height 25
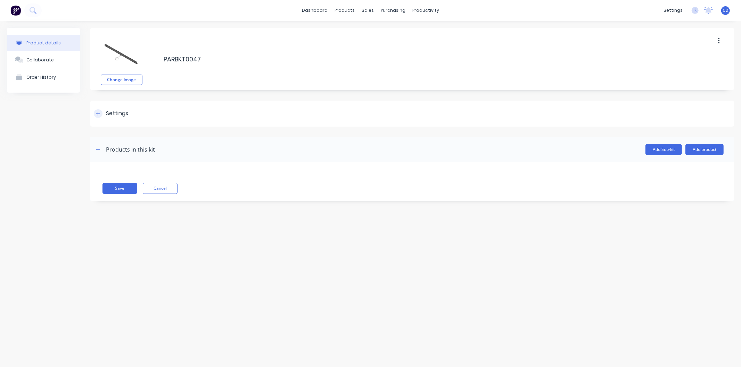
click at [102, 112] on div at bounding box center [98, 113] width 9 height 9
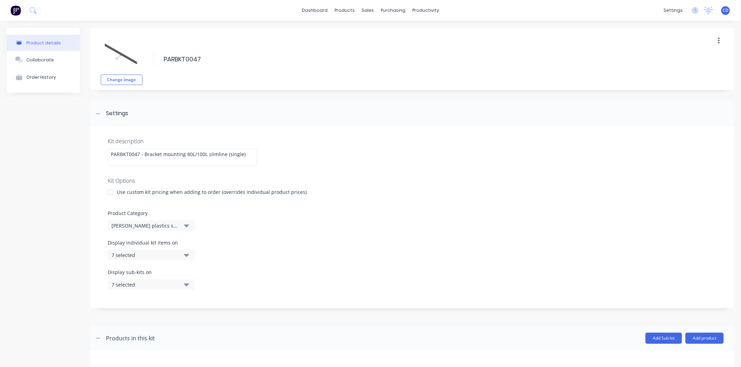
click at [109, 193] on div at bounding box center [110, 192] width 14 height 14
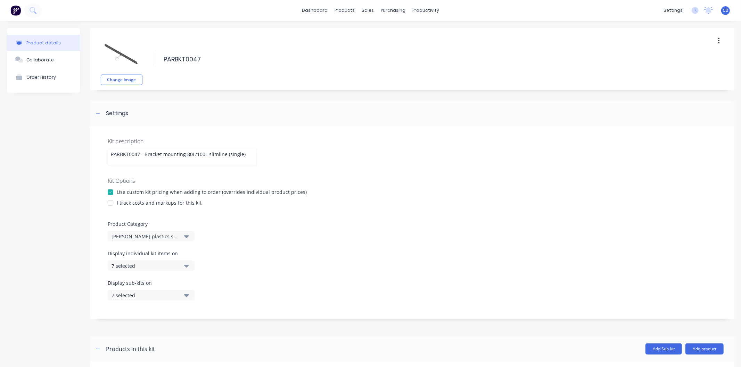
click at [113, 203] on div at bounding box center [110, 203] width 14 height 14
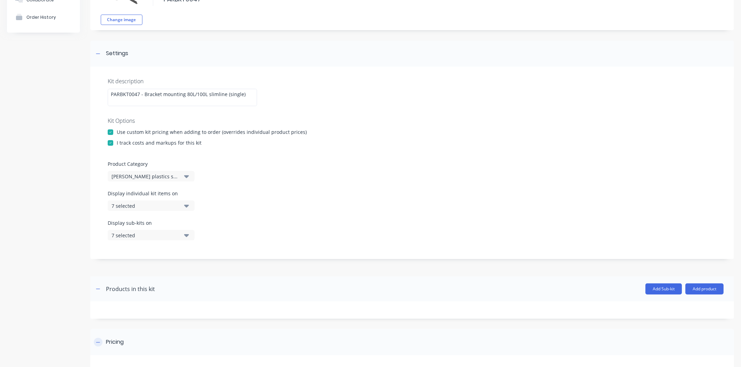
scroll to position [159, 0]
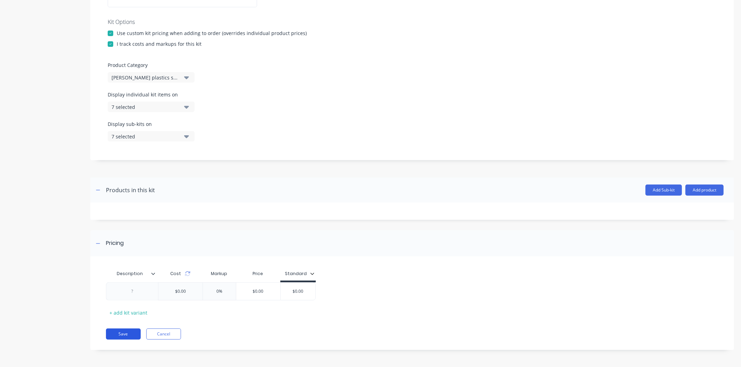
click at [132, 333] on button "Save" at bounding box center [123, 334] width 35 height 11
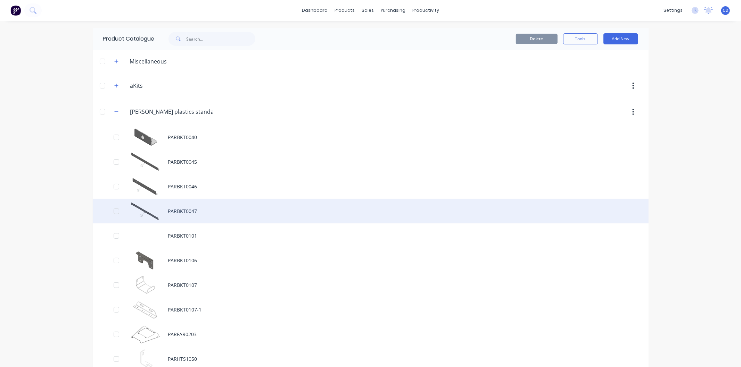
click at [144, 217] on div "PARBKT0047" at bounding box center [371, 211] width 556 height 25
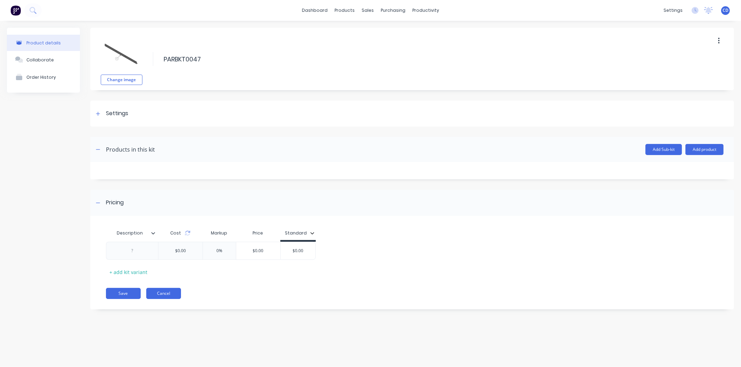
click at [158, 291] on button "Cancel" at bounding box center [163, 293] width 35 height 11
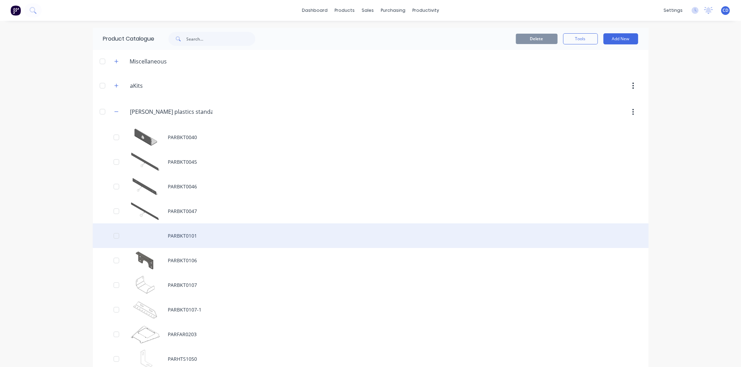
click at [173, 243] on div "PARBKT0101" at bounding box center [371, 236] width 556 height 25
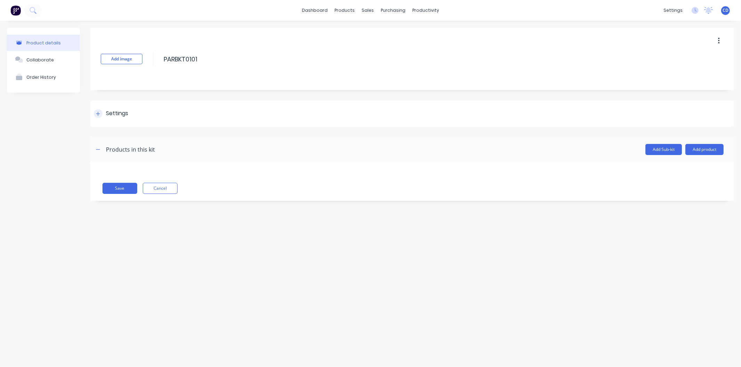
click at [102, 114] on div at bounding box center [98, 113] width 9 height 9
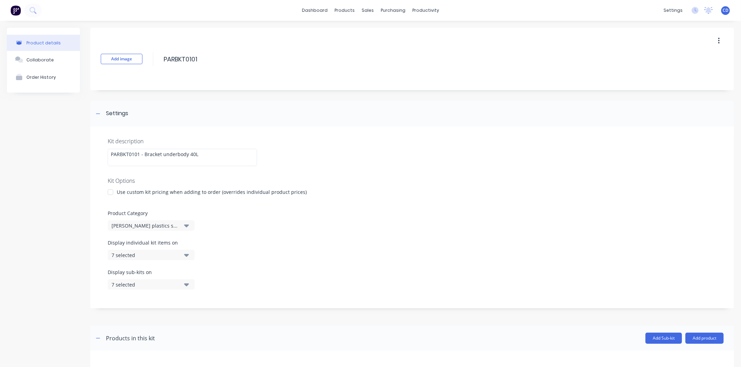
click at [108, 193] on div at bounding box center [110, 192] width 14 height 14
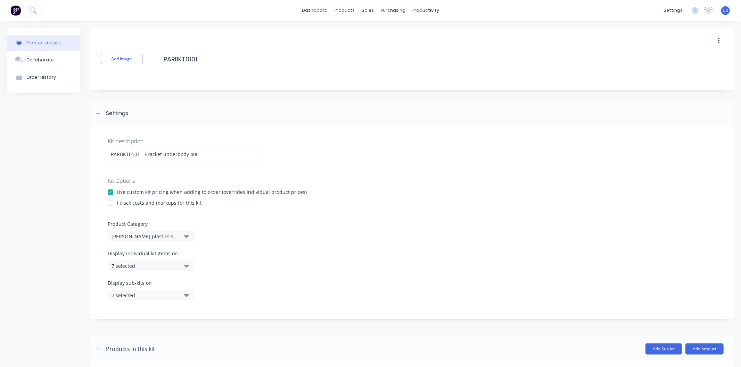
click at [110, 202] on div at bounding box center [110, 203] width 14 height 14
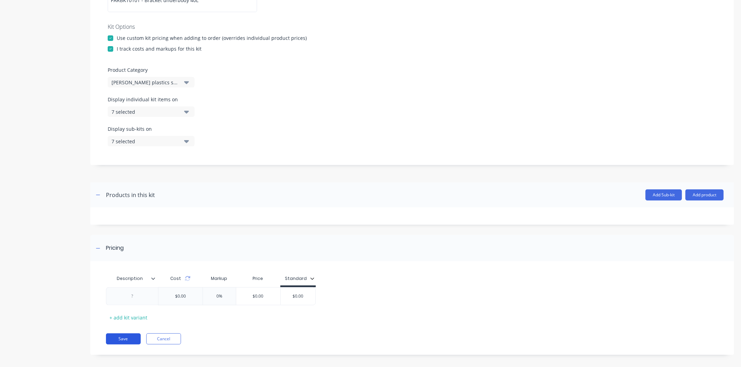
click at [135, 337] on button "Save" at bounding box center [123, 339] width 35 height 11
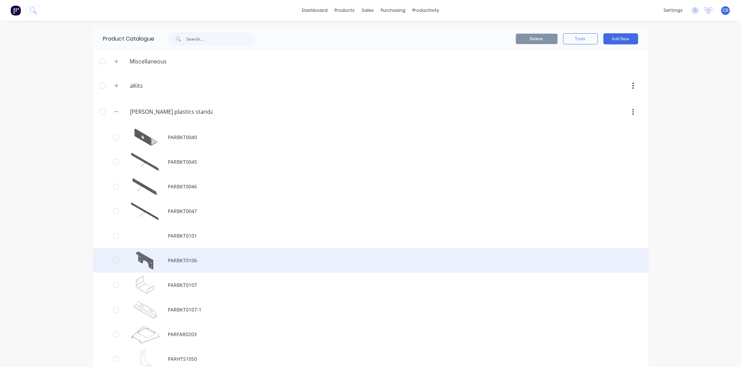
click at [149, 261] on div "PARBKT0106" at bounding box center [371, 260] width 556 height 25
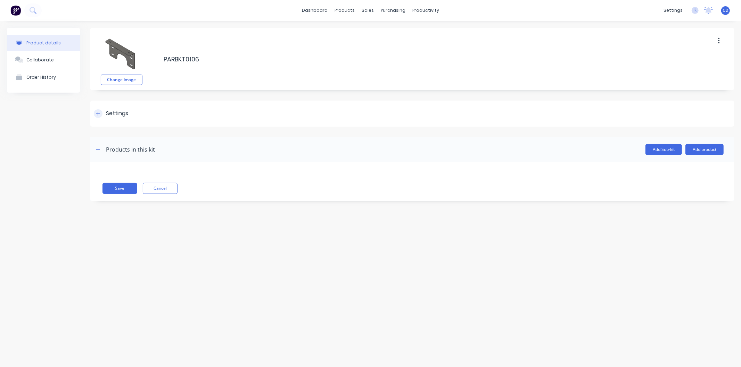
click at [99, 112] on icon at bounding box center [98, 113] width 4 height 5
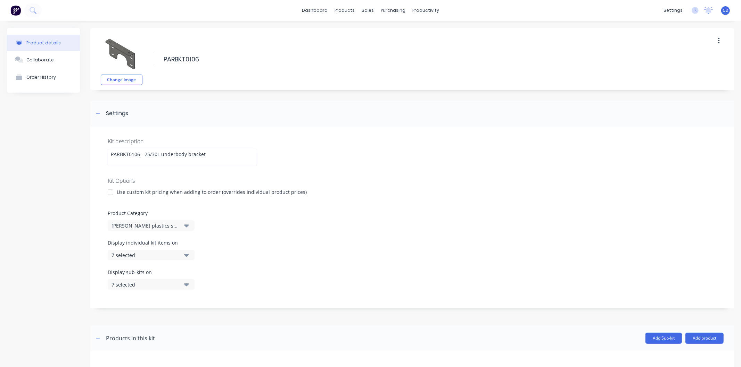
click at [110, 192] on div at bounding box center [110, 192] width 14 height 14
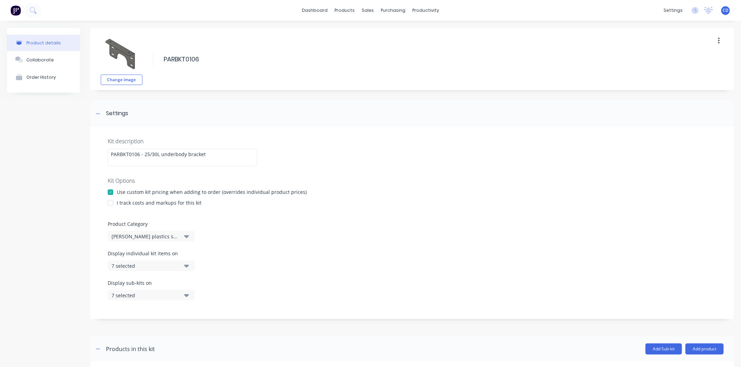
click at [112, 202] on div at bounding box center [110, 203] width 14 height 14
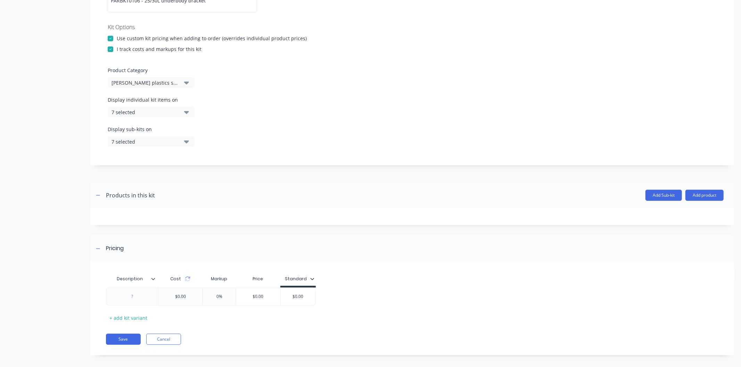
scroll to position [159, 0]
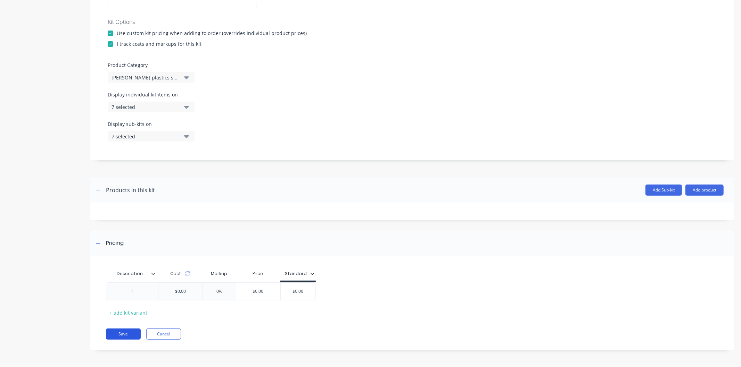
click at [136, 333] on button "Save" at bounding box center [123, 334] width 35 height 11
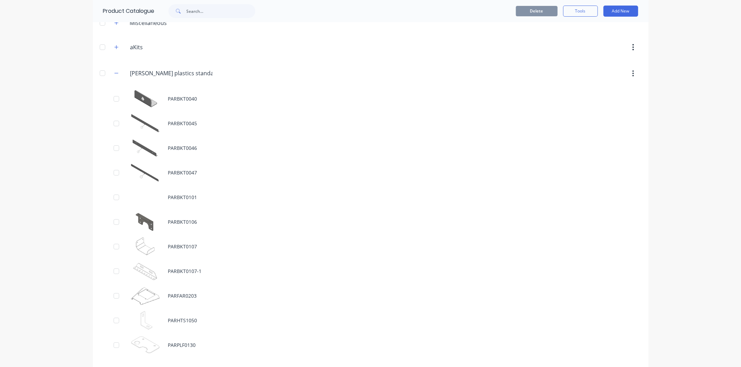
scroll to position [77, 0]
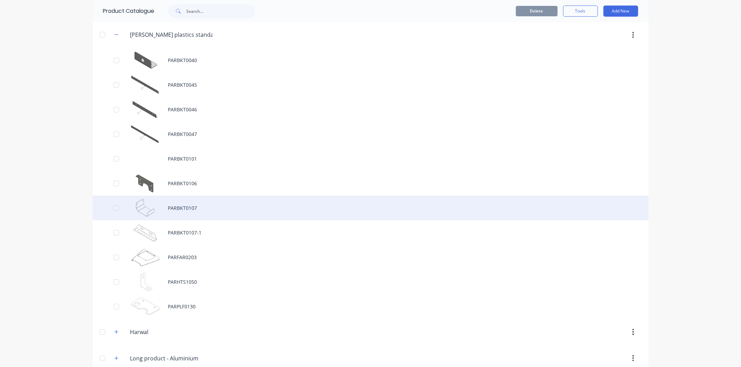
click at [155, 209] on div "PARBKT0107" at bounding box center [371, 208] width 556 height 25
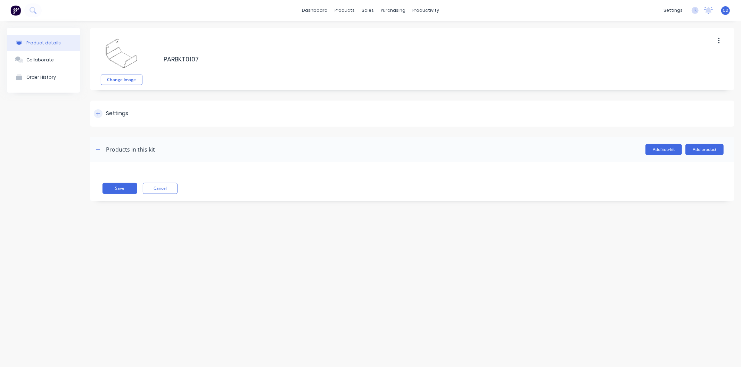
click at [97, 115] on icon at bounding box center [98, 113] width 4 height 5
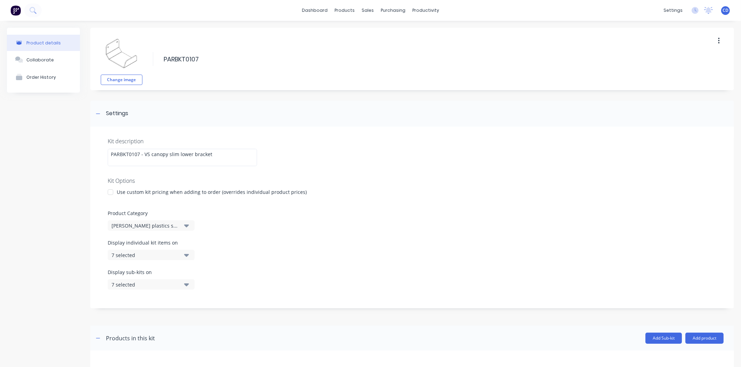
click at [109, 192] on div at bounding box center [110, 192] width 14 height 14
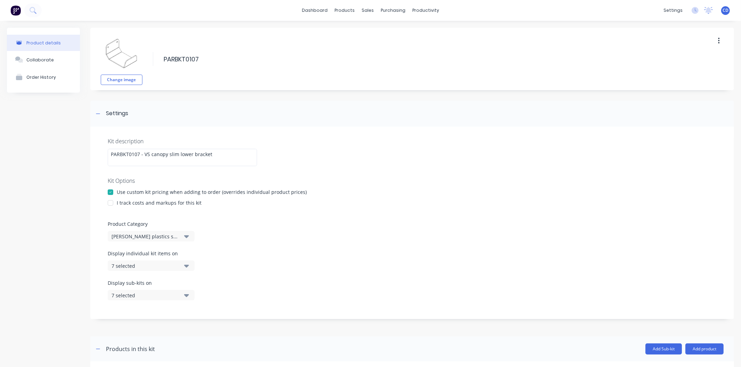
click at [110, 204] on div at bounding box center [110, 203] width 14 height 14
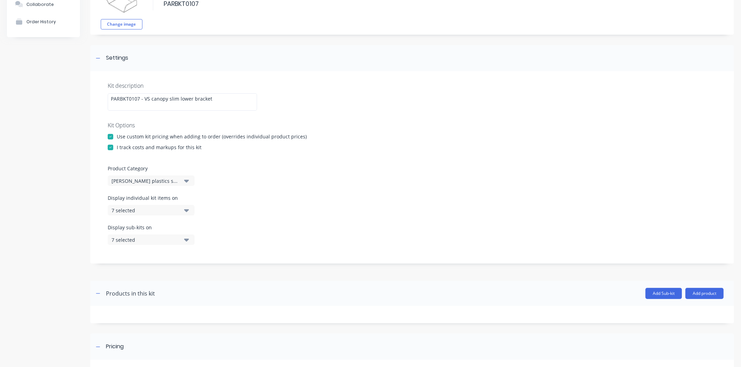
scroll to position [159, 0]
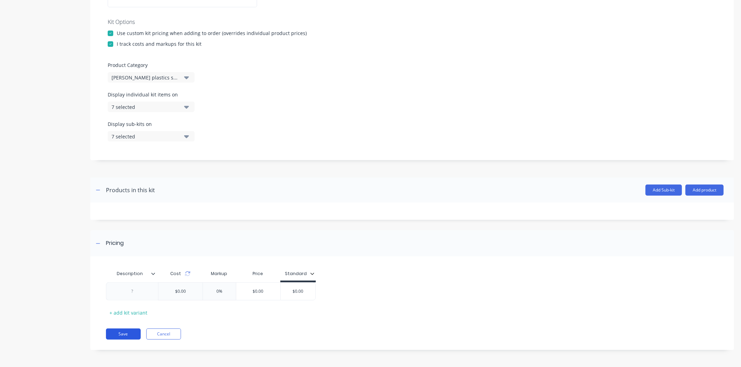
click at [128, 337] on button "Save" at bounding box center [123, 334] width 35 height 11
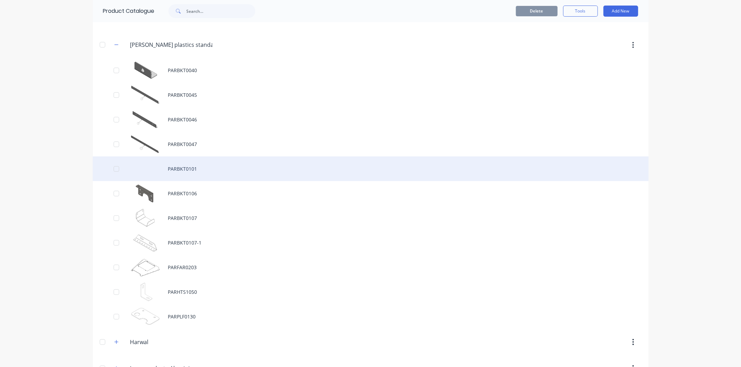
scroll to position [116, 0]
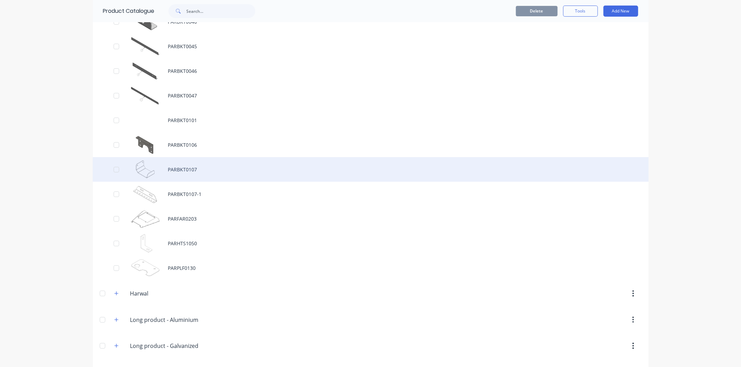
click at [157, 173] on div "PARBKT0107" at bounding box center [371, 169] width 556 height 25
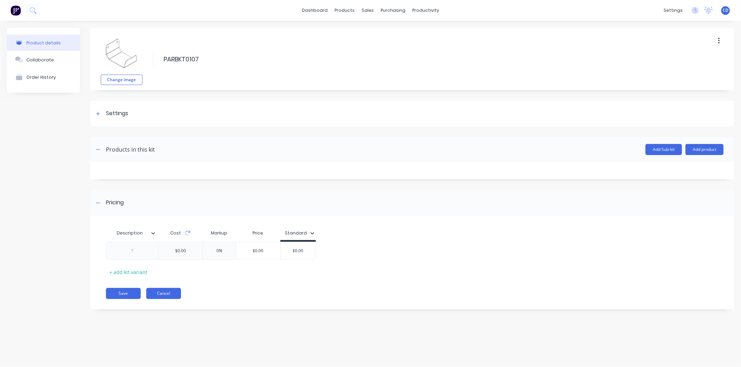
click at [161, 292] on button "Cancel" at bounding box center [163, 293] width 35 height 11
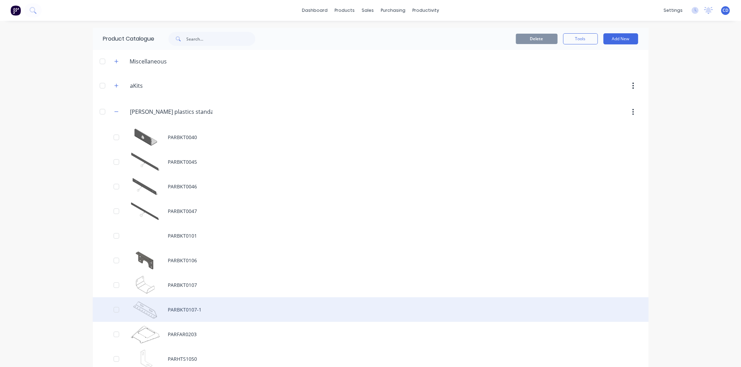
click at [177, 308] on div "PARBKT0107-1" at bounding box center [371, 310] width 556 height 25
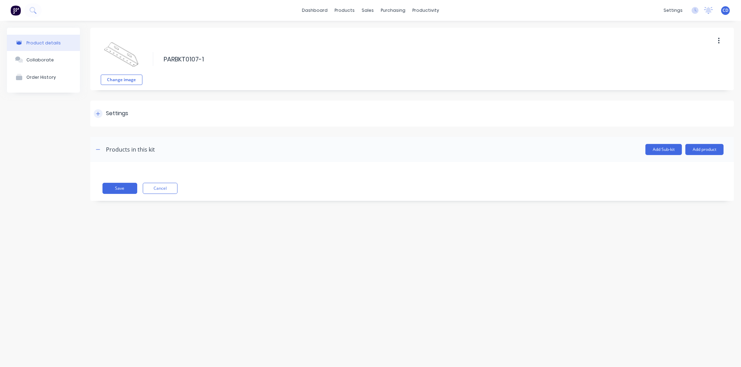
click at [104, 112] on div "Settings" at bounding box center [111, 113] width 34 height 9
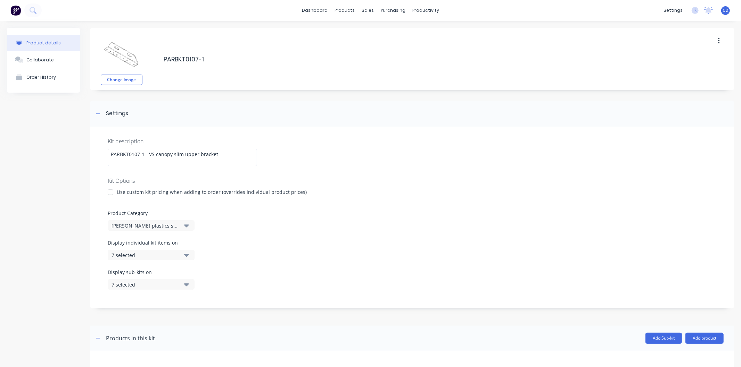
click at [111, 190] on div at bounding box center [110, 192] width 14 height 14
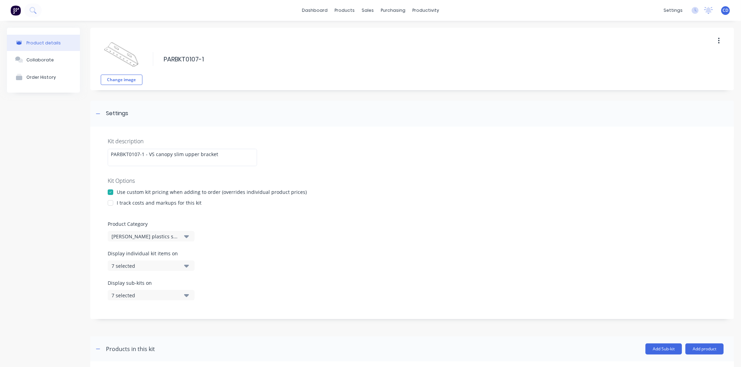
click at [108, 202] on div at bounding box center [110, 203] width 14 height 14
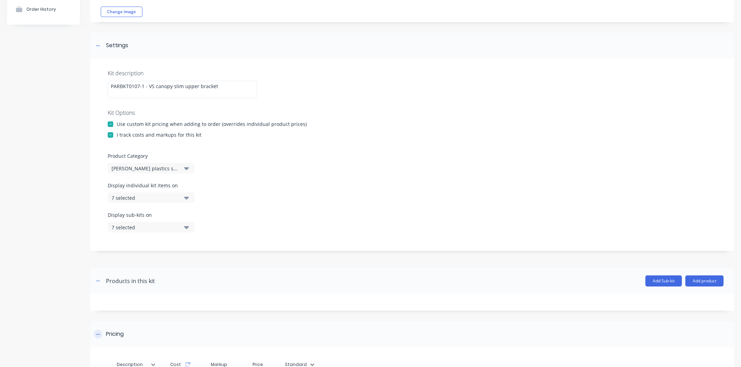
scroll to position [159, 0]
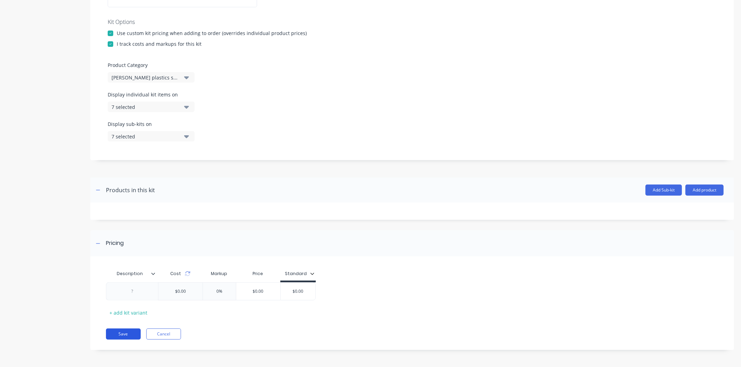
click at [134, 334] on button "Save" at bounding box center [123, 334] width 35 height 11
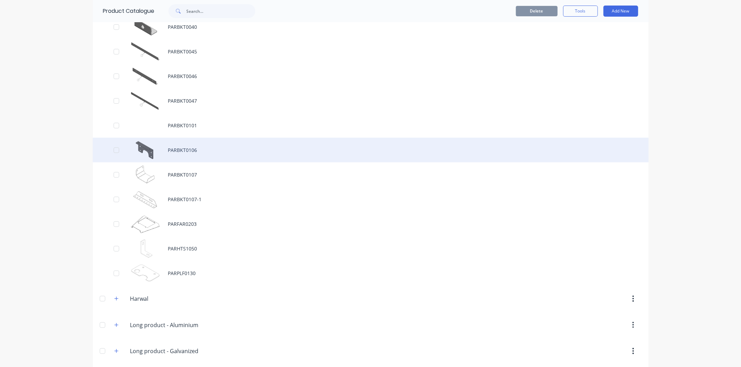
scroll to position [116, 0]
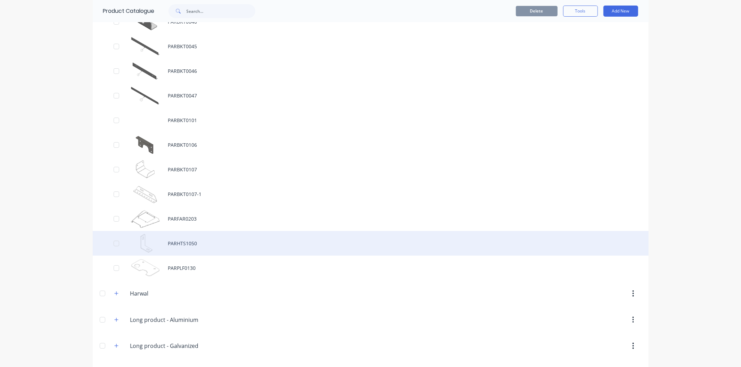
click at [153, 242] on div "PARHTS1050" at bounding box center [371, 243] width 556 height 25
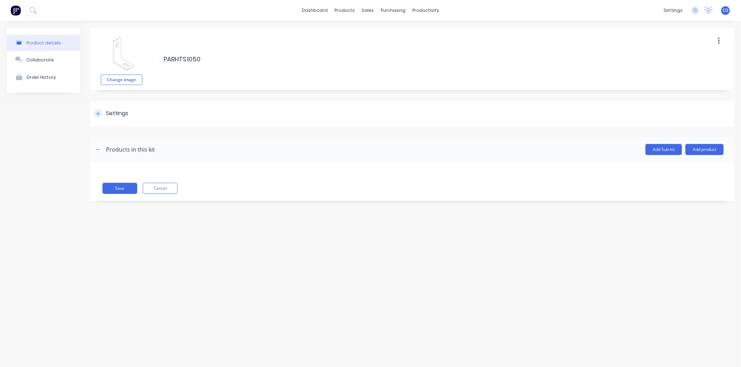
click at [101, 110] on div at bounding box center [98, 113] width 9 height 9
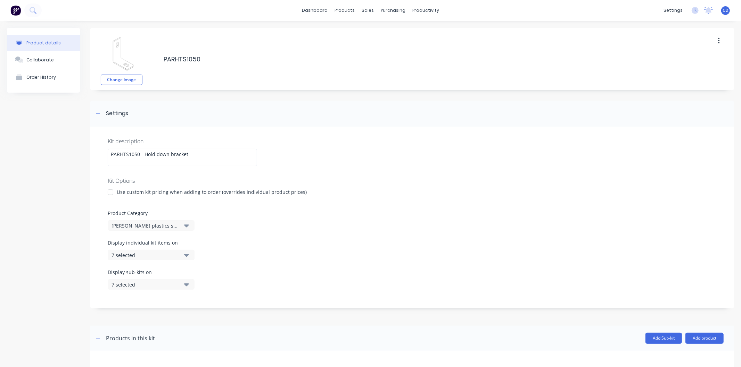
click at [110, 190] on div at bounding box center [110, 192] width 14 height 14
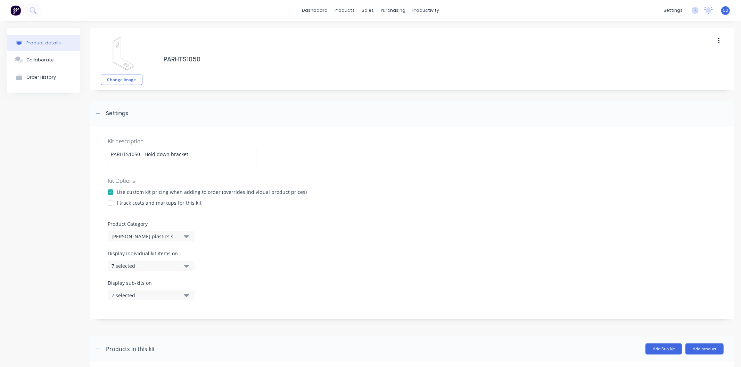
click at [110, 201] on div at bounding box center [110, 203] width 14 height 14
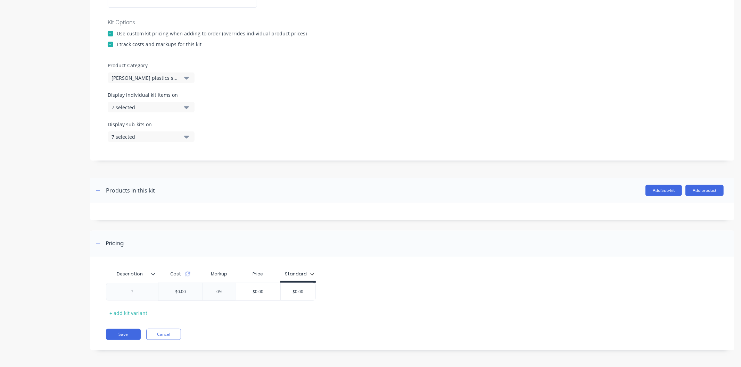
scroll to position [159, 0]
click at [138, 338] on button "Save" at bounding box center [123, 334] width 35 height 11
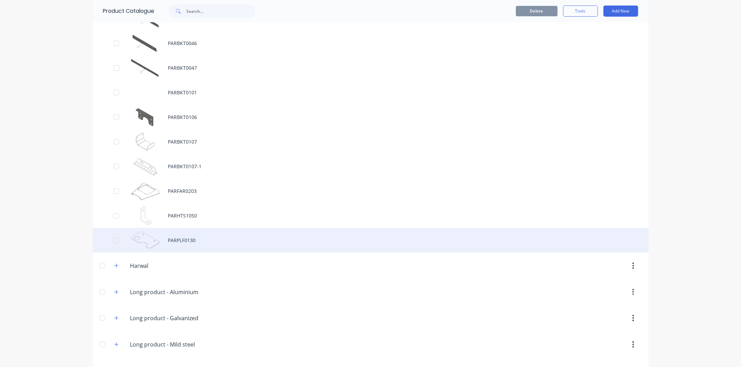
scroll to position [143, 0]
click at [163, 244] on div "PARPLF0130" at bounding box center [371, 241] width 556 height 25
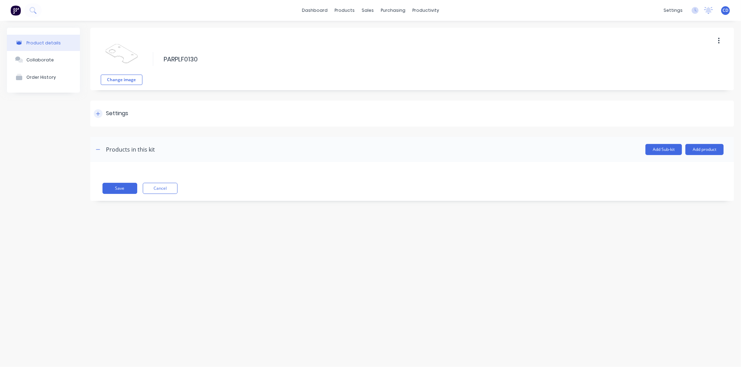
click at [95, 114] on div at bounding box center [98, 113] width 9 height 9
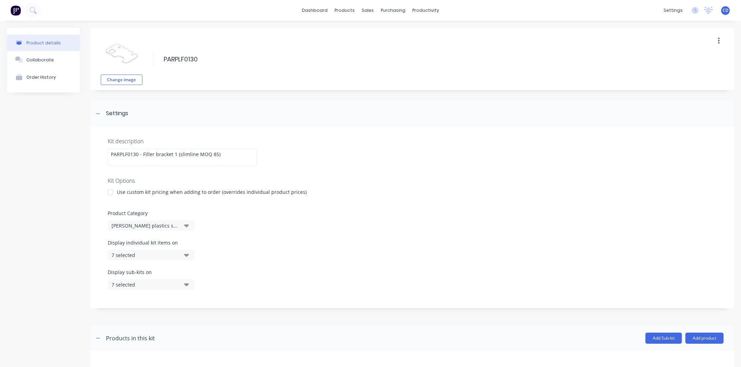
click at [108, 194] on div at bounding box center [110, 192] width 14 height 14
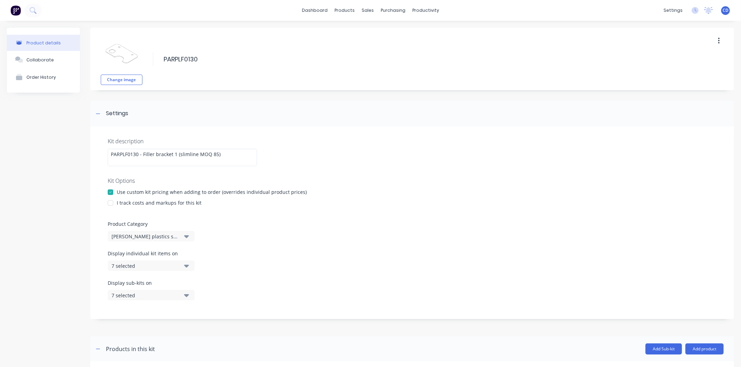
click at [110, 203] on div at bounding box center [110, 203] width 14 height 14
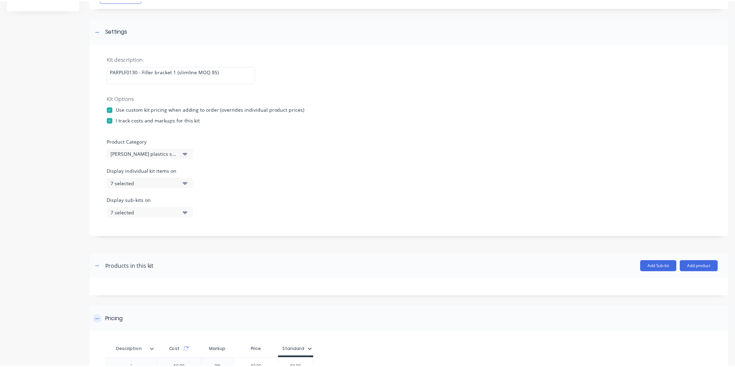
scroll to position [159, 0]
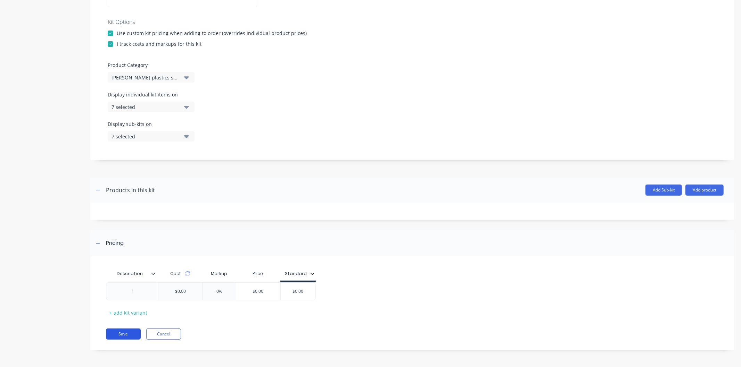
click at [136, 334] on button "Save" at bounding box center [123, 334] width 35 height 11
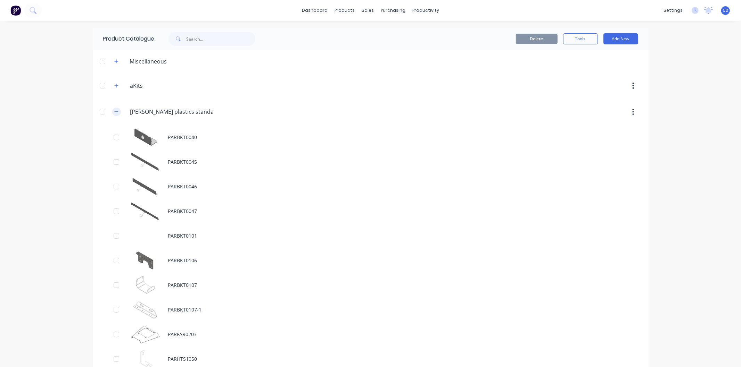
click at [114, 110] on icon "button" at bounding box center [116, 111] width 4 height 5
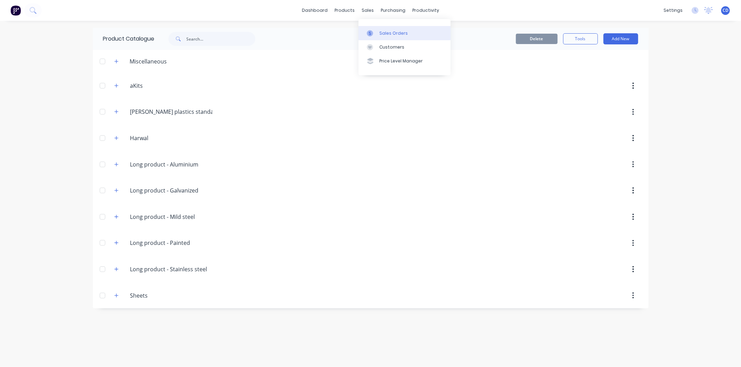
click at [381, 30] on div "Sales Orders" at bounding box center [393, 33] width 28 height 6
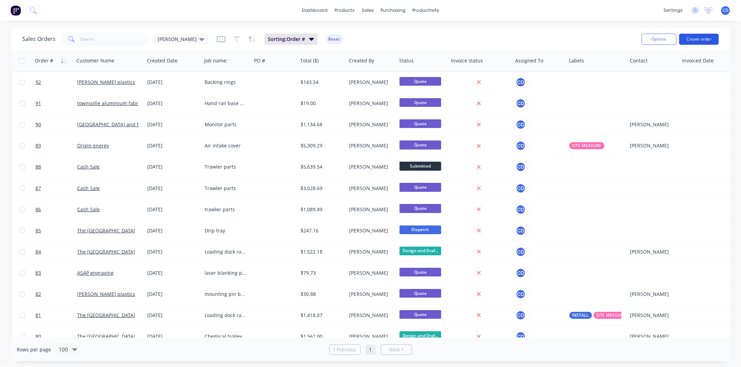
click at [697, 39] on button "Create order" at bounding box center [699, 39] width 40 height 11
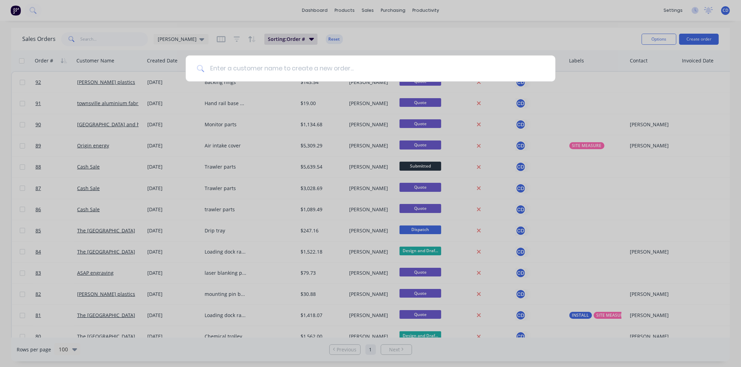
click at [358, 64] on input at bounding box center [374, 69] width 340 height 26
click at [358, 64] on input "the ville" at bounding box center [371, 69] width 334 height 26
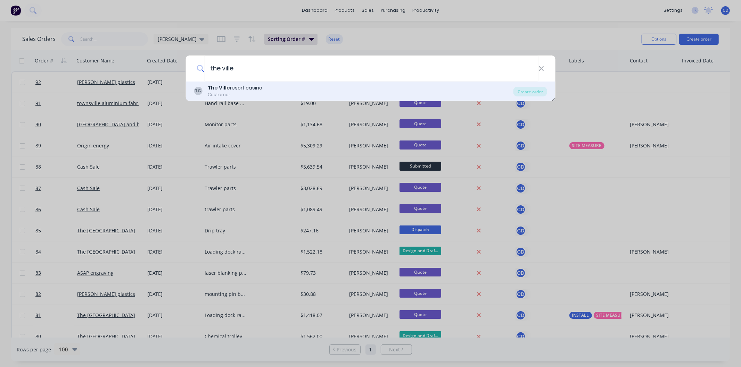
type input "the ville"
click at [272, 91] on div "TC The Ville resort casino Customer" at bounding box center [353, 91] width 319 height 14
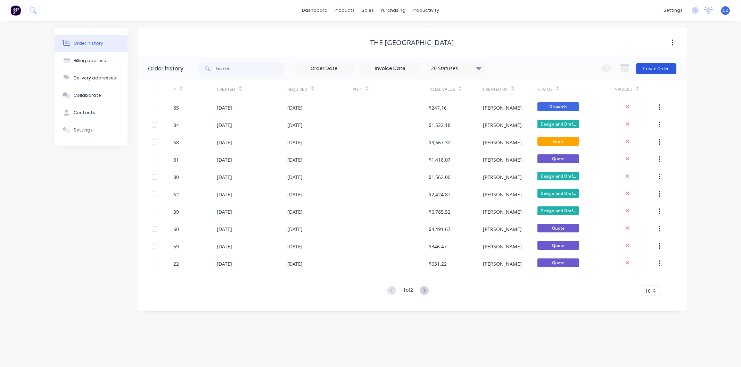
click at [657, 70] on button "Create Order" at bounding box center [656, 68] width 40 height 11
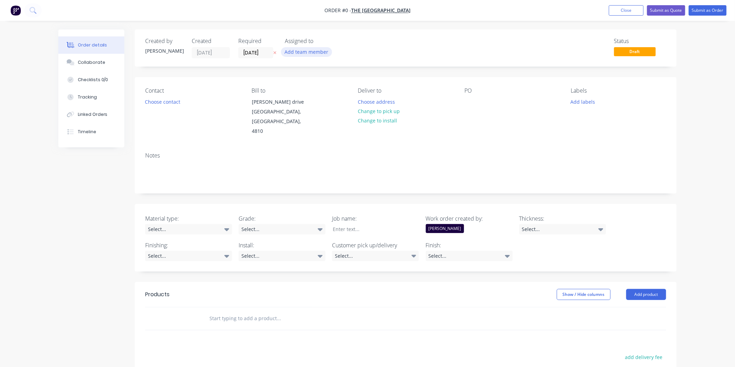
click at [303, 50] on button "Add team member" at bounding box center [306, 51] width 51 height 9
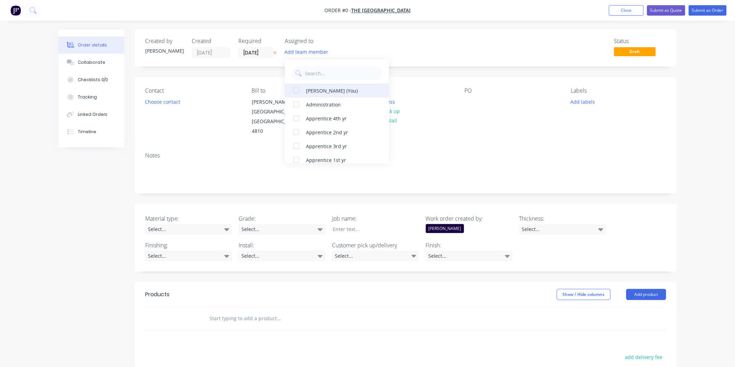
click at [320, 92] on div "[PERSON_NAME] (You)" at bounding box center [340, 90] width 69 height 7
click at [456, 44] on div "Order details Collaborate Checklists 0/0 Tracking Linked Orders Timeline Order …" at bounding box center [367, 269] width 632 height 478
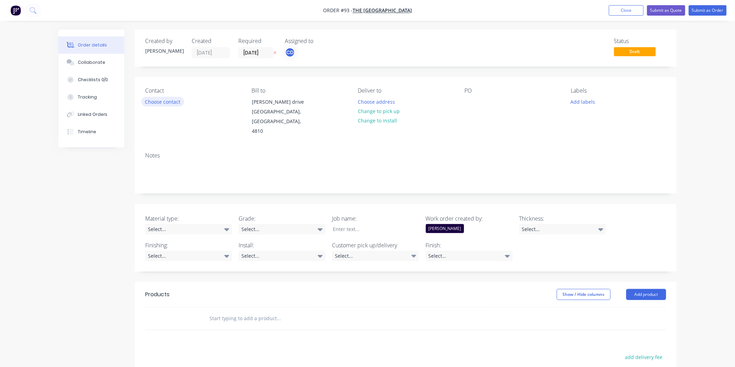
click at [165, 99] on button "Choose contact" at bounding box center [162, 101] width 43 height 9
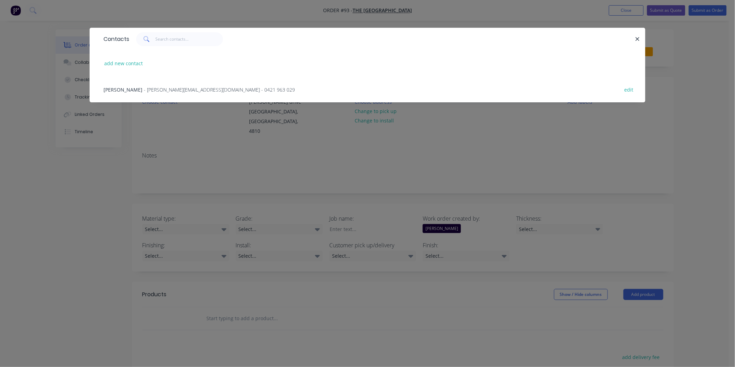
click at [155, 89] on span "- [PERSON_NAME][EMAIL_ADDRESS][DOMAIN_NAME] - 0421 963 029" at bounding box center [219, 89] width 151 height 7
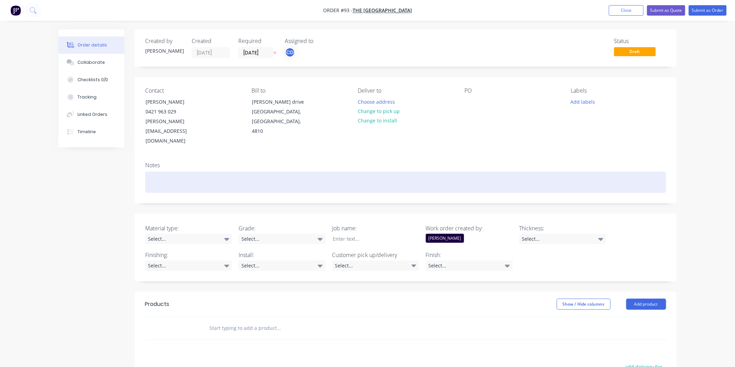
click at [280, 172] on div at bounding box center [405, 182] width 521 height 21
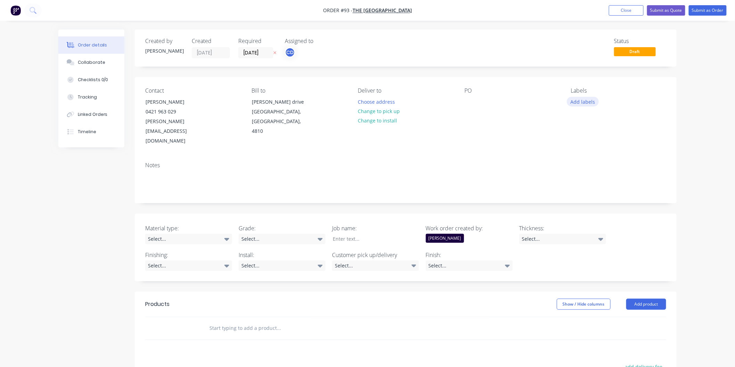
click at [578, 100] on button "Add labels" at bounding box center [583, 101] width 32 height 9
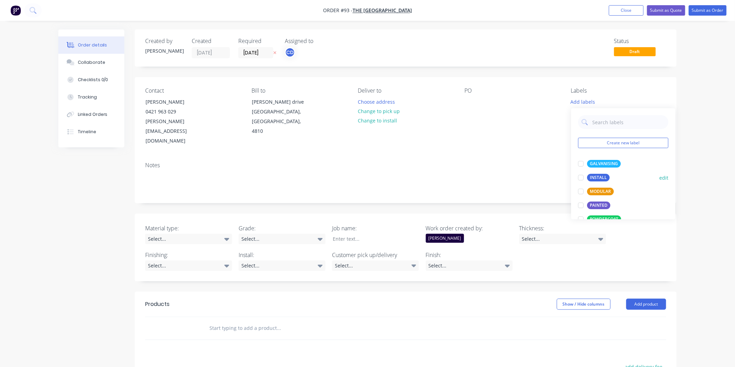
click at [607, 176] on div "INSTALL" at bounding box center [598, 178] width 23 height 8
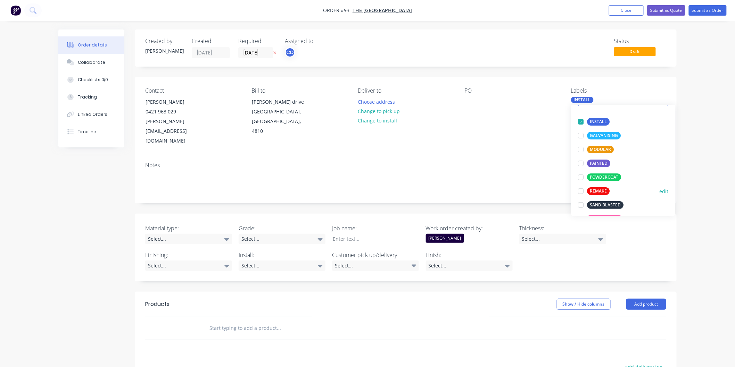
scroll to position [77, 0]
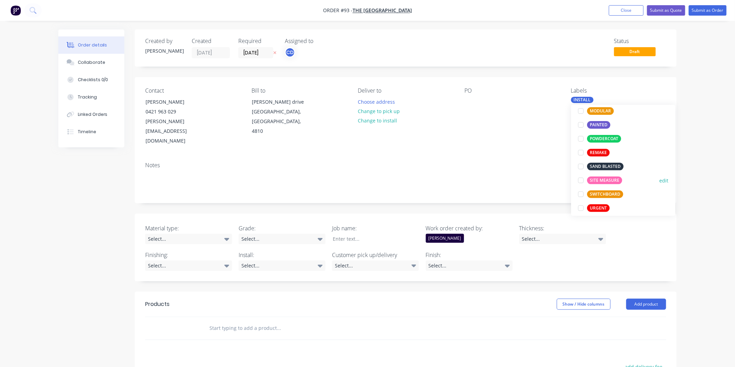
click at [602, 177] on div "SITE MEASURE" at bounding box center [604, 181] width 35 height 8
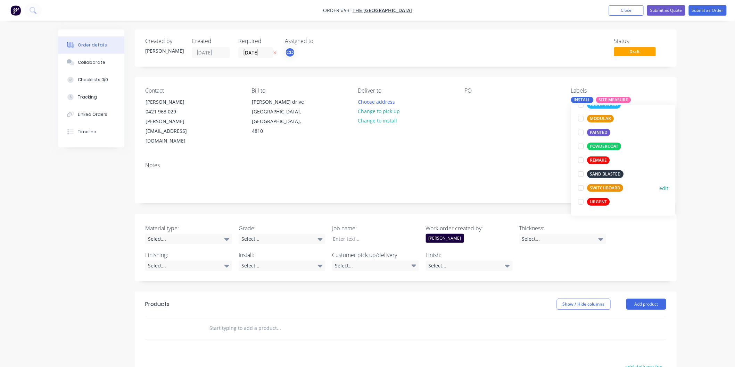
scroll to position [44, 0]
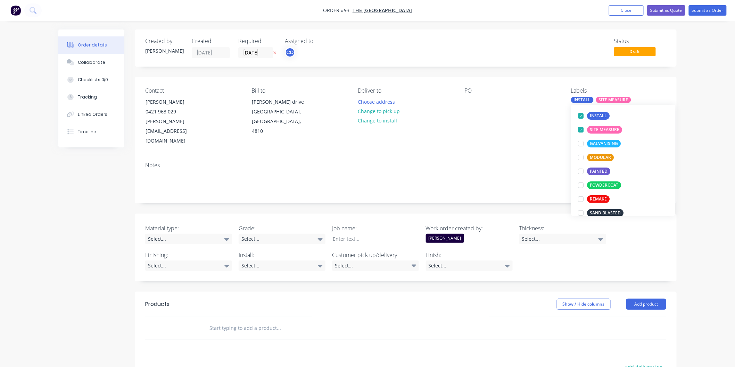
click at [510, 162] on div "Notes" at bounding box center [405, 165] width 521 height 7
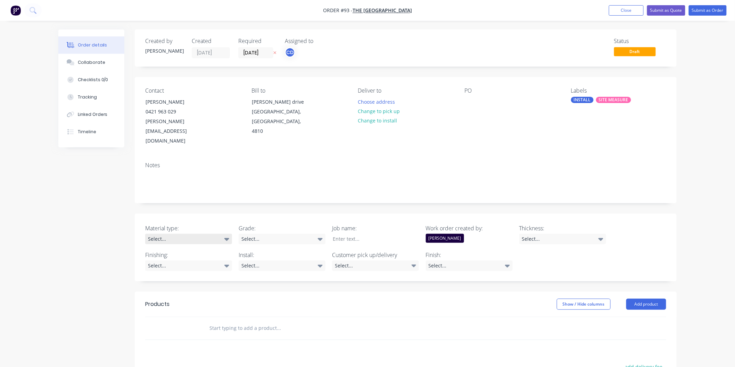
click at [227, 235] on icon at bounding box center [226, 239] width 5 height 8
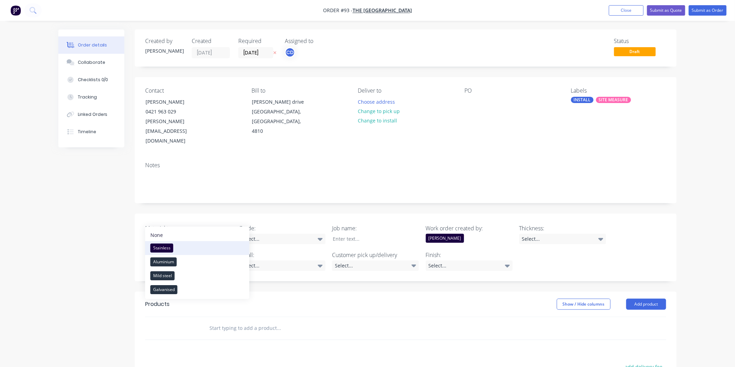
click at [199, 248] on button "Stainless" at bounding box center [197, 248] width 104 height 14
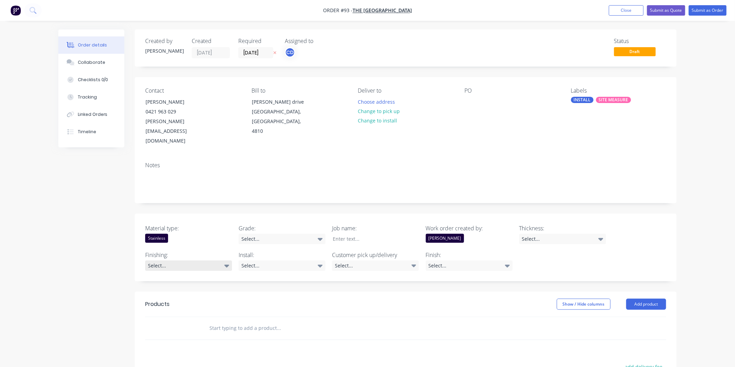
click at [220, 261] on div "Select..." at bounding box center [188, 266] width 87 height 10
click at [321, 224] on div "Grade: Select..." at bounding box center [282, 234] width 87 height 20
click at [319, 238] on icon at bounding box center [320, 239] width 5 height 3
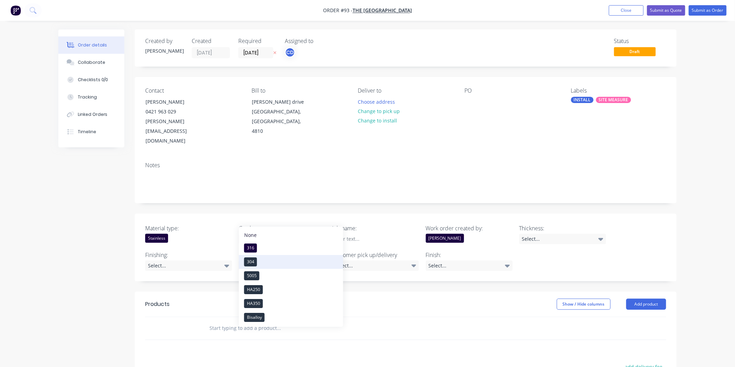
click at [270, 258] on button "304" at bounding box center [291, 262] width 104 height 14
click at [316, 261] on div "Select..." at bounding box center [282, 266] width 87 height 10
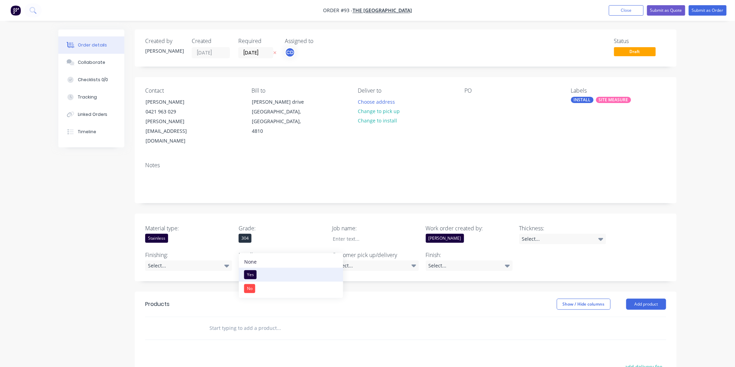
click at [269, 271] on button "Yes" at bounding box center [291, 275] width 104 height 14
click at [375, 234] on div at bounding box center [370, 239] width 87 height 10
click at [602, 238] on icon at bounding box center [600, 239] width 5 height 3
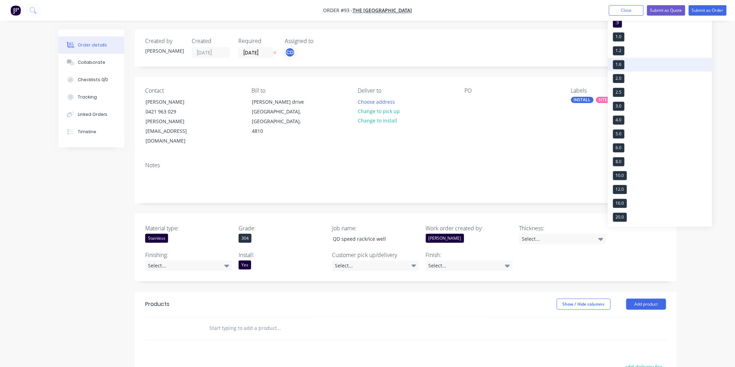
click at [632, 63] on button "1.6" at bounding box center [660, 65] width 104 height 14
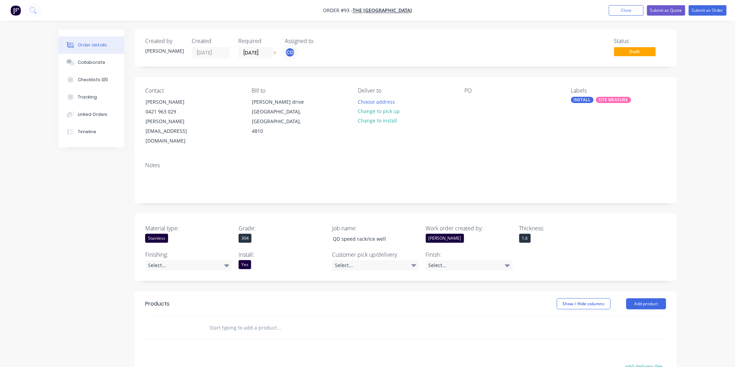
click at [366, 269] on div "Created by [PERSON_NAME] Created [DATE] Required [DATE] Assigned to CD Status D…" at bounding box center [406, 268] width 542 height 477
click at [414, 265] on icon at bounding box center [413, 266] width 5 height 3
click at [374, 278] on button "Delivery" at bounding box center [384, 276] width 104 height 14
click at [454, 260] on div "Select..." at bounding box center [469, 265] width 87 height 10
click at [447, 275] on button "No4" at bounding box center [478, 275] width 104 height 14
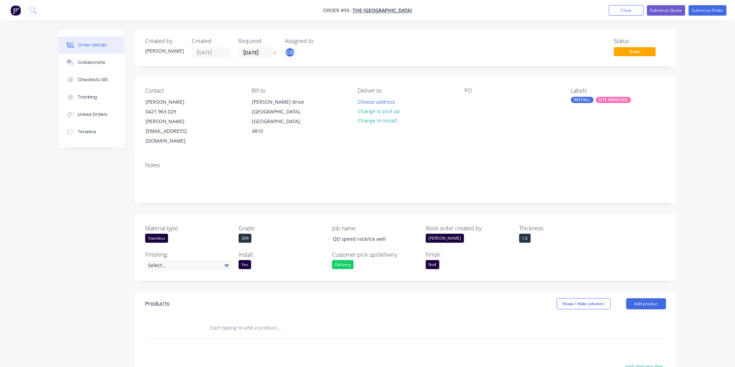
click at [405, 292] on header "Products Show / Hide columns Add product" at bounding box center [406, 304] width 542 height 25
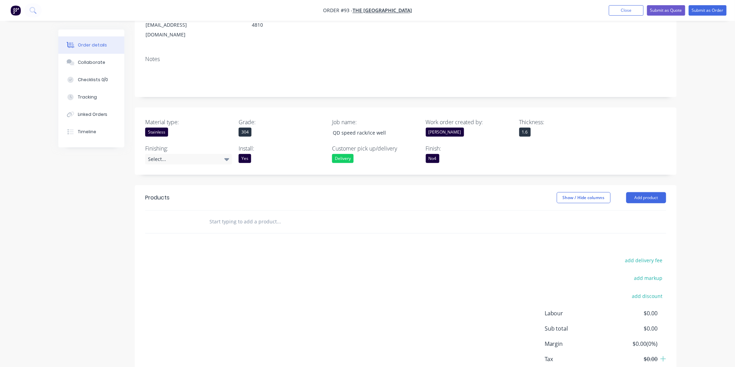
scroll to position [116, 0]
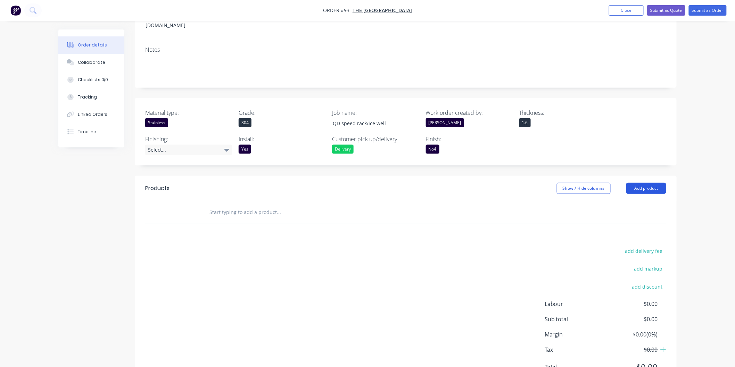
click at [645, 183] on button "Add product" at bounding box center [646, 188] width 40 height 11
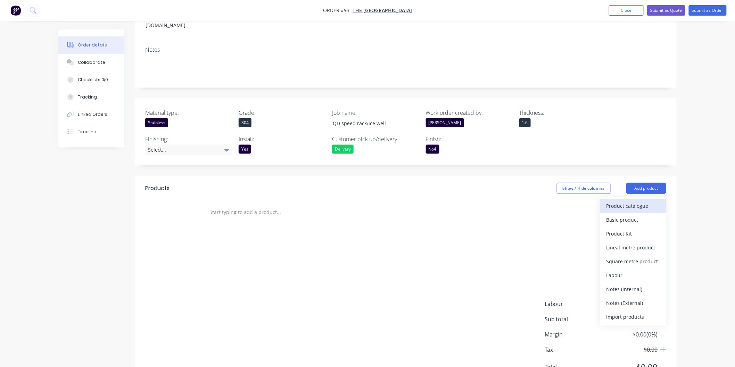
click at [633, 201] on div "Product catalogue" at bounding box center [632, 206] width 53 height 10
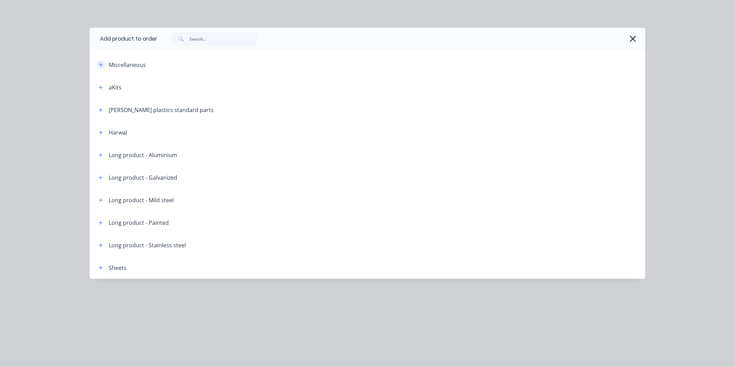
click at [100, 65] on icon "button" at bounding box center [101, 65] width 4 height 5
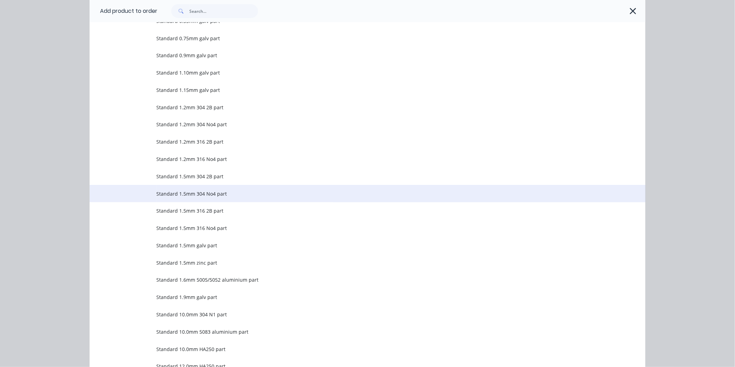
click at [214, 191] on span "Standard 1.5mm 304 No4 part" at bounding box center [351, 193] width 391 height 7
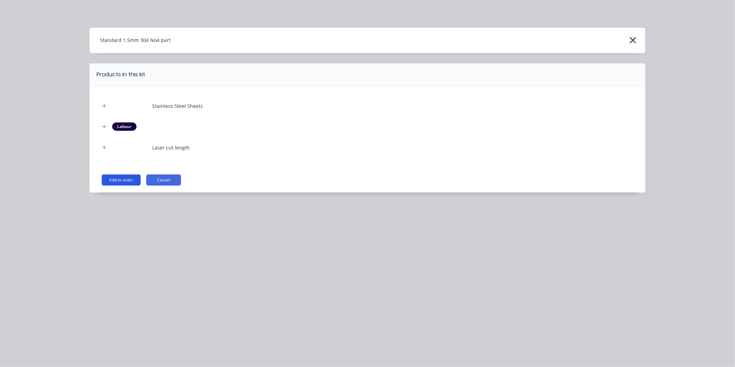
click at [127, 176] on button "Add to order" at bounding box center [121, 180] width 39 height 11
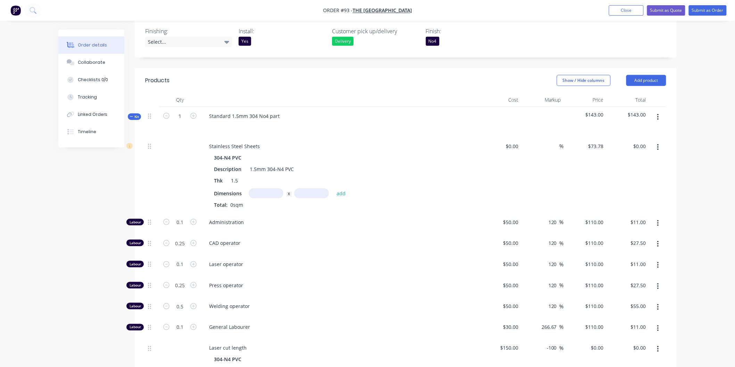
scroll to position [231, 0]
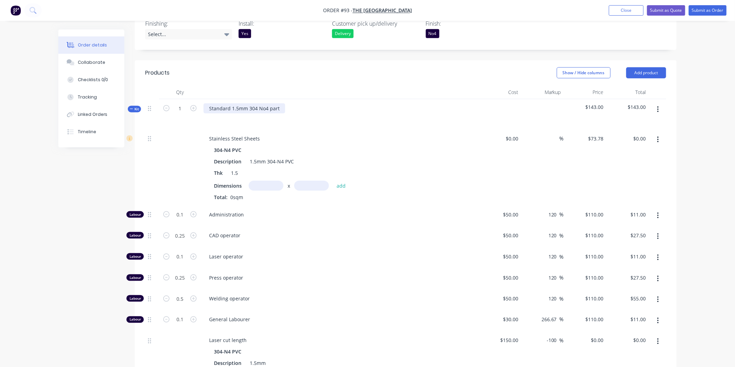
click at [280, 103] on div "Standard 1.5mm 304 No4 part" at bounding box center [244, 108] width 82 height 10
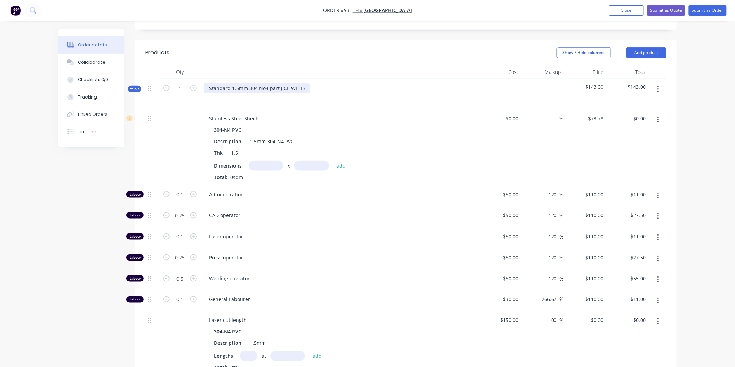
scroll to position [270, 0]
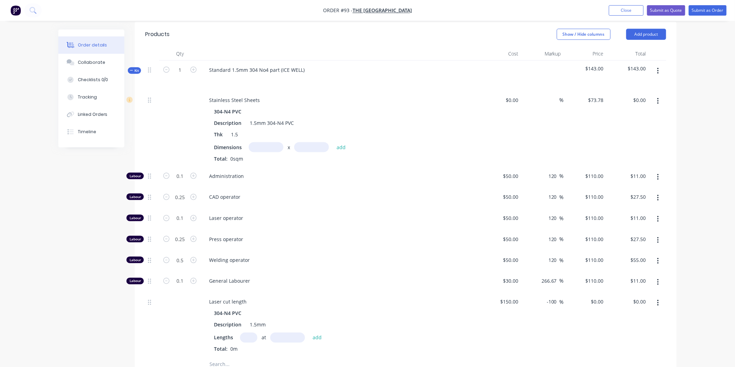
click at [270, 142] on input "text" at bounding box center [266, 147] width 35 height 10
type input "1"
type input "1.05m"
click at [310, 142] on input "text" at bounding box center [311, 147] width 35 height 10
type input "1m"
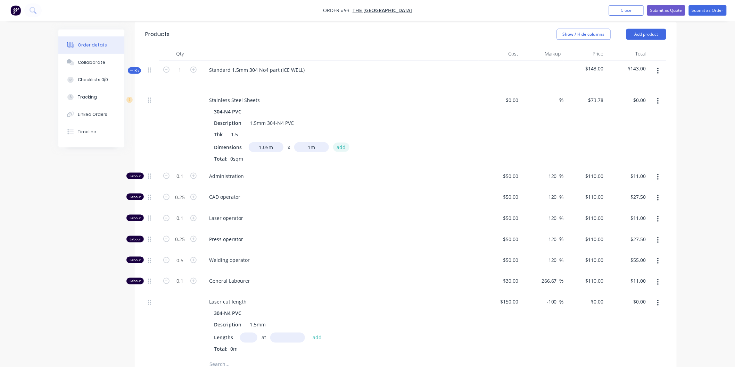
click at [343, 143] on button "add" at bounding box center [341, 147] width 16 height 9
type input "$77.47"
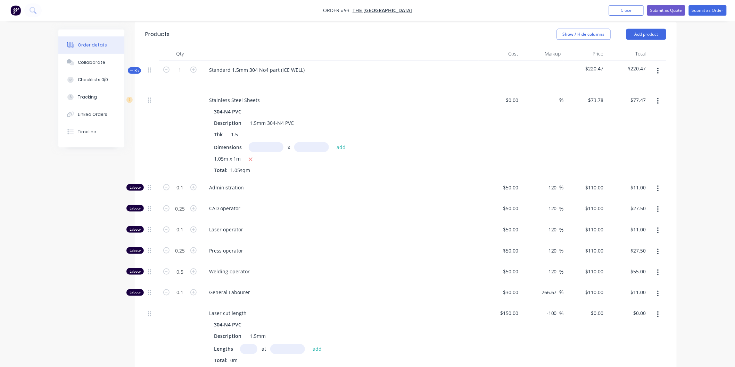
click at [263, 142] on input "text" at bounding box center [266, 147] width 35 height 10
type input "0.4m"
click at [305, 142] on input "text" at bounding box center [311, 147] width 35 height 10
type input "0.3m"
click at [341, 143] on button "add" at bounding box center [341, 147] width 16 height 9
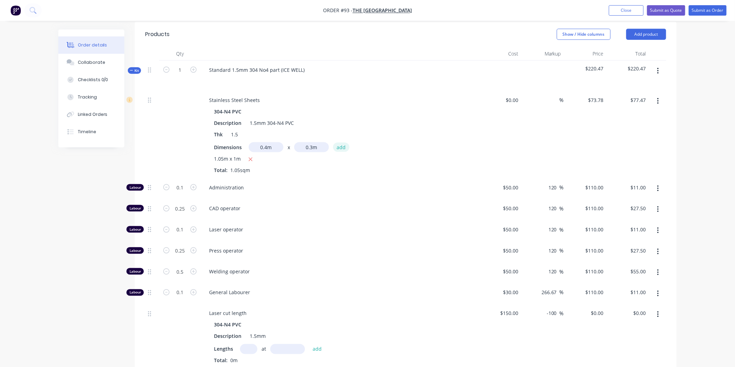
type input "$86.32"
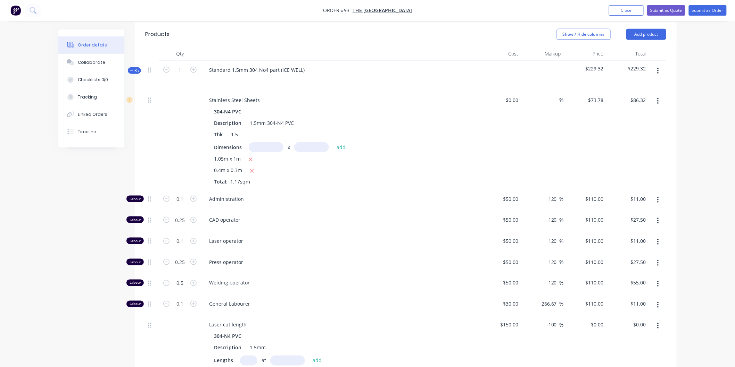
click at [269, 142] on input "text" at bounding box center [266, 147] width 35 height 10
type input "0.4m"
click at [307, 142] on input "text" at bounding box center [311, 147] width 35 height 10
type input "0.3"
click at [344, 143] on button "add" at bounding box center [341, 147] width 16 height 9
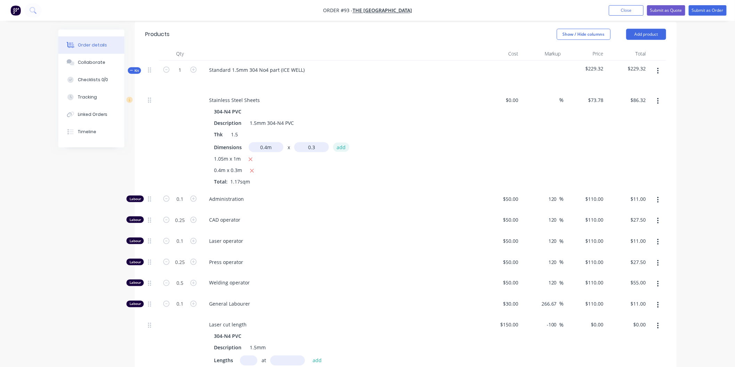
type input "$95.18"
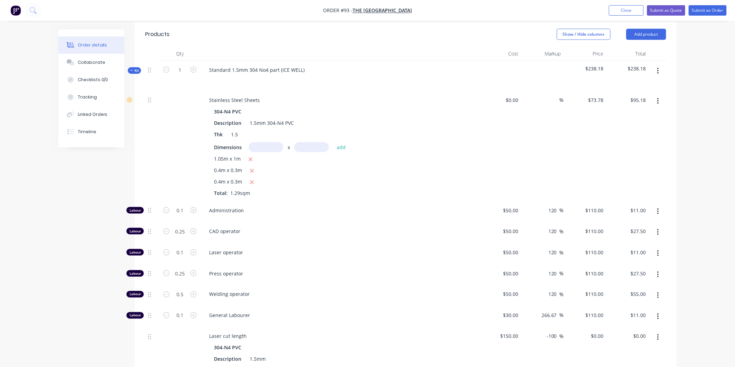
click at [277, 142] on input "text" at bounding box center [266, 147] width 35 height 10
click at [238, 155] on span "1.05m x 1m" at bounding box center [227, 159] width 27 height 9
click at [272, 142] on input "text" at bounding box center [266, 147] width 35 height 10
type input "1.15m"
click at [304, 142] on input "text" at bounding box center [311, 147] width 35 height 10
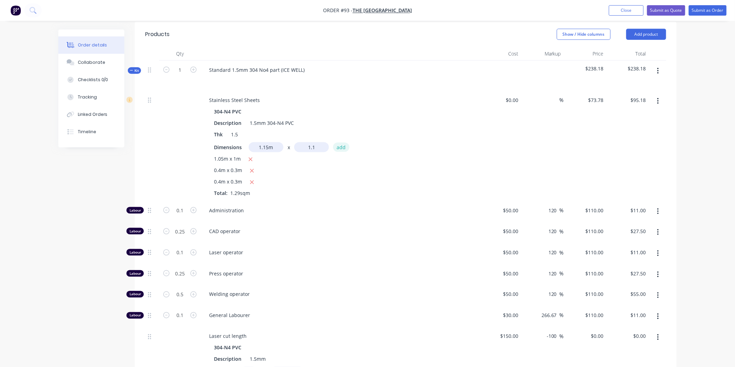
type input "1.1m"
click at [342, 143] on button "add" at bounding box center [341, 147] width 16 height 9
type input "$188.51"
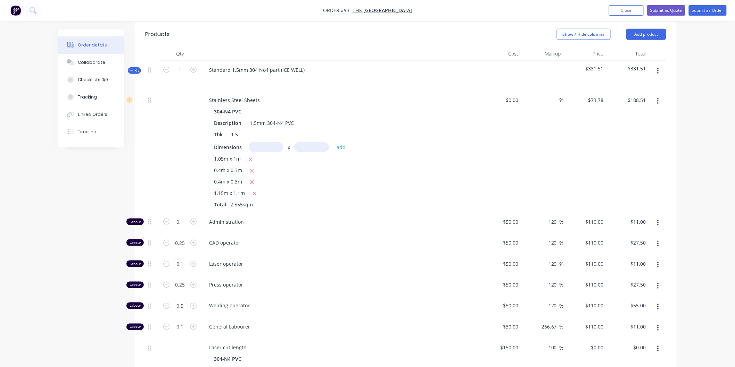
click at [269, 142] on input "text" at bounding box center [266, 147] width 35 height 10
type input "0.5m"
click at [308, 142] on input "text" at bounding box center [311, 147] width 35 height 10
type input "0.4m"
click at [349, 142] on div "Dimensions 0.5m x 0.4m add" at bounding box center [339, 147] width 251 height 10
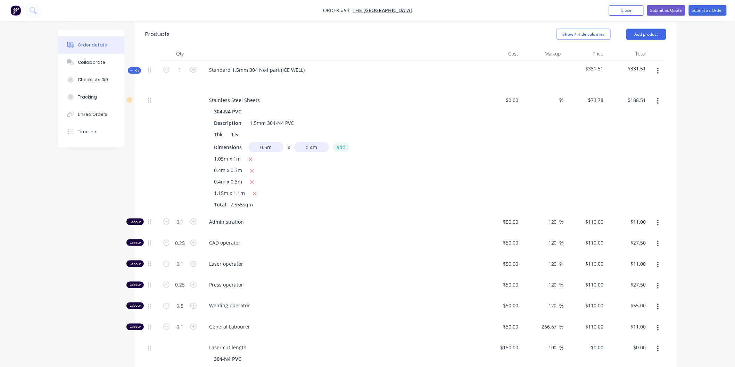
click at [339, 143] on button "add" at bounding box center [341, 147] width 16 height 9
type input "$203.26"
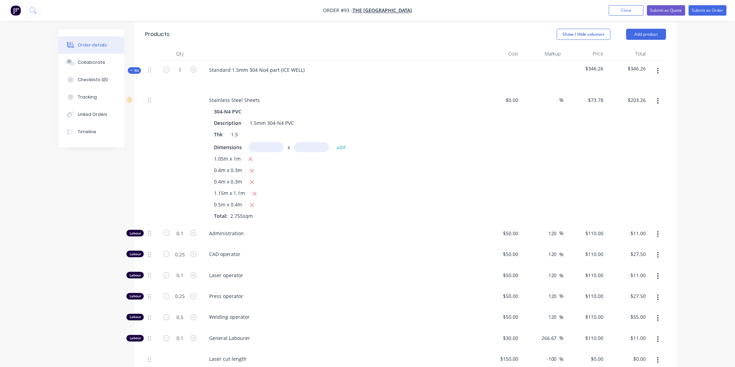
click at [269, 142] on input "text" at bounding box center [266, 147] width 35 height 10
type input "0.5m"
click at [321, 142] on input "text" at bounding box center [311, 147] width 35 height 10
type input "0.4m"
click at [342, 143] on button "add" at bounding box center [341, 147] width 16 height 9
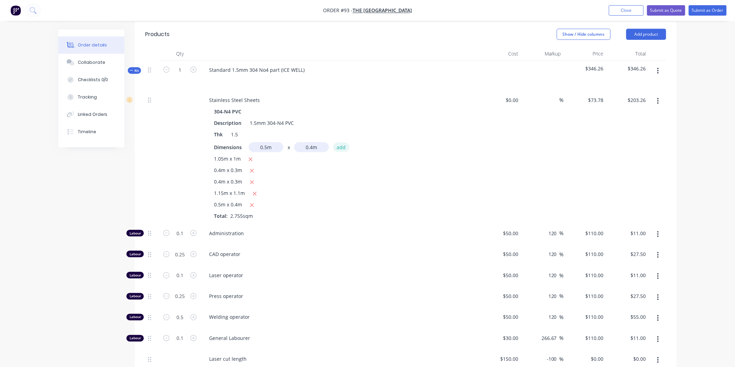
type input "$218.02"
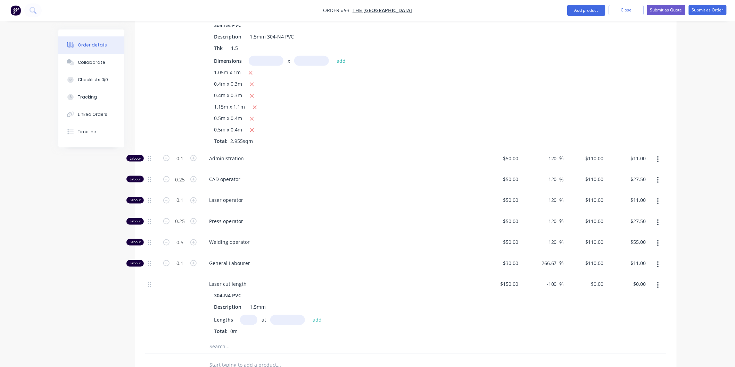
scroll to position [386, 0]
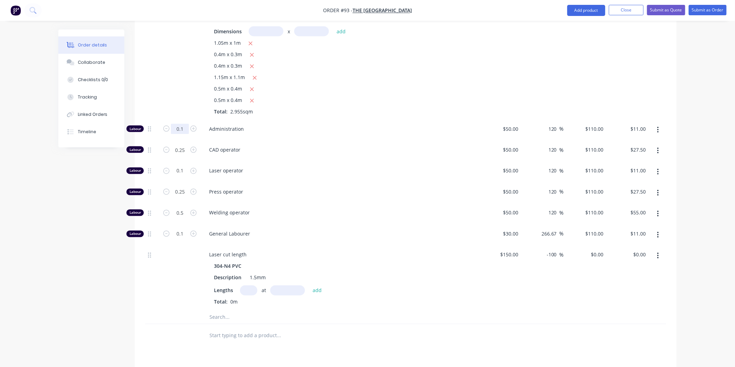
click at [184, 124] on input "0.1" at bounding box center [180, 129] width 18 height 10
type input "0.5"
type input "$55.00"
click at [318, 92] on div "1.05m x 1m 0.4m x 0.3m 0.4m x 0.3m 1.15m x 1.1m 0.5m x 0.4m 0.5m x 0.4m Total: …" at bounding box center [339, 77] width 251 height 76
click at [184, 128] on input "0.25" at bounding box center [180, 129] width 18 height 10
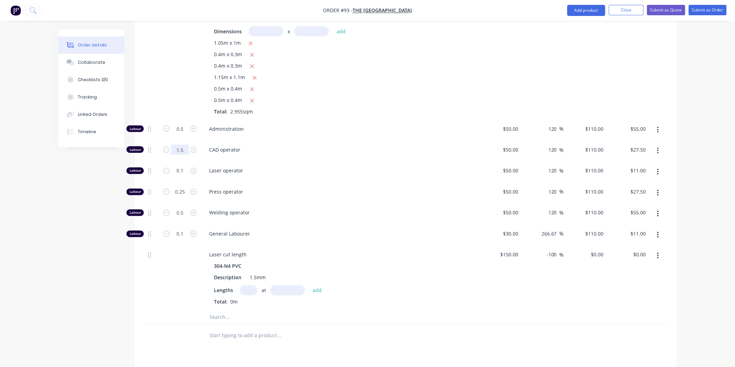
type input "1.5"
type input "$165.00"
click at [288, 146] on span "CAD operator" at bounding box center [342, 149] width 267 height 7
click at [185, 134] on input "0.1" at bounding box center [180, 129] width 18 height 10
type input "0.5"
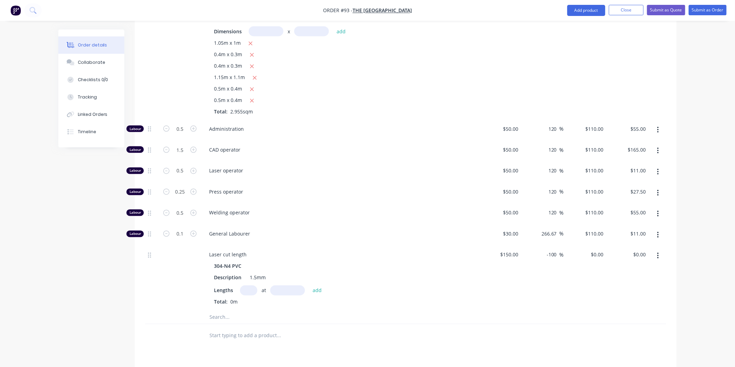
type input "$55.00"
click at [275, 167] on span "Laser operator" at bounding box center [342, 170] width 267 height 7
click at [185, 134] on input "0.25" at bounding box center [180, 129] width 18 height 10
type input "0.5"
type input "$55.00"
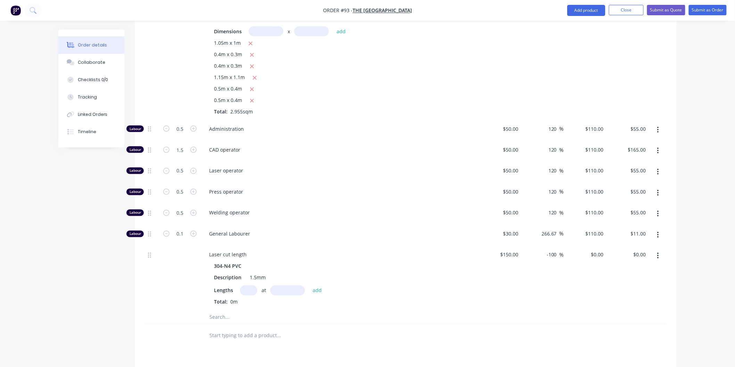
click at [274, 189] on span "Press operator" at bounding box center [342, 192] width 267 height 7
click at [184, 134] on input "0.5" at bounding box center [180, 129] width 18 height 10
type input "1.5"
type input "$165.00"
click at [346, 204] on div "Welding operator" at bounding box center [340, 214] width 278 height 21
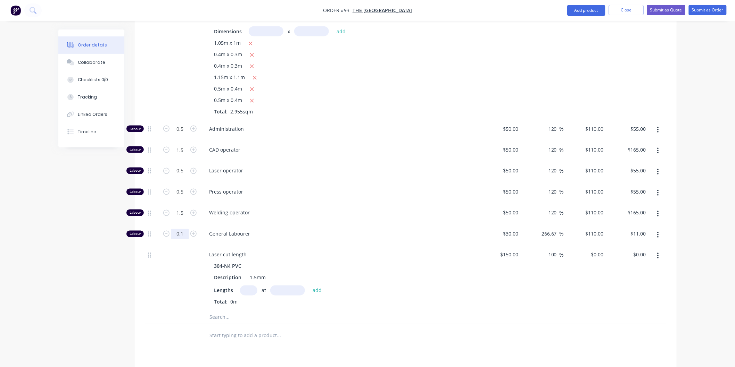
click at [186, 134] on input "0.1" at bounding box center [180, 129] width 18 height 10
type input "0.25"
type input "$27.50"
click at [377, 204] on div "Welding operator" at bounding box center [340, 214] width 278 height 21
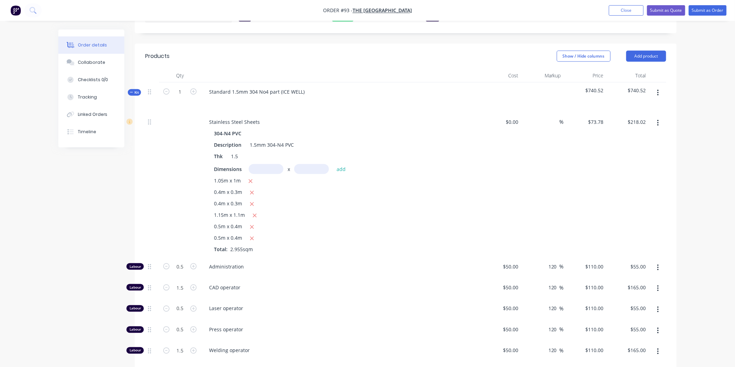
scroll to position [231, 0]
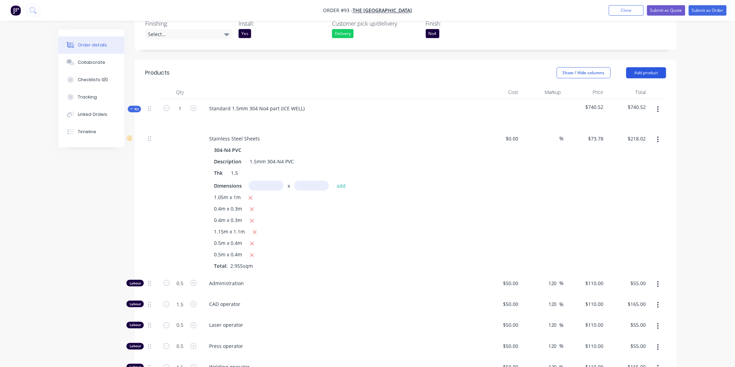
click at [638, 67] on button "Add product" at bounding box center [646, 72] width 40 height 11
click at [634, 85] on div "Product catalogue" at bounding box center [632, 90] width 53 height 10
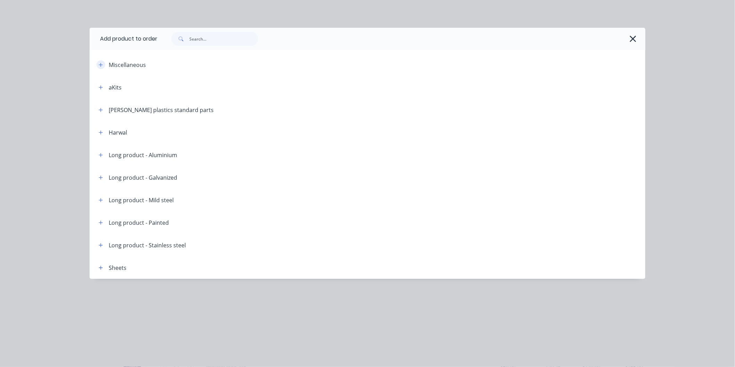
click at [97, 67] on button "button" at bounding box center [101, 64] width 9 height 9
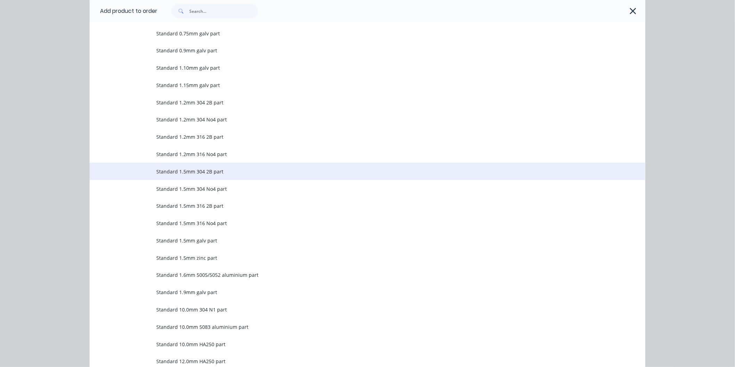
scroll to position [154, 0]
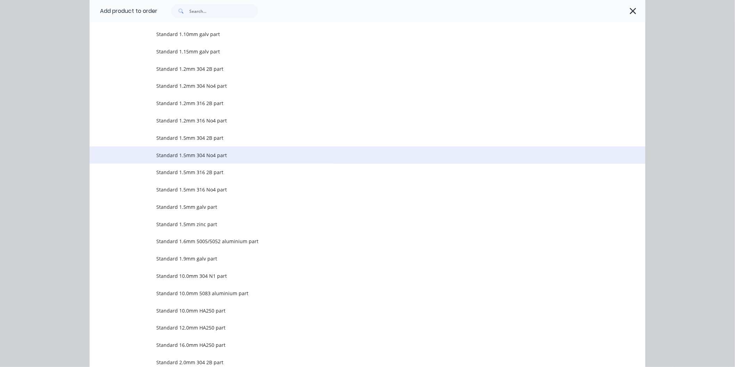
click at [199, 157] on span "Standard 1.5mm 304 No4 part" at bounding box center [351, 155] width 391 height 7
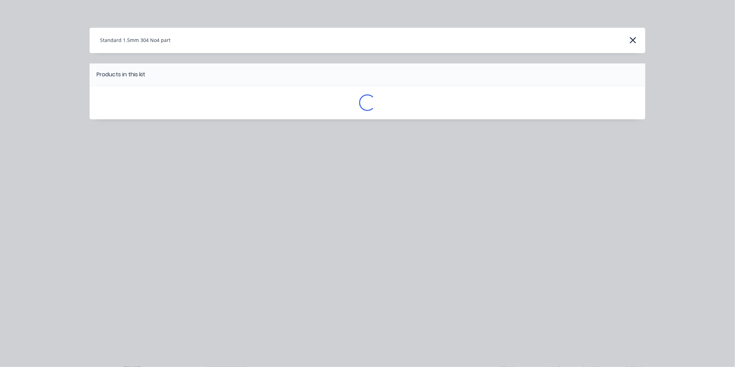
scroll to position [0, 0]
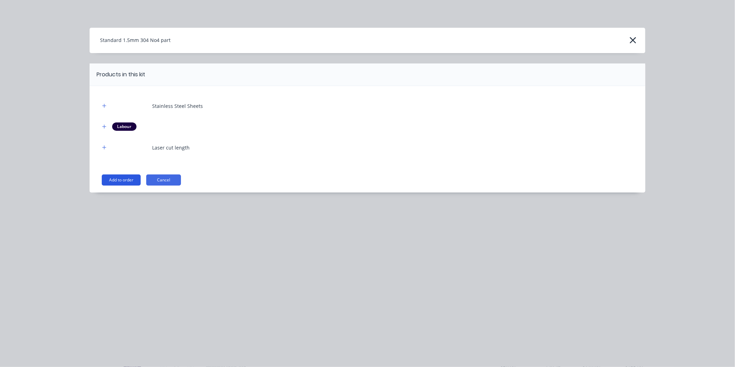
click at [117, 180] on button "Add to order" at bounding box center [121, 180] width 39 height 11
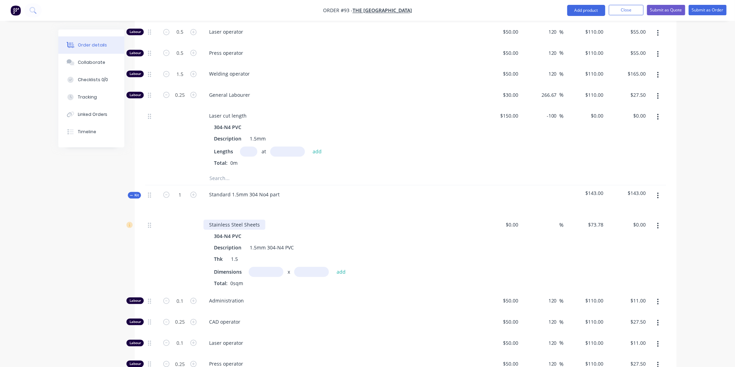
scroll to position [540, 0]
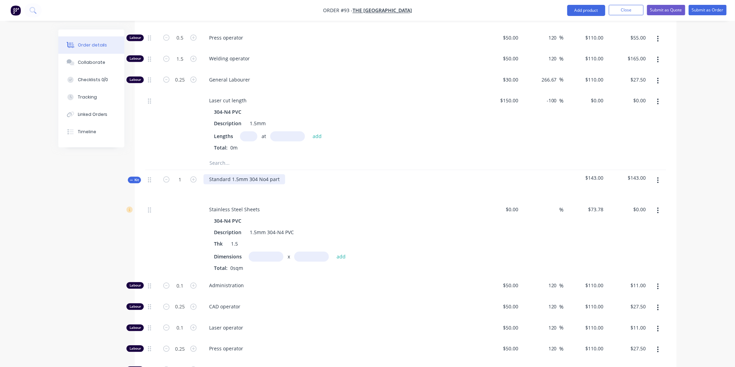
click at [279, 175] on div "Standard 1.5mm 304 No4 part" at bounding box center [244, 180] width 82 height 10
click at [271, 252] on input "text" at bounding box center [266, 257] width 35 height 10
type input "0.15m"
click at [307, 252] on input "text" at bounding box center [311, 257] width 35 height 10
type input "1.05m"
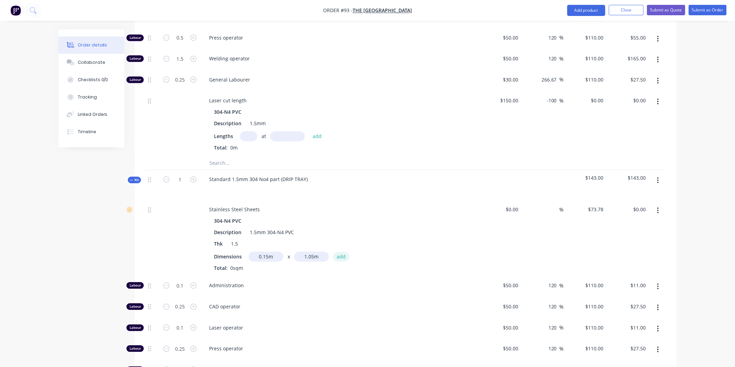
click at [337, 252] on button "add" at bounding box center [341, 256] width 16 height 9
type input "$11.62"
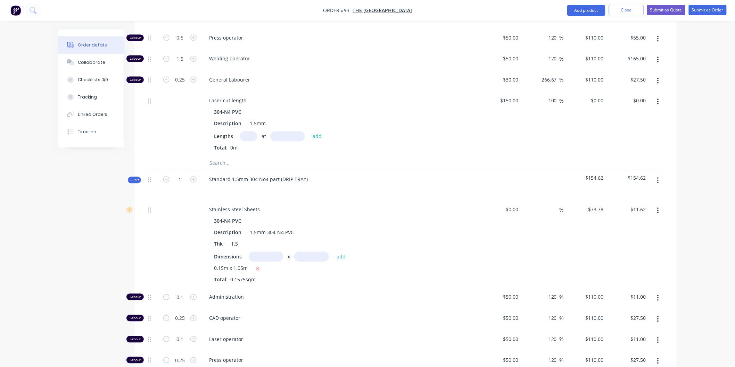
click at [273, 252] on input "text" at bounding box center [266, 257] width 35 height 10
type input "0.15m"
click at [305, 252] on input "text" at bounding box center [311, 257] width 35 height 10
type input "1.05m"
click at [339, 252] on button "add" at bounding box center [341, 256] width 16 height 9
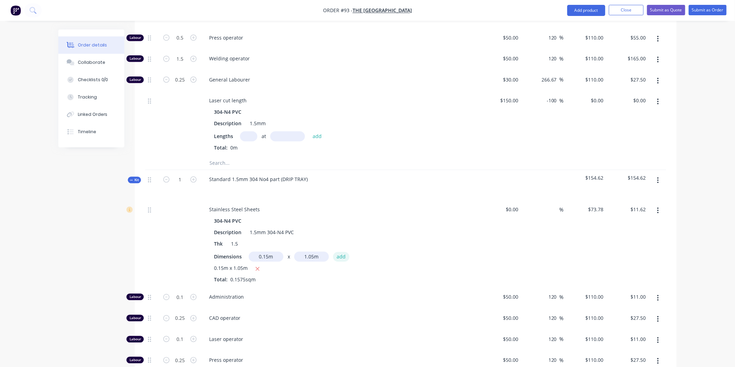
type input "$23.24"
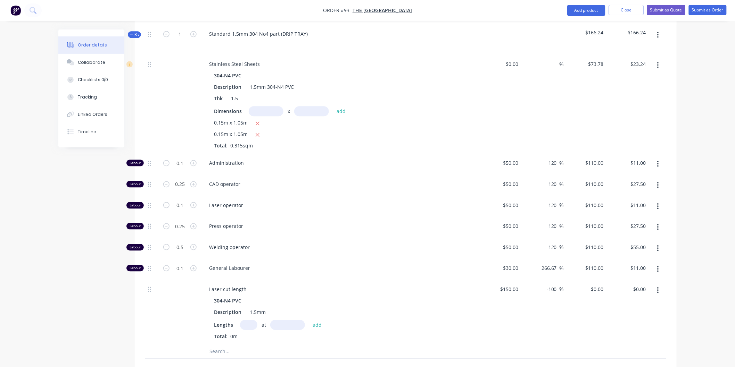
scroll to position [694, 0]
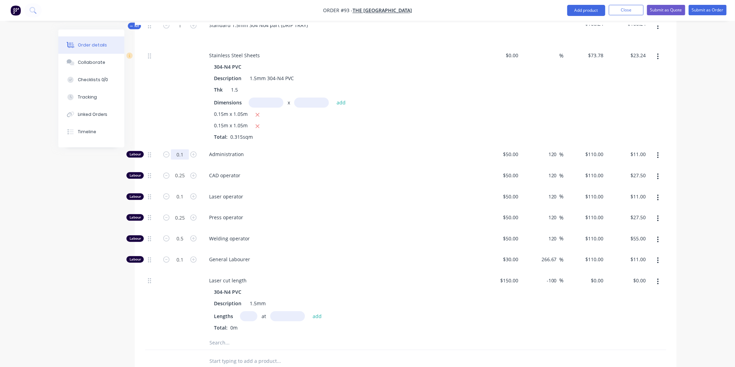
type input "0.5"
type input "$55.00"
click at [279, 172] on span "CAD operator" at bounding box center [342, 175] width 267 height 7
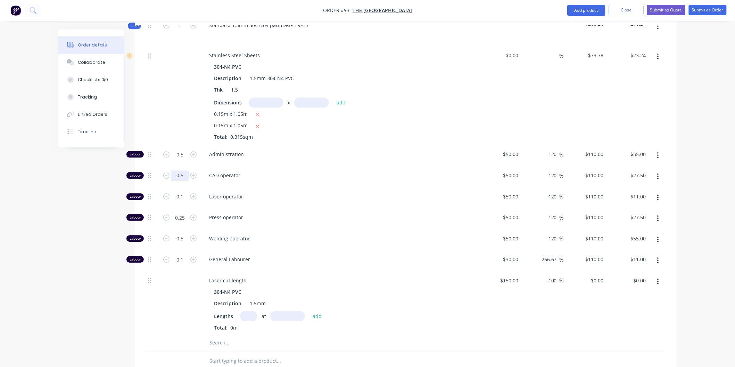
type input "0.5"
type input "$55.00"
click at [284, 188] on div "Laser operator" at bounding box center [340, 198] width 278 height 21
type input "0.5"
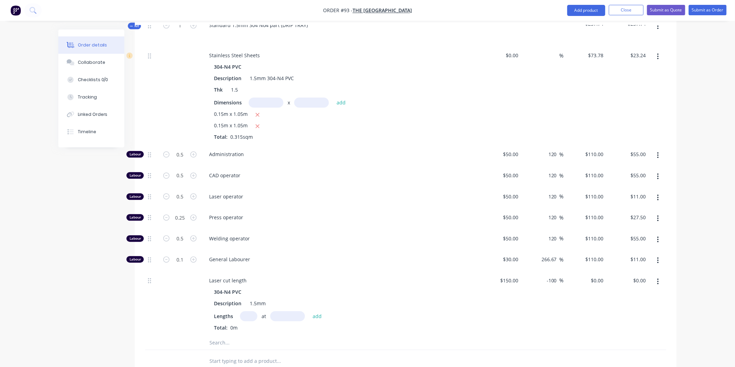
type input "$55.00"
click at [304, 193] on span "Laser operator" at bounding box center [342, 196] width 267 height 7
click at [363, 208] on div "Press operator" at bounding box center [340, 218] width 278 height 21
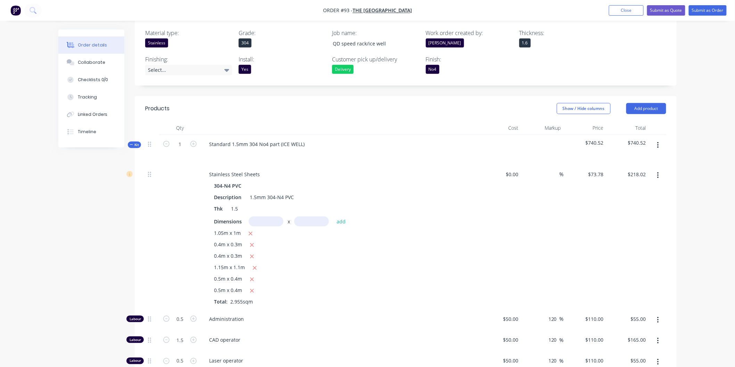
scroll to position [164, 0]
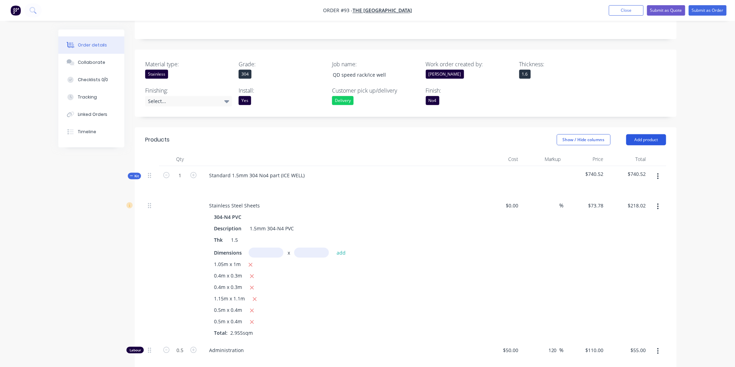
click at [642, 134] on button "Add product" at bounding box center [646, 139] width 40 height 11
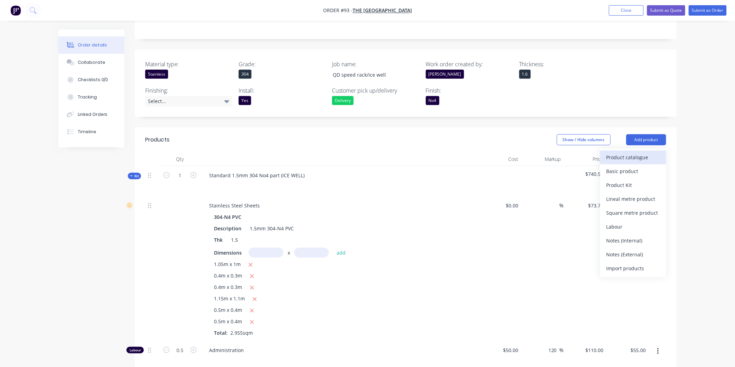
click at [631, 152] on div "Product catalogue" at bounding box center [632, 157] width 53 height 10
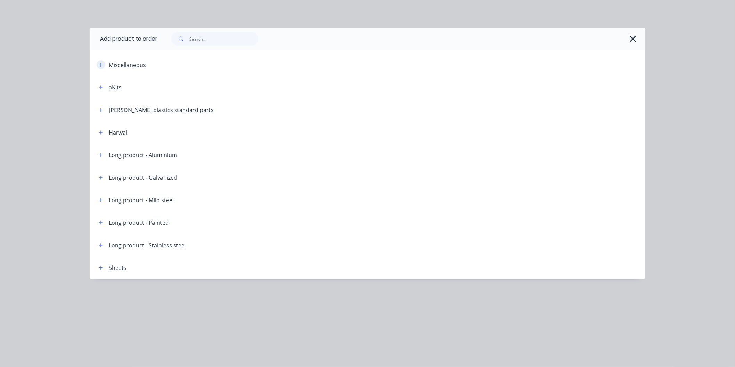
click at [98, 65] on button "button" at bounding box center [101, 64] width 9 height 9
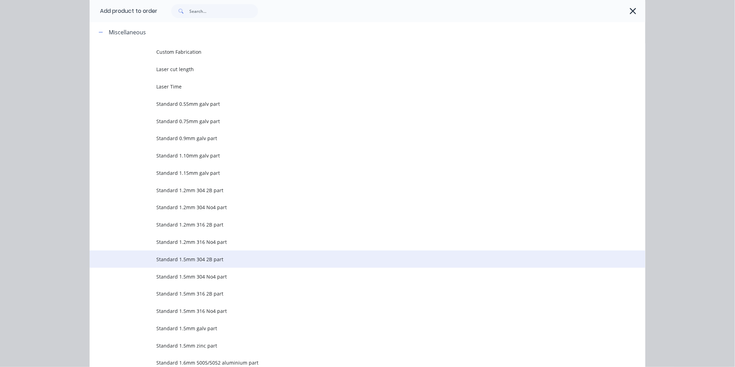
scroll to position [77, 0]
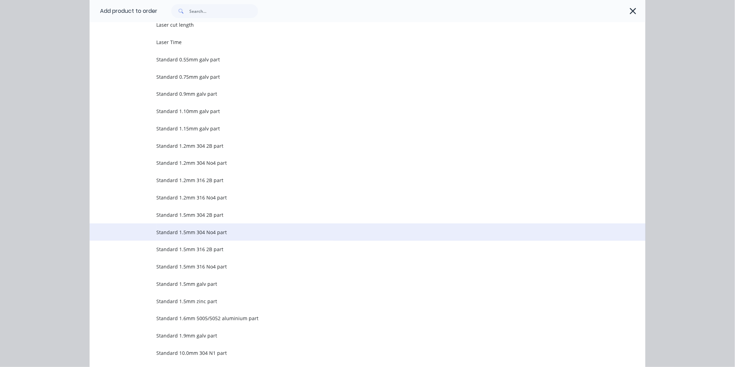
click at [200, 233] on span "Standard 1.5mm 304 No4 part" at bounding box center [351, 232] width 391 height 7
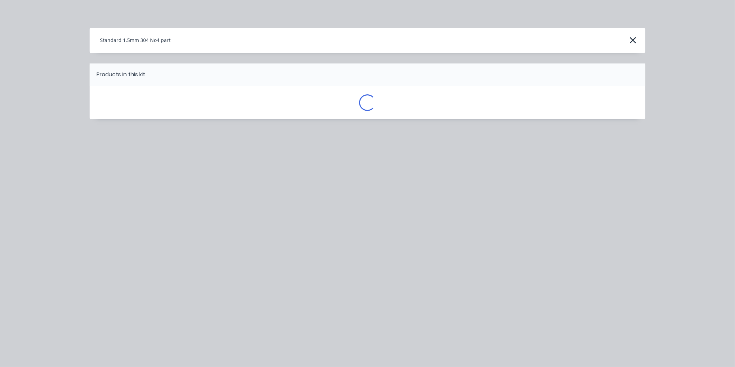
scroll to position [0, 0]
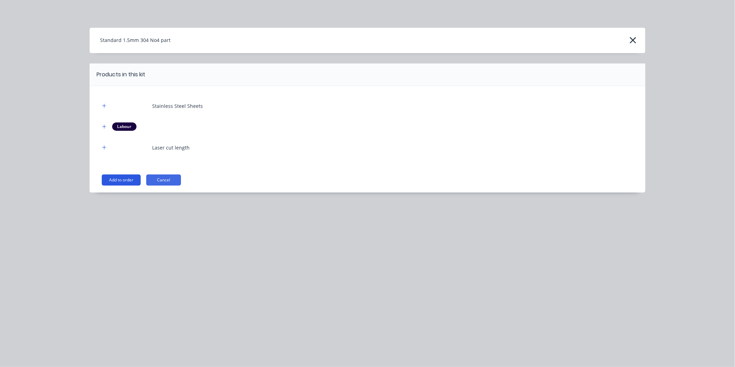
click at [125, 177] on button "Add to order" at bounding box center [121, 180] width 39 height 11
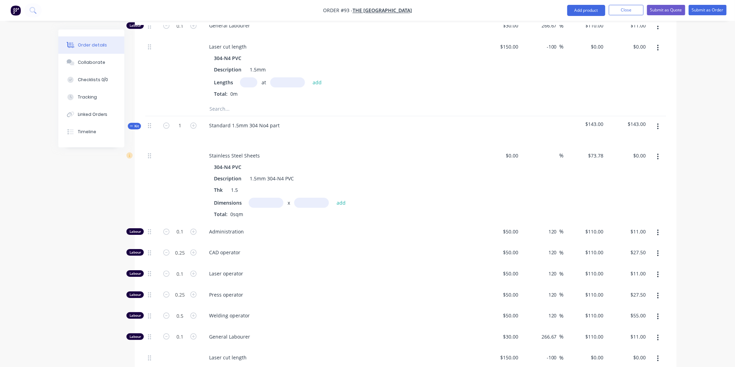
scroll to position [936, 0]
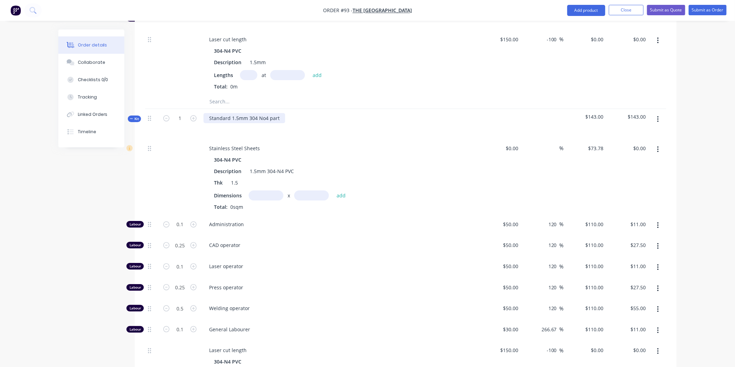
click at [282, 113] on div "Standard 1.5mm 304 No4 part" at bounding box center [244, 118] width 82 height 10
click at [267, 191] on input "text" at bounding box center [266, 196] width 35 height 10
type input "0.5m"
click at [317, 191] on input "text" at bounding box center [311, 196] width 35 height 10
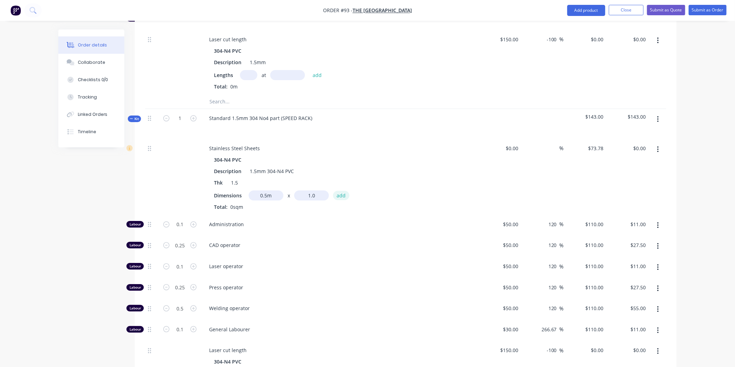
type input "1m"
click at [338, 191] on button "add" at bounding box center [341, 195] width 16 height 9
type input "$36.89"
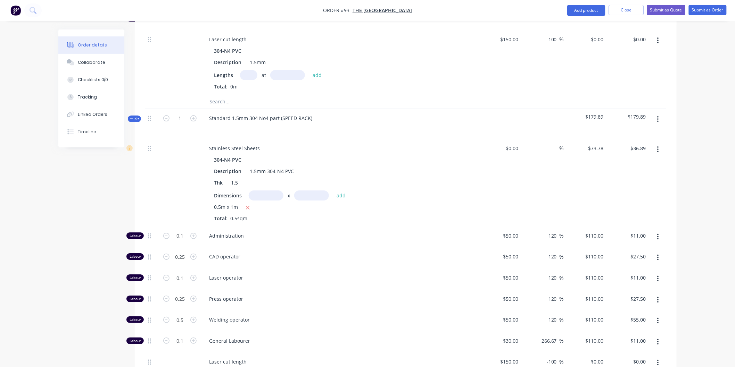
click at [270, 191] on input "text" at bounding box center [266, 196] width 35 height 10
type input "0.12m"
click at [314, 191] on input "text" at bounding box center [311, 196] width 35 height 10
type input "0.26m"
click at [341, 191] on button "add" at bounding box center [341, 195] width 16 height 9
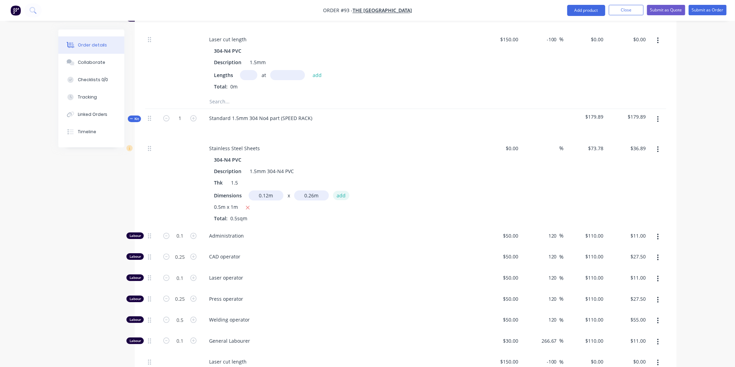
type input "$39.19"
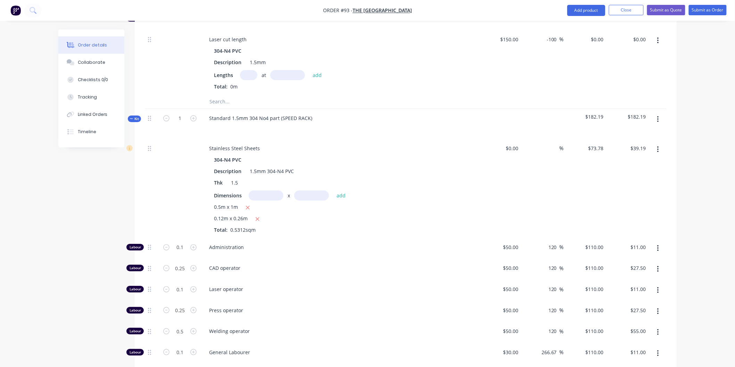
click at [272, 191] on input "text" at bounding box center [266, 196] width 35 height 10
type input "0.12m"
click at [323, 191] on input "text" at bounding box center [311, 196] width 35 height 10
type input "0.26m"
click at [341, 191] on button "add" at bounding box center [341, 195] width 16 height 9
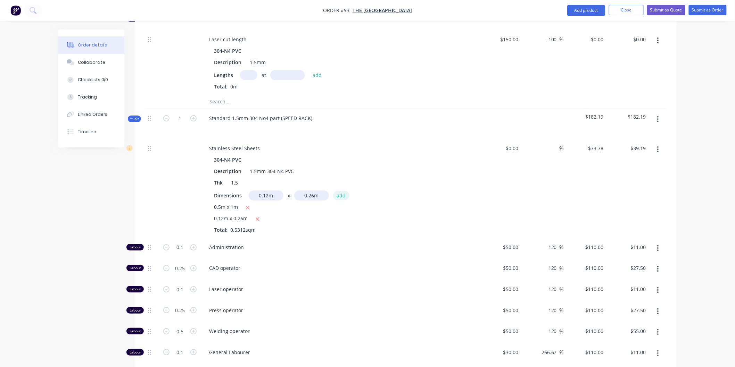
type input "$41.49"
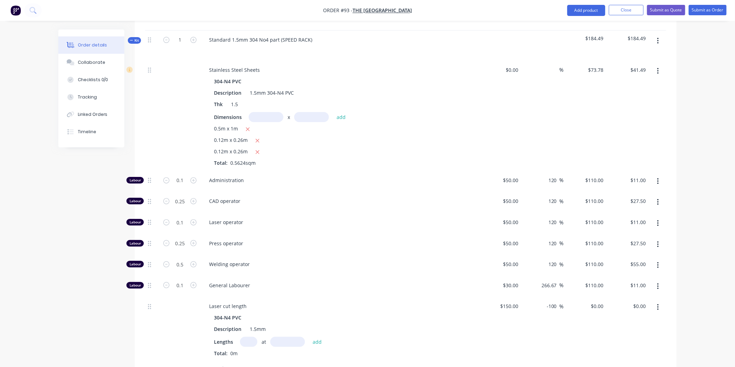
scroll to position [974, 0]
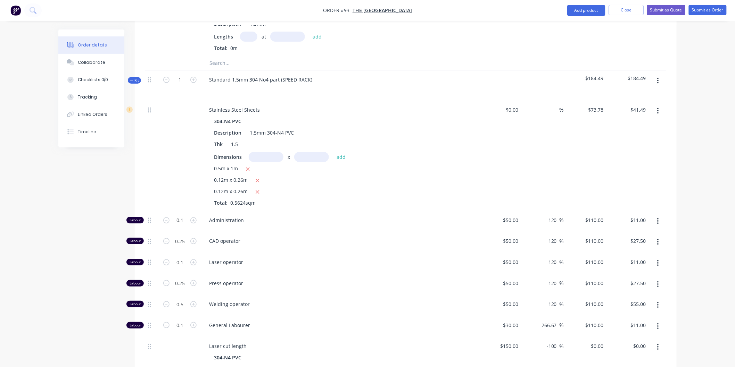
click at [656, 75] on button "button" at bounding box center [658, 81] width 16 height 13
click at [644, 94] on div "Add product to kit" at bounding box center [632, 99] width 53 height 10
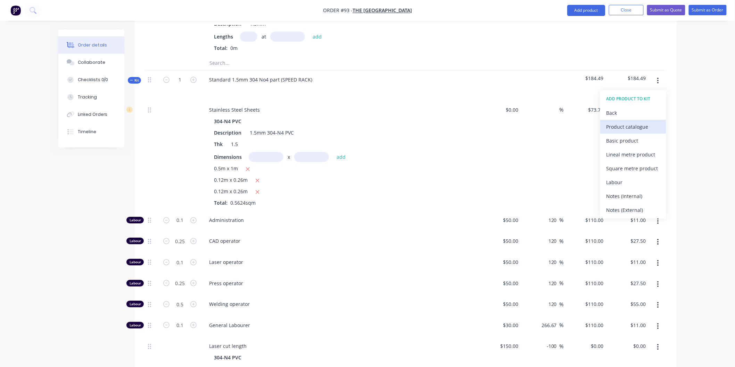
click at [633, 122] on div "Product catalogue" at bounding box center [632, 127] width 53 height 10
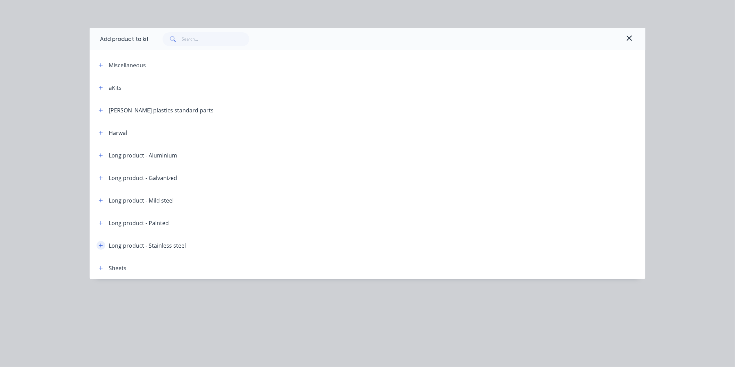
click at [101, 247] on icon "button" at bounding box center [101, 246] width 4 height 4
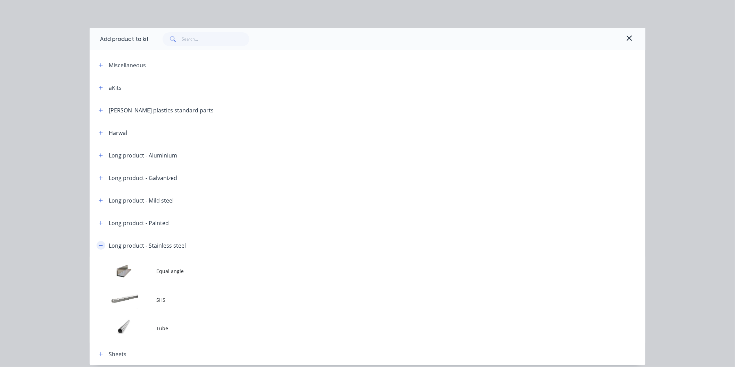
click at [101, 247] on button "button" at bounding box center [101, 245] width 9 height 9
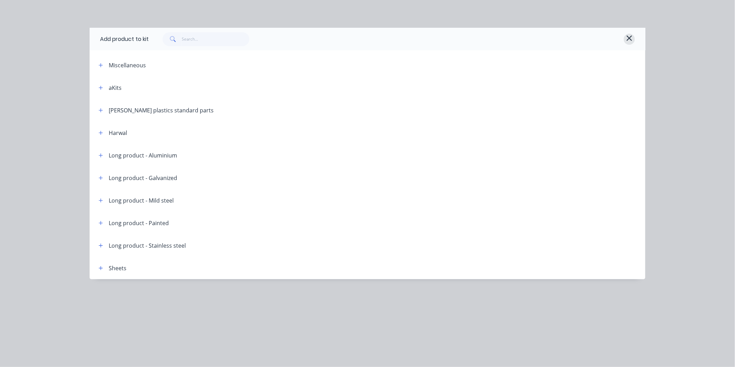
click at [627, 36] on icon "button" at bounding box center [628, 37] width 5 height 5
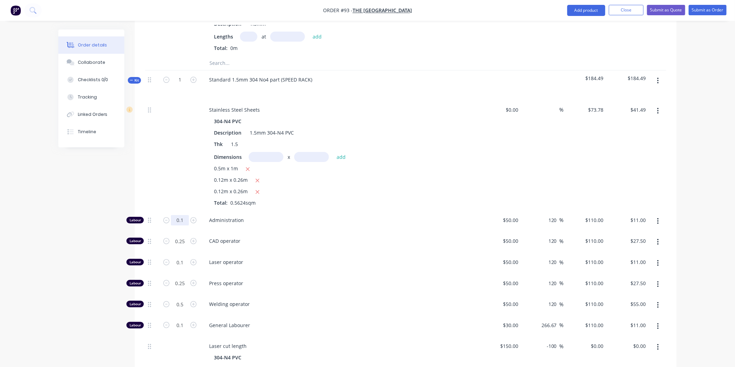
type input "0.5"
type input "$55.00"
click at [294, 211] on div "Administration" at bounding box center [340, 221] width 278 height 21
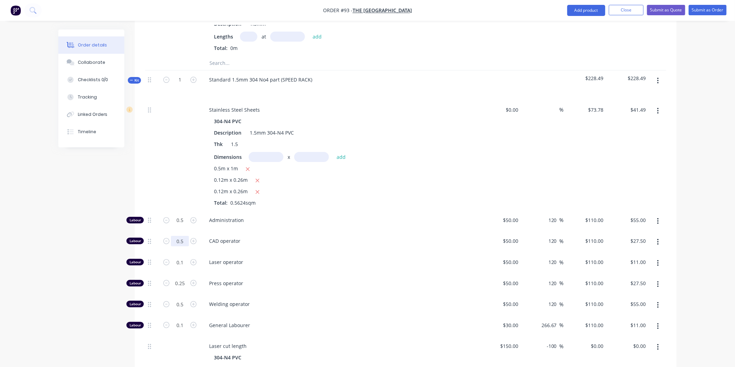
type input "0.5"
click at [292, 253] on div "Laser operator" at bounding box center [340, 263] width 278 height 21
type input "$55.00"
type input "0.5"
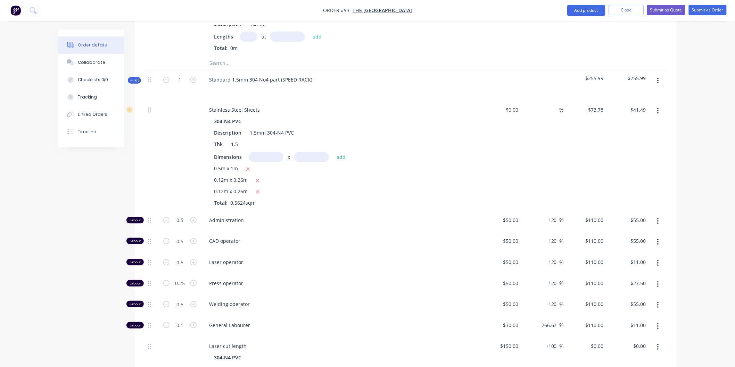
click at [300, 259] on span "Laser operator" at bounding box center [342, 262] width 267 height 7
type input "$55.00"
click at [266, 259] on span "Laser operator" at bounding box center [342, 262] width 267 height 7
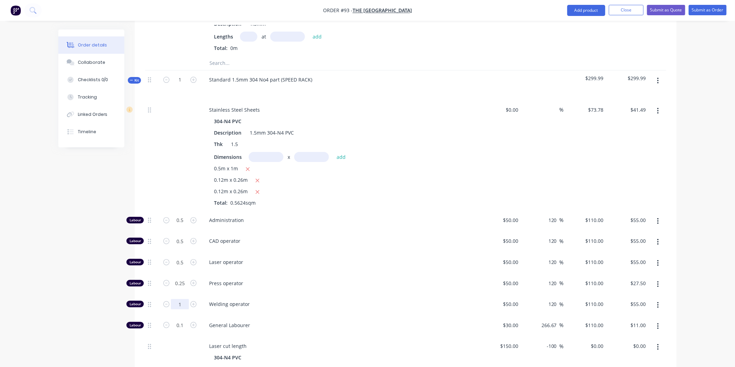
type input "1"
click at [332, 295] on div "Welding operator" at bounding box center [340, 305] width 278 height 21
type input "$110.00"
type input "0.25"
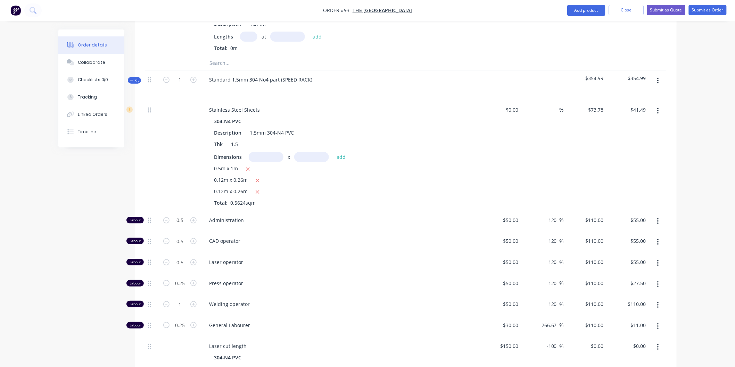
click at [336, 274] on div "Press operator" at bounding box center [340, 284] width 278 height 21
type input "$27.50"
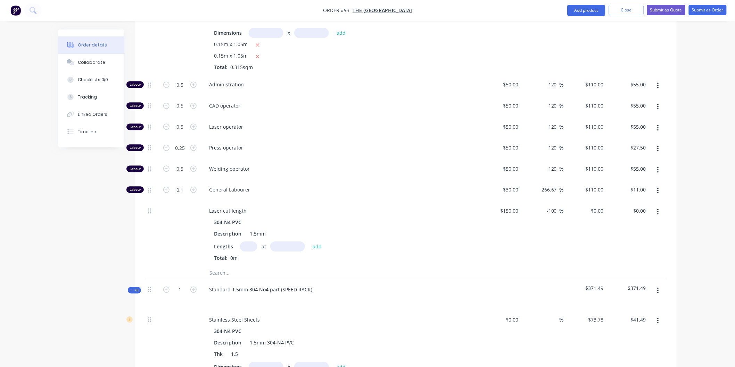
scroll to position [743, 0]
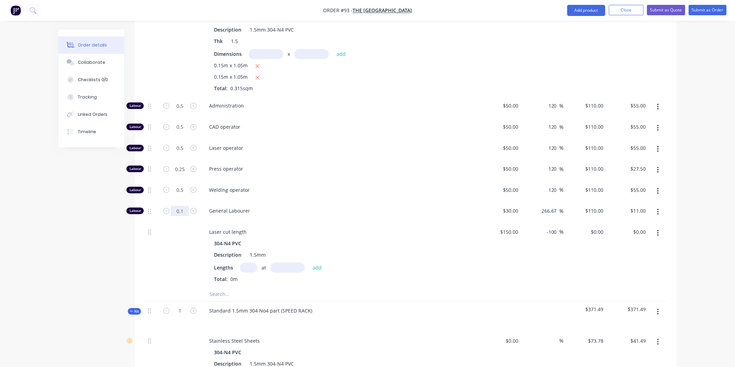
type input "0.25"
type input "$27.50"
click at [359, 202] on div "General Labourer" at bounding box center [340, 212] width 278 height 21
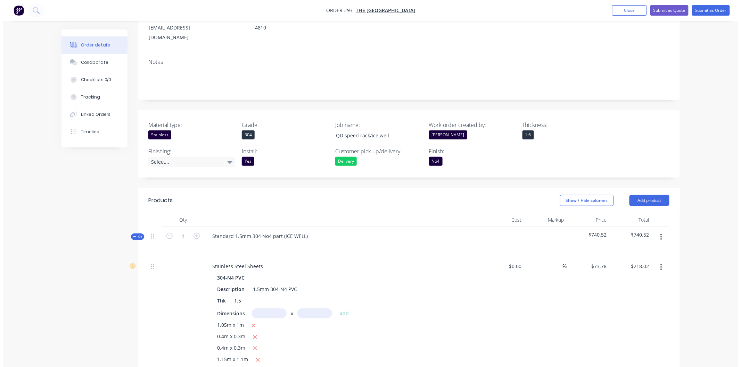
scroll to position [86, 0]
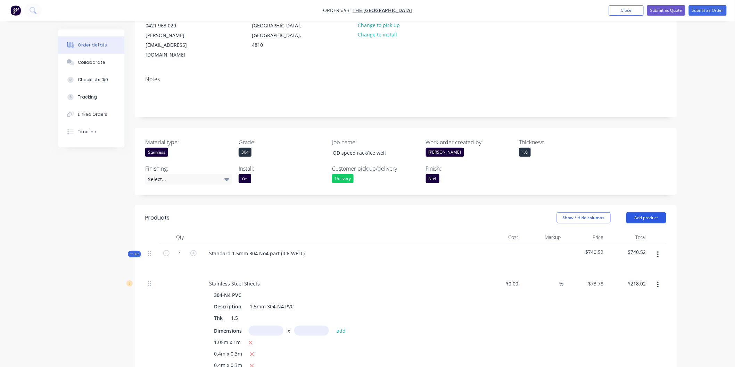
click at [657, 213] on button "Add product" at bounding box center [646, 218] width 40 height 11
click at [633, 300] on div "Labour" at bounding box center [632, 305] width 53 height 10
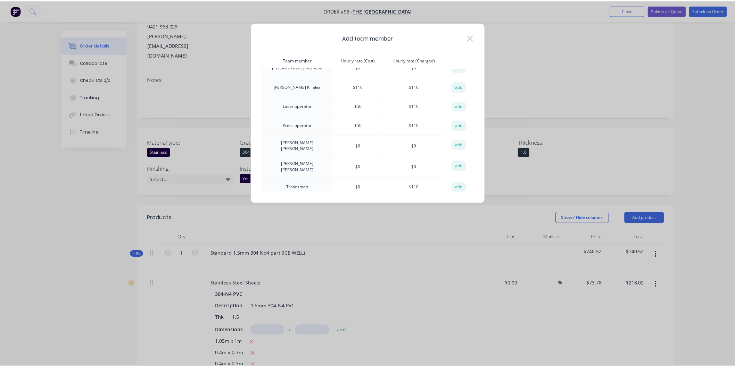
scroll to position [342, 0]
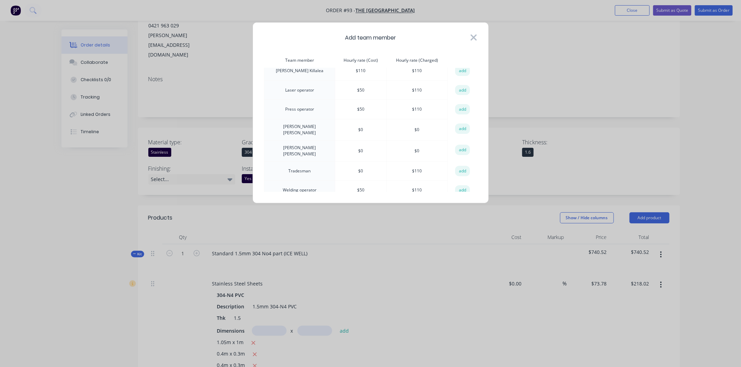
click at [475, 37] on icon at bounding box center [473, 38] width 7 height 10
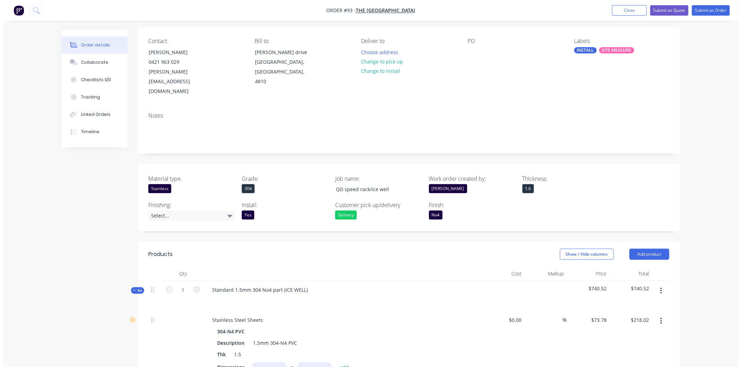
scroll to position [0, 0]
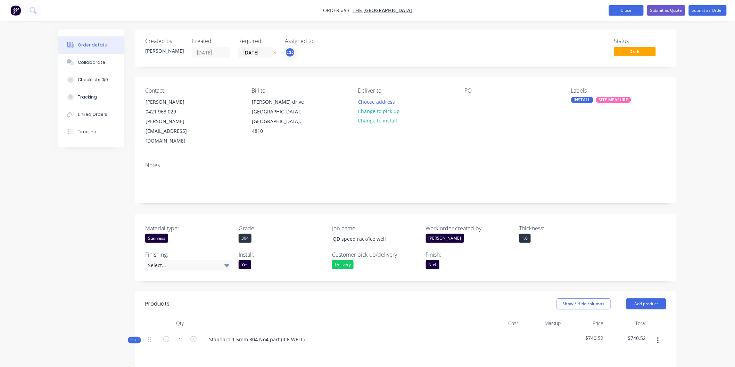
click at [621, 9] on button "Close" at bounding box center [626, 10] width 35 height 10
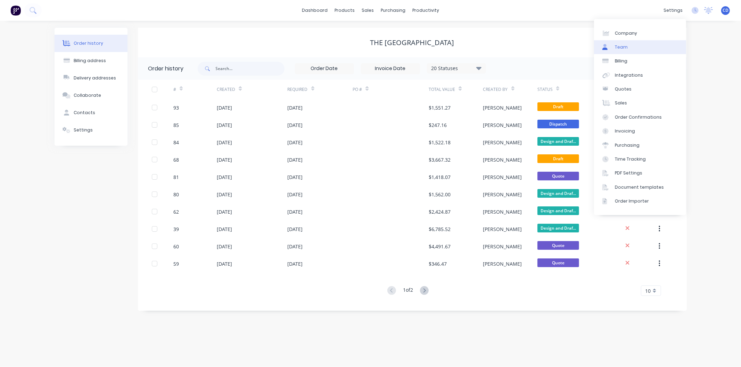
click at [619, 43] on link "Team" at bounding box center [640, 47] width 92 height 14
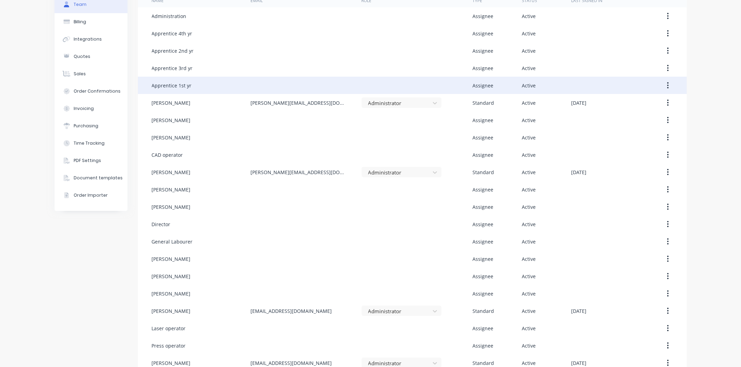
scroll to position [119, 0]
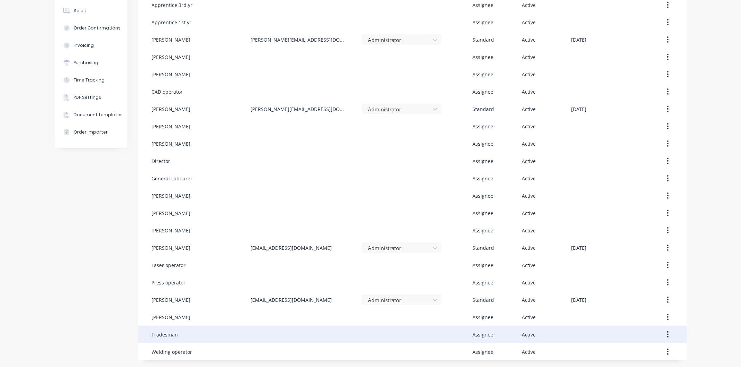
click at [663, 332] on button "button" at bounding box center [667, 334] width 16 height 13
click at [631, 352] on div "Edit" at bounding box center [642, 353] width 53 height 10
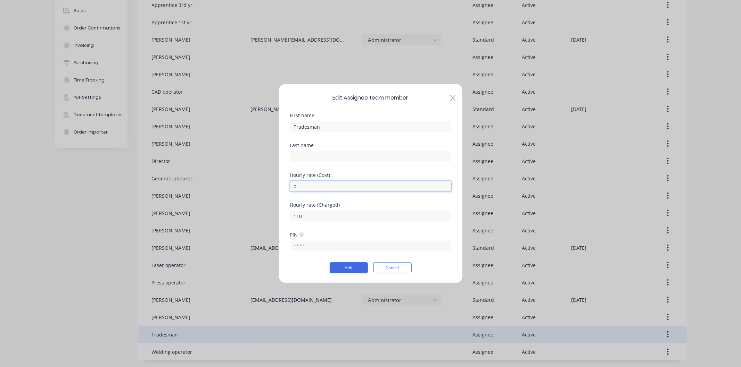
click at [314, 186] on input "0" at bounding box center [370, 186] width 161 height 10
type input "45"
click at [344, 268] on button "Add" at bounding box center [349, 268] width 38 height 11
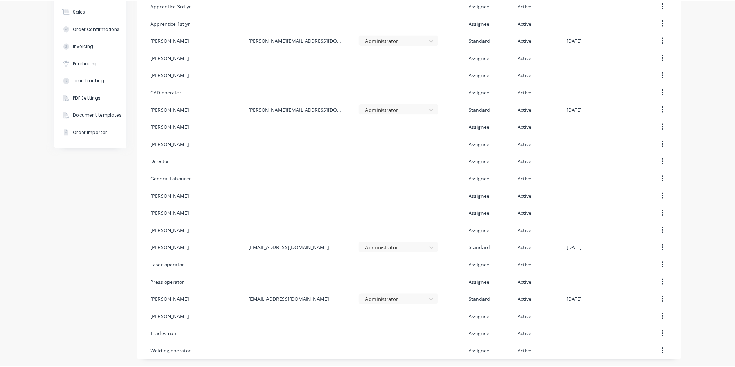
scroll to position [0, 0]
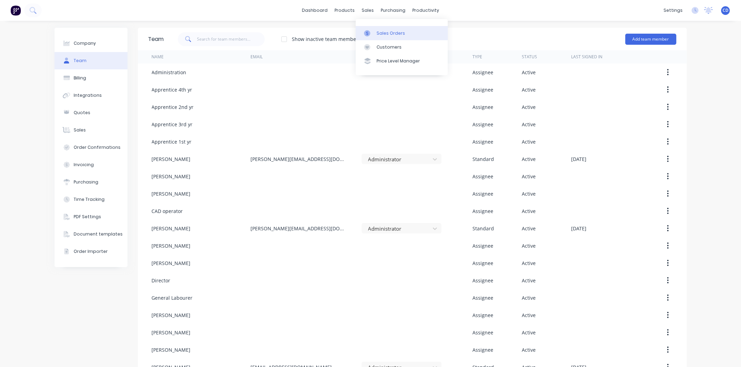
click at [380, 36] on link "Sales Orders" at bounding box center [402, 33] width 92 height 14
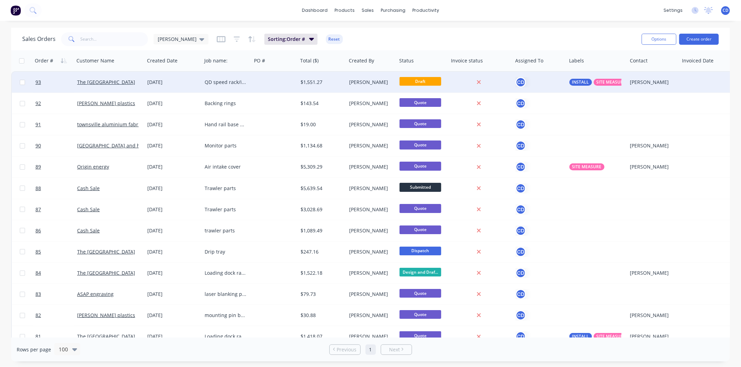
click at [158, 80] on div "[DATE]" at bounding box center [173, 82] width 52 height 7
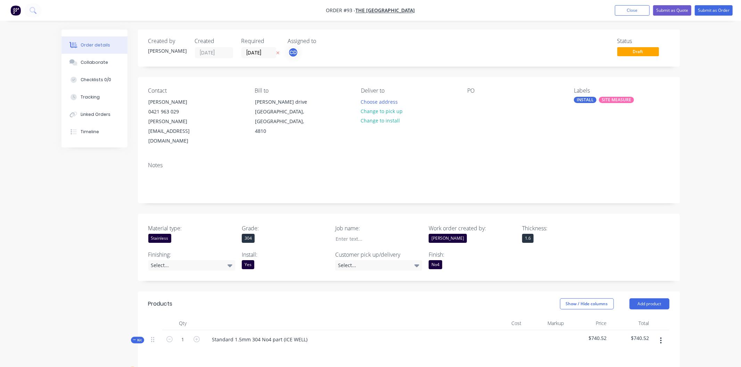
type input "$73.78"
type input "$218.02"
type input "$50.00"
type input "120"
type input "$110.00"
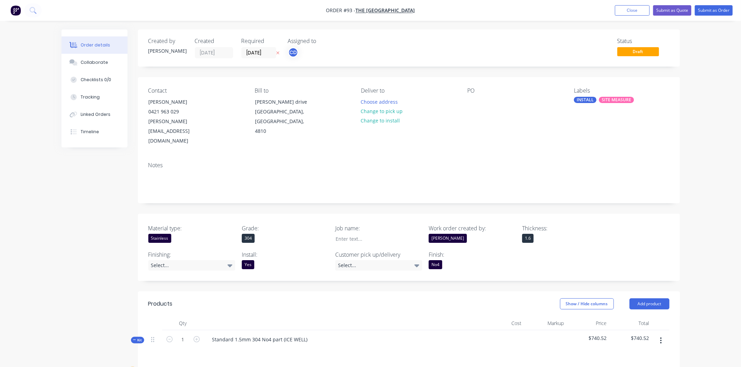
type input "$55.00"
type input "$50.00"
type input "120"
type input "$110.00"
type input "$165.00"
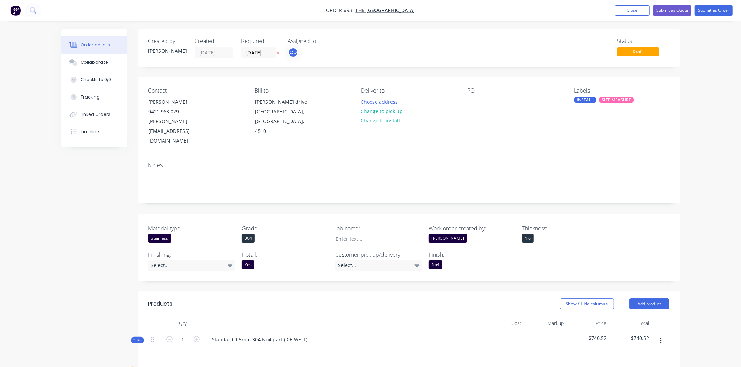
type input "$50.00"
type input "120"
type input "$110.00"
type input "$55.00"
type input "$50.00"
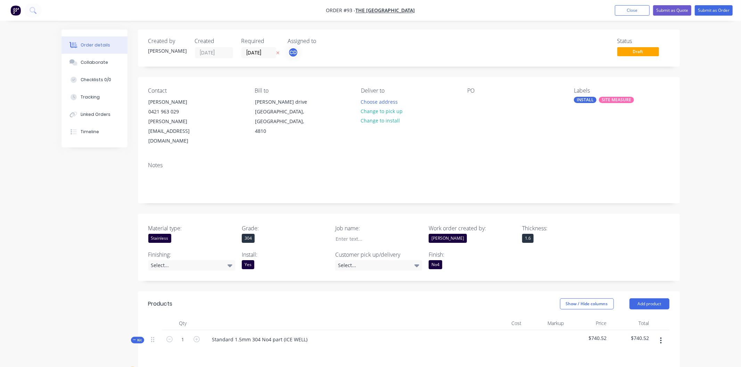
type input "120"
type input "$110.00"
type input "$55.00"
type input "$50.00"
type input "120"
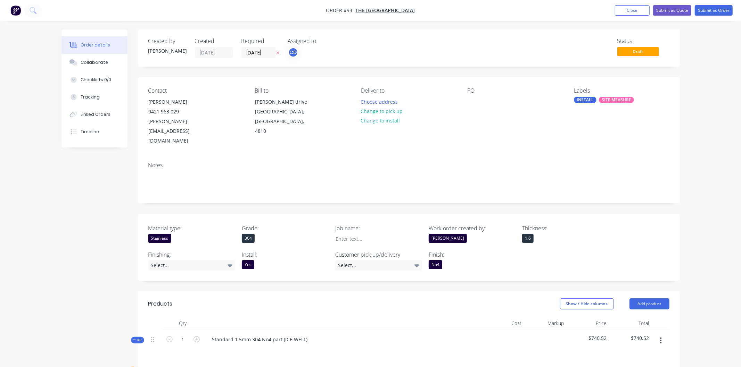
type input "$110.00"
type input "$165.00"
type input "$30.00"
type input "266.67"
type input "$110.00"
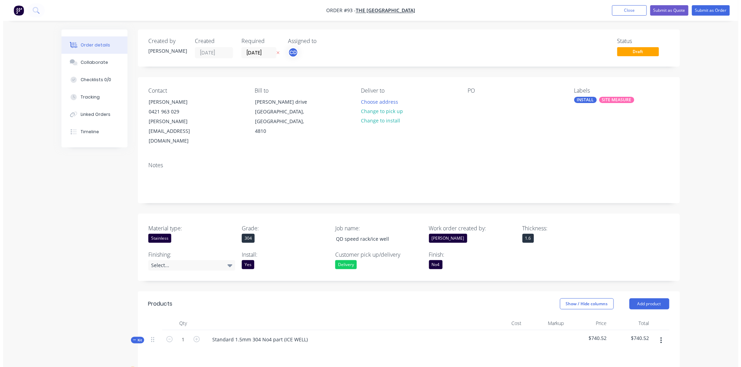
scroll to position [193, 0]
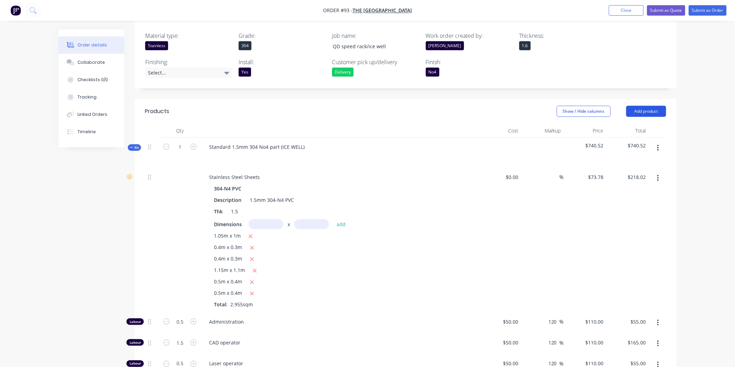
click at [644, 106] on button "Add product" at bounding box center [646, 111] width 40 height 11
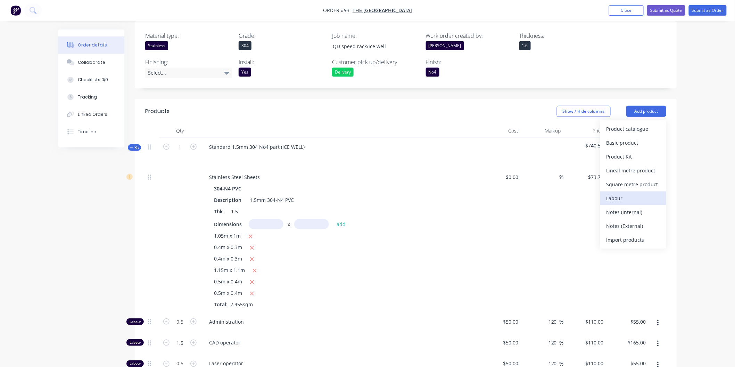
click at [627, 193] on div "Labour" at bounding box center [632, 198] width 53 height 10
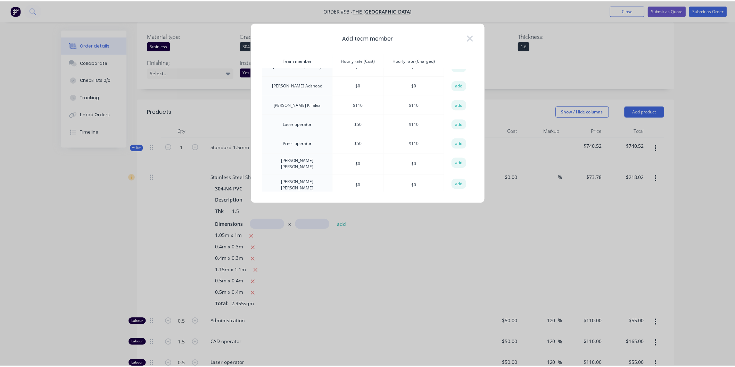
scroll to position [342, 0]
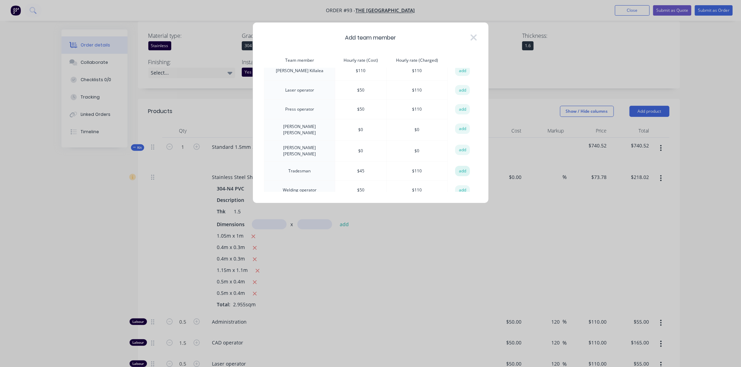
click at [457, 166] on button "add" at bounding box center [462, 171] width 15 height 10
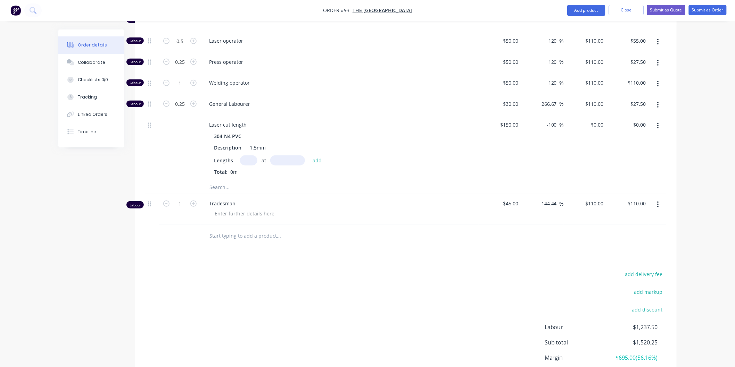
scroll to position [1234, 0]
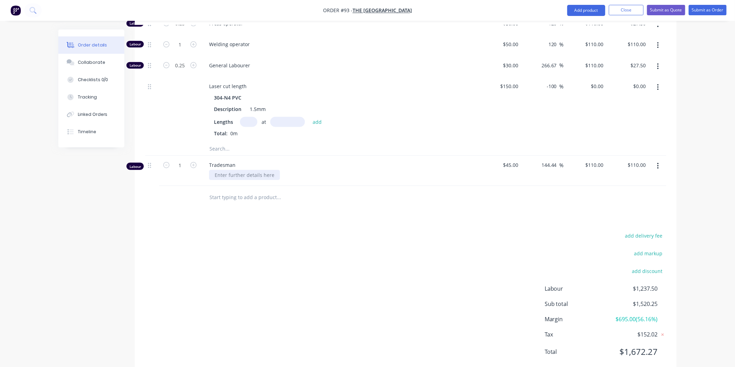
click at [240, 170] on div at bounding box center [244, 175] width 71 height 10
click at [193, 162] on icon "button" at bounding box center [193, 165] width 6 height 6
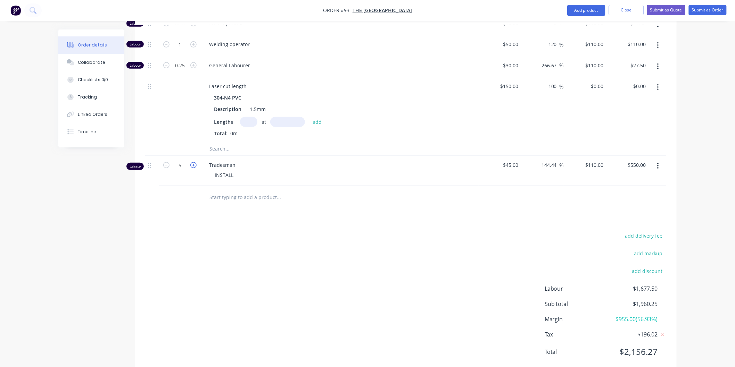
click at [193, 162] on icon "button" at bounding box center [193, 165] width 6 height 6
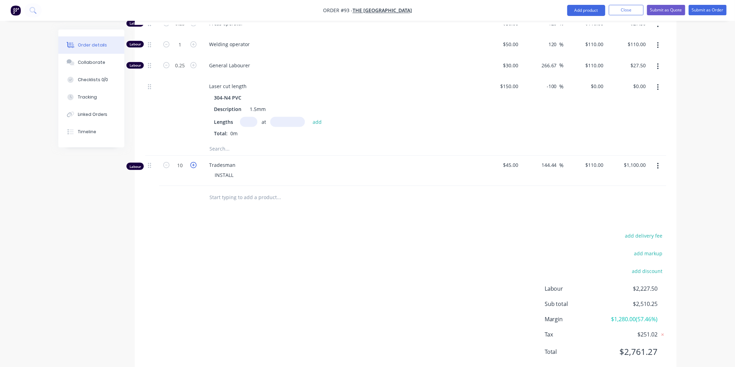
click at [193, 162] on icon "button" at bounding box center [193, 165] width 6 height 6
